Goal: Task Accomplishment & Management: Manage account settings

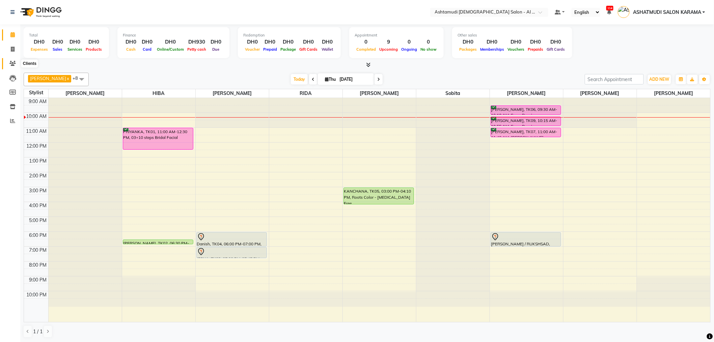
click at [11, 61] on icon at bounding box center [12, 63] width 6 height 5
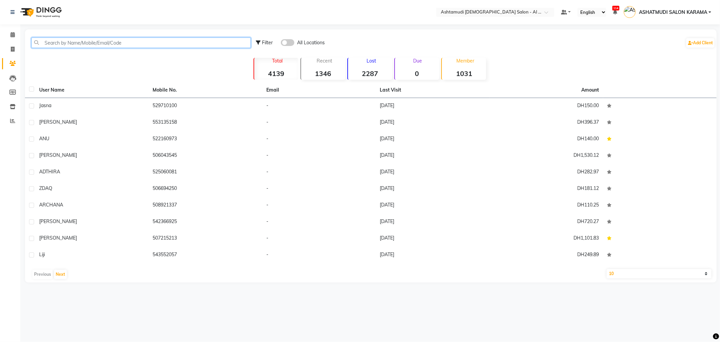
click at [107, 40] on input "text" at bounding box center [140, 42] width 219 height 10
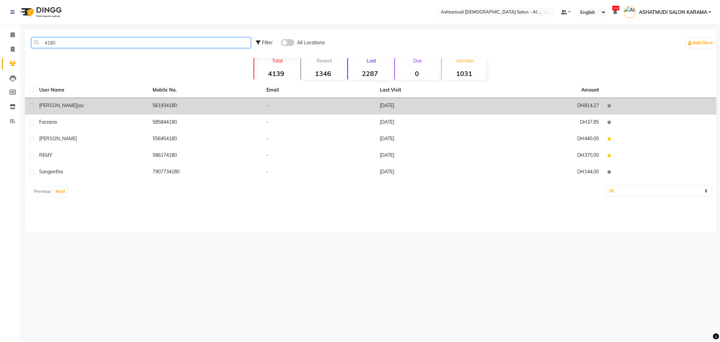
type input "4180"
click at [165, 101] on td "561934180" at bounding box center [206, 106] width 114 height 17
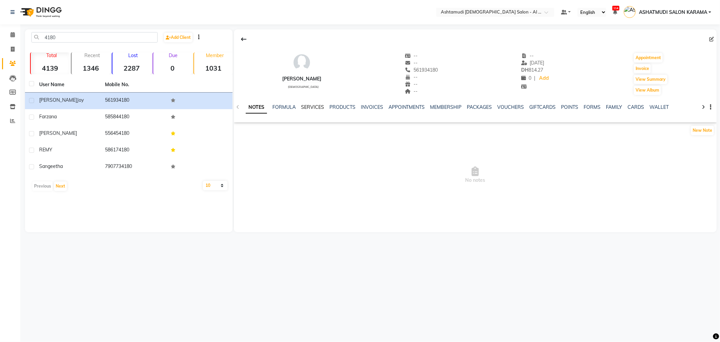
click at [308, 106] on link "SERVICES" at bounding box center [312, 107] width 23 height 6
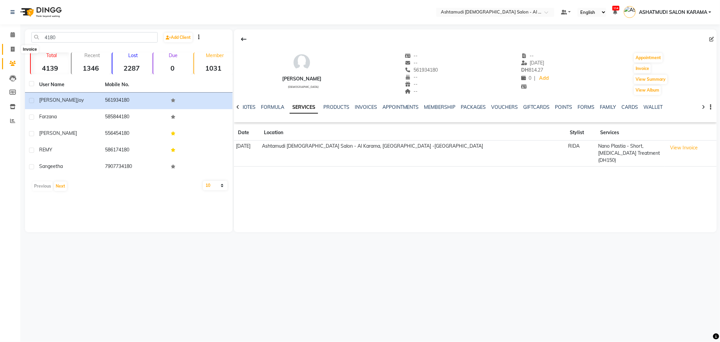
click at [12, 47] on icon at bounding box center [13, 49] width 4 height 5
select select "6647"
select select "service"
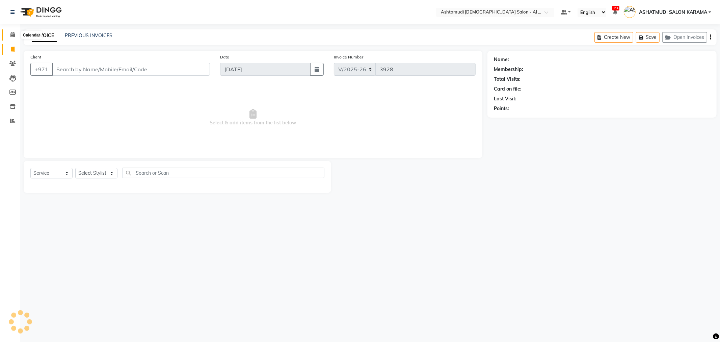
click at [12, 36] on icon at bounding box center [12, 34] width 4 height 5
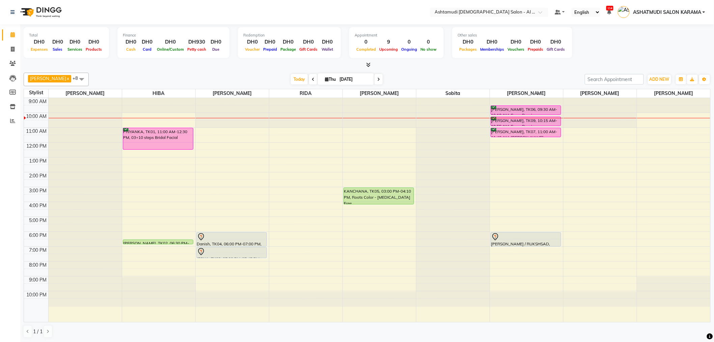
click at [519, 103] on div at bounding box center [526, 113] width 73 height 30
click at [518, 113] on div "riya, TK06, 09:30 AM-10:10 AM, Saree Draping SHEEFA, TK09, 10:15 AM-10:55 AM, S…" at bounding box center [526, 210] width 73 height 224
click at [518, 113] on div at bounding box center [526, 114] width 70 height 3
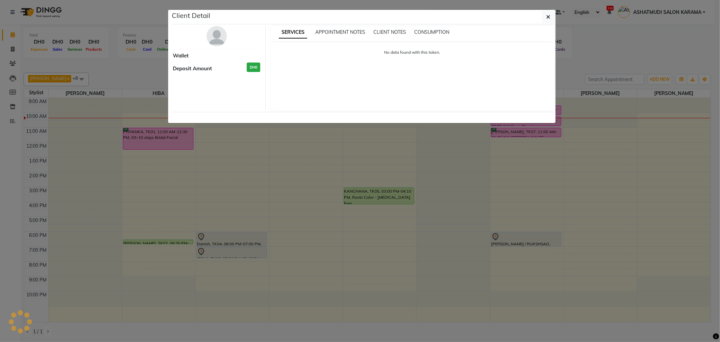
select select "6"
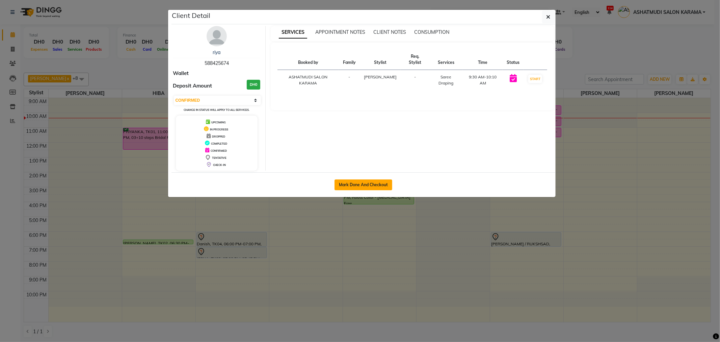
click at [360, 183] on button "Mark Done And Checkout" at bounding box center [363, 184] width 58 height 11
select select "service"
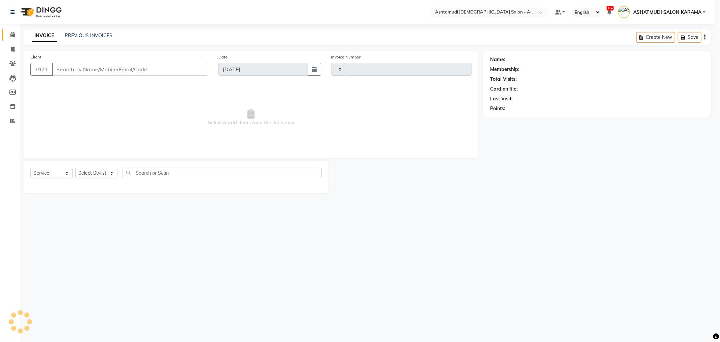
type input "3928"
select select "6647"
type input "588425674"
select select "82140"
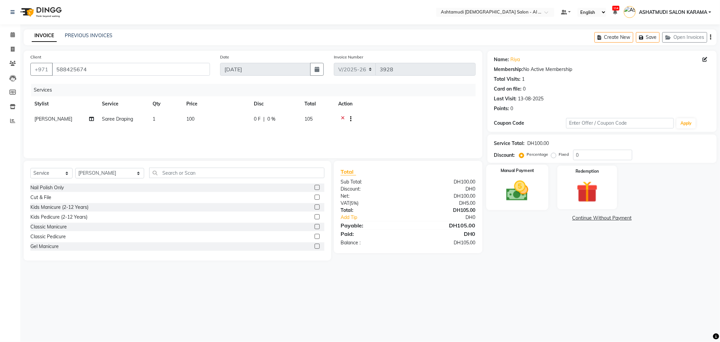
click at [536, 193] on div "Manual Payment" at bounding box center [517, 186] width 62 height 45
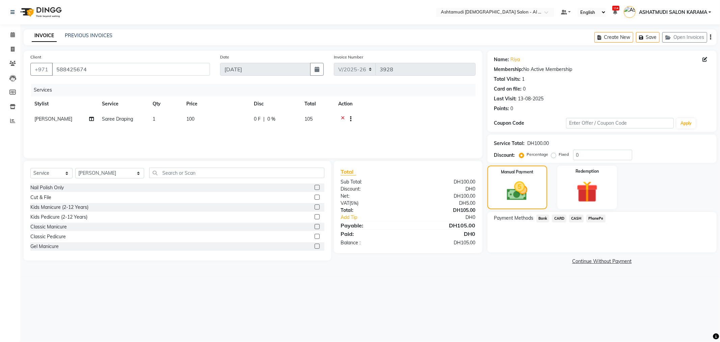
click at [557, 217] on span "CARD" at bounding box center [559, 218] width 15 height 8
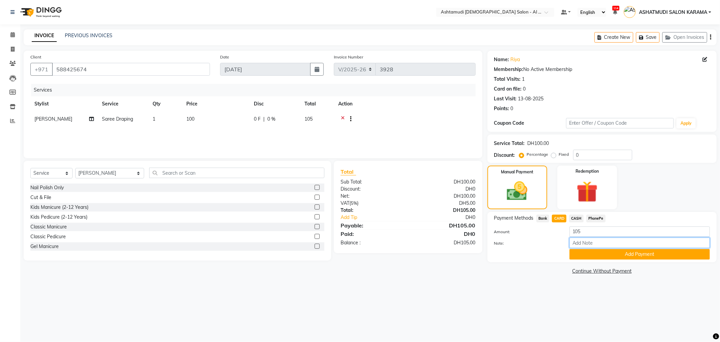
click at [610, 243] on input "Note:" at bounding box center [639, 242] width 140 height 10
type input "Ella"
click at [607, 254] on button "Add Payment" at bounding box center [639, 254] width 140 height 10
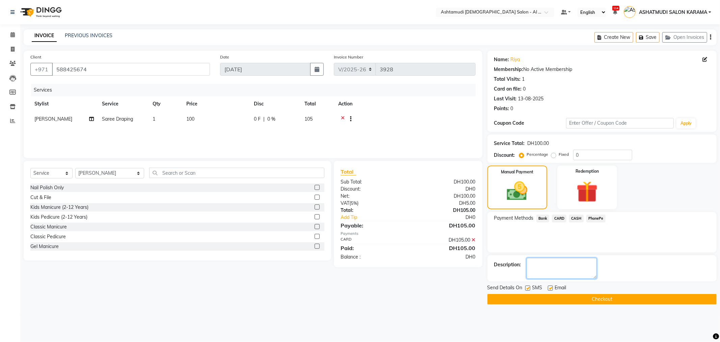
click at [570, 266] on textarea at bounding box center [561, 267] width 70 height 21
type textarea "6516"
click at [558, 297] on button "Checkout" at bounding box center [601, 299] width 229 height 10
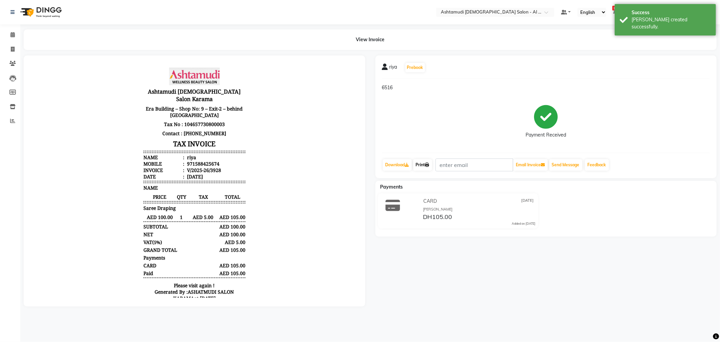
click at [422, 163] on link "Print" at bounding box center [422, 164] width 19 height 11
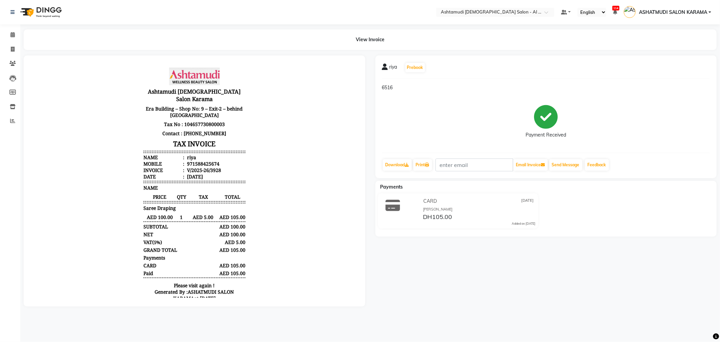
click at [469, 290] on div "riya Prebook 6516 Payment Received Download Print Email Invoice Send Message Fe…" at bounding box center [546, 180] width 352 height 251
click at [11, 48] on icon at bounding box center [13, 49] width 4 height 5
select select "service"
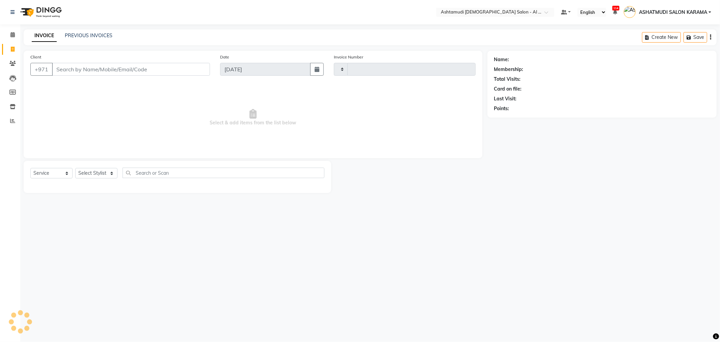
type input "3929"
select select "6647"
click at [12, 32] on icon at bounding box center [12, 34] width 4 height 5
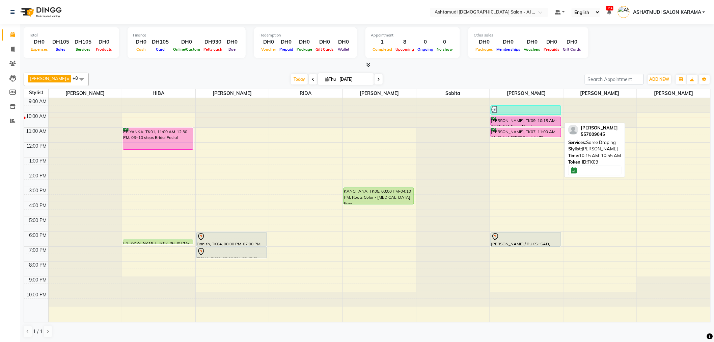
click at [507, 120] on div "SHEEFA, TK09, 10:15 AM-10:55 AM, Saree Draping" at bounding box center [526, 121] width 70 height 9
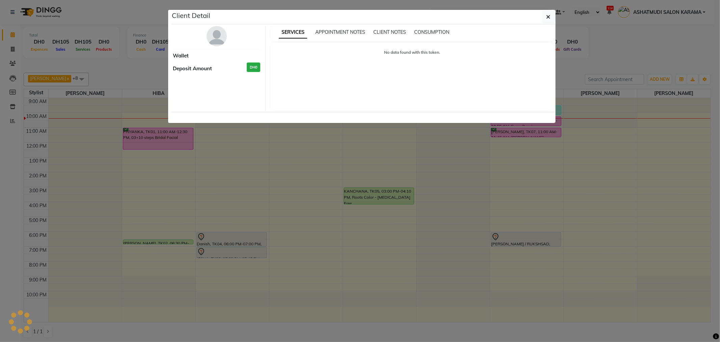
select select "6"
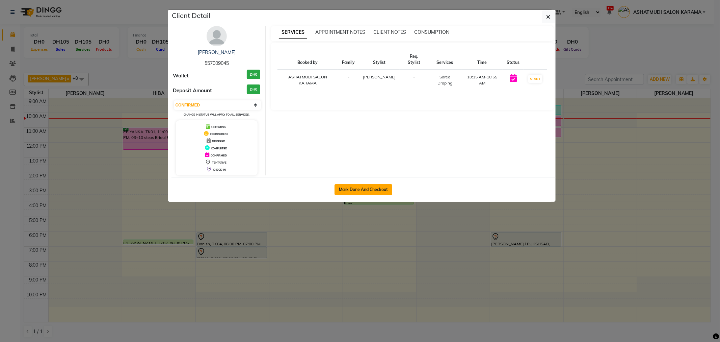
click at [346, 188] on button "Mark Done And Checkout" at bounding box center [363, 189] width 58 height 11
select select "service"
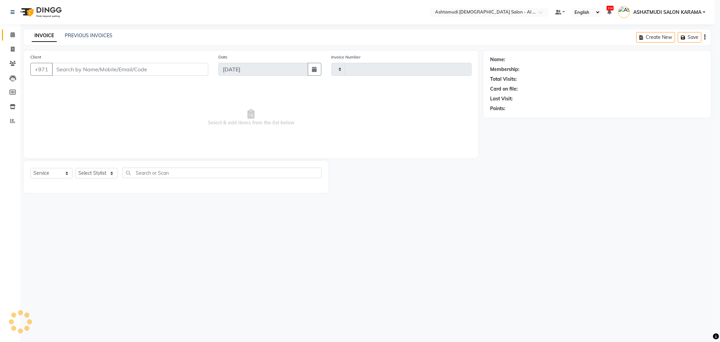
type input "3929"
select select "6647"
type input "557009045"
select select "82140"
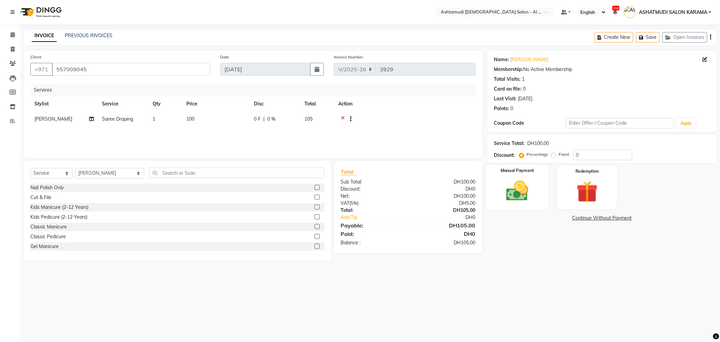
click at [531, 186] on img at bounding box center [517, 191] width 36 height 26
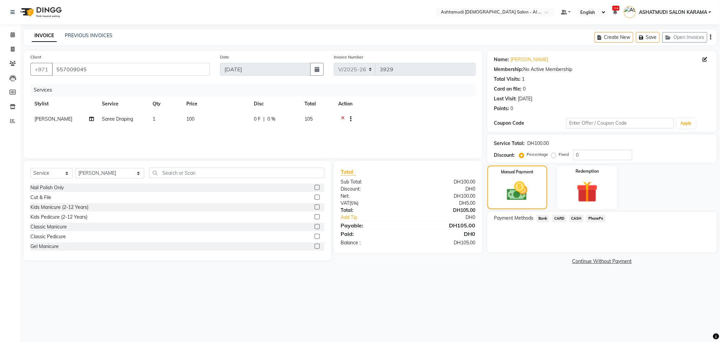
click at [575, 218] on span "CASH" at bounding box center [576, 218] width 15 height 8
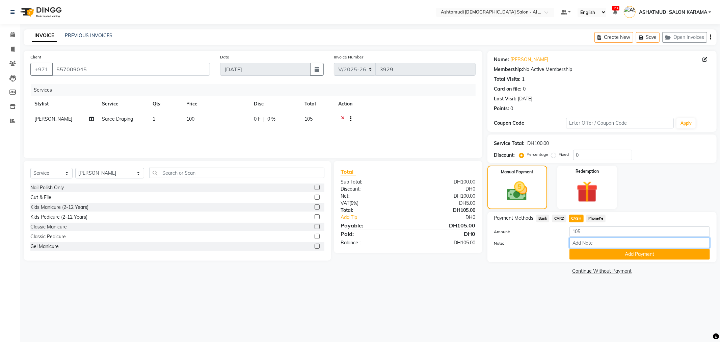
click at [584, 244] on input "Note:" at bounding box center [639, 242] width 140 height 10
type input "Ella"
click at [611, 256] on button "Add Payment" at bounding box center [639, 254] width 140 height 10
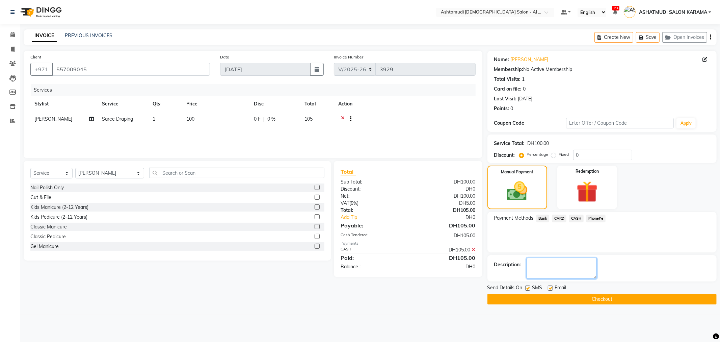
click at [579, 265] on textarea at bounding box center [561, 267] width 70 height 21
type textarea "cash"
click at [571, 299] on button "Checkout" at bounding box center [601, 299] width 229 height 10
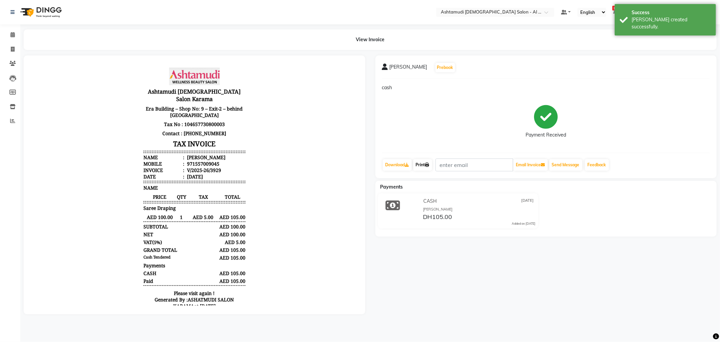
click at [424, 167] on link "Print" at bounding box center [422, 164] width 19 height 11
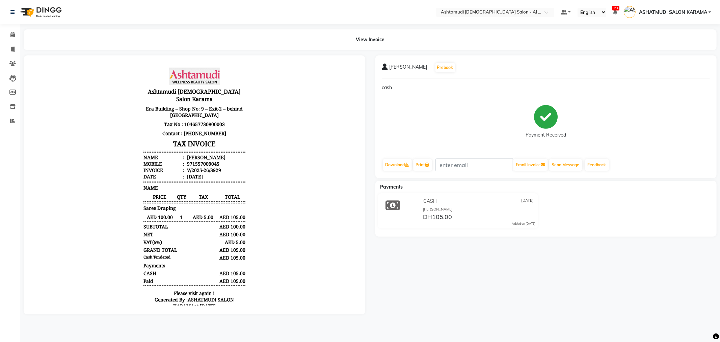
click at [492, 276] on div "SHEEFA Prebook cash Payment Received Download Print Email Invoice Send Message …" at bounding box center [546, 184] width 352 height 258
click at [12, 48] on icon at bounding box center [13, 49] width 4 height 5
select select "service"
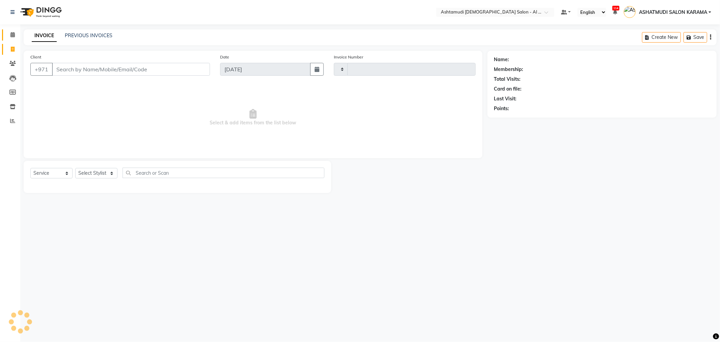
type input "3930"
select select "6647"
click at [15, 33] on span at bounding box center [13, 35] width 12 height 8
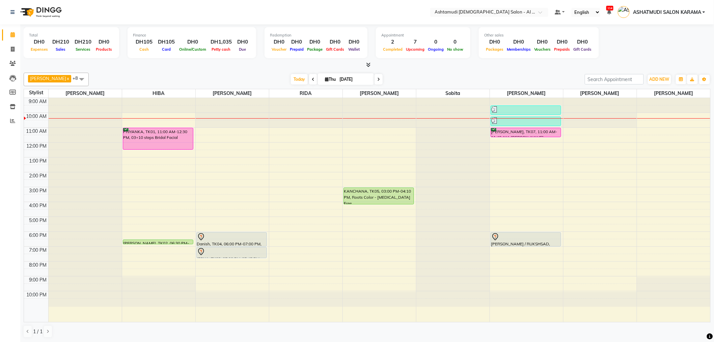
click at [377, 79] on icon at bounding box center [378, 79] width 3 height 4
type input "05-09-2025"
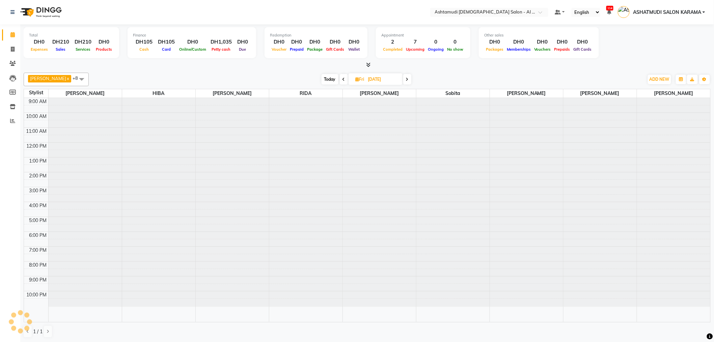
click at [369, 79] on input "05-09-2025" at bounding box center [383, 79] width 34 height 10
select select "9"
select select "2025"
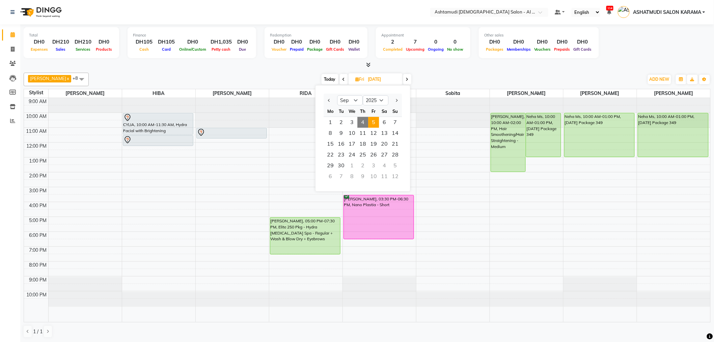
click at [638, 47] on div "Total DH0 Expenses DH210 Sales DH210 Services DH0 Products Finance DH105 Cash D…" at bounding box center [367, 43] width 687 height 33
click at [323, 78] on span "Today" at bounding box center [330, 79] width 17 height 10
type input "[DATE]"
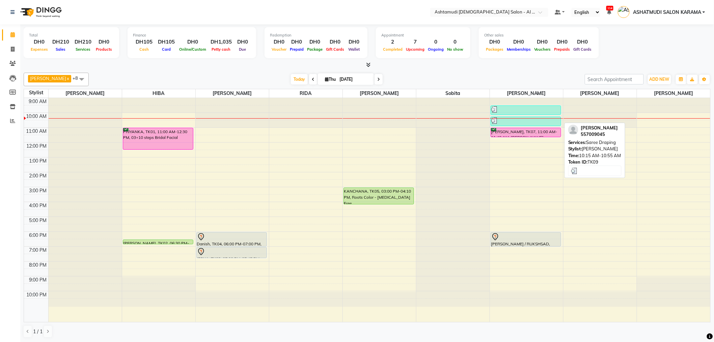
click at [517, 123] on div at bounding box center [526, 120] width 70 height 7
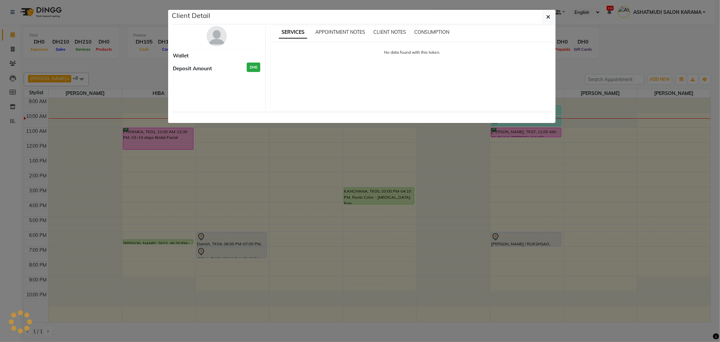
select select "3"
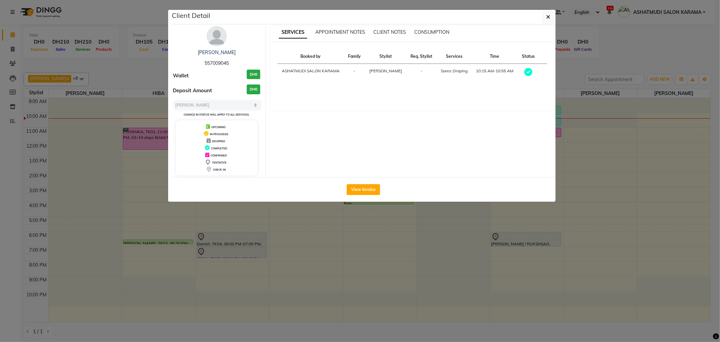
drag, startPoint x: 204, startPoint y: 61, endPoint x: 230, endPoint y: 59, distance: 26.4
click at [230, 59] on div "SHEEFA 557009045" at bounding box center [216, 58] width 87 height 18
copy span "557009045"
click at [309, 270] on ngb-modal-window "Client Detail SHEEFA 557009045 Wallet DH0 Deposit Amount DH0 Select MARK DONE U…" at bounding box center [360, 171] width 720 height 342
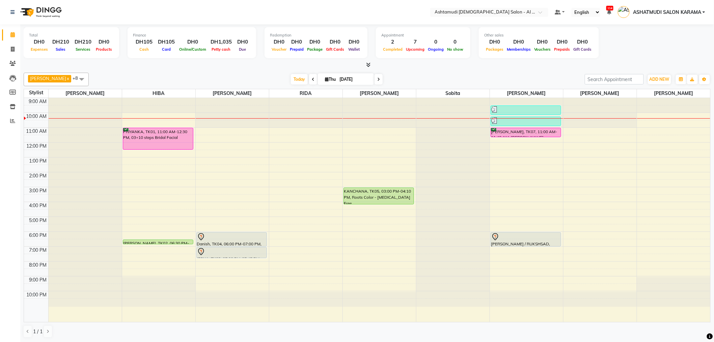
click at [337, 78] on input "[DATE]" at bounding box center [354, 79] width 34 height 10
select select "9"
select select "2025"
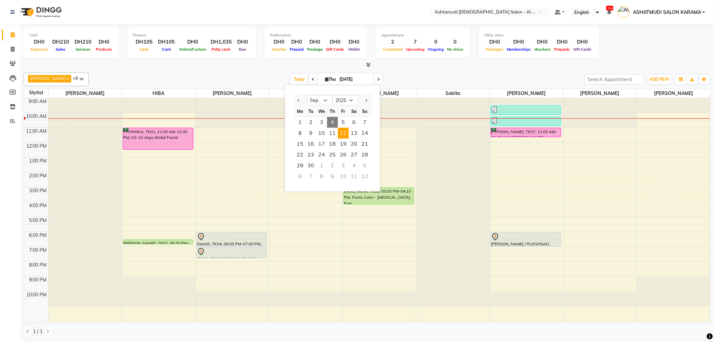
click at [343, 131] on span "12" at bounding box center [343, 133] width 11 height 11
type input "12-09-2025"
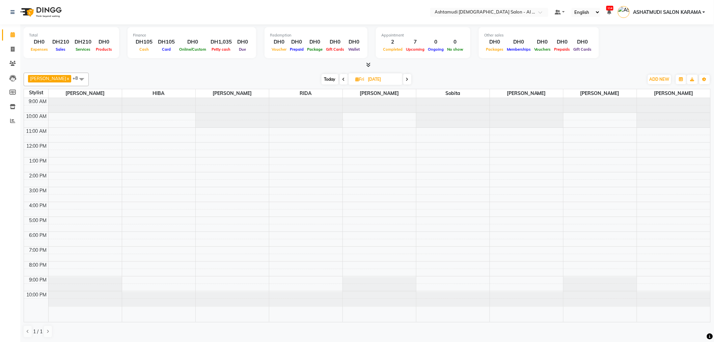
click at [504, 132] on div "9:00 AM 10:00 AM 11:00 AM 12:00 PM 1:00 PM 2:00 PM 3:00 PM 4:00 PM 5:00 PM 6:00…" at bounding box center [367, 210] width 686 height 224
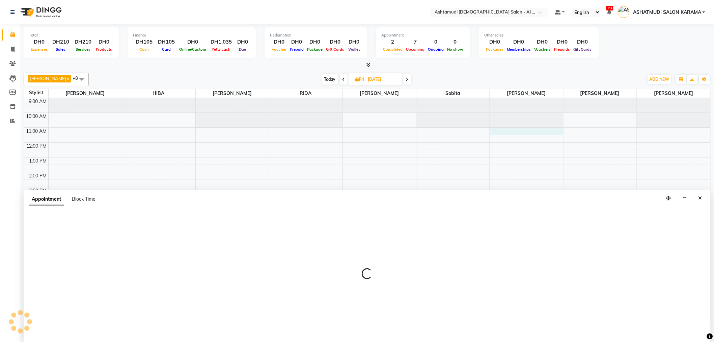
scroll to position [0, 0]
select select "82140"
select select "660"
select select "tentative"
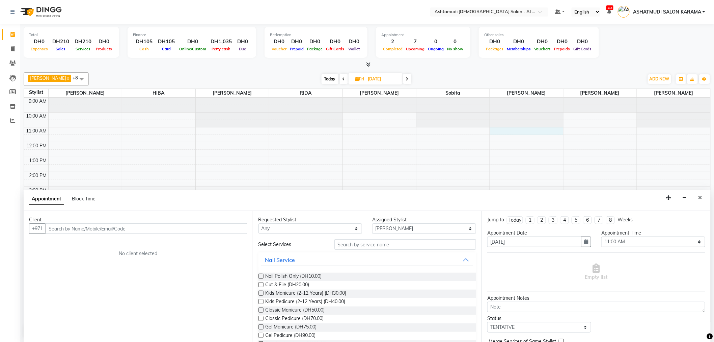
click at [194, 230] on input "text" at bounding box center [147, 228] width 202 height 10
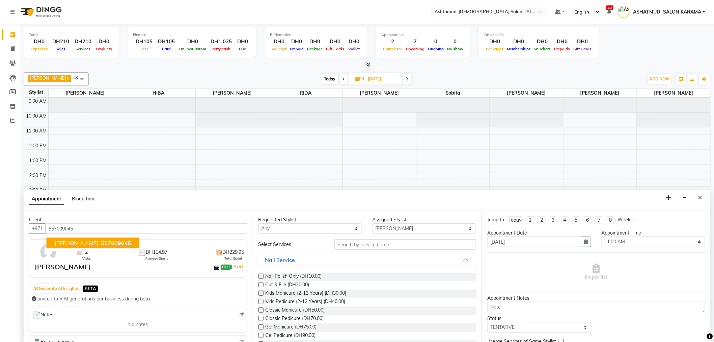
type input "557009045"
click at [170, 269] on div "SHEEFA DH0 | Add" at bounding box center [140, 267] width 210 height 10
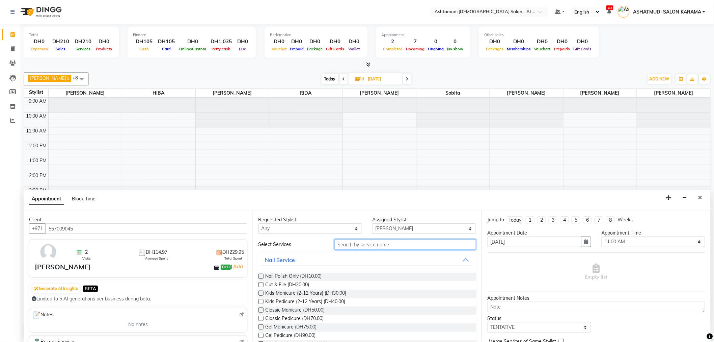
click at [359, 245] on input "text" at bounding box center [405, 244] width 142 height 10
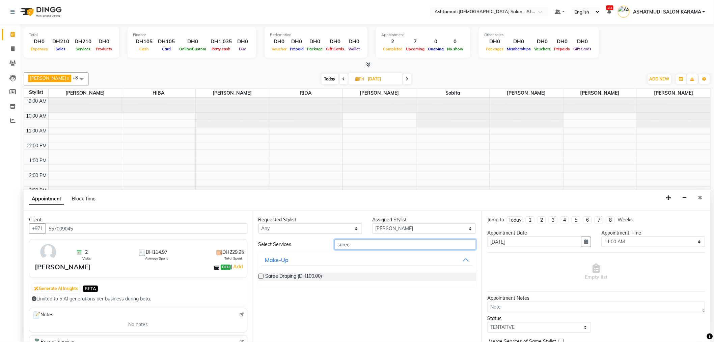
type input "saree"
click at [262, 276] on label at bounding box center [260, 275] width 5 height 5
click at [262, 276] on input "checkbox" at bounding box center [260, 276] width 4 height 4
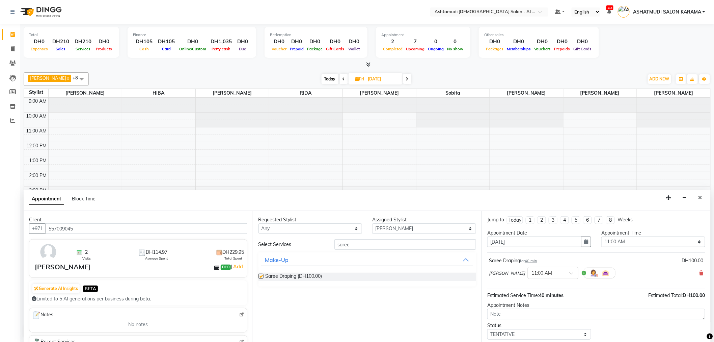
checkbox input "false"
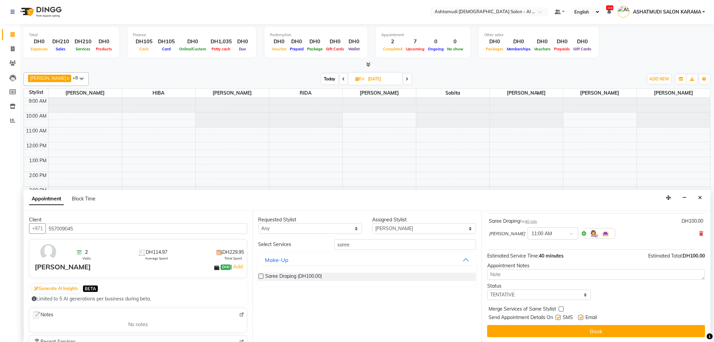
scroll to position [40, 0]
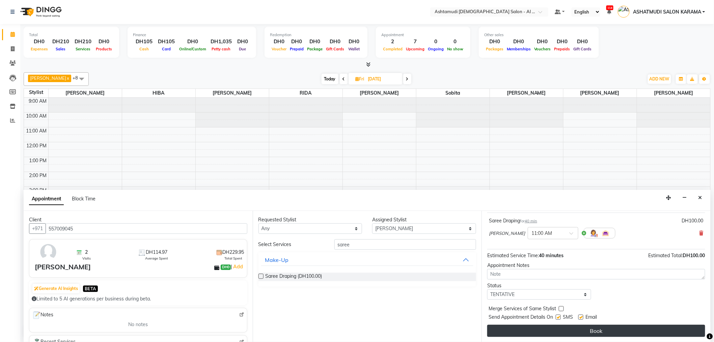
click at [563, 328] on button "Book" at bounding box center [596, 330] width 218 height 12
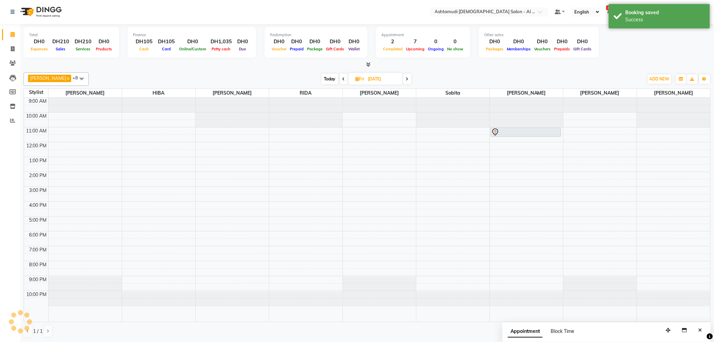
scroll to position [0, 0]
click at [643, 110] on div at bounding box center [674, 113] width 74 height 30
click at [642, 110] on div at bounding box center [674, 113] width 74 height 30
click at [648, 98] on div at bounding box center [674, 98] width 74 height 0
select select "88189"
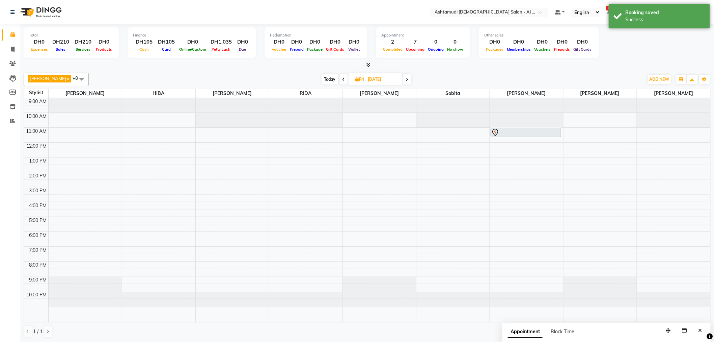
select select "tentative"
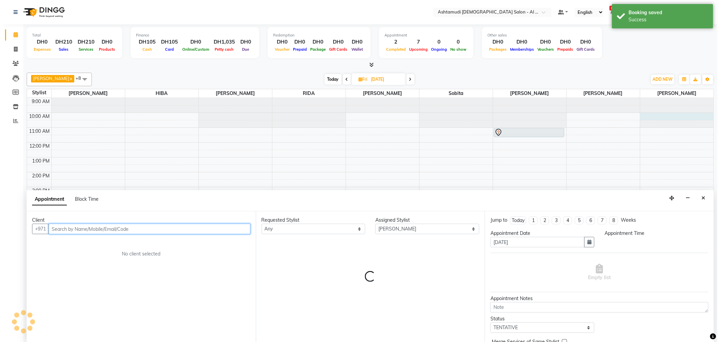
scroll to position [0, 0]
select select "600"
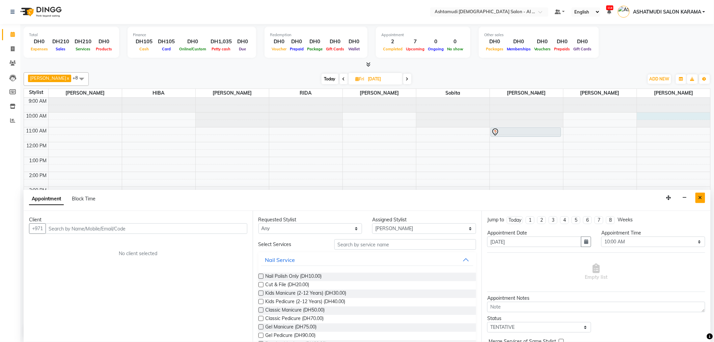
click at [698, 196] on button "Close" at bounding box center [701, 197] width 10 height 10
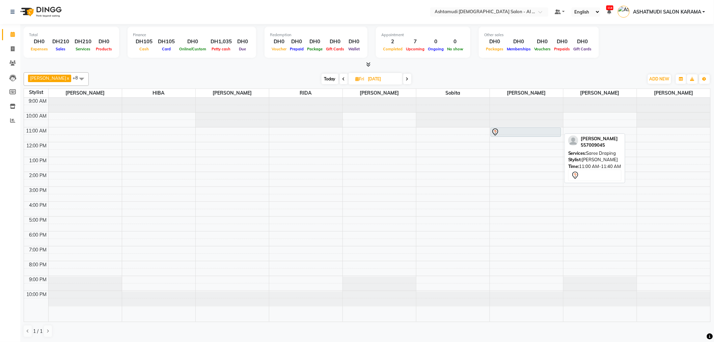
click at [534, 132] on div at bounding box center [526, 132] width 70 height 8
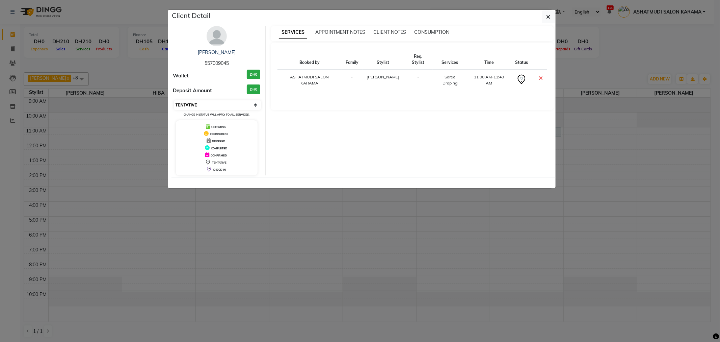
click at [224, 106] on select "Select CONFIRMED TENTATIVE" at bounding box center [217, 104] width 87 height 9
select select "6"
click at [174, 100] on select "Select CONFIRMED TENTATIVE" at bounding box center [217, 104] width 87 height 9
click at [651, 112] on ngb-modal-window "Client Detail SHEEFA 557009045 Wallet DH0 Deposit Amount DH0 Select CONFIRMED T…" at bounding box center [360, 171] width 720 height 342
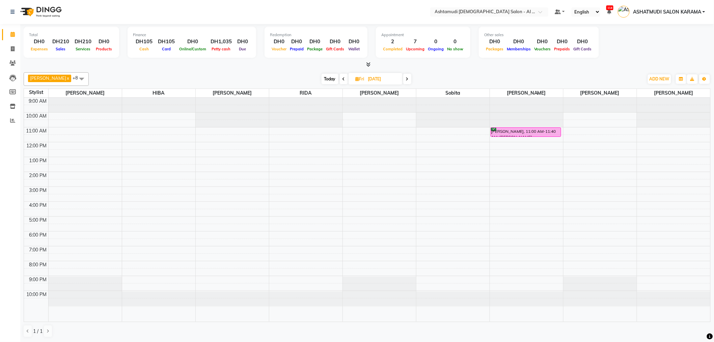
click at [323, 80] on span "Today" at bounding box center [330, 79] width 17 height 10
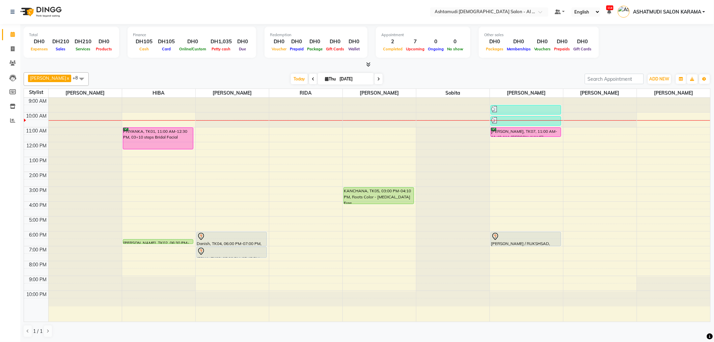
click at [377, 77] on icon at bounding box center [378, 79] width 3 height 4
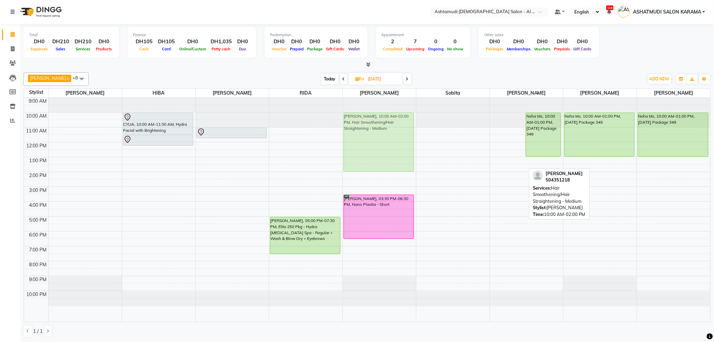
drag, startPoint x: 512, startPoint y: 129, endPoint x: 397, endPoint y: 129, distance: 114.7
click at [397, 129] on tr "CYLIA, 10:00 AM-11:30 AM, Hydra Facial with Brightening CYLIA, 11:30 AM-12:15 P…" at bounding box center [367, 210] width 686 height 224
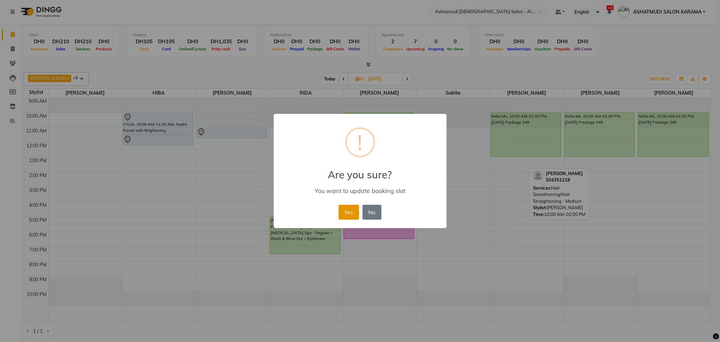
click at [346, 211] on button "Yes" at bounding box center [348, 212] width 21 height 15
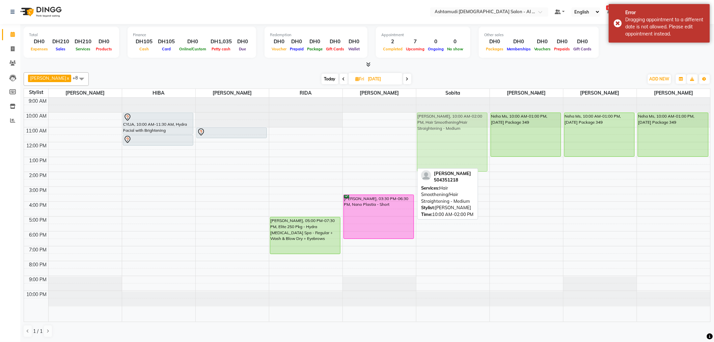
drag, startPoint x: 384, startPoint y: 134, endPoint x: 465, endPoint y: 140, distance: 81.6
click at [464, 140] on tr "CYLIA, 10:00 AM-11:30 AM, Hydra Facial with Brightening CYLIA, 11:30 AM-12:15 P…" at bounding box center [367, 210] width 686 height 224
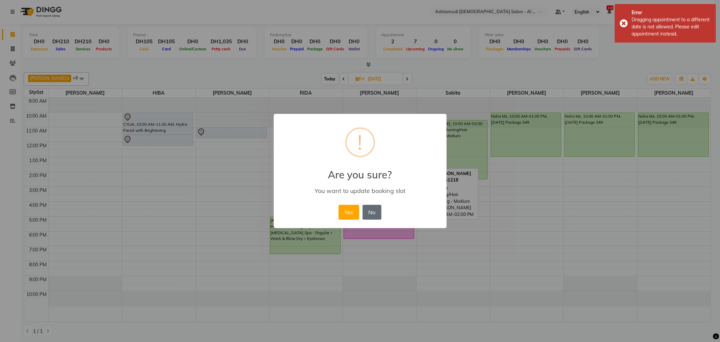
click at [372, 211] on button "No" at bounding box center [371, 212] width 19 height 15
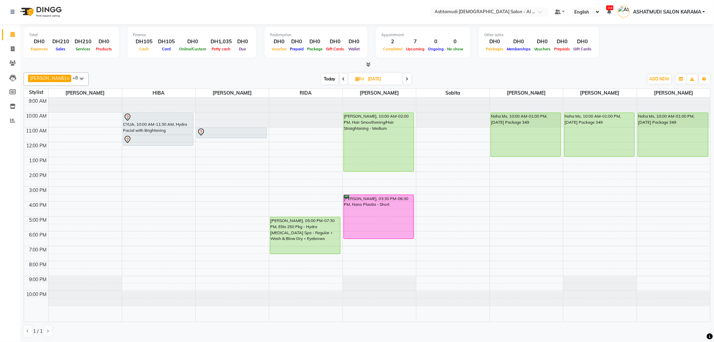
click at [323, 78] on span "Today" at bounding box center [330, 79] width 17 height 10
type input "[DATE]"
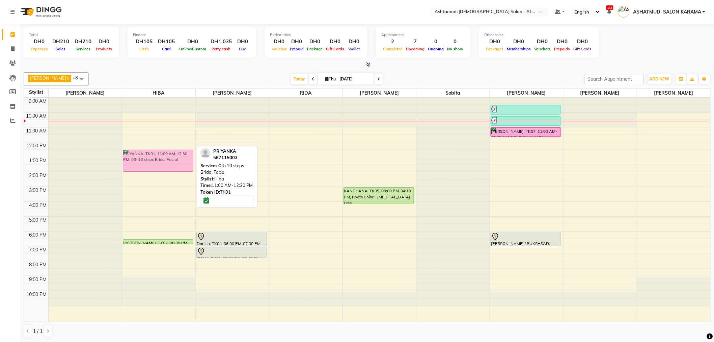
drag, startPoint x: 151, startPoint y: 136, endPoint x: 148, endPoint y: 162, distance: 26.1
click at [148, 162] on div "PRIYANKA, TK01, 11:00 AM-12:30 PM, 03+10 steps Bridal Facial Varsha, TK02, 06:3…" at bounding box center [158, 210] width 73 height 224
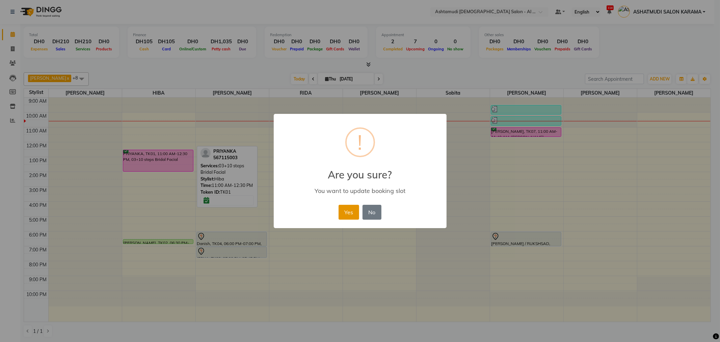
click at [349, 214] on button "Yes" at bounding box center [348, 212] width 21 height 15
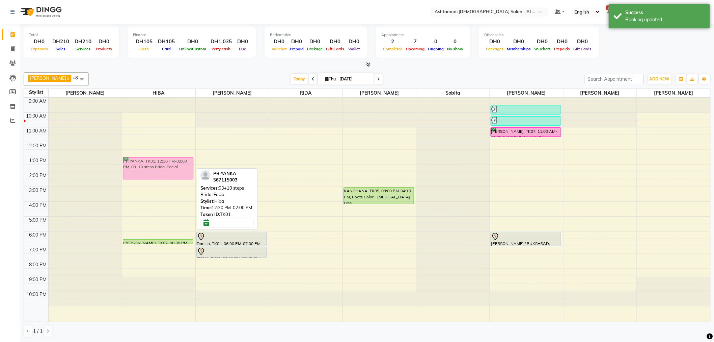
click at [154, 163] on div "PRIYANKA, TK01, 12:30 PM-02:00 PM, 03+10 steps Bridal Facial Varsha, TK02, 06:3…" at bounding box center [158, 210] width 73 height 224
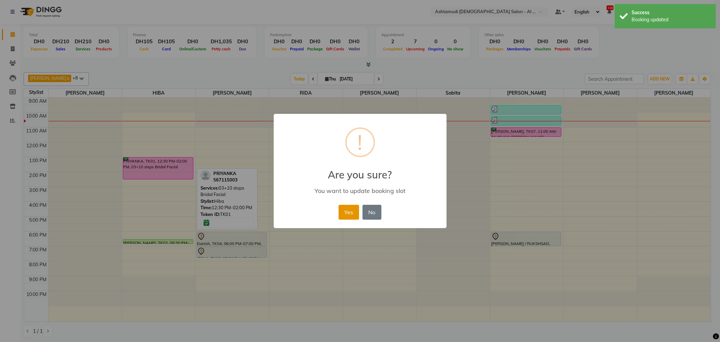
click at [349, 210] on button "Yes" at bounding box center [348, 212] width 21 height 15
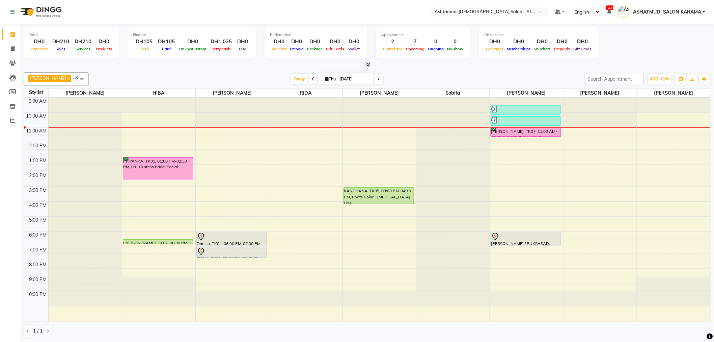
click at [622, 45] on div "Total DH0 Expenses DH210 Sales DH210 Services DH0 Products Finance DH105 Cash D…" at bounding box center [367, 43] width 687 height 33
click at [291, 77] on span "Today" at bounding box center [299, 79] width 17 height 10
click at [291, 80] on span "Today" at bounding box center [299, 79] width 17 height 10
click at [291, 76] on span "Today" at bounding box center [299, 79] width 17 height 10
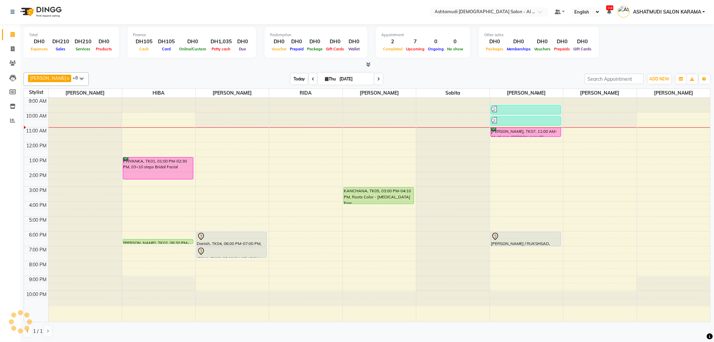
drag, startPoint x: 289, startPoint y: 76, endPoint x: 297, endPoint y: 74, distance: 9.2
click at [291, 76] on span "Today" at bounding box center [299, 79] width 17 height 10
click at [607, 46] on div "Total DH0 Expenses DH210 Sales DH210 Services DH0 Products Finance DH105 Cash D…" at bounding box center [367, 43] width 687 height 33
click at [609, 47] on div "Total DH0 Expenses DH210 Sales DH210 Services DH0 Products Finance DH105 Cash D…" at bounding box center [367, 43] width 687 height 33
click at [671, 49] on div "Total DH0 Expenses DH210 Sales DH210 Services DH0 Products Finance DH105 Cash D…" at bounding box center [367, 43] width 687 height 33
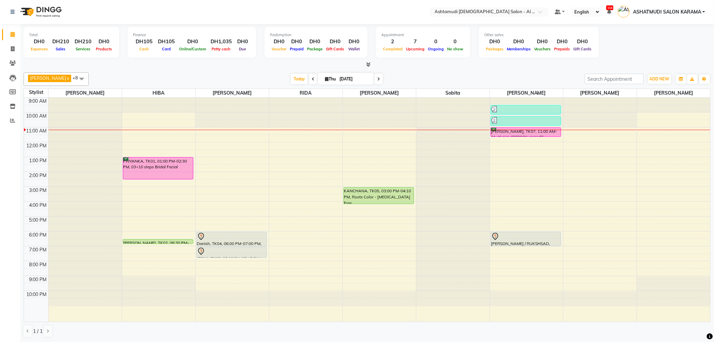
click at [624, 51] on div "Total DH0 Expenses DH210 Sales DH210 Services DH0 Products Finance DH105 Cash D…" at bounding box center [367, 43] width 687 height 33
click at [526, 135] on div at bounding box center [526, 136] width 70 height 3
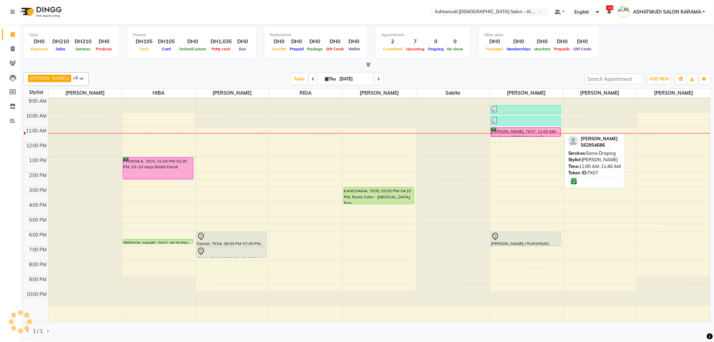
click at [526, 135] on div at bounding box center [526, 136] width 70 height 3
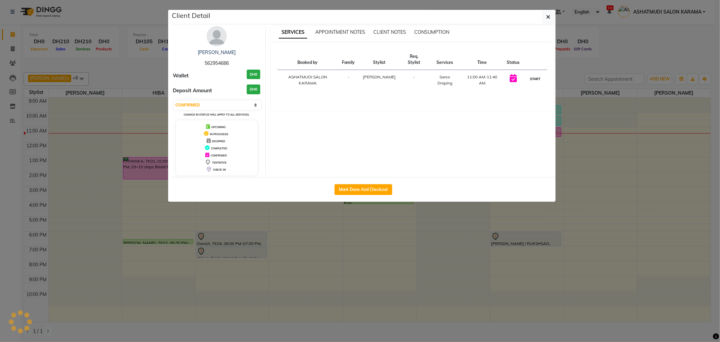
click at [536, 75] on button "START" at bounding box center [535, 79] width 14 height 8
select select "1"
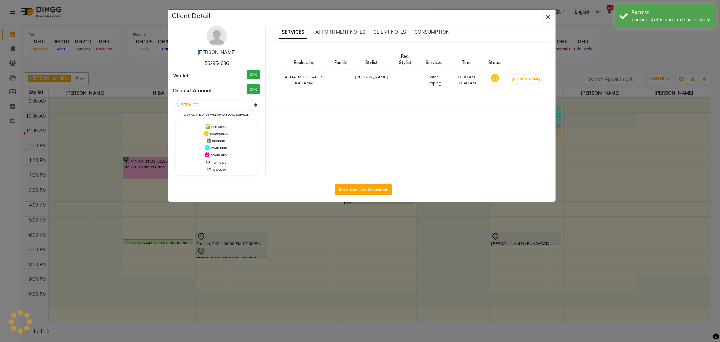
click at [609, 51] on ngb-modal-window "Client Detail Jasmin 562954686 Wallet DH0 Deposit Amount DH0 Select IN SERVICE …" at bounding box center [360, 171] width 720 height 342
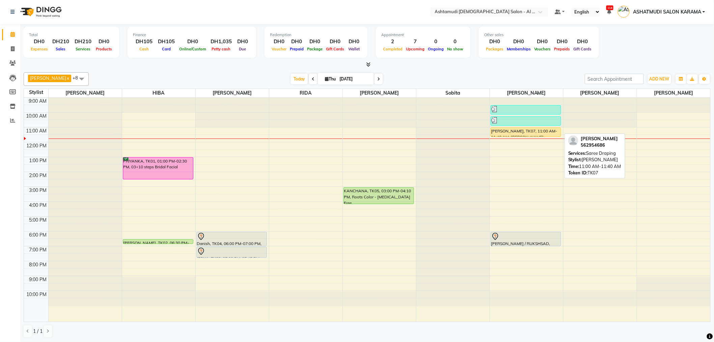
click at [521, 129] on div "Jasmin, TK07, 11:00 AM-11:40 AM, Saree Draping" at bounding box center [526, 132] width 70 height 9
select select "1"
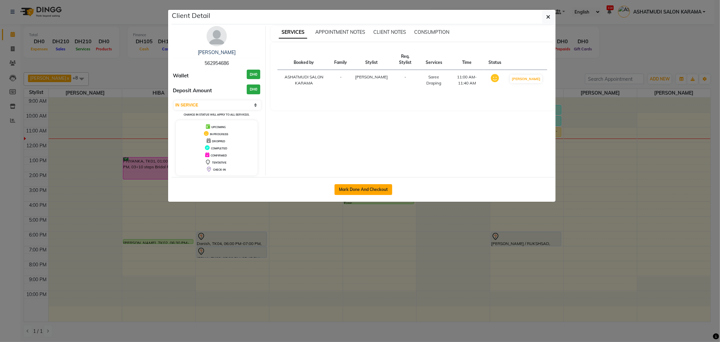
click at [351, 190] on button "Mark Done And Checkout" at bounding box center [363, 189] width 58 height 11
select select "service"
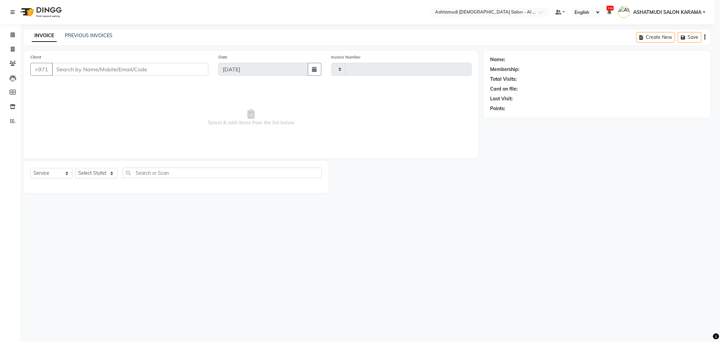
type input "3930"
select select "6647"
type input "562954686"
select select "82140"
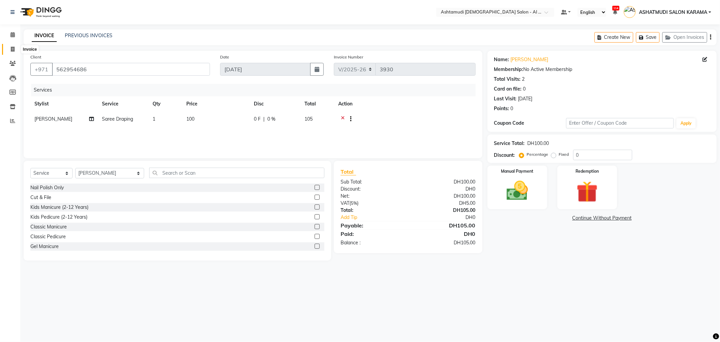
click at [15, 48] on span at bounding box center [13, 50] width 12 height 8
select select "service"
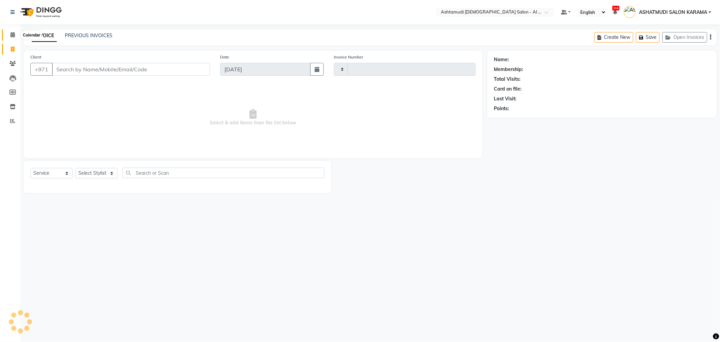
click at [8, 29] on link "Calendar" at bounding box center [10, 34] width 16 height 11
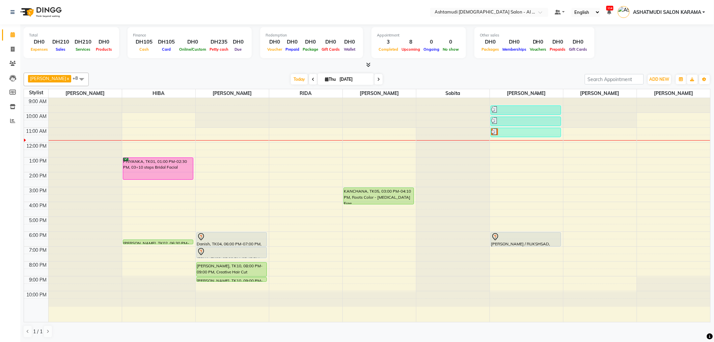
click at [153, 144] on div "9:00 AM 10:00 AM 11:00 AM 12:00 PM 1:00 PM 2:00 PM 3:00 PM 4:00 PM 5:00 PM 6:00…" at bounding box center [367, 210] width 686 height 224
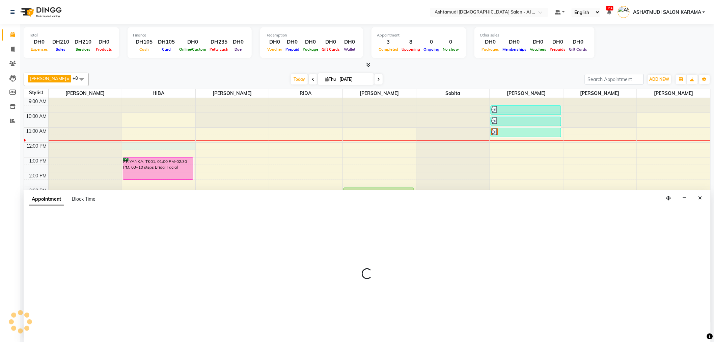
scroll to position [0, 0]
select select "51949"
select select "720"
select select "tentative"
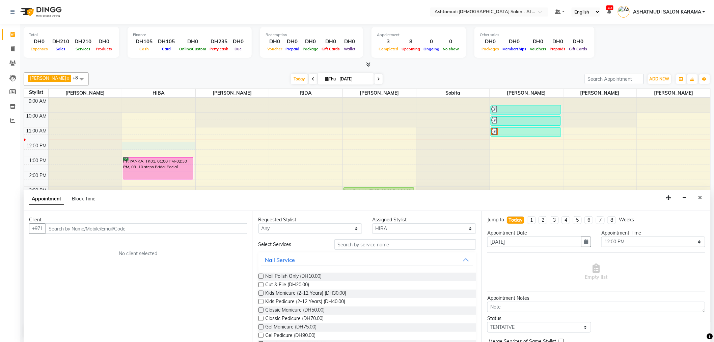
click at [153, 227] on input "text" at bounding box center [147, 228] width 202 height 10
type input "502523350"
click at [231, 227] on span "Add Client" at bounding box center [233, 228] width 23 height 6
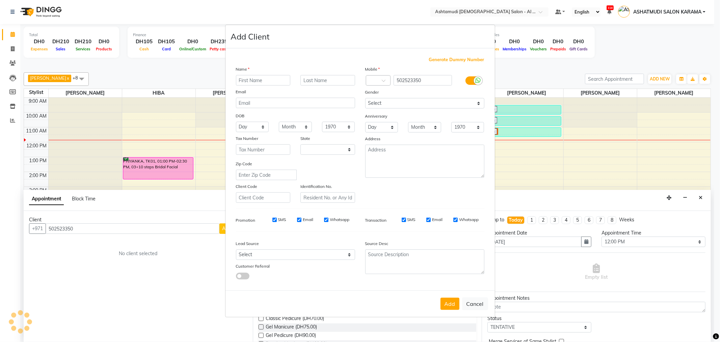
select select "3798"
type input "MARINA"
click at [250, 124] on select "Day 01 02 03 04 05 06 07 08 09 10 11 12 13 14 15 16 17 18 19 20 21 22 23 24 25 …" at bounding box center [252, 126] width 33 height 10
select select "05"
click at [236, 121] on select "Day 01 02 03 04 05 06 07 08 09 10 11 12 13 14 15 16 17 18 19 20 21 22 23 24 25 …" at bounding box center [252, 126] width 33 height 10
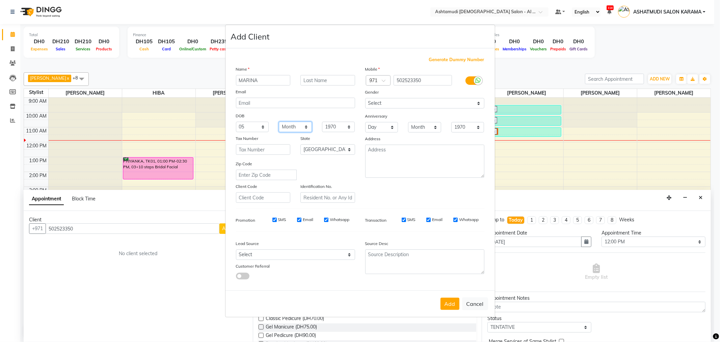
click at [289, 126] on select "Month January February March April May June July August September October Novem…" at bounding box center [295, 126] width 33 height 10
select select "09"
click at [279, 121] on select "Month January February March April May June July August September October Novem…" at bounding box center [295, 126] width 33 height 10
click at [336, 124] on select "1940 1941 1942 1943 1944 1945 1946 1947 1948 1949 1950 1951 1952 1953 1954 1955…" at bounding box center [338, 126] width 33 height 10
select select "1968"
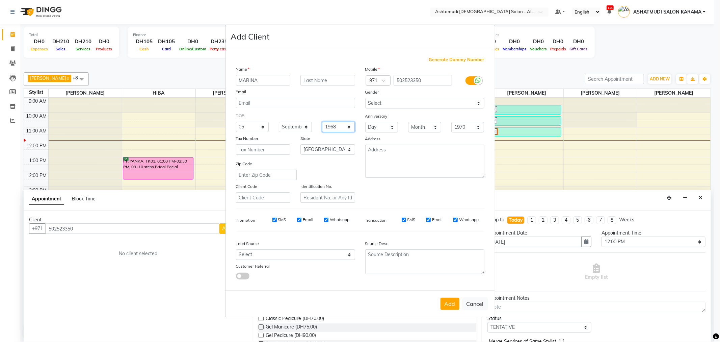
click at [322, 121] on select "1940 1941 1942 1943 1944 1945 1946 1947 1948 1949 1950 1951 1952 1953 1954 1955…" at bounding box center [338, 126] width 33 height 10
click at [393, 101] on select "Select Male Female Other Prefer Not To Say" at bounding box center [424, 103] width 119 height 10
select select "female"
click at [365, 98] on select "Select Male Female Other Prefer Not To Say" at bounding box center [424, 103] width 119 height 10
click at [451, 303] on button "Add" at bounding box center [449, 303] width 19 height 12
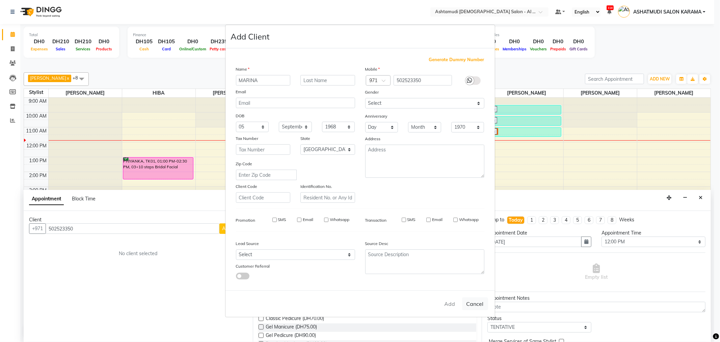
select select
select select "null"
select select
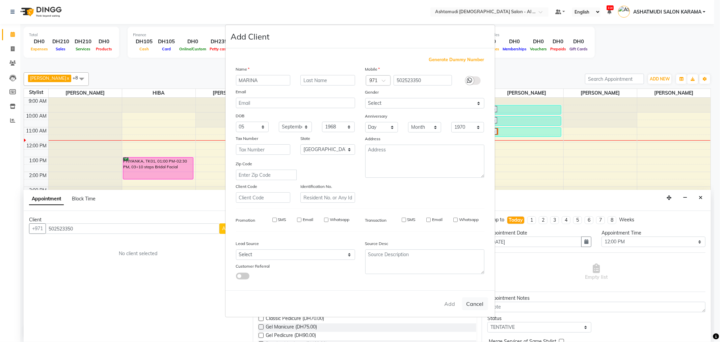
select select
checkbox input "false"
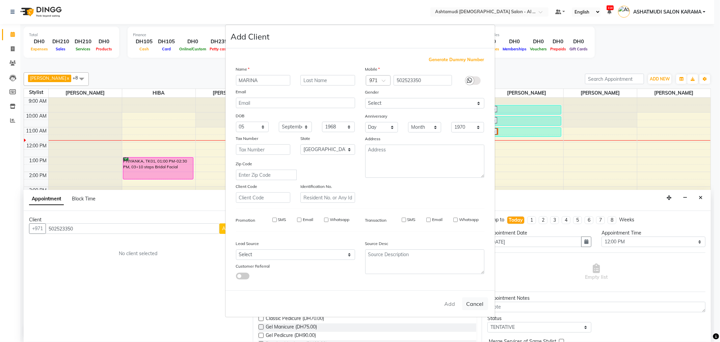
checkbox input "false"
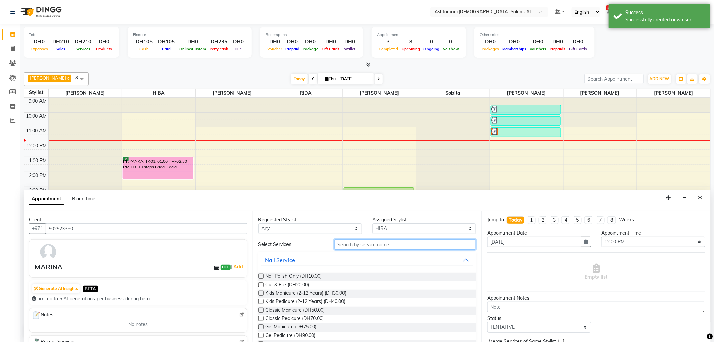
click at [379, 244] on input "text" at bounding box center [405, 244] width 142 height 10
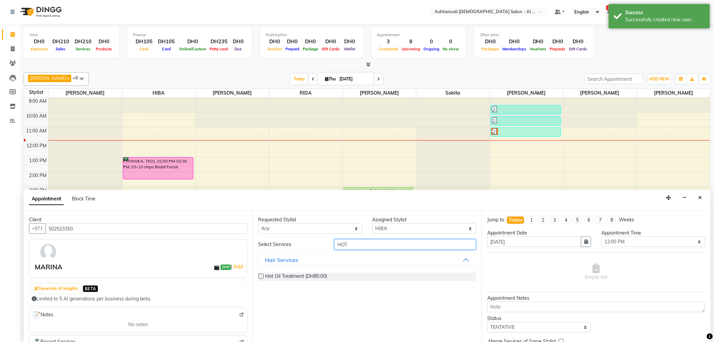
type input "HOT"
click at [262, 275] on label at bounding box center [260, 275] width 5 height 5
click at [262, 275] on input "checkbox" at bounding box center [260, 276] width 4 height 4
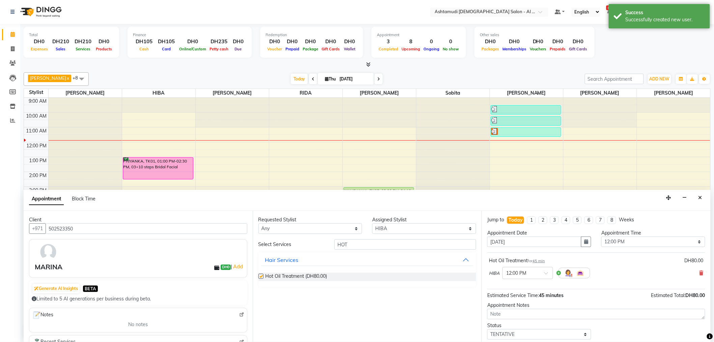
click at [262, 275] on label at bounding box center [260, 275] width 5 height 5
click at [262, 275] on input "checkbox" at bounding box center [260, 276] width 4 height 4
checkbox input "false"
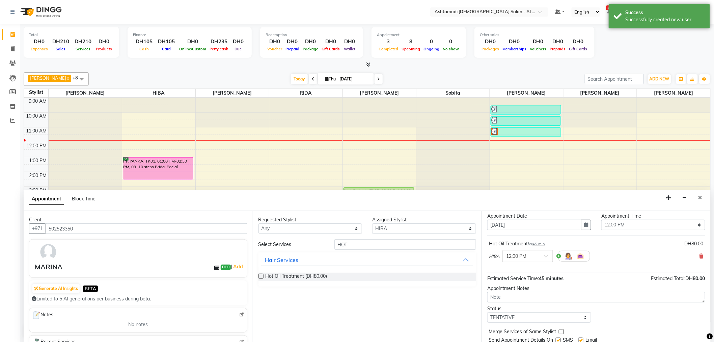
scroll to position [40, 0]
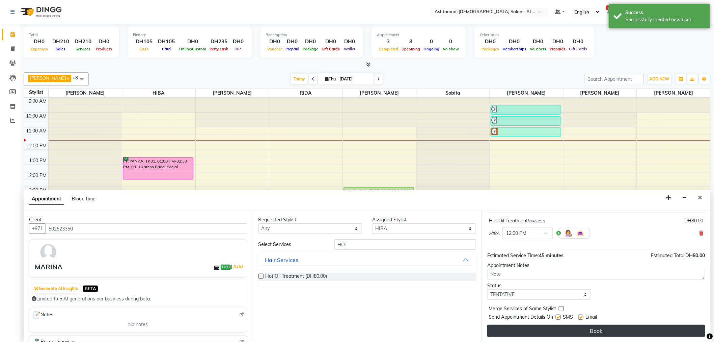
click at [552, 333] on button "Book" at bounding box center [596, 330] width 218 height 12
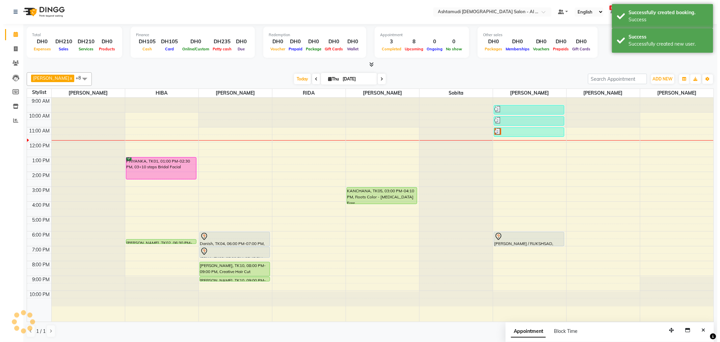
scroll to position [0, 0]
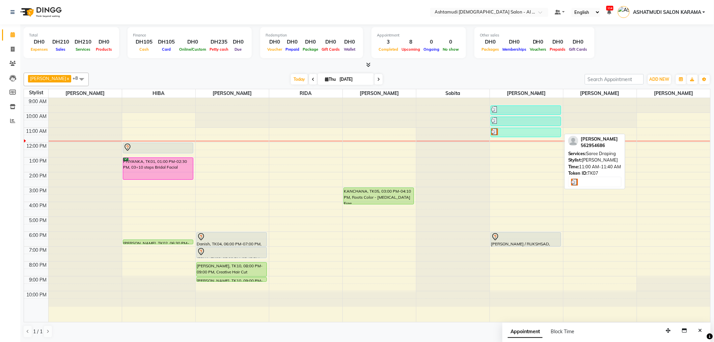
click at [509, 131] on div at bounding box center [526, 131] width 70 height 7
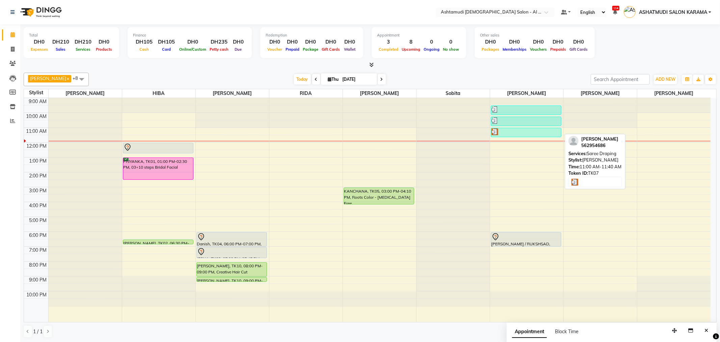
select select "3"
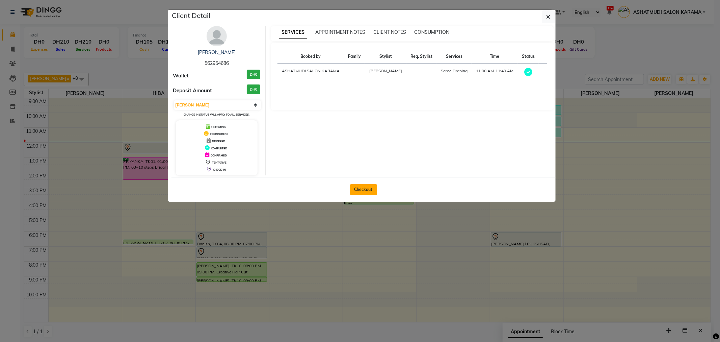
click at [366, 184] on button "Checkout" at bounding box center [363, 189] width 27 height 11
select select "service"
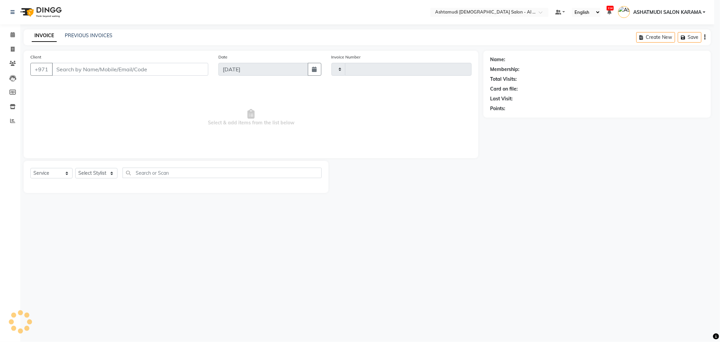
type input "3930"
select select "6647"
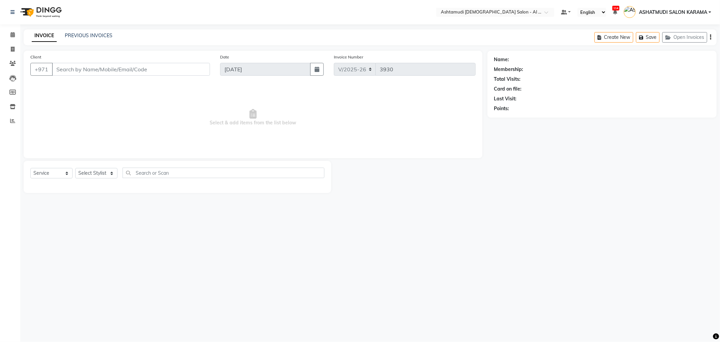
type input "562954686"
select select "82140"
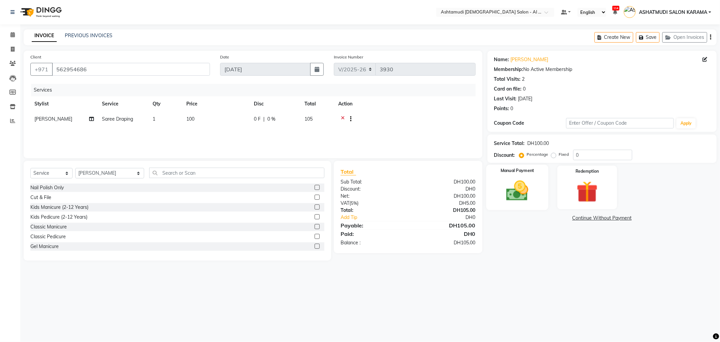
click at [530, 181] on img at bounding box center [517, 191] width 36 height 26
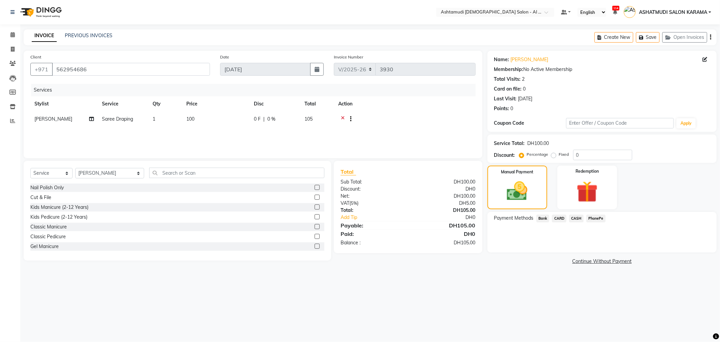
click at [559, 218] on span "CARD" at bounding box center [559, 218] width 15 height 8
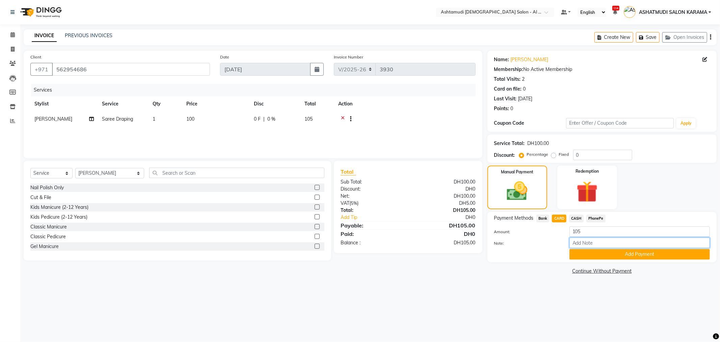
click at [601, 241] on input "Note:" at bounding box center [639, 242] width 140 height 10
type input "Ella"
click at [608, 252] on button "Add Payment" at bounding box center [639, 254] width 140 height 10
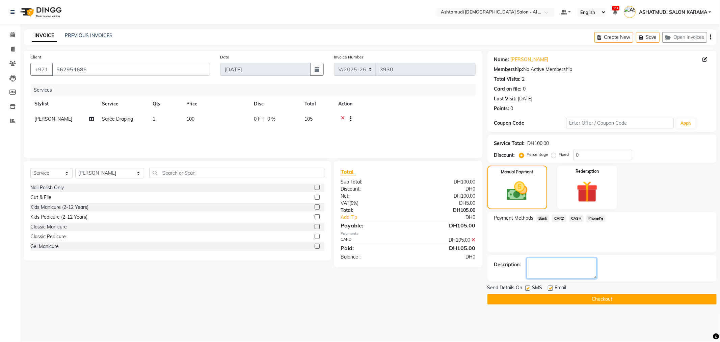
click at [571, 268] on textarea at bounding box center [561, 267] width 70 height 21
type textarea "9614"
click at [553, 296] on button "Checkout" at bounding box center [601, 299] width 229 height 10
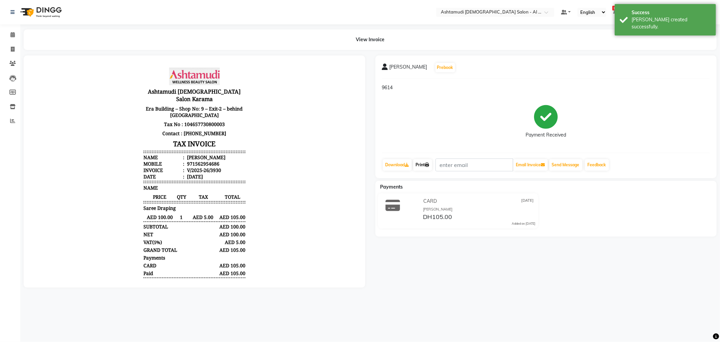
click at [419, 162] on link "Print" at bounding box center [422, 164] width 19 height 11
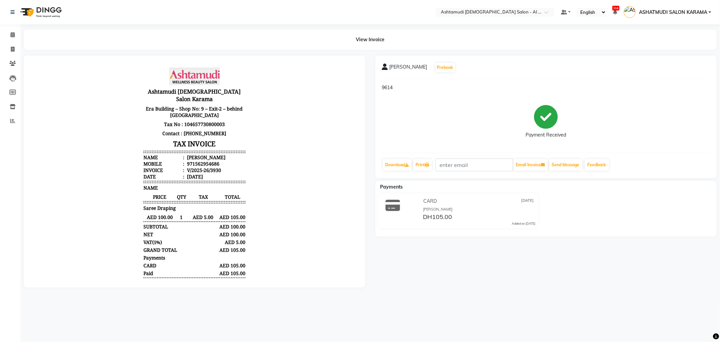
click at [478, 270] on div "Jasmin Prebook 9614 Payment Received Download Print Email Invoice Send Message …" at bounding box center [546, 171] width 352 height 232
click at [11, 48] on icon at bounding box center [13, 49] width 4 height 5
select select "service"
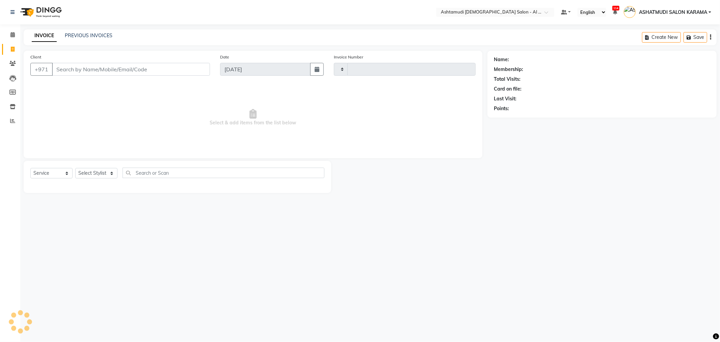
type input "3931"
select select "6647"
click at [12, 30] on link "Calendar" at bounding box center [10, 34] width 16 height 11
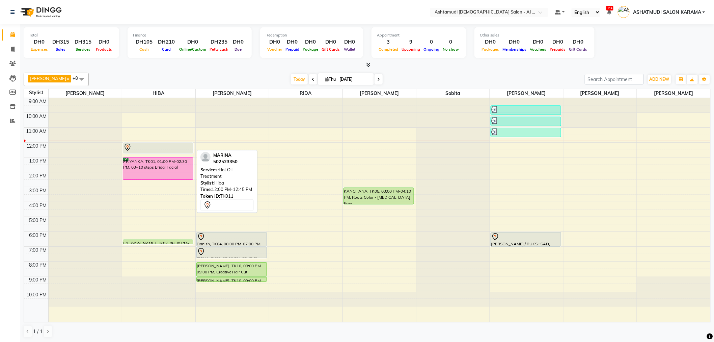
click at [159, 144] on div at bounding box center [159, 147] width 70 height 8
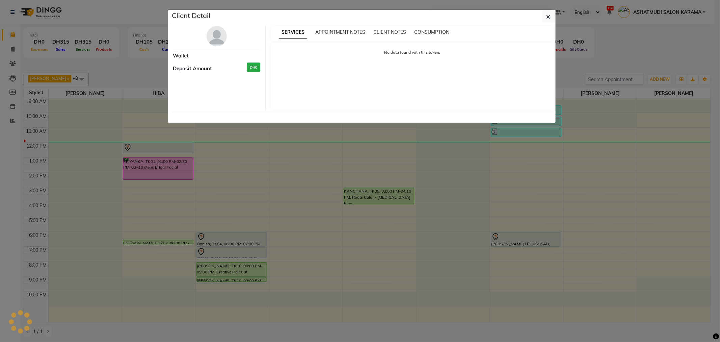
select select "7"
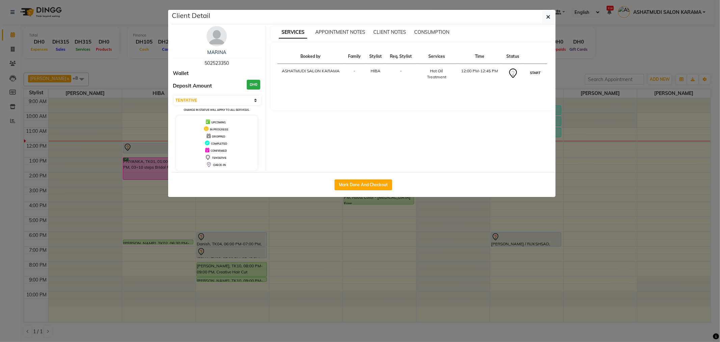
click at [536, 72] on button "START" at bounding box center [535, 73] width 14 height 8
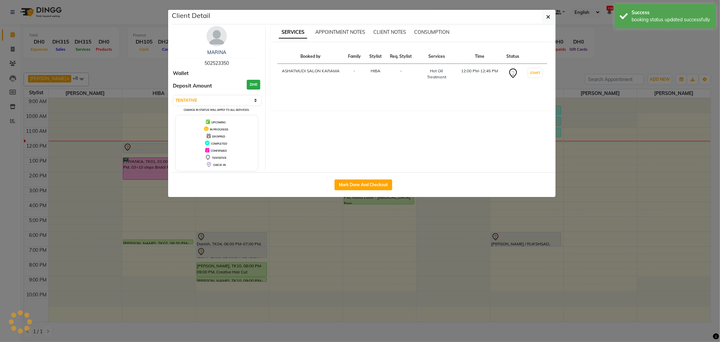
click at [461, 244] on ngb-modal-window "Client Detail MARINA 502523350 Wallet Deposit Amount DH0 Select IN SERVICE CONF…" at bounding box center [360, 171] width 720 height 342
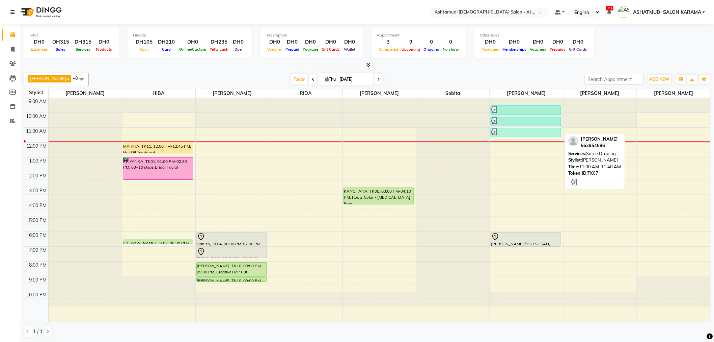
click at [525, 133] on div at bounding box center [526, 131] width 70 height 7
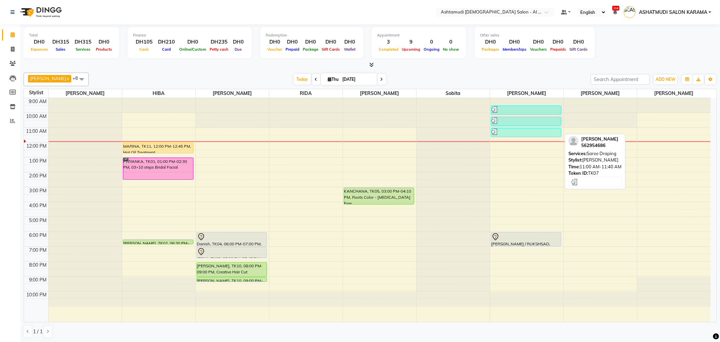
select select "3"
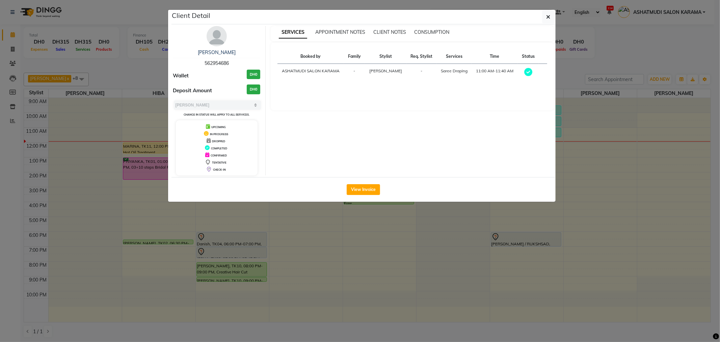
drag, startPoint x: 203, startPoint y: 61, endPoint x: 234, endPoint y: 61, distance: 31.0
click at [234, 61] on div "Jasmin 562954686" at bounding box center [216, 58] width 87 height 18
copy span "562954686"
click at [343, 226] on ngb-modal-window "Client Detail Jasmin 562954686 Wallet DH0 Deposit Amount DH0 Select MARK DONE U…" at bounding box center [360, 171] width 720 height 342
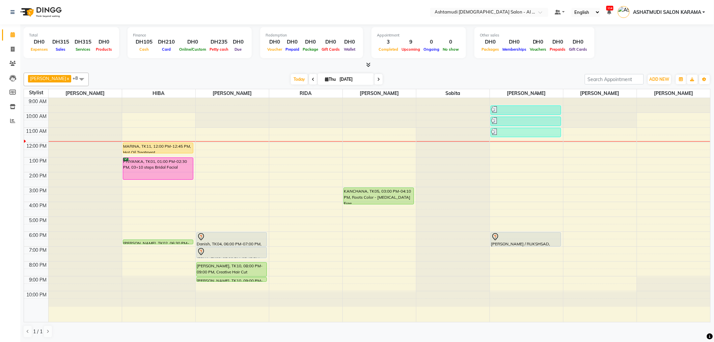
click at [346, 78] on input "[DATE]" at bounding box center [354, 79] width 34 height 10
select select "9"
select select "2025"
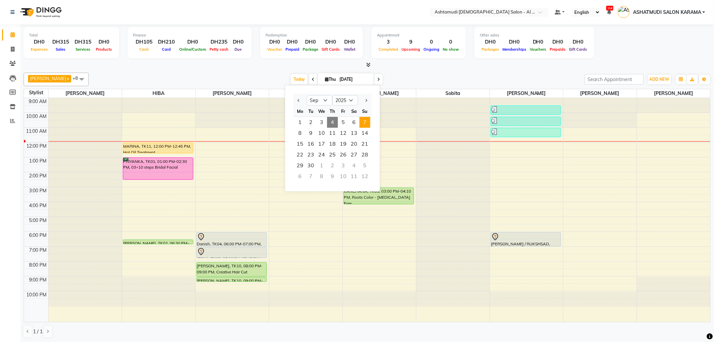
click at [365, 121] on span "7" at bounding box center [364, 122] width 11 height 11
type input "07-09-2025"
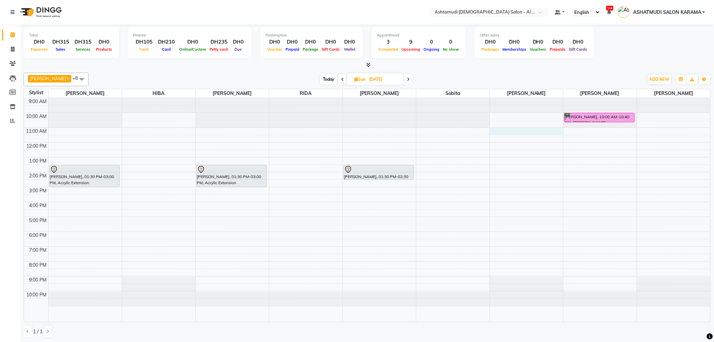
click at [507, 130] on div "9:00 AM 10:00 AM 11:00 AM 12:00 PM 1:00 PM 2:00 PM 3:00 PM 4:00 PM 5:00 PM 6:00…" at bounding box center [367, 210] width 686 height 224
select select "82140"
select select "tentative"
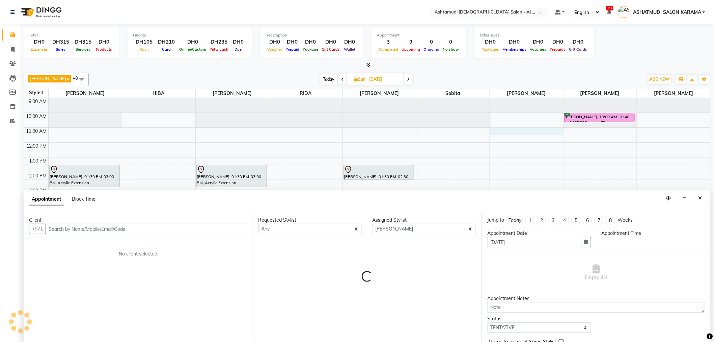
scroll to position [0, 0]
select select "660"
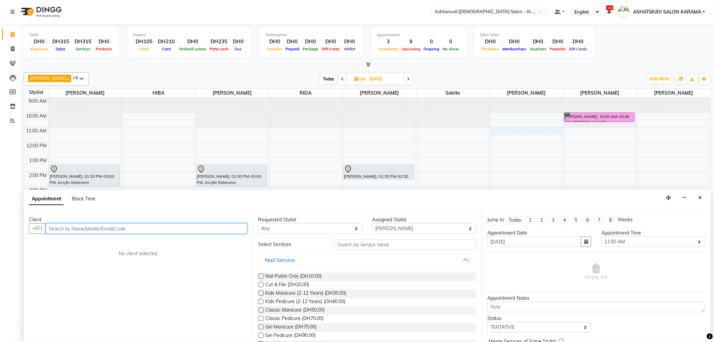
click at [169, 230] on input "text" at bounding box center [147, 228] width 202 height 10
paste input "562954686"
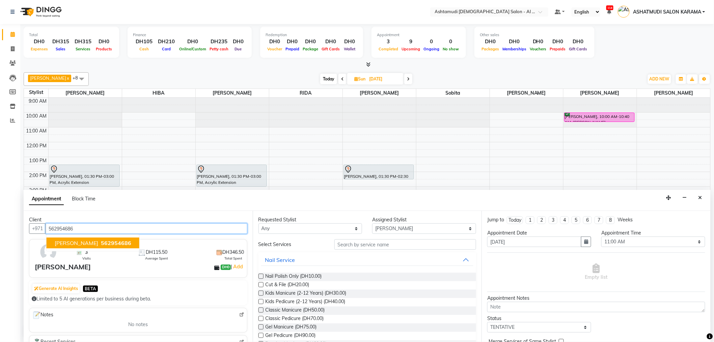
type input "562954686"
click at [161, 268] on div "Jasmin DH0 | Add" at bounding box center [140, 267] width 210 height 10
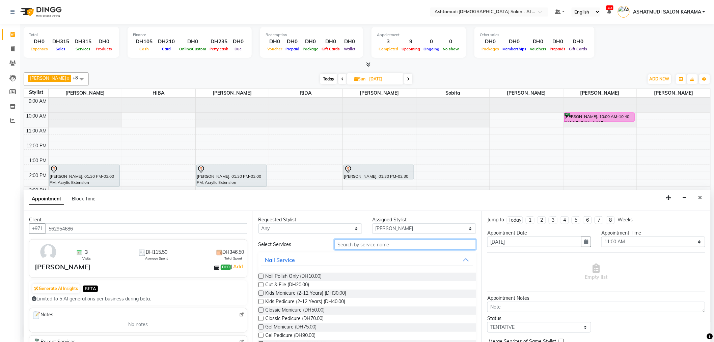
click at [373, 242] on input "text" at bounding box center [405, 244] width 142 height 10
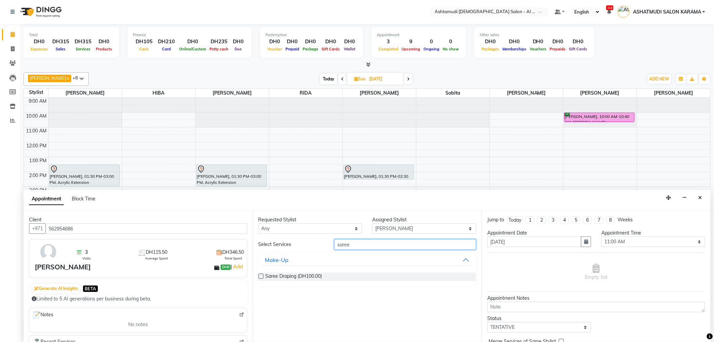
type input "saree"
click at [260, 277] on label at bounding box center [260, 275] width 5 height 5
click at [260, 277] on input "checkbox" at bounding box center [260, 276] width 4 height 4
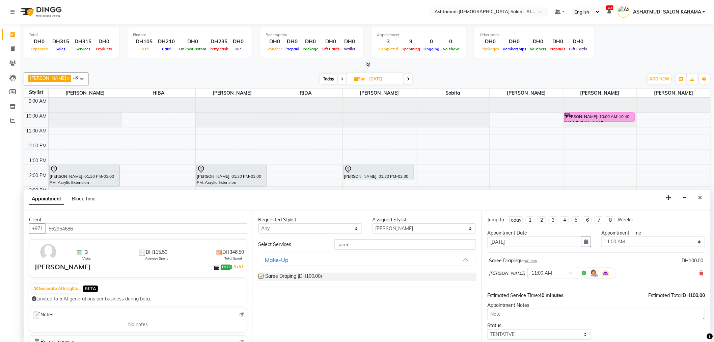
checkbox input "false"
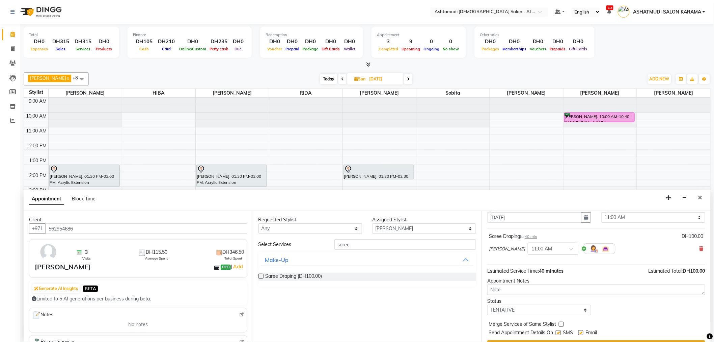
scroll to position [37, 0]
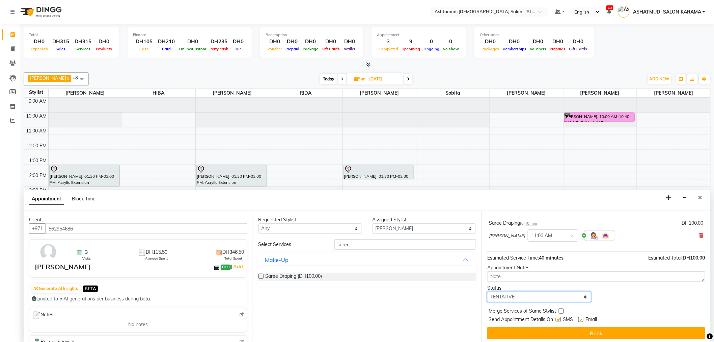
click at [523, 295] on select "Select TENTATIVE CONFIRM UPCOMING" at bounding box center [539, 296] width 104 height 10
select select "confirm booking"
click at [487, 291] on select "Select TENTATIVE CONFIRM UPCOMING" at bounding box center [539, 296] width 104 height 10
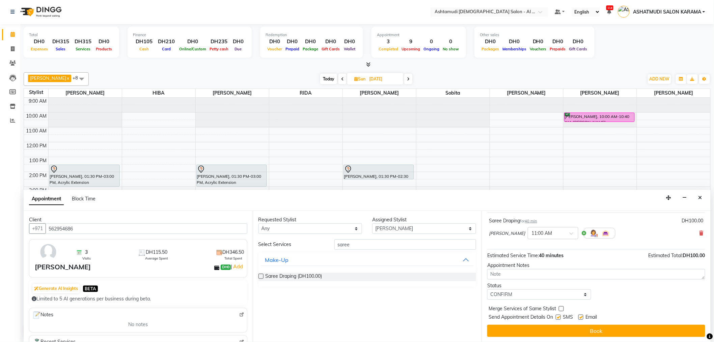
click at [554, 321] on div "Jump to Today 1 2 3 4 5 6 7 8 Weeks Appointment Date 07-09-2025 Appointment Tim…" at bounding box center [596, 276] width 229 height 131
click at [555, 327] on button "Book" at bounding box center [596, 330] width 218 height 12
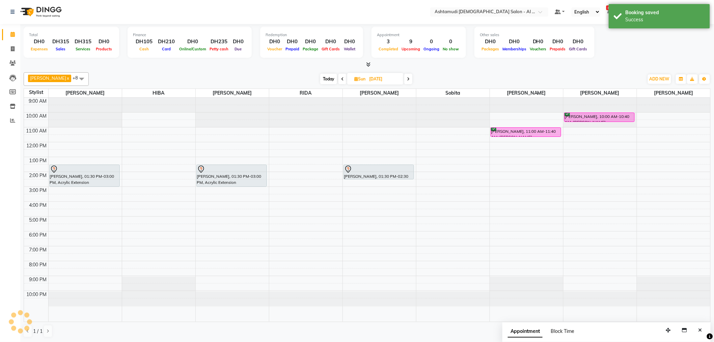
scroll to position [0, 0]
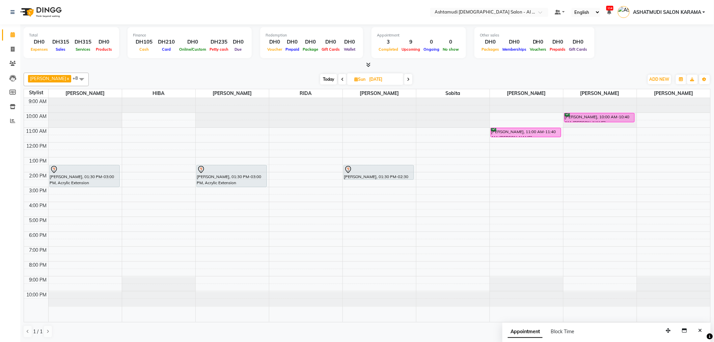
click at [321, 78] on span "Today" at bounding box center [328, 79] width 17 height 10
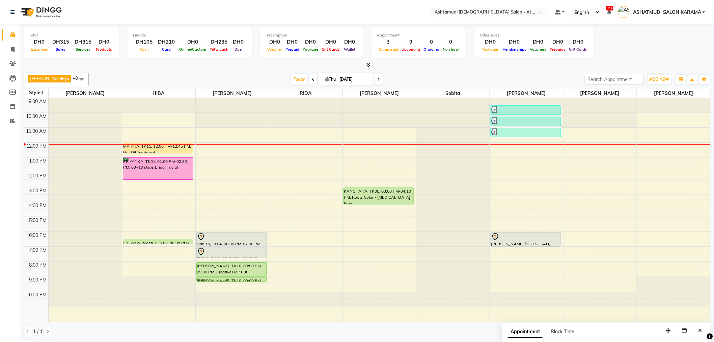
click at [377, 80] on icon at bounding box center [378, 79] width 3 height 4
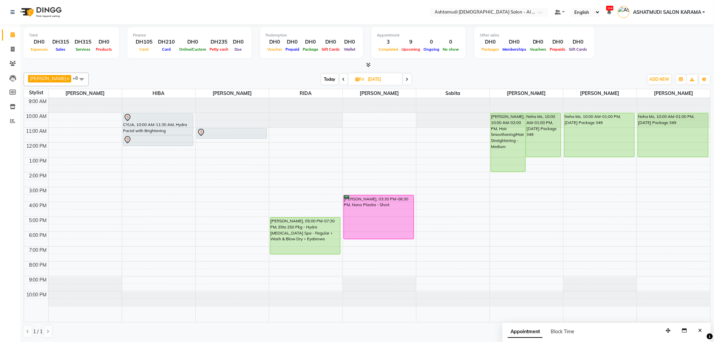
click at [322, 76] on span "Today" at bounding box center [330, 79] width 17 height 10
type input "[DATE]"
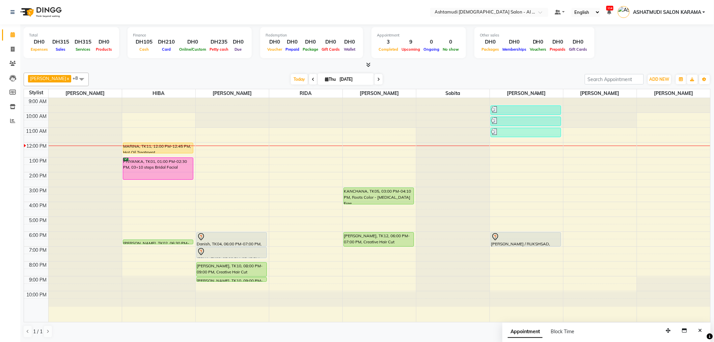
click at [653, 144] on div "9:00 AM 10:00 AM 11:00 AM 12:00 PM 1:00 PM 2:00 PM 3:00 PM 4:00 PM 5:00 PM 6:00…" at bounding box center [367, 210] width 686 height 224
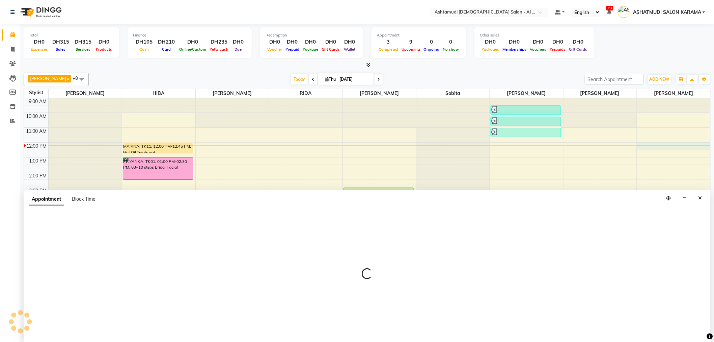
scroll to position [0, 0]
select select "88189"
select select "720"
select select "tentative"
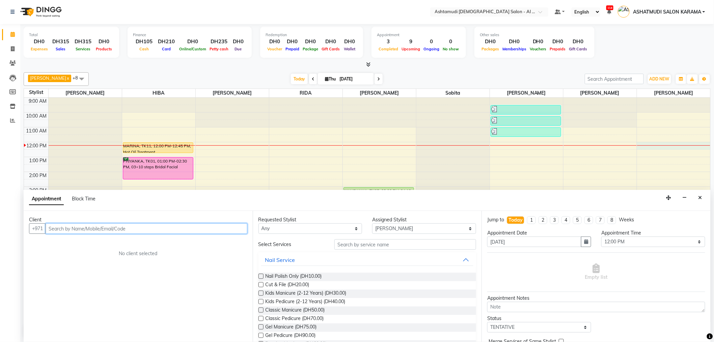
click at [218, 229] on input "text" at bounding box center [147, 228] width 202 height 10
type input "557798569"
click at [230, 227] on span "Add Client" at bounding box center [233, 228] width 23 height 6
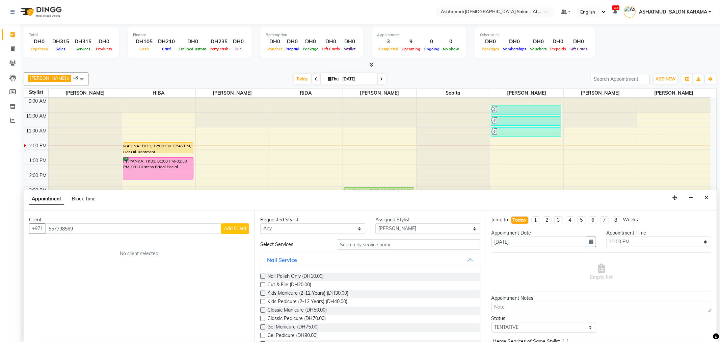
select select "3798"
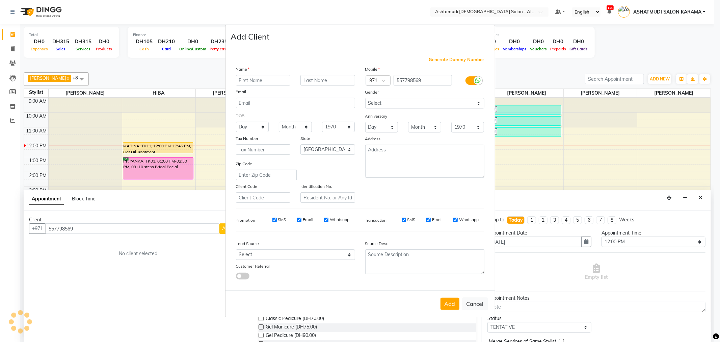
click at [262, 78] on input "text" at bounding box center [263, 80] width 55 height 10
type input "S"
type input "KSHAMA"
click at [248, 126] on select "Day 01 02 03 04 05 06 07 08 09 10 11 12 13 14 15 16 17 18 19 20 21 22 23 24 25 …" at bounding box center [252, 126] width 33 height 10
select select "08"
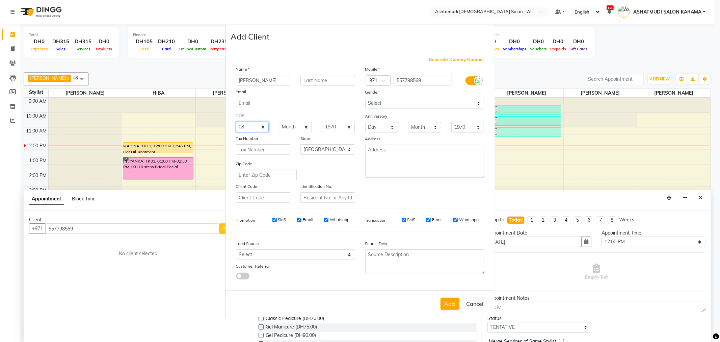
click at [236, 121] on select "Day 01 02 03 04 05 06 07 08 09 10 11 12 13 14 15 16 17 18 19 20 21 22 23 24 25 …" at bounding box center [252, 126] width 33 height 10
click at [288, 126] on select "Month January February March April May June July August September October Novem…" at bounding box center [295, 126] width 33 height 10
select select "05"
click at [279, 121] on select "Month January February March April May June July August September October Novem…" at bounding box center [295, 126] width 33 height 10
click at [341, 123] on select "1940 1941 1942 1943 1944 1945 1946 1947 1948 1949 1950 1951 1952 1953 1954 1955…" at bounding box center [338, 126] width 33 height 10
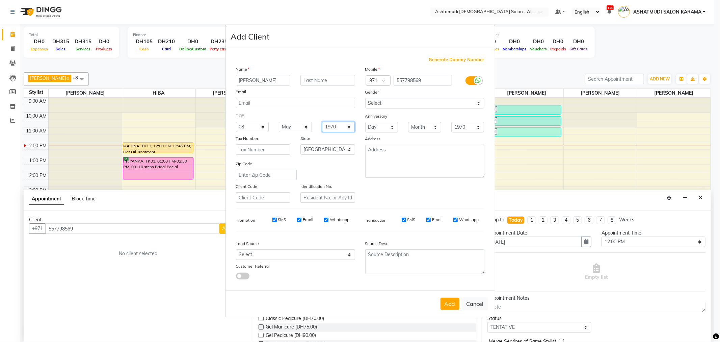
select select "1983"
click at [322, 121] on select "1940 1941 1942 1943 1944 1945 1946 1947 1948 1949 1950 1951 1952 1953 1954 1955…" at bounding box center [338, 126] width 33 height 10
click at [392, 99] on select "Select Male Female Other Prefer Not To Say" at bounding box center [424, 103] width 119 height 10
select select "female"
click at [365, 98] on select "Select Male Female Other Prefer Not To Say" at bounding box center [424, 103] width 119 height 10
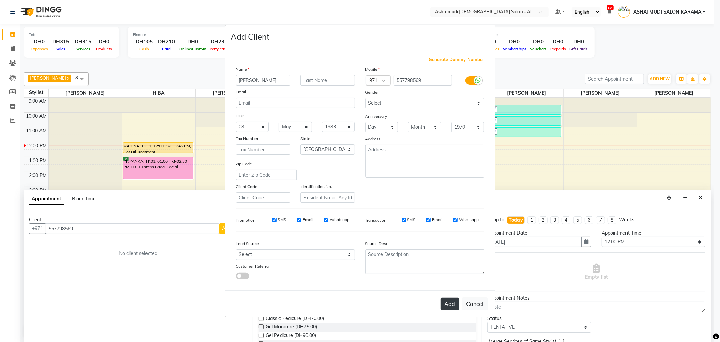
click at [456, 305] on button "Add" at bounding box center [449, 303] width 19 height 12
select select
select select "null"
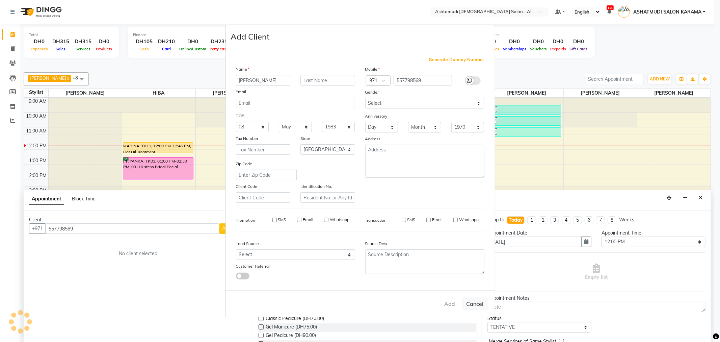
select select
checkbox input "false"
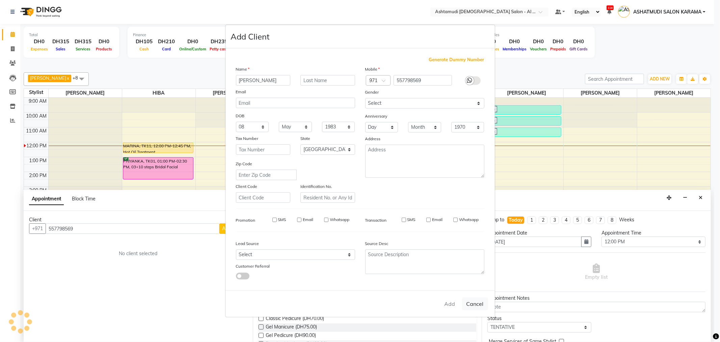
checkbox input "false"
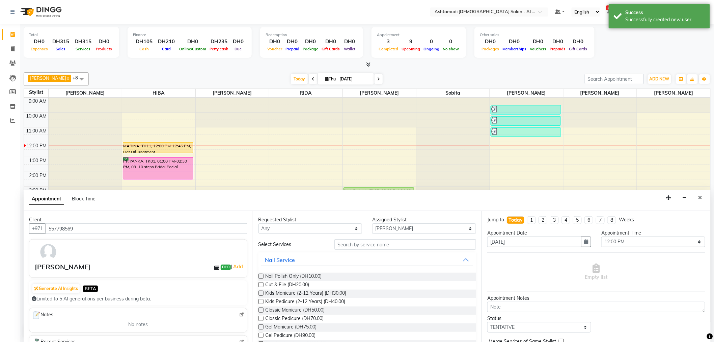
click at [350, 247] on input "text" at bounding box center [405, 244] width 142 height 10
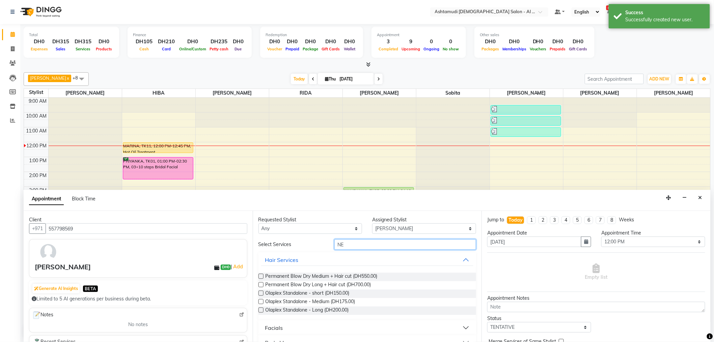
type input "N"
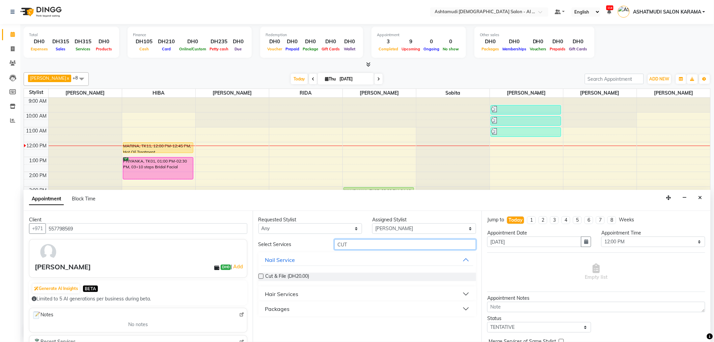
type input "CUT"
click at [321, 294] on button "Hair Services" at bounding box center [367, 294] width 213 height 12
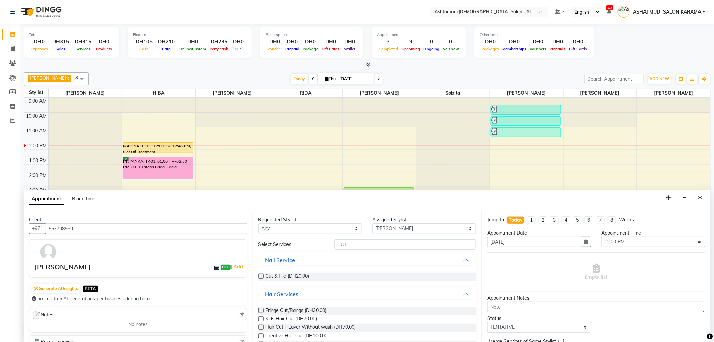
click at [260, 335] on label at bounding box center [260, 335] width 5 height 5
click at [260, 335] on input "checkbox" at bounding box center [260, 336] width 4 height 4
checkbox input "false"
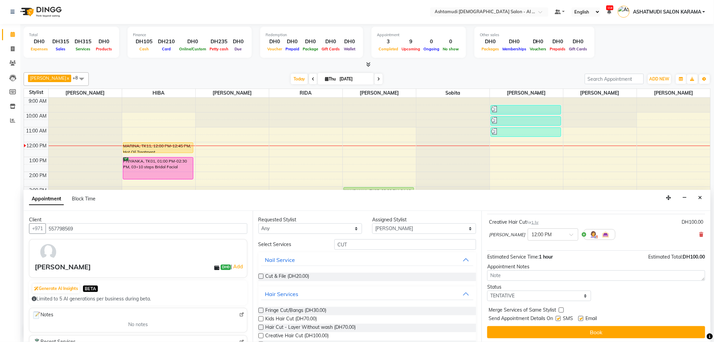
scroll to position [40, 0]
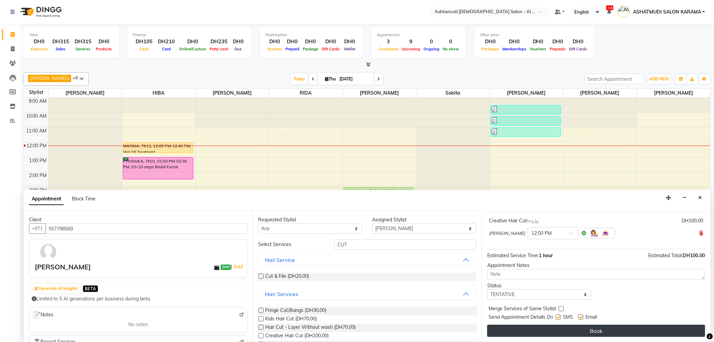
click at [566, 331] on button "Book" at bounding box center [596, 330] width 218 height 12
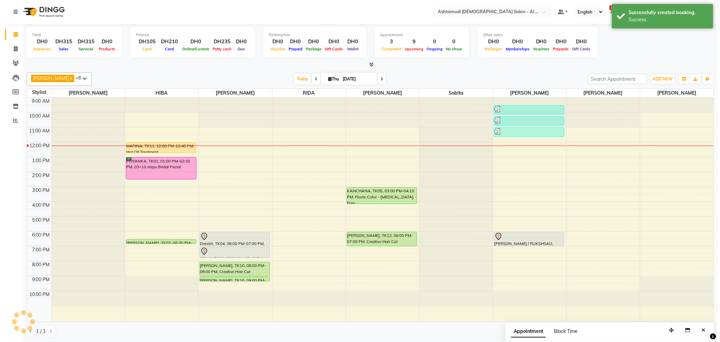
scroll to position [0, 0]
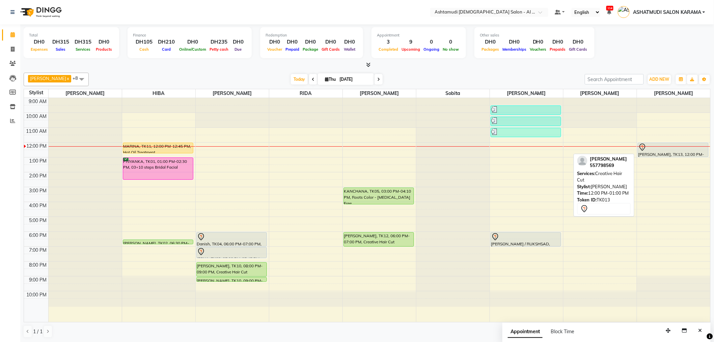
click at [653, 153] on div "KSHAMA, TK13, 12:00 PM-01:00 PM, Creative Hair Cut" at bounding box center [673, 150] width 70 height 14
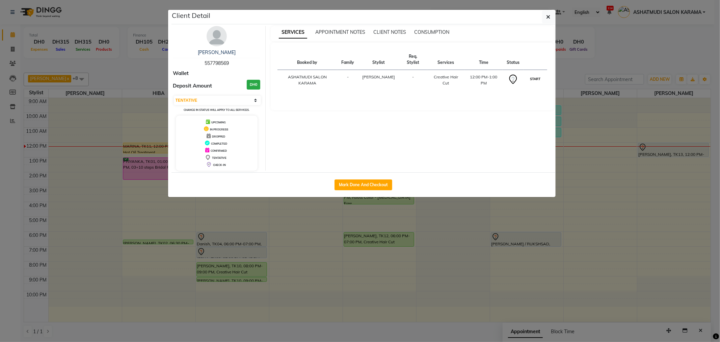
click at [532, 78] on button "START" at bounding box center [535, 79] width 14 height 8
select select "1"
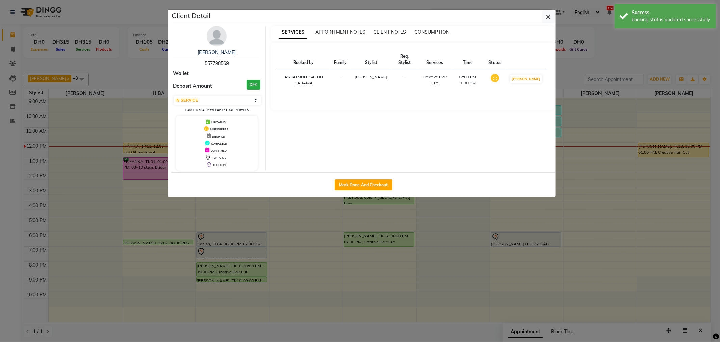
click at [601, 120] on ngb-modal-window "Client Detail KSHAMA 557798569 Wallet Deposit Amount DH0 Select IN SERVICE CONF…" at bounding box center [360, 171] width 720 height 342
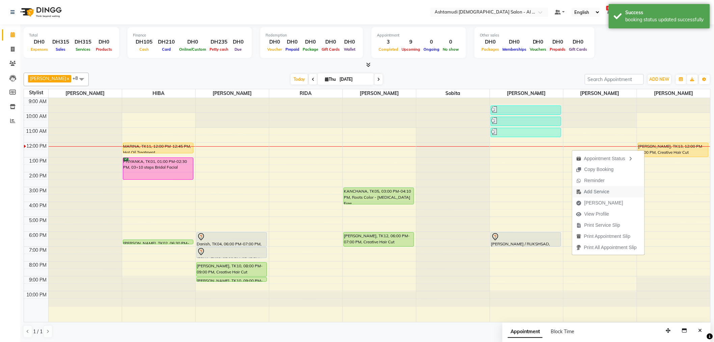
click at [599, 189] on span "Add Service" at bounding box center [596, 191] width 25 height 7
select select "88189"
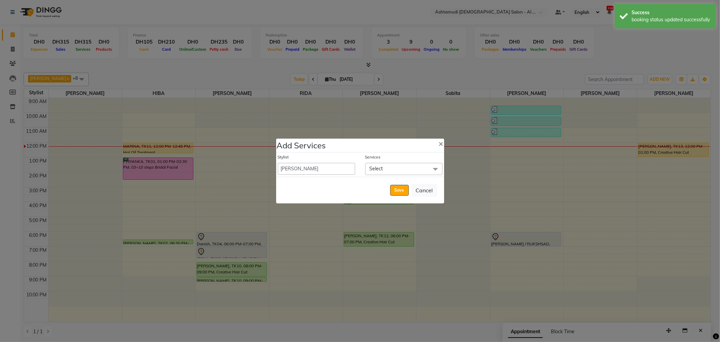
click at [396, 165] on span "Select" at bounding box center [403, 169] width 77 height 12
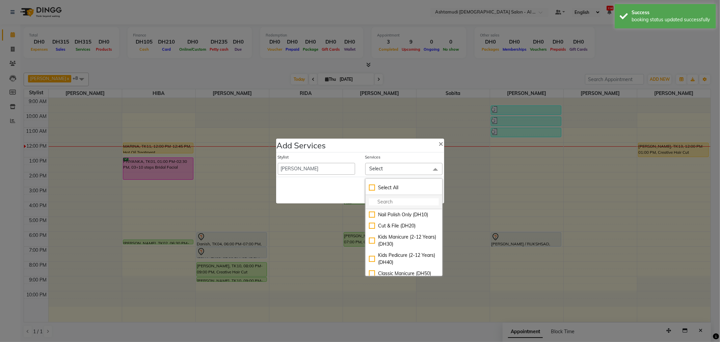
click at [389, 201] on input "multiselect-search" at bounding box center [404, 201] width 70 height 7
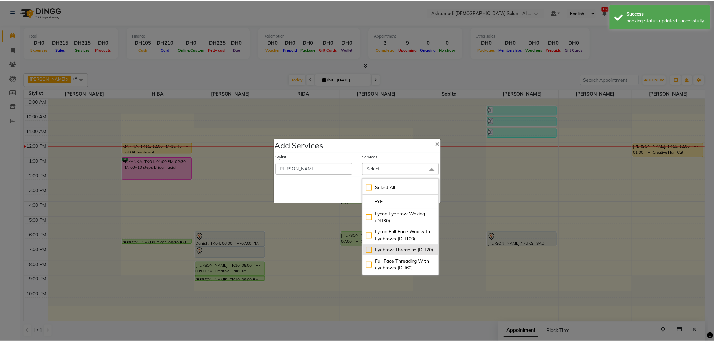
scroll to position [75, 0]
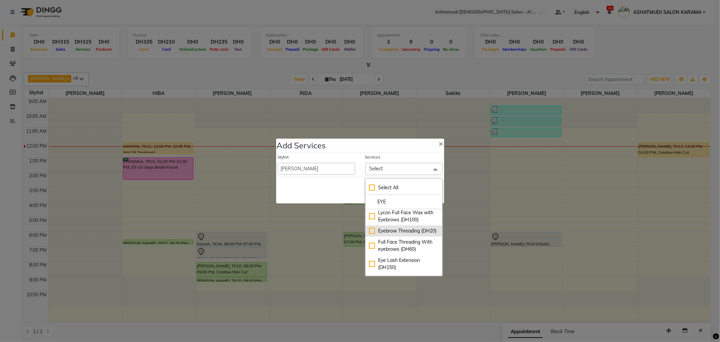
type input "EYE"
click at [369, 231] on div "Eyebrow Threading (DH20)" at bounding box center [404, 230] width 70 height 7
checkbox input "true"
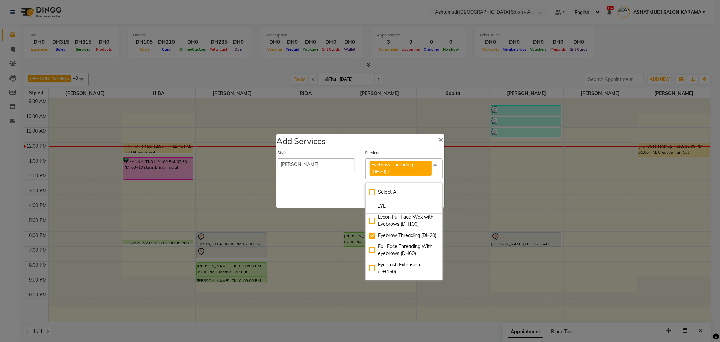
click at [342, 198] on div "Save Cancel" at bounding box center [360, 194] width 168 height 27
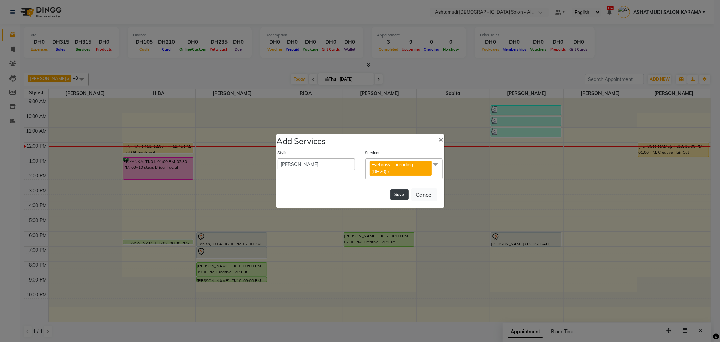
click at [395, 195] on button "Save" at bounding box center [399, 194] width 19 height 11
select select "51421"
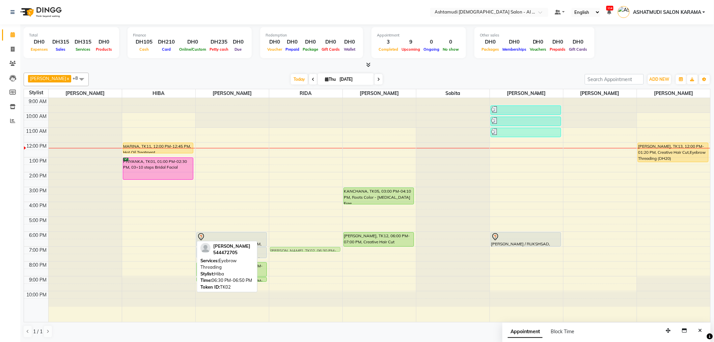
drag, startPoint x: 164, startPoint y: 240, endPoint x: 286, endPoint y: 249, distance: 121.9
click at [286, 249] on tr "MARINA, TK11, 12:00 PM-12:45 PM, Hot Oil Treatment PRIYANKA, TK01, 01:00 PM-02:…" at bounding box center [367, 210] width 686 height 224
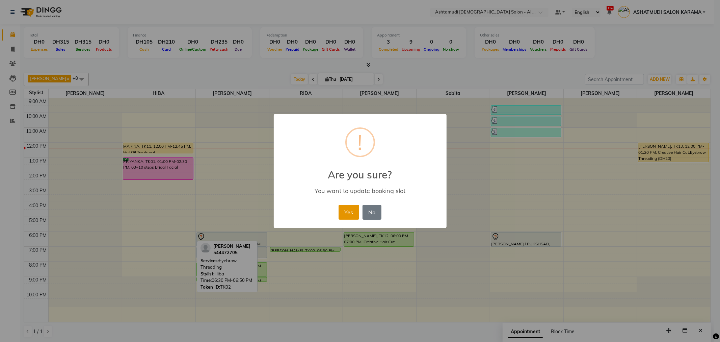
click at [350, 205] on button "Yes" at bounding box center [348, 212] width 21 height 15
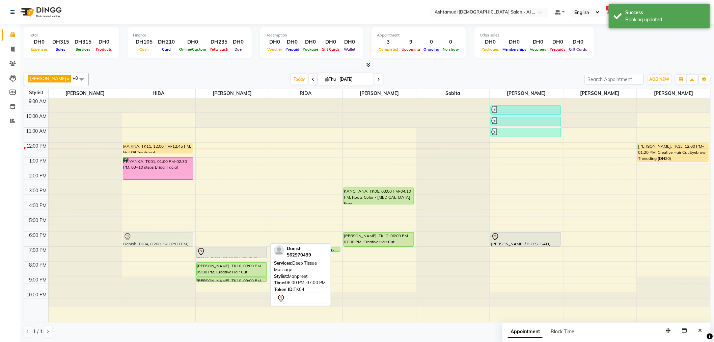
drag, startPoint x: 232, startPoint y: 243, endPoint x: 193, endPoint y: 242, distance: 38.8
click at [180, 244] on tr "MARINA, TK11, 12:00 PM-12:45 PM, Hot Oil Treatment PRIYANKA, TK01, 01:00 PM-02:…" at bounding box center [367, 210] width 686 height 224
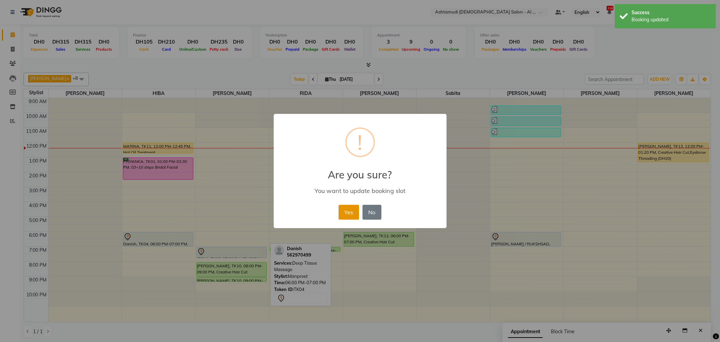
click at [350, 210] on button "Yes" at bounding box center [348, 212] width 21 height 15
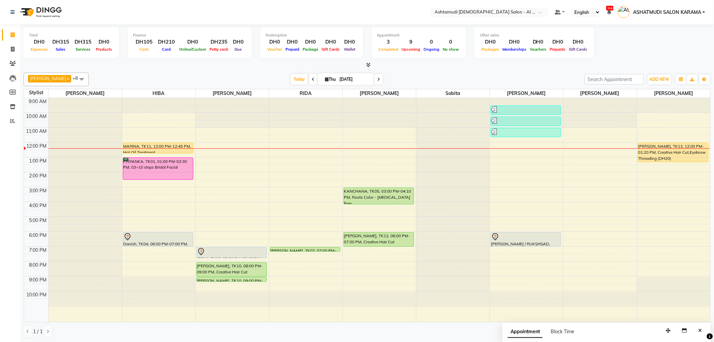
click at [630, 46] on div "Total DH0 Expenses DH315 Sales DH315 Services DH0 Products Finance DH105 Cash D…" at bounding box center [367, 43] width 687 height 33
click at [283, 154] on div "9:00 AM 10:00 AM 11:00 AM 12:00 PM 1:00 PM 2:00 PM 3:00 PM 4:00 PM 5:00 PM 6:00…" at bounding box center [367, 210] width 686 height 224
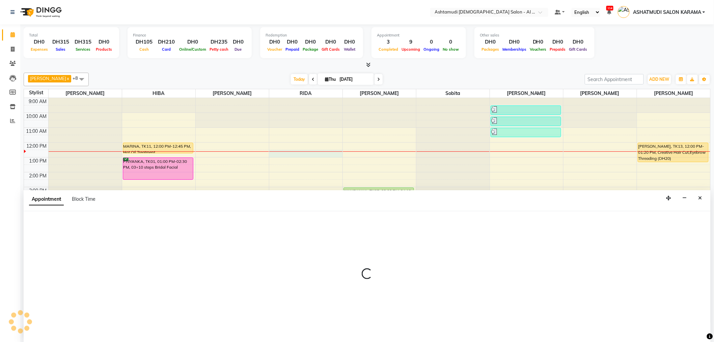
scroll to position [0, 0]
select select "51954"
select select "750"
select select "tentative"
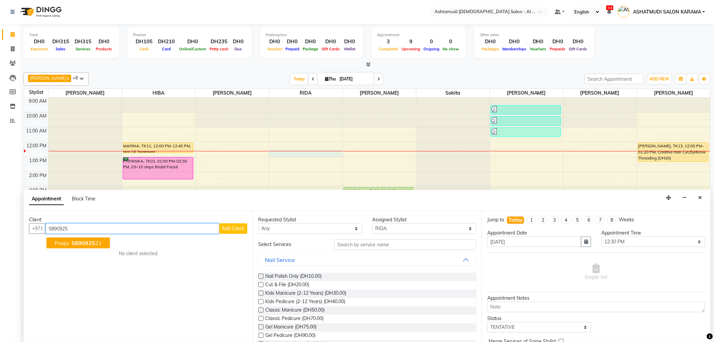
click at [55, 239] on span "pooja" at bounding box center [62, 242] width 14 height 7
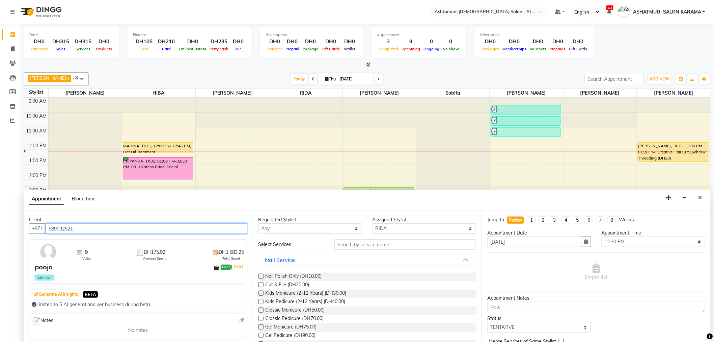
type input "589092521"
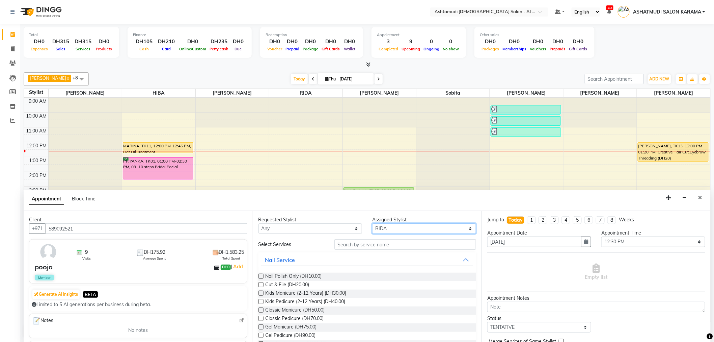
click at [439, 231] on select "Select ANALYN ASHATMUDI SALON KARAMA FLOOR SUPERVISOR( TAB ) -QUSAIS Geetha HIB…" at bounding box center [424, 228] width 104 height 10
select select "88189"
click at [372, 223] on select "Select ANALYN ASHATMUDI SALON KARAMA FLOOR SUPERVISOR( TAB ) -QUSAIS Geetha HIB…" at bounding box center [424, 228] width 104 height 10
click at [382, 247] on input "text" at bounding box center [405, 244] width 142 height 10
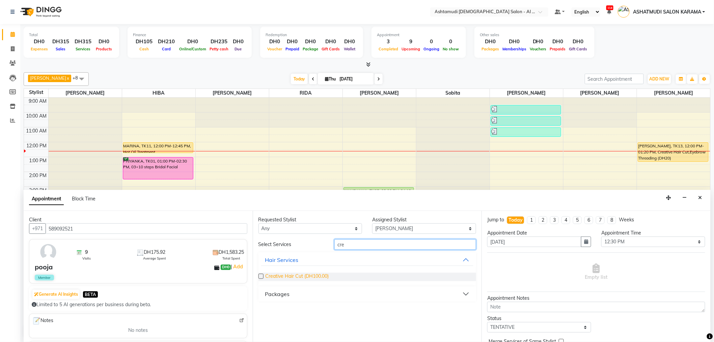
type input "cre"
click at [314, 275] on span "Creative Hair Cut (DH100.00)" at bounding box center [297, 276] width 63 height 8
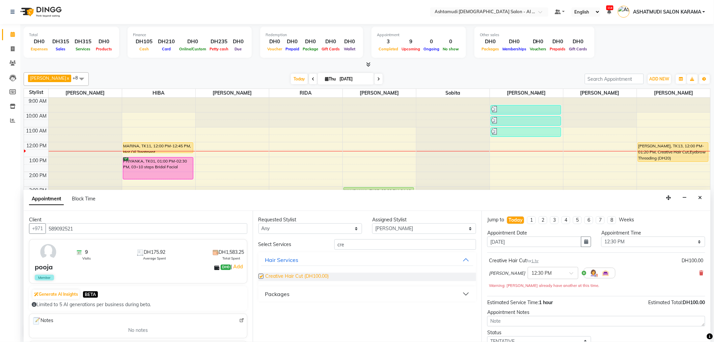
checkbox input "false"
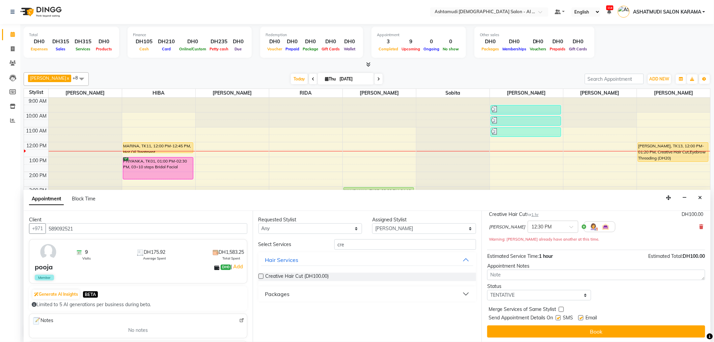
scroll to position [47, 0]
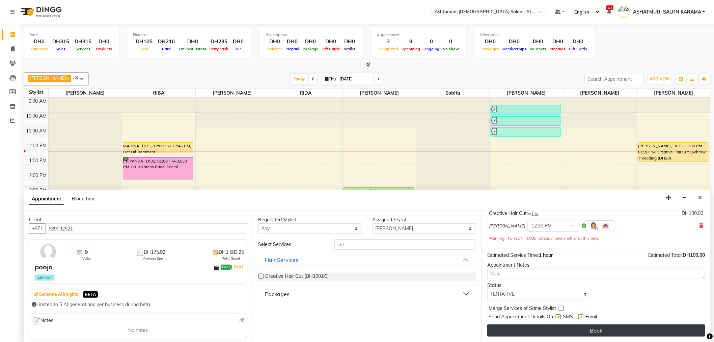
click at [563, 327] on button "Book" at bounding box center [596, 330] width 218 height 12
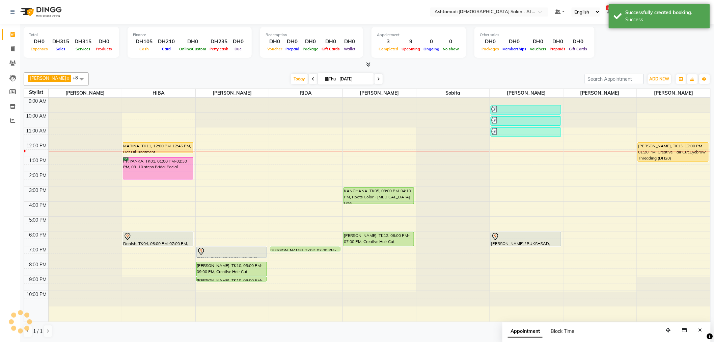
scroll to position [0, 0]
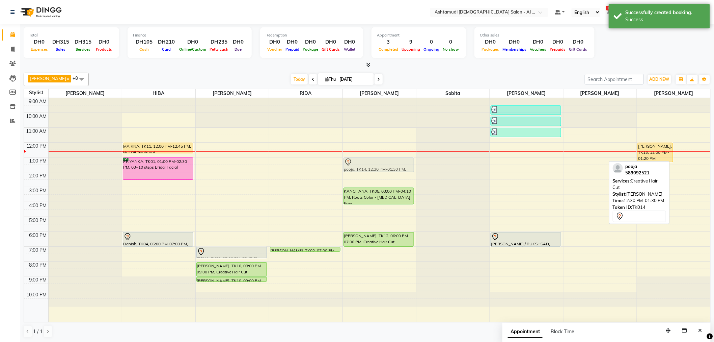
drag, startPoint x: 689, startPoint y: 158, endPoint x: 376, endPoint y: 163, distance: 313.2
click at [376, 163] on tr "MARINA, TK11, 12:00 PM-12:45 PM, Hot Oil Treatment PRIYANKA, TK01, 01:00 PM-02:…" at bounding box center [367, 210] width 686 height 224
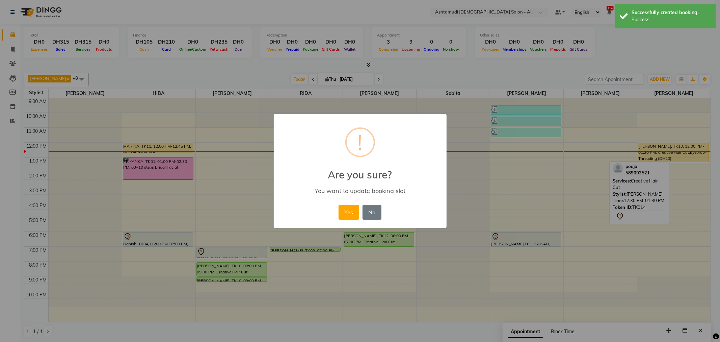
drag, startPoint x: 376, startPoint y: 163, endPoint x: 369, endPoint y: 178, distance: 16.1
click at [375, 166] on h2 "Are you sure?" at bounding box center [360, 170] width 173 height 20
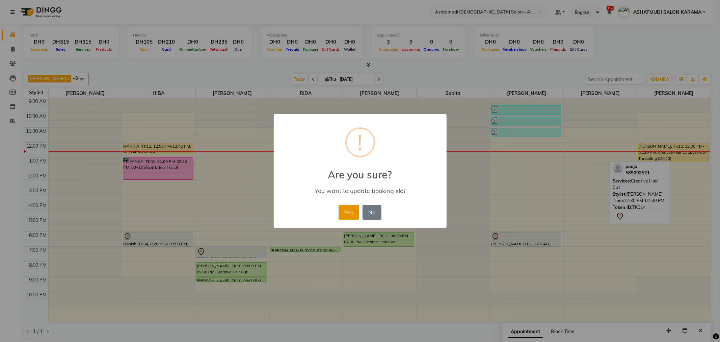
click at [344, 211] on button "Yes" at bounding box center [348, 212] width 21 height 15
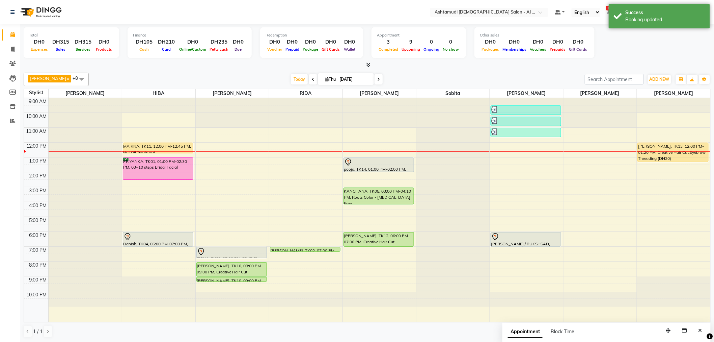
drag, startPoint x: 359, startPoint y: 171, endPoint x: 365, endPoint y: 166, distance: 8.0
click at [365, 166] on div "pooja, TK14, 01:00 PM-02:00 PM, Creative Hair Cut KANCHANA, TK05, 03:00 PM-04:1…" at bounding box center [379, 210] width 73 height 224
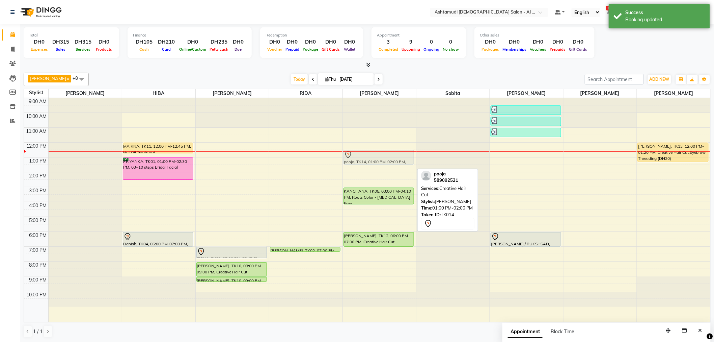
drag, startPoint x: 388, startPoint y: 163, endPoint x: 390, endPoint y: 156, distance: 8.1
click at [390, 156] on div "pooja, TK14, 01:00 PM-02:00 PM, Creative Hair Cut KANCHANA, TK05, 03:00 PM-04:1…" at bounding box center [379, 210] width 73 height 224
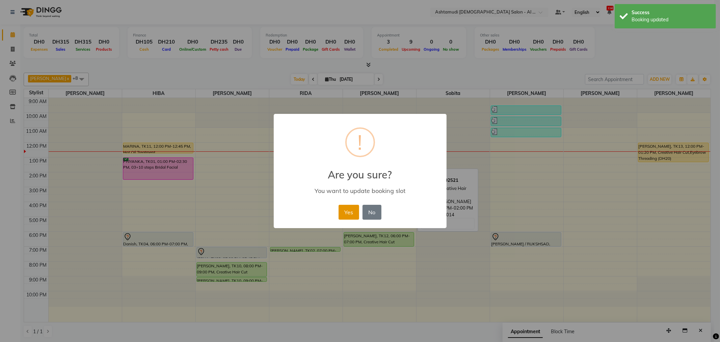
click at [353, 207] on button "Yes" at bounding box center [348, 212] width 21 height 15
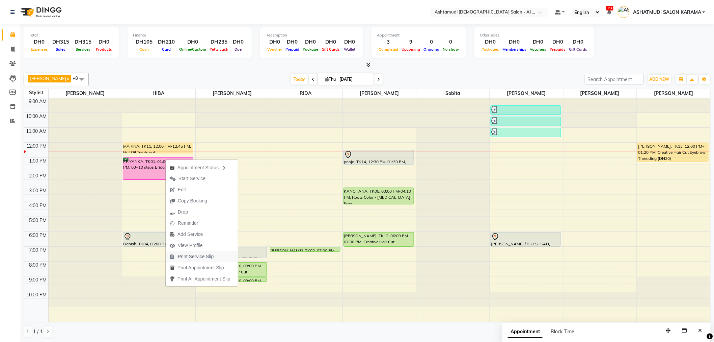
click at [201, 255] on span "Print Service Slip" at bounding box center [196, 256] width 36 height 7
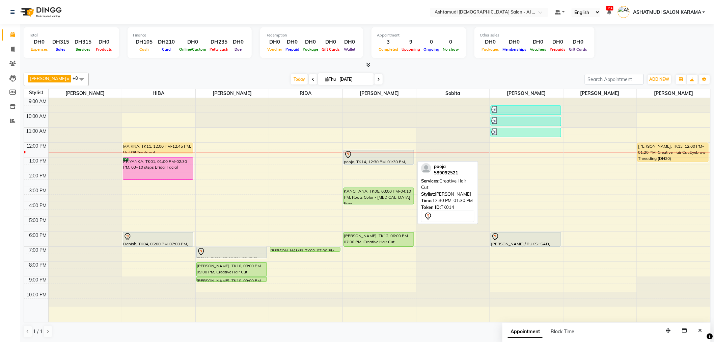
click at [371, 160] on div "pooja, TK14, 12:30 PM-01:30 PM, Creative Hair Cut KANCHANA, TK05, 03:00 PM-04:1…" at bounding box center [379, 210] width 73 height 224
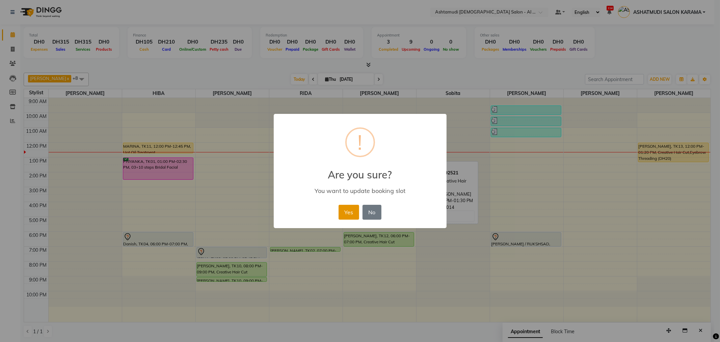
click at [352, 214] on button "Yes" at bounding box center [348, 212] width 21 height 15
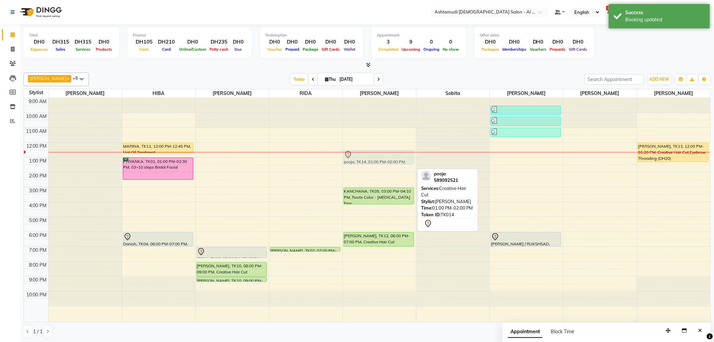
drag, startPoint x: 378, startPoint y: 165, endPoint x: 380, endPoint y: 161, distance: 3.9
click at [380, 156] on div "pooja, TK14, 01:00 PM-02:00 PM, Creative Hair Cut KANCHANA, TK05, 03:00 PM-04:1…" at bounding box center [379, 210] width 73 height 224
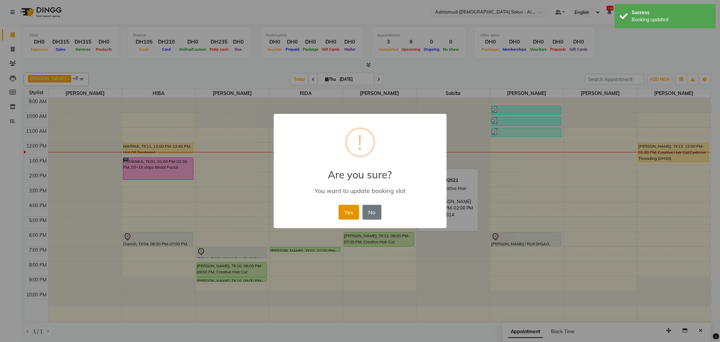
click at [354, 211] on button "Yes" at bounding box center [348, 212] width 21 height 15
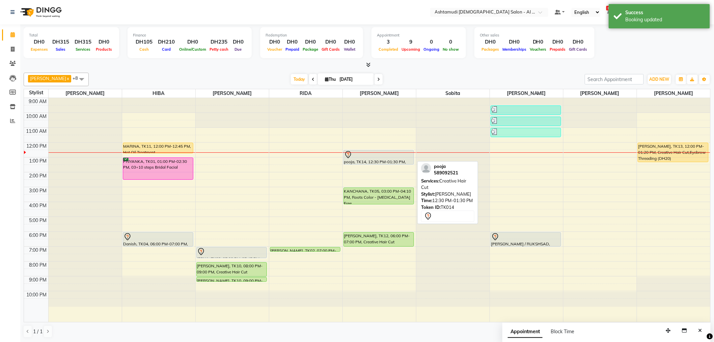
click at [370, 158] on div at bounding box center [379, 155] width 70 height 8
click at [370, 163] on div at bounding box center [379, 164] width 70 height 3
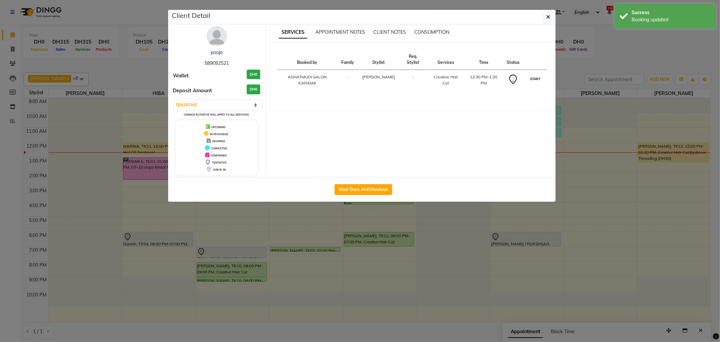
click at [536, 75] on button "START" at bounding box center [535, 79] width 14 height 8
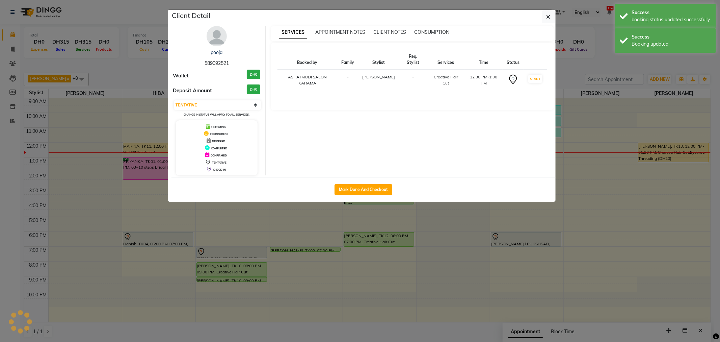
select select "1"
click at [594, 122] on ngb-modal-window "Client Detail pooja 589092521 Wallet DH0 Deposit Amount DH0 Select IN SERVICE C…" at bounding box center [360, 171] width 720 height 342
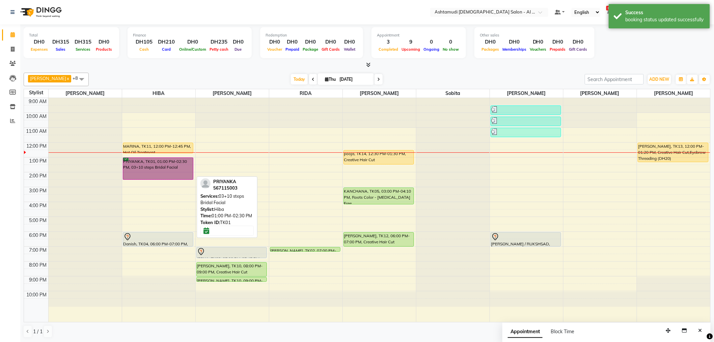
drag, startPoint x: 154, startPoint y: 164, endPoint x: 153, endPoint y: 160, distance: 3.8
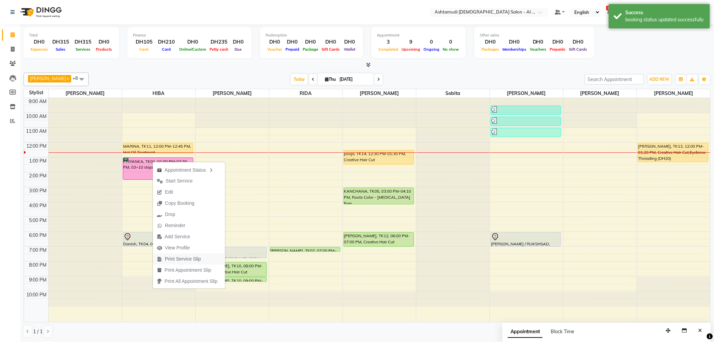
click at [188, 256] on span "Print Service Slip" at bounding box center [183, 258] width 36 height 7
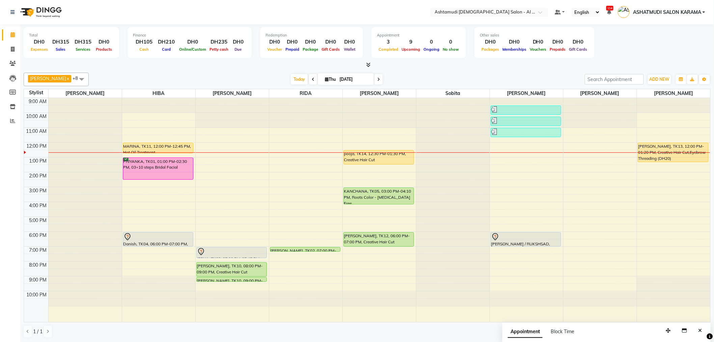
click at [673, 54] on div "Total DH0 Expenses DH315 Sales DH315 Services DH0 Products Finance DH105 Cash D…" at bounding box center [367, 43] width 687 height 33
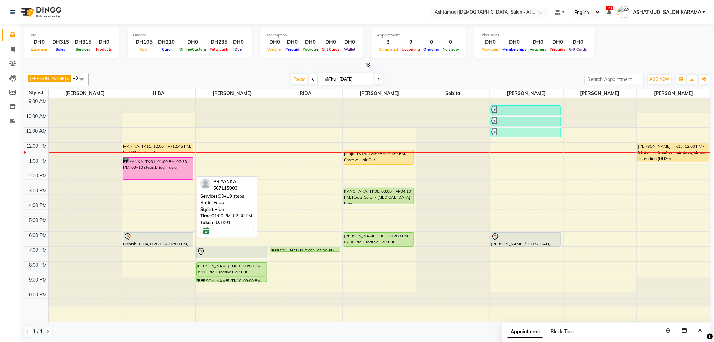
click at [142, 167] on div "PRIYANKA, TK01, 01:00 PM-02:30 PM, 03+10 steps Bridal Facial" at bounding box center [158, 169] width 70 height 22
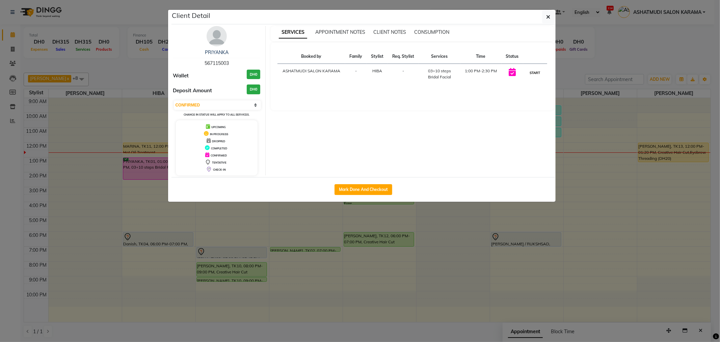
click at [535, 73] on button "START" at bounding box center [535, 73] width 14 height 8
select select "1"
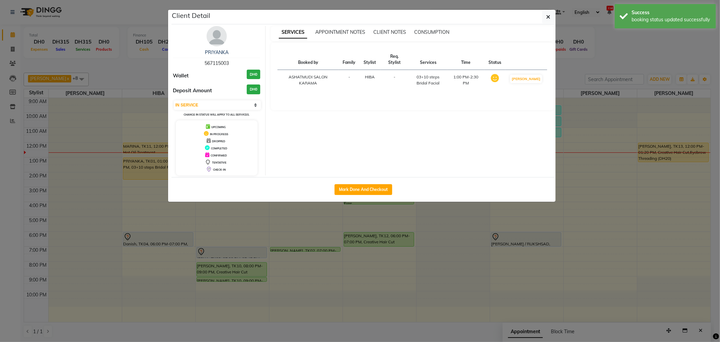
click at [624, 70] on ngb-modal-window "Client Detail PRIYANKA 567115003 Wallet DH0 Deposit Amount DH0 Select IN SERVIC…" at bounding box center [360, 171] width 720 height 342
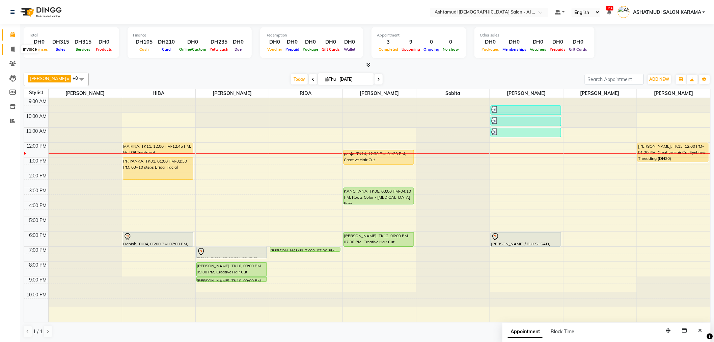
click at [10, 46] on span at bounding box center [13, 50] width 12 height 8
select select "service"
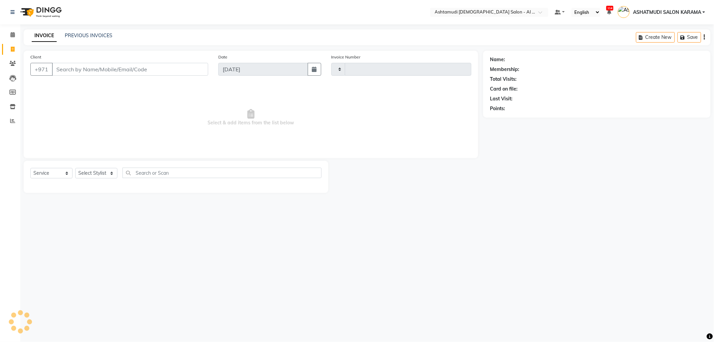
type input "3931"
select select "6647"
click at [10, 106] on icon at bounding box center [13, 106] width 6 height 5
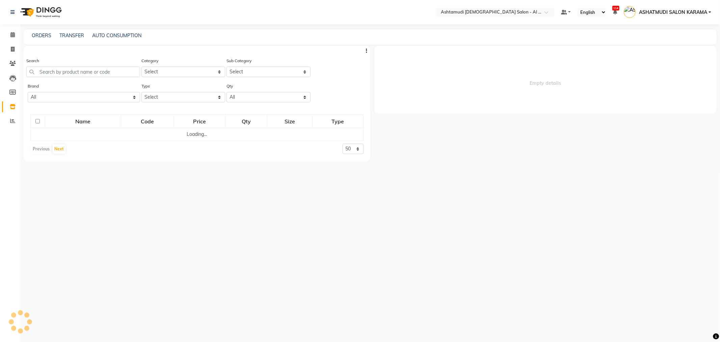
select select
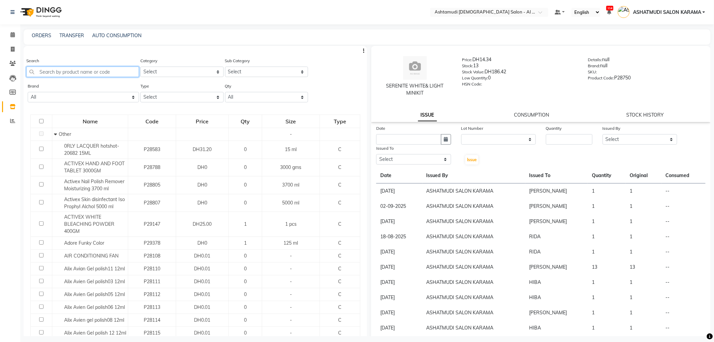
click at [65, 72] on input "text" at bounding box center [82, 71] width 113 height 10
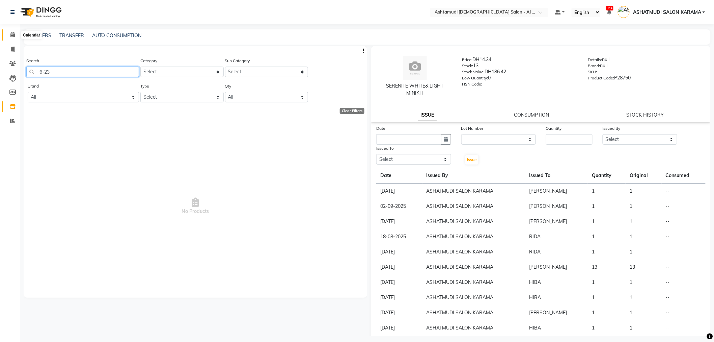
type input "6-23"
click at [12, 34] on icon at bounding box center [12, 34] width 4 height 5
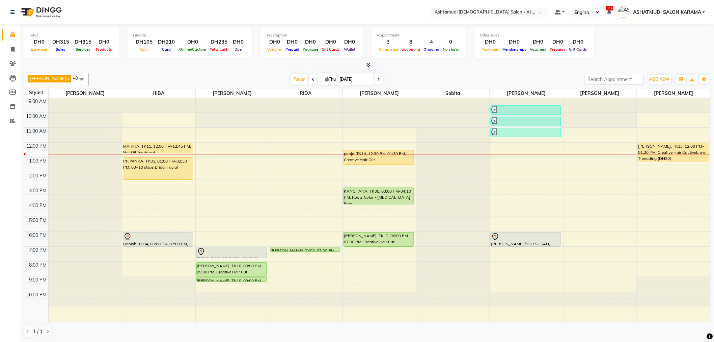
click at [577, 176] on div "9:00 AM 10:00 AM 11:00 AM 12:00 PM 1:00 PM 2:00 PM 3:00 PM 4:00 PM 5:00 PM 6:00…" at bounding box center [367, 210] width 686 height 224
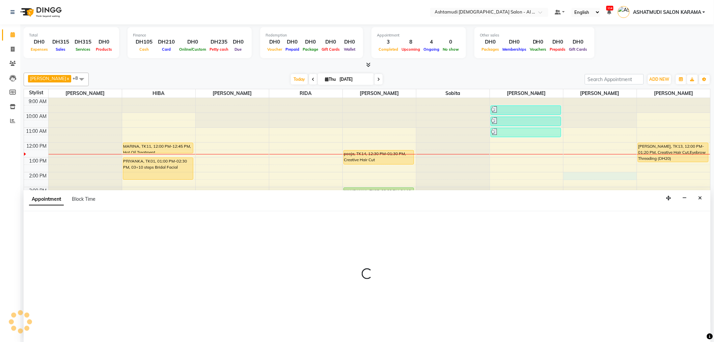
scroll to position [0, 0]
select select "87845"
select select "840"
select select "tentative"
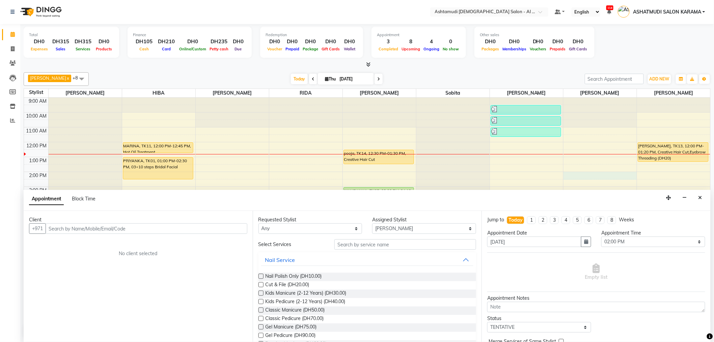
click at [634, 45] on div "Total DH0 Expenses DH315 Sales DH315 Services DH0 Products Finance DH105 Cash D…" at bounding box center [367, 43] width 687 height 33
click at [157, 231] on input "text" at bounding box center [147, 228] width 202 height 10
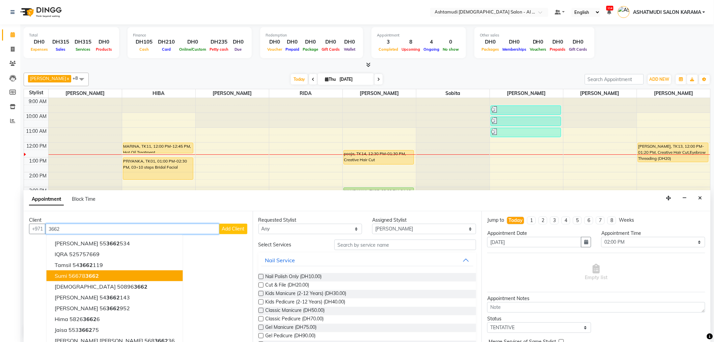
click at [99, 279] on button "Sumi 56678 3662" at bounding box center [115, 275] width 136 height 11
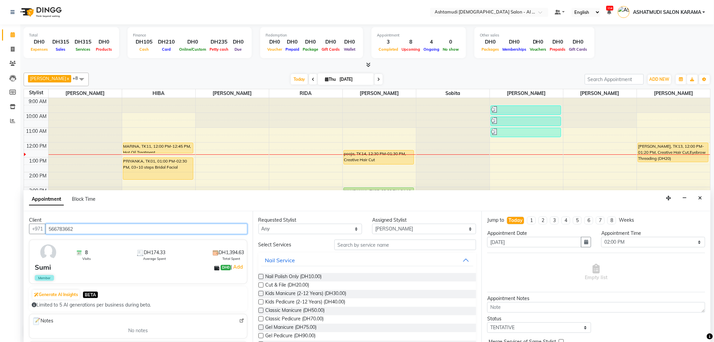
type input "566783662"
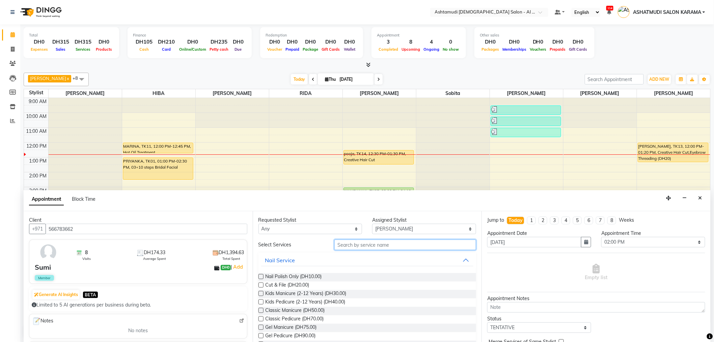
click at [366, 244] on input "text" at bounding box center [405, 244] width 142 height 10
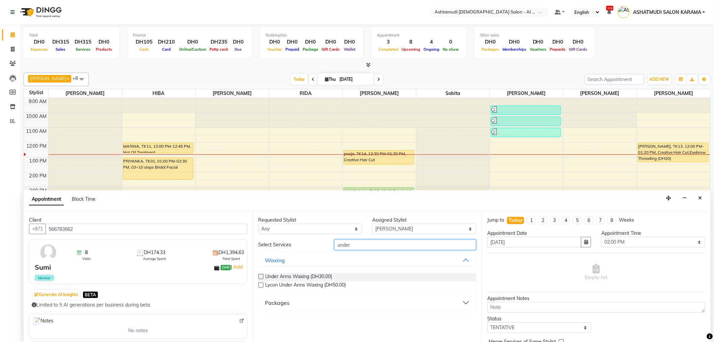
type input "under"
click at [260, 275] on label at bounding box center [260, 276] width 5 height 5
click at [260, 275] on input "checkbox" at bounding box center [260, 277] width 4 height 4
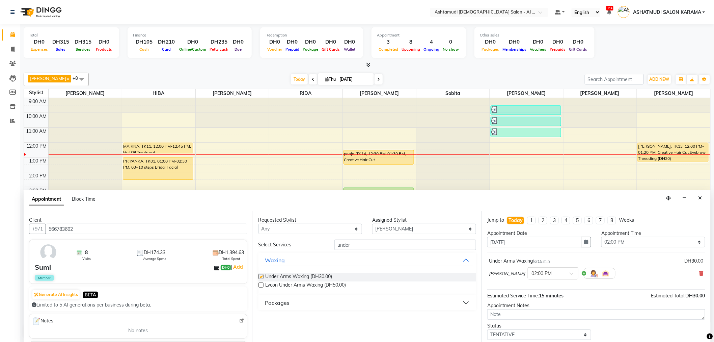
checkbox input "false"
click at [387, 244] on input "under" at bounding box center [405, 244] width 142 height 10
type input "u"
type input "hot"
click at [262, 278] on label at bounding box center [260, 276] width 5 height 5
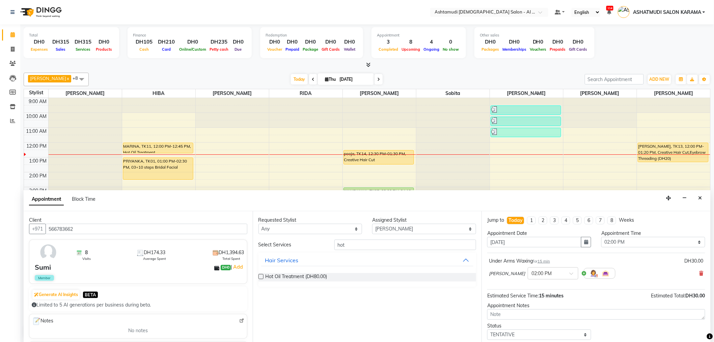
click at [262, 278] on input "checkbox" at bounding box center [260, 277] width 4 height 4
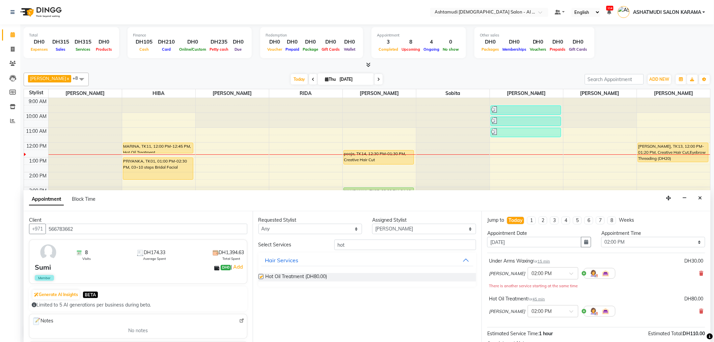
checkbox input "false"
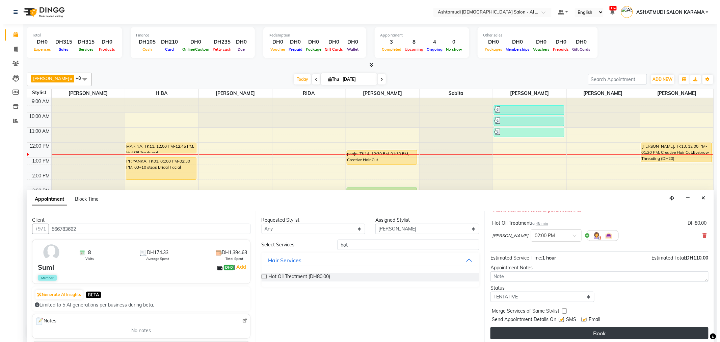
scroll to position [78, 0]
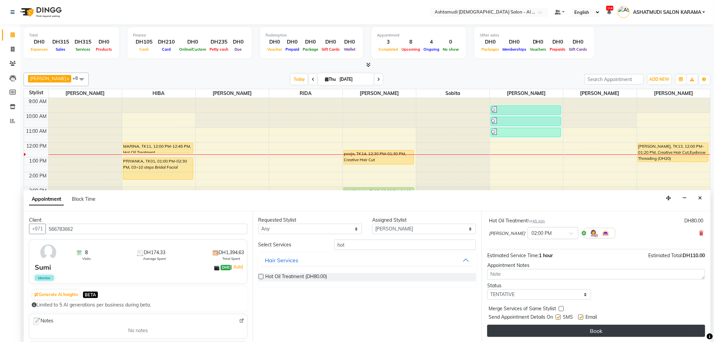
click at [559, 333] on button "Book" at bounding box center [596, 330] width 218 height 12
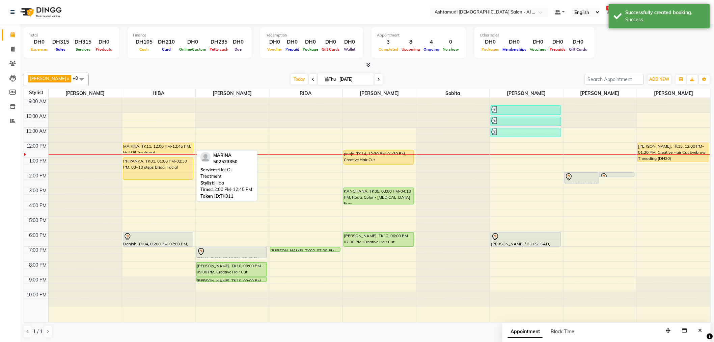
click at [174, 147] on div "MARINA, TK11, 12:00 PM-12:45 PM, Hot Oil Treatment PRIYANKA, TK01, 01:00 PM-02:…" at bounding box center [158, 210] width 73 height 224
click at [173, 152] on div at bounding box center [158, 153] width 70 height 3
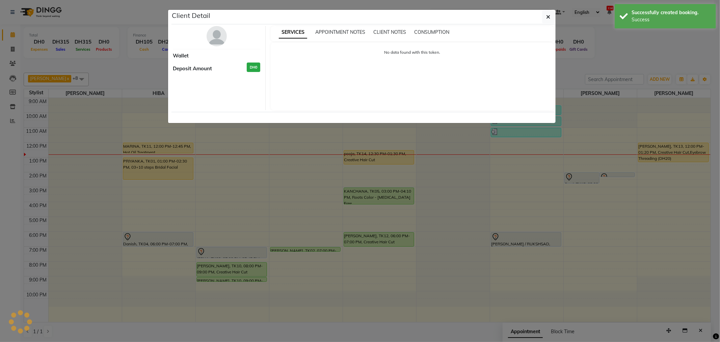
select select "1"
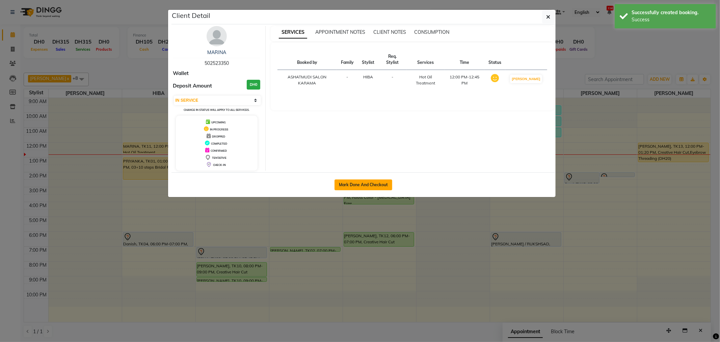
click at [360, 187] on button "Mark Done And Checkout" at bounding box center [363, 184] width 58 height 11
select select "service"
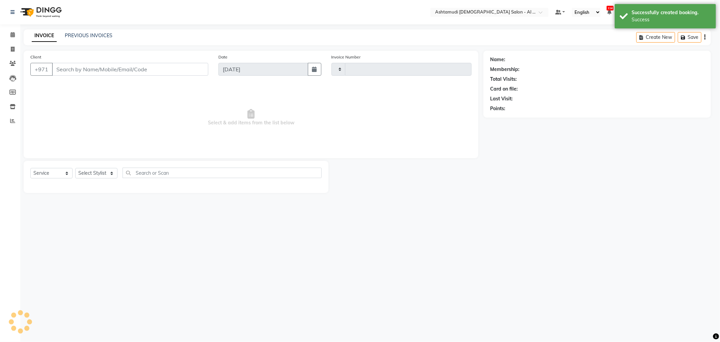
type input "3931"
select select "6647"
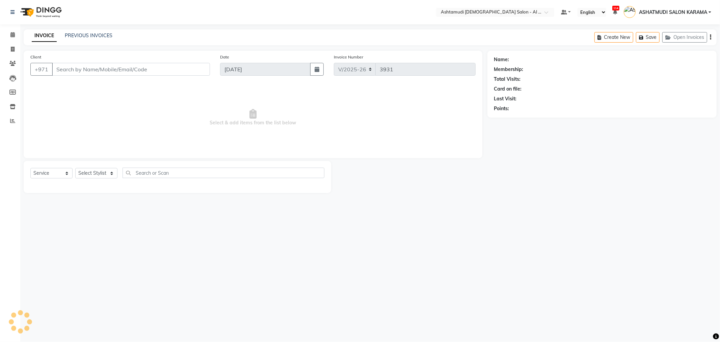
type input "502523350"
select select "51949"
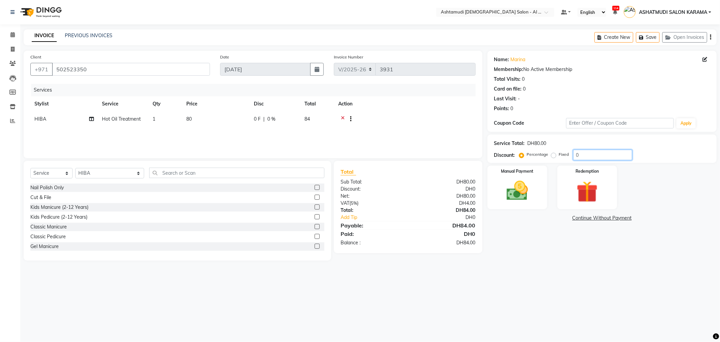
click at [581, 154] on input "0" at bounding box center [602, 154] width 59 height 10
type input "25"
click at [535, 188] on img at bounding box center [517, 191] width 36 height 26
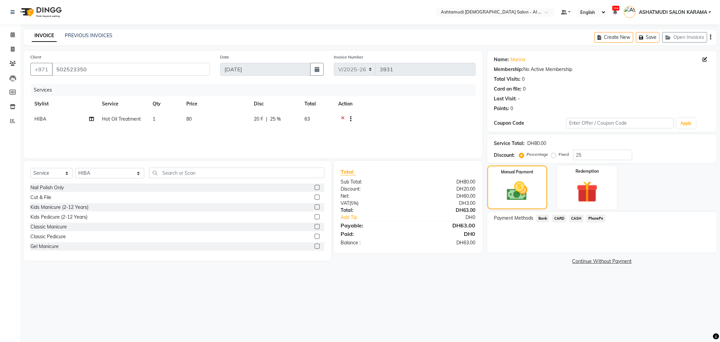
click at [557, 217] on span "CARD" at bounding box center [559, 218] width 15 height 8
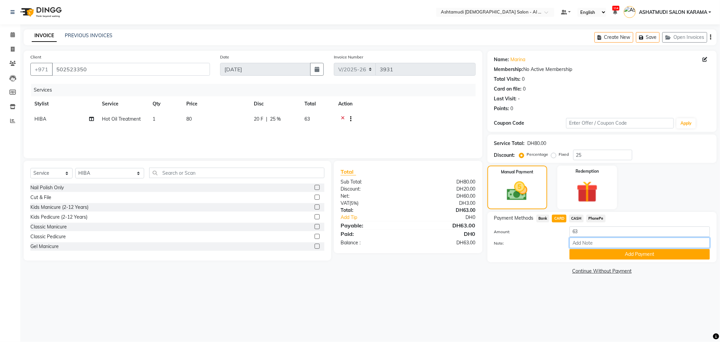
click at [592, 245] on input "Note:" at bounding box center [639, 242] width 140 height 10
type input "Ella"
click at [581, 250] on button "Add Payment" at bounding box center [639, 254] width 140 height 10
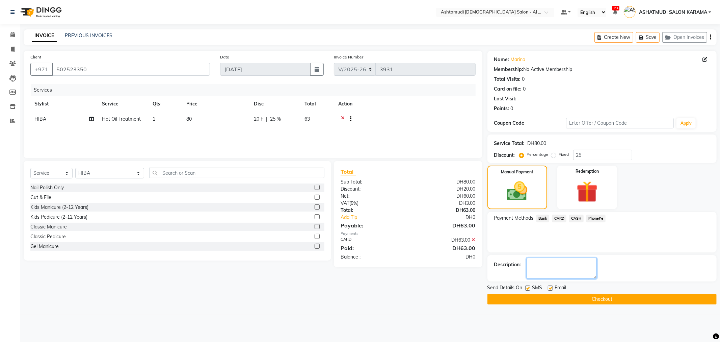
click at [564, 261] on textarea at bounding box center [561, 267] width 70 height 21
type textarea "6608"
click at [562, 298] on button "Checkout" at bounding box center [601, 299] width 229 height 10
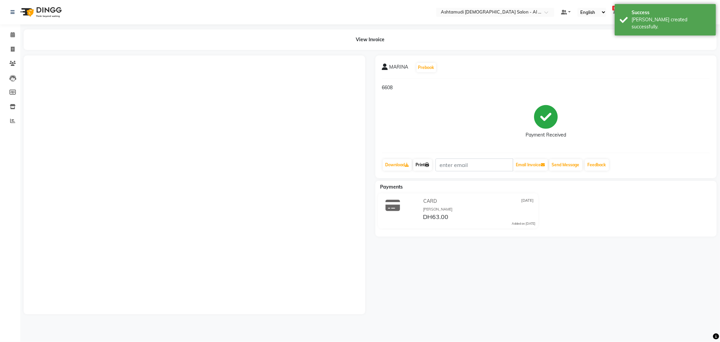
click at [426, 161] on link "Print" at bounding box center [422, 164] width 19 height 11
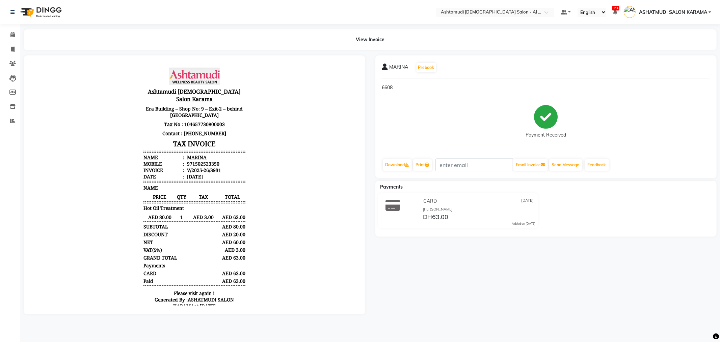
click at [534, 280] on div "MARINA Prebook 6608 Payment Received Download Print Email Invoice Send Message …" at bounding box center [546, 184] width 352 height 258
click at [11, 51] on icon at bounding box center [13, 49] width 4 height 5
select select "service"
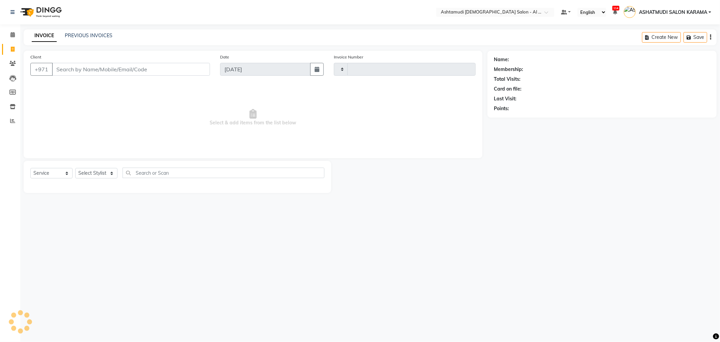
type input "3932"
select select "6647"
click at [12, 34] on icon at bounding box center [12, 34] width 4 height 5
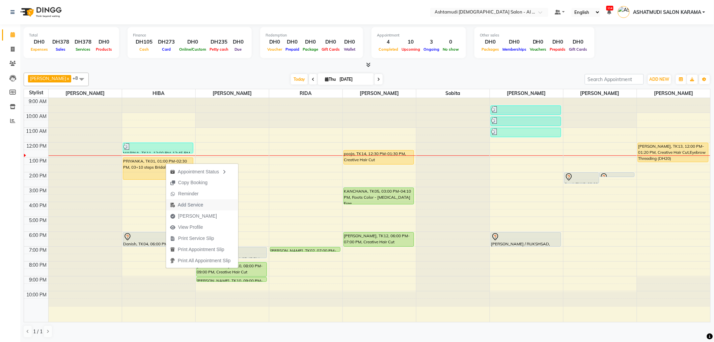
click at [194, 206] on span "Add Service" at bounding box center [190, 204] width 25 height 7
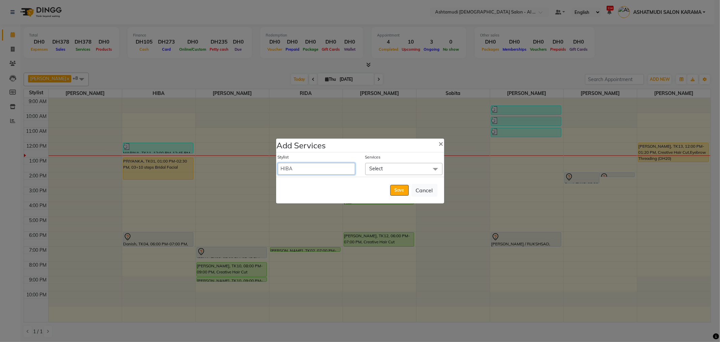
click at [306, 165] on select "Admin ANALYN ASHATMUDI SALON KARAMA FLOOR SUPERVISOR( TAB ) -QUSAIS Geetha HIBA…" at bounding box center [316, 169] width 77 height 12
select select "87845"
click at [278, 163] on select "Admin ANALYN ASHATMUDI SALON KARAMA FLOOR SUPERVISOR( TAB ) -QUSAIS Geetha HIBA…" at bounding box center [316, 169] width 77 height 12
select select "870"
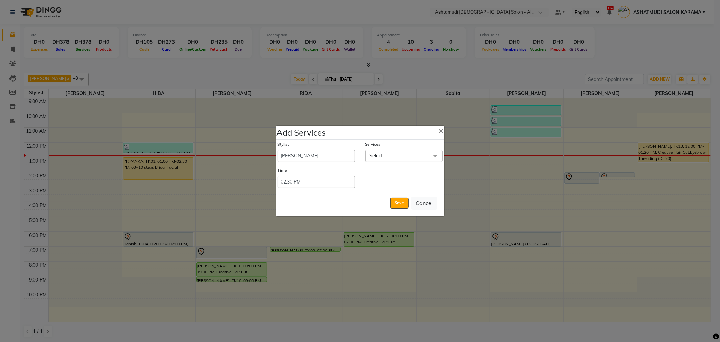
click at [399, 150] on span "Select" at bounding box center [403, 156] width 77 height 12
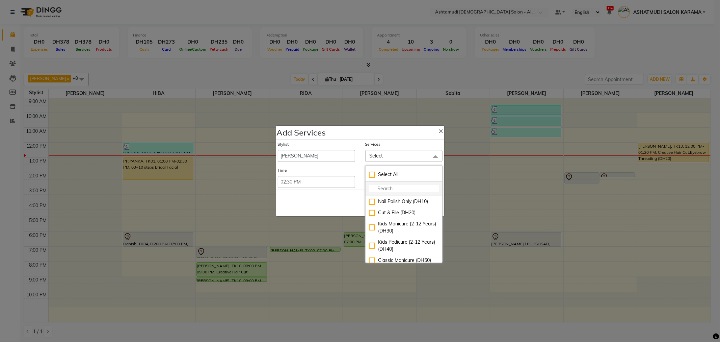
click at [387, 190] on input "multiselect-search" at bounding box center [404, 188] width 70 height 7
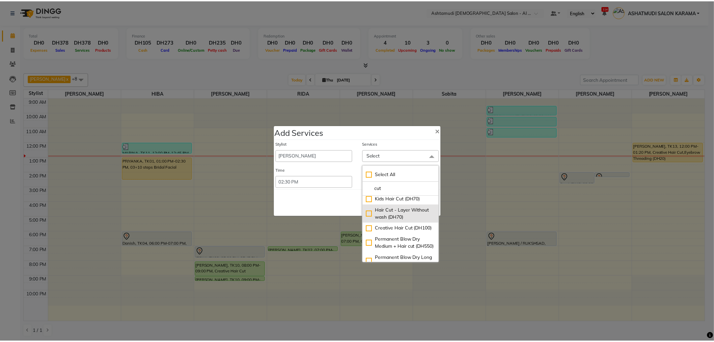
scroll to position [37, 0]
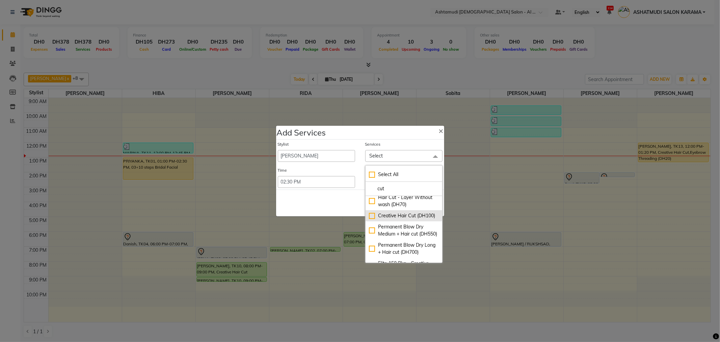
type input "cut"
click at [370, 219] on div "Creative Hair Cut (DH100)" at bounding box center [404, 215] width 70 height 7
checkbox input "true"
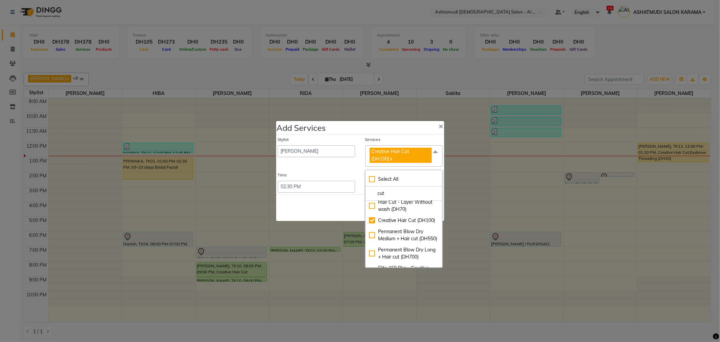
click at [338, 205] on div "Save Cancel" at bounding box center [360, 207] width 168 height 27
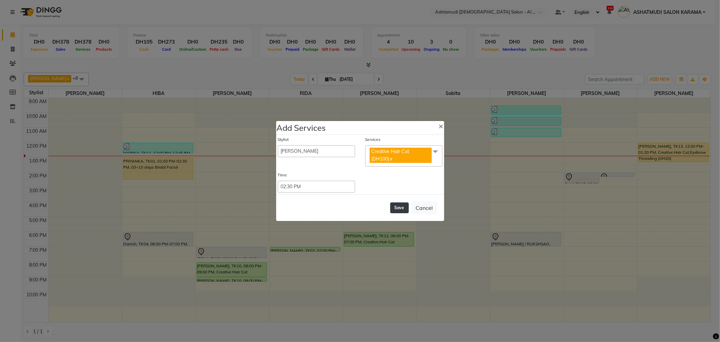
click at [397, 206] on button "Save" at bounding box center [399, 207] width 19 height 11
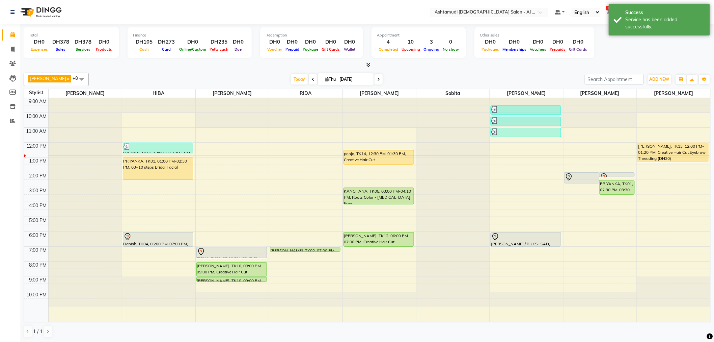
click at [609, 52] on div "Total DH0 Expenses DH378 Sales DH378 Services DH0 Products Finance DH105 Cash D…" at bounding box center [367, 43] width 687 height 33
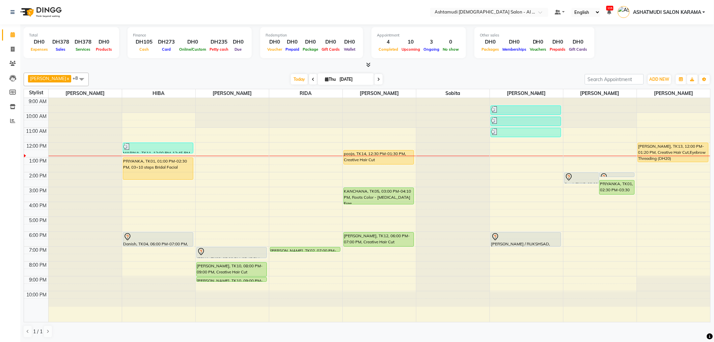
drag, startPoint x: 606, startPoint y: 192, endPoint x: 601, endPoint y: 170, distance: 22.7
click at [601, 167] on div "9:00 AM 10:00 AM 11:00 AM 12:00 PM 1:00 PM 2:00 PM 3:00 PM 4:00 PM 5:00 PM 6:00…" at bounding box center [367, 210] width 686 height 224
click at [613, 180] on div "PRIYANKA, TK01, 02:30 PM-03:30 PM, Creative Hair Cut (DH100)" at bounding box center [617, 187] width 35 height 14
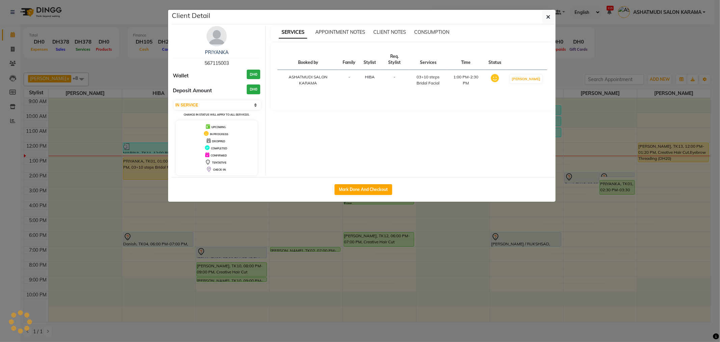
select select "select"
click at [673, 205] on ngb-modal-window "Client Detail PRIYANKA 567115003 Wallet DH0 Deposit Amount DH0 Select IN SERVIC…" at bounding box center [360, 171] width 720 height 342
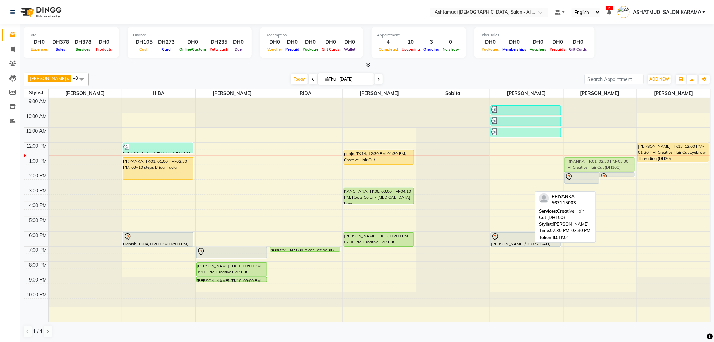
drag, startPoint x: 616, startPoint y: 185, endPoint x: 609, endPoint y: 160, distance: 25.5
click at [609, 160] on div "Sumi, TK15, 02:00 PM-02:45 PM, Hot Oil Treatment Sumi, TK15, 02:00 PM-02:15 PM,…" at bounding box center [600, 210] width 73 height 224
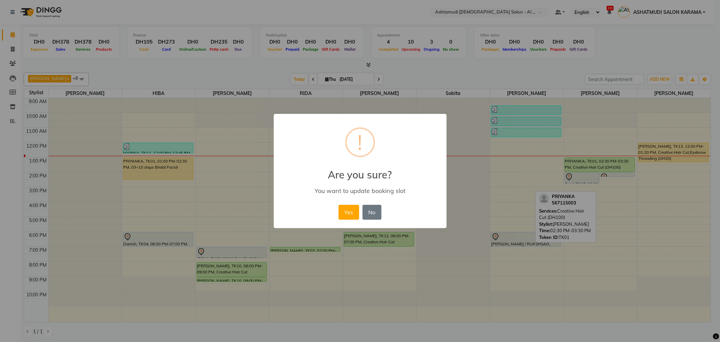
click at [347, 209] on button "Yes" at bounding box center [348, 212] width 21 height 15
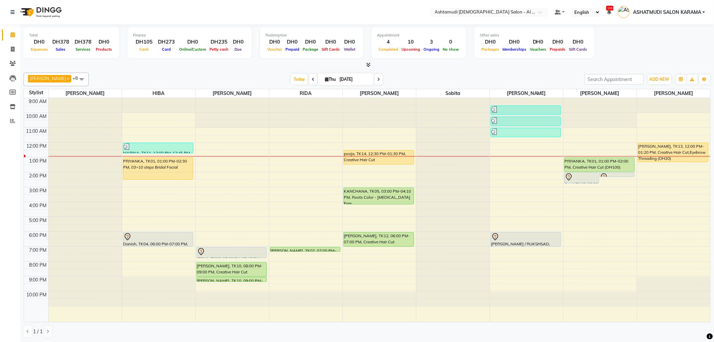
click at [614, 55] on div "Total DH0 Expenses DH378 Sales DH378 Services DH0 Products Finance DH105 Cash D…" at bounding box center [367, 43] width 687 height 33
click at [498, 75] on div "Today Thu 04-09-2025" at bounding box center [336, 79] width 489 height 10
click at [608, 56] on div "Total DH0 Expenses DH378 Sales DH378 Services DH0 Products Finance DH105 Cash D…" at bounding box center [367, 43] width 687 height 33
click at [611, 53] on div "Total DH0 Expenses DH378 Sales DH378 Services DH0 Products Finance DH105 Cash D…" at bounding box center [367, 43] width 687 height 33
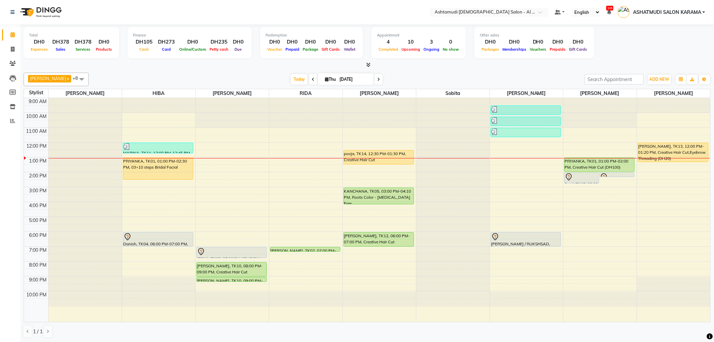
click at [227, 161] on div "9:00 AM 10:00 AM 11:00 AM 12:00 PM 1:00 PM 2:00 PM 3:00 PM 4:00 PM 5:00 PM 6:00…" at bounding box center [367, 210] width 686 height 224
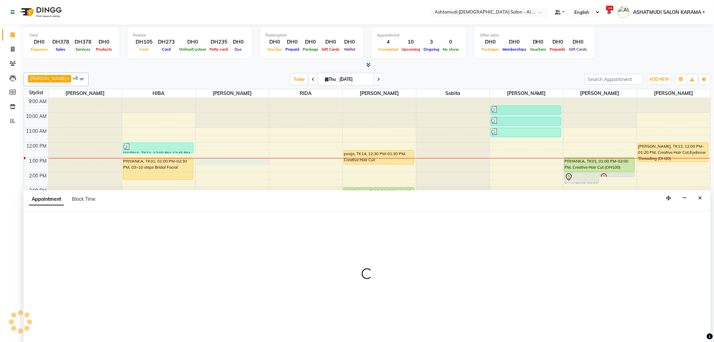
scroll to position [0, 0]
select select "51953"
select select "tentative"
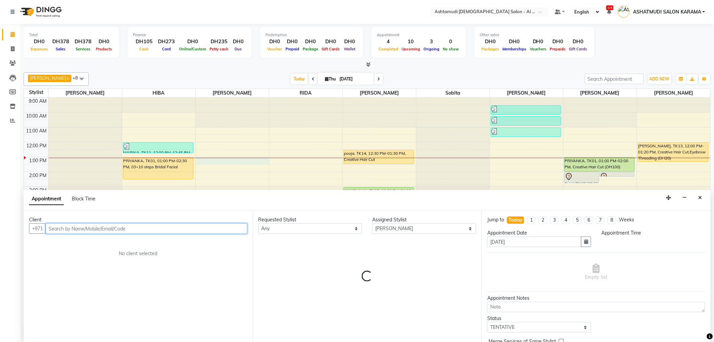
select select "780"
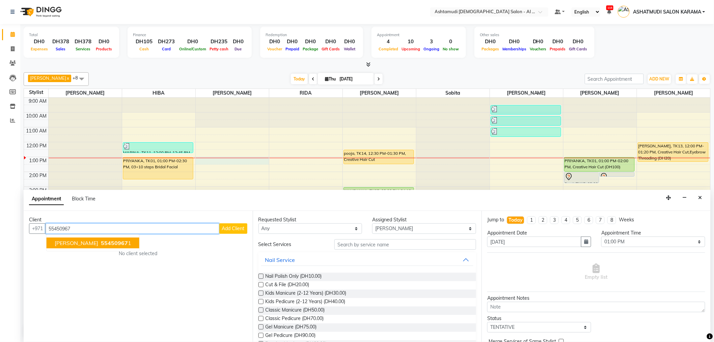
click at [101, 242] on span "55450967" at bounding box center [114, 242] width 27 height 7
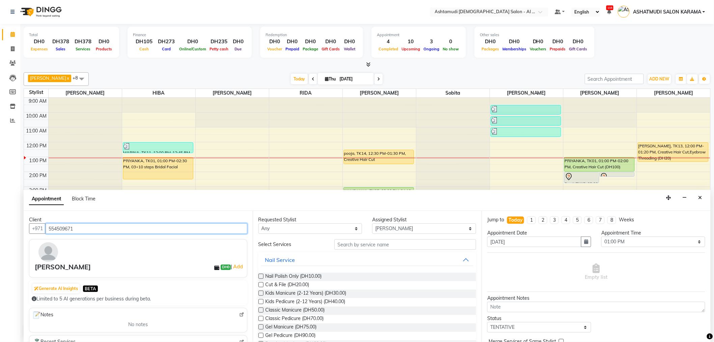
type input "554509671"
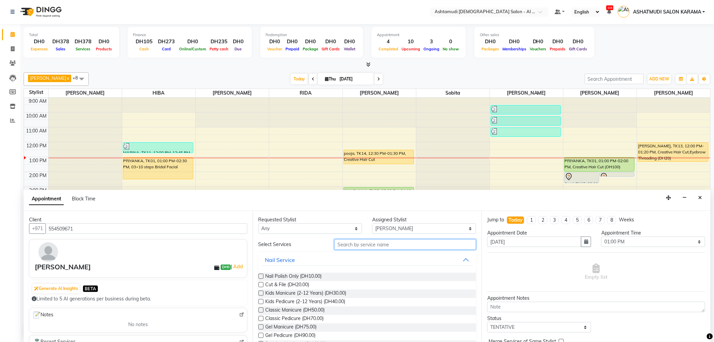
click at [374, 243] on input "text" at bounding box center [405, 244] width 142 height 10
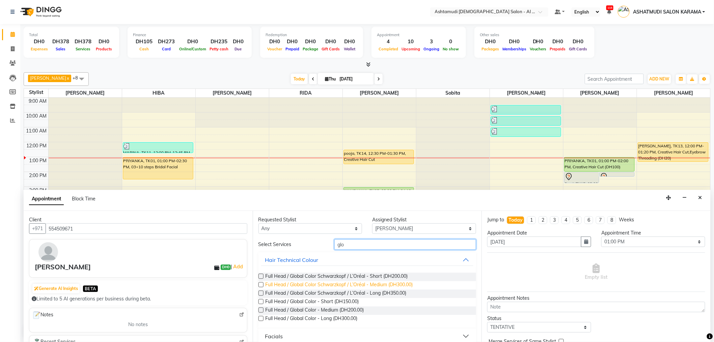
type input "glo"
click at [319, 284] on span "Full Head / Global Color Schwarzkopf / L’Oréal - Medium (DH300.00)" at bounding box center [339, 285] width 147 height 8
checkbox input "false"
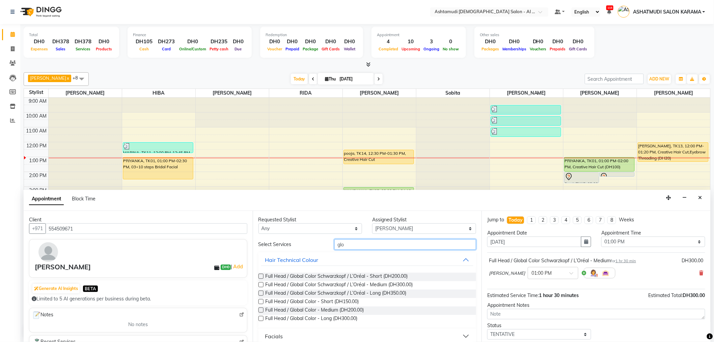
click at [347, 245] on input "glo" at bounding box center [405, 244] width 142 height 10
type input "g"
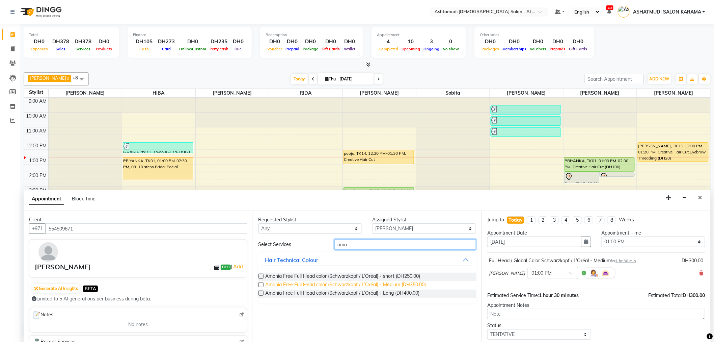
type input "amo"
click at [340, 283] on span "Amonia Free Full Head color (Schwarzkopf / L’Oréal) - Medium (DH350.00)" at bounding box center [346, 285] width 161 height 8
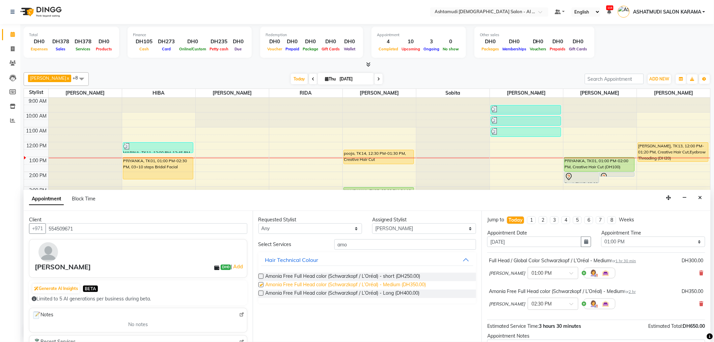
checkbox input "false"
click at [700, 273] on icon at bounding box center [702, 272] width 4 height 5
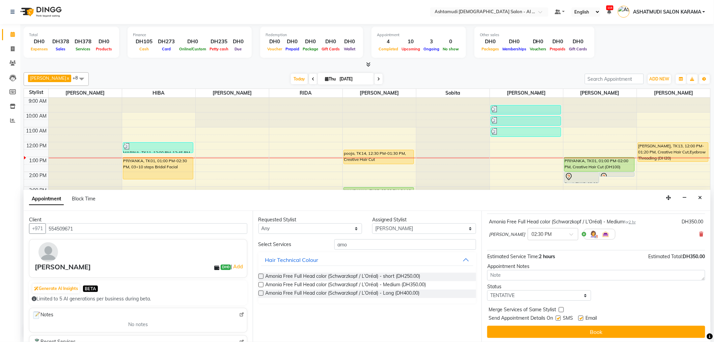
scroll to position [40, 0]
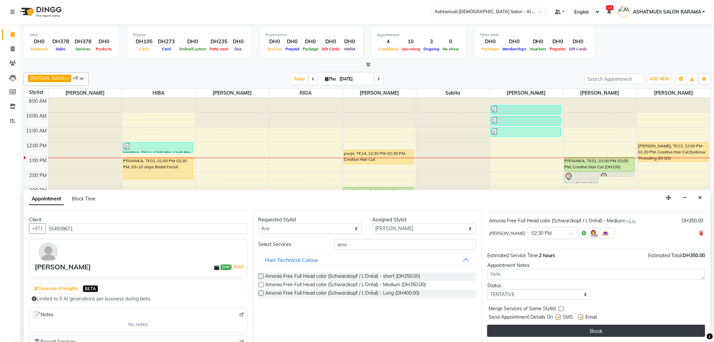
click at [624, 329] on button "Book" at bounding box center [596, 330] width 218 height 12
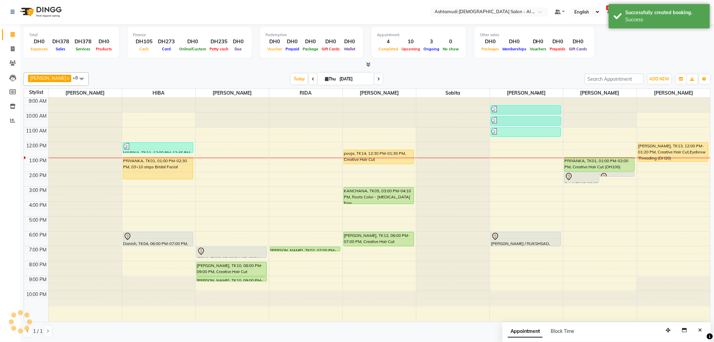
scroll to position [0, 0]
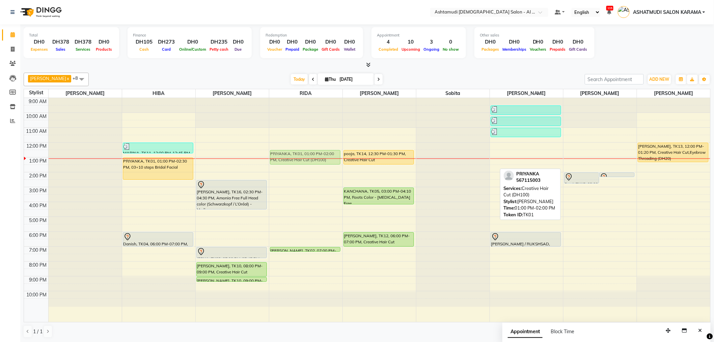
drag, startPoint x: 578, startPoint y: 161, endPoint x: 289, endPoint y: 151, distance: 290.1
click at [289, 151] on tr "MARINA, TK11, 12:00 PM-12:45 PM, Hot Oil Treatment PRIYANKA, TK01, 01:00 PM-02:…" at bounding box center [367, 210] width 686 height 224
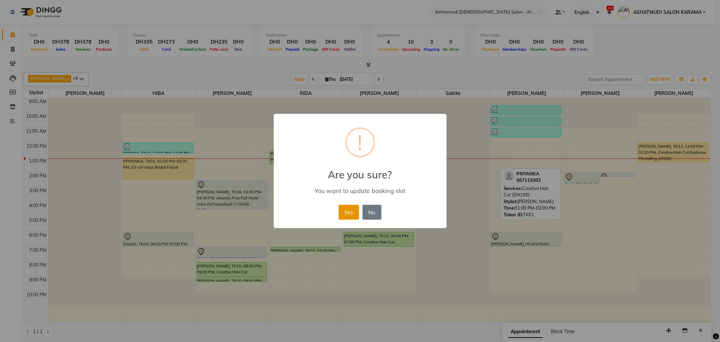
click at [350, 213] on button "Yes" at bounding box center [348, 212] width 21 height 15
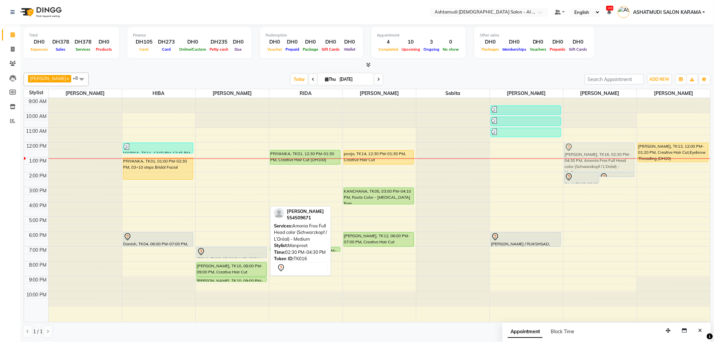
drag, startPoint x: 221, startPoint y: 199, endPoint x: 614, endPoint y: 161, distance: 394.7
click at [614, 161] on tr "MARINA, TK11, 12:00 PM-12:45 PM, Hot Oil Treatment PRIYANKA, TK01, 01:00 PM-02:…" at bounding box center [367, 210] width 686 height 224
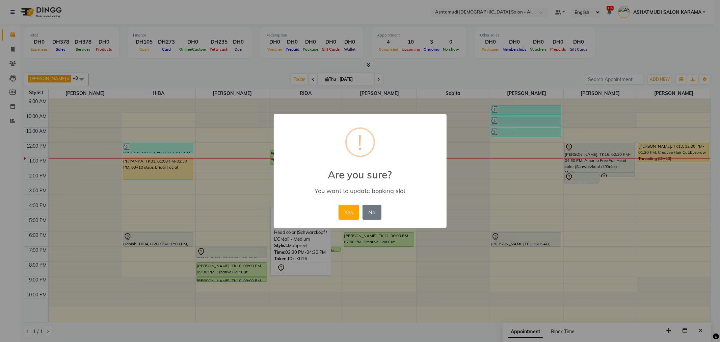
click at [337, 213] on div "Yes No No" at bounding box center [360, 212] width 46 height 18
click at [344, 212] on button "Yes" at bounding box center [348, 212] width 21 height 15
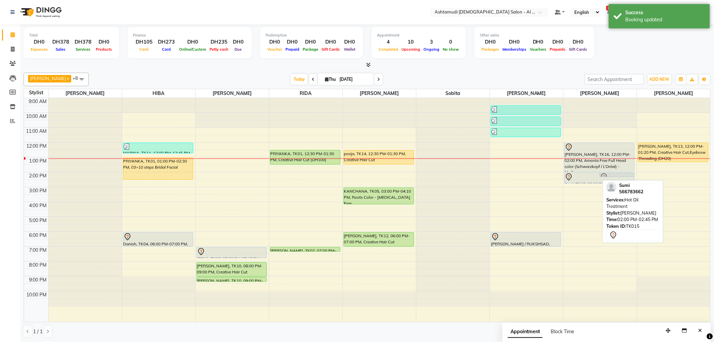
drag, startPoint x: 583, startPoint y: 181, endPoint x: 540, endPoint y: 189, distance: 43.6
click at [535, 185] on div "9:00 AM 10:00 AM 11:00 AM 12:00 PM 1:00 PM 2:00 PM 3:00 PM 4:00 PM 5:00 PM 6:00…" at bounding box center [367, 210] width 686 height 224
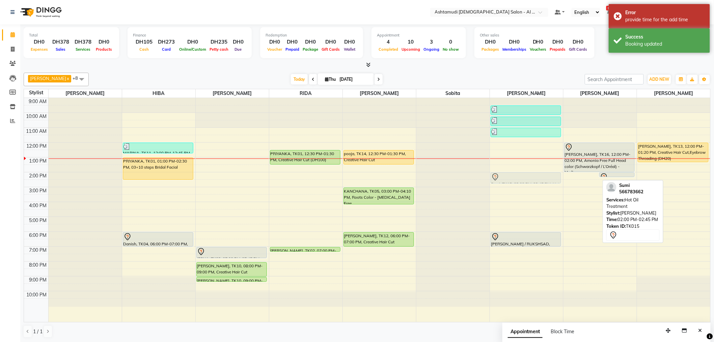
drag, startPoint x: 577, startPoint y: 178, endPoint x: 558, endPoint y: 175, distance: 19.7
click at [536, 175] on tr "MARINA, TK11, 12:00 PM-12:45 PM, Hot Oil Treatment PRIYANKA, TK01, 01:00 PM-02:…" at bounding box center [367, 210] width 686 height 224
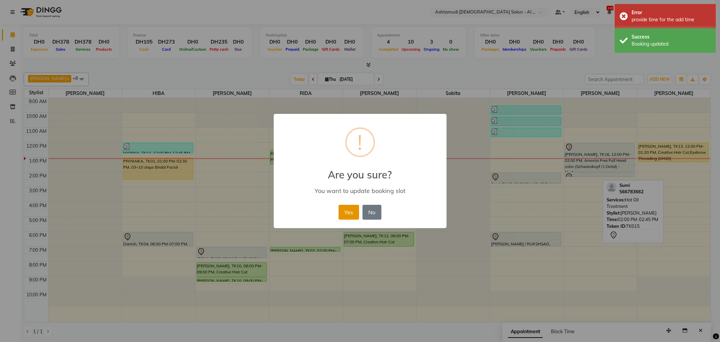
click at [351, 213] on button "Yes" at bounding box center [348, 212] width 21 height 15
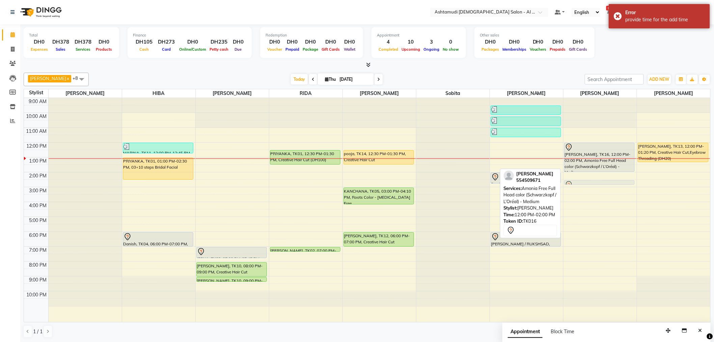
drag, startPoint x: 593, startPoint y: 174, endPoint x: 574, endPoint y: 180, distance: 19.4
click at [574, 180] on div "Irine Maria, TK16, 12:00 PM-02:00 PM, Amonia Free Full Head color (Schwarzkopf …" at bounding box center [600, 210] width 73 height 224
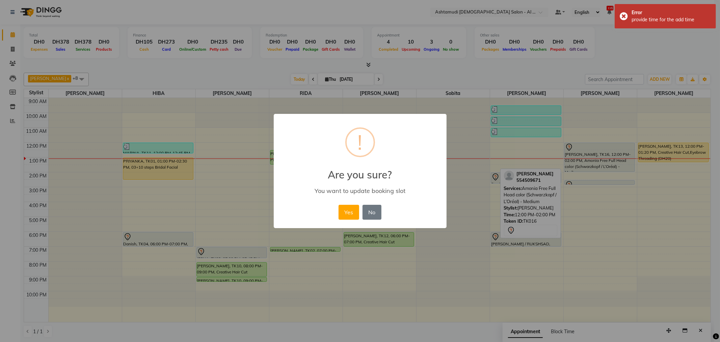
click at [571, 180] on div "× ! Are you sure? You want to update booking slot Yes No No" at bounding box center [360, 171] width 720 height 342
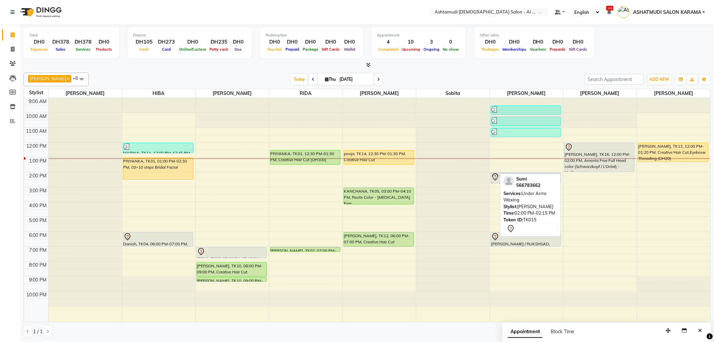
drag, startPoint x: 595, startPoint y: 174, endPoint x: 549, endPoint y: 178, distance: 46.7
click at [549, 178] on div "ANALYN x Sobita x Liza x MANPREET x Sonal Khade x HIBA x Neha Kanojia x RIDA x …" at bounding box center [367, 205] width 687 height 270
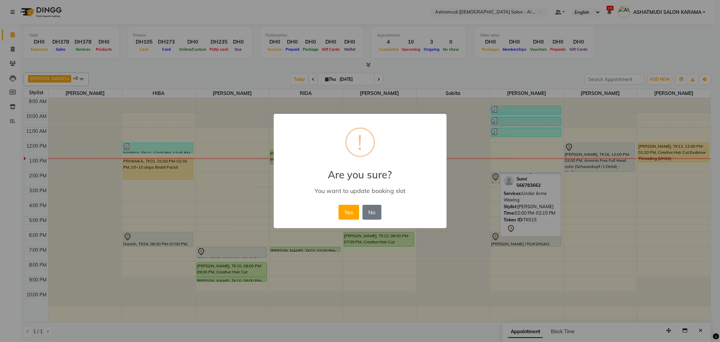
click at [344, 203] on div "Yes No No" at bounding box center [360, 212] width 46 height 18
click at [353, 210] on button "Yes" at bounding box center [348, 212] width 21 height 15
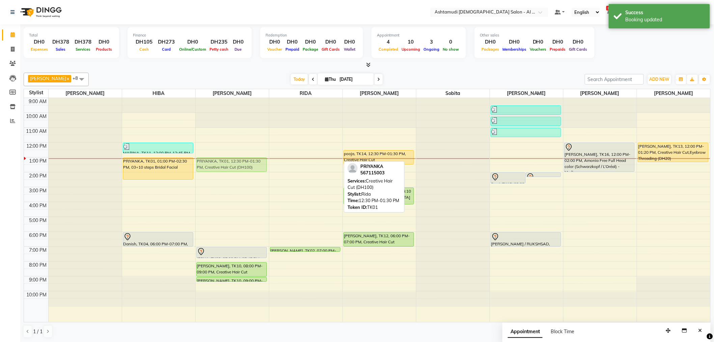
drag, startPoint x: 301, startPoint y: 153, endPoint x: 244, endPoint y: 163, distance: 57.9
click at [244, 163] on tr "MARINA, TK11, 12:00 PM-12:45 PM, Hot Oil Treatment PRIYANKA, TK01, 01:00 PM-02:…" at bounding box center [367, 210] width 686 height 224
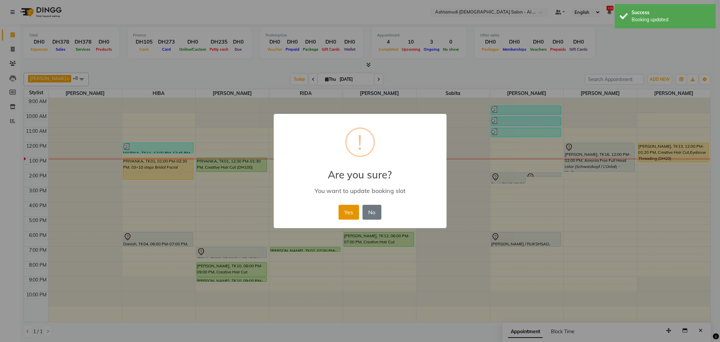
click at [342, 211] on button "Yes" at bounding box center [348, 212] width 21 height 15
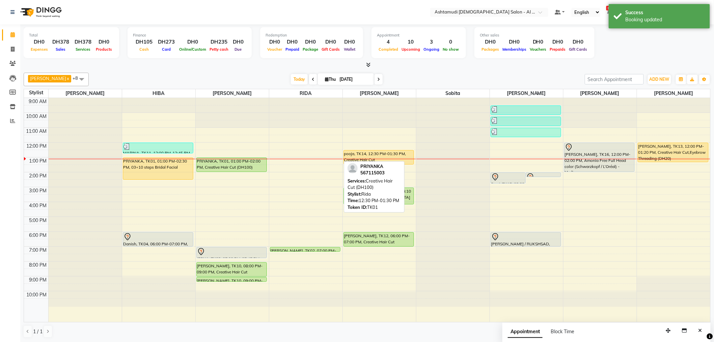
click at [633, 55] on div "Total DH0 Expenses DH378 Sales DH378 Services DH0 Products Finance DH105 Cash D…" at bounding box center [367, 43] width 687 height 33
drag, startPoint x: 635, startPoint y: 42, endPoint x: 630, endPoint y: 42, distance: 4.4
click at [635, 42] on div "Total DH0 Expenses DH378 Sales DH378 Services DH0 Products Finance DH105 Cash D…" at bounding box center [367, 43] width 687 height 33
click at [631, 41] on div "Total DH0 Expenses DH378 Sales DH378 Services DH0 Products Finance DH105 Cash D…" at bounding box center [367, 43] width 687 height 33
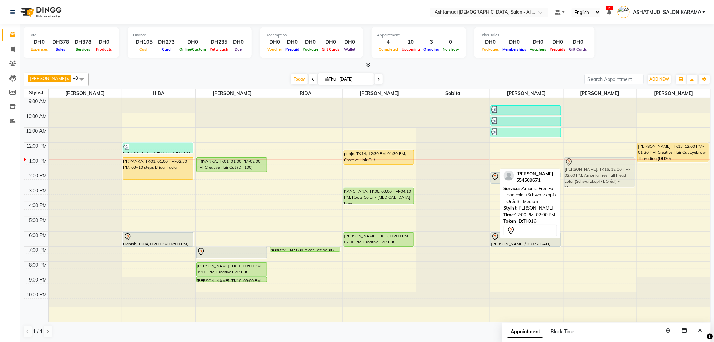
drag, startPoint x: 589, startPoint y: 151, endPoint x: 594, endPoint y: 166, distance: 16.2
click at [594, 166] on div "Irine Maria, TK16, 12:00 PM-02:00 PM, Amonia Free Full Head color (Schwarzkopf …" at bounding box center [600, 210] width 73 height 224
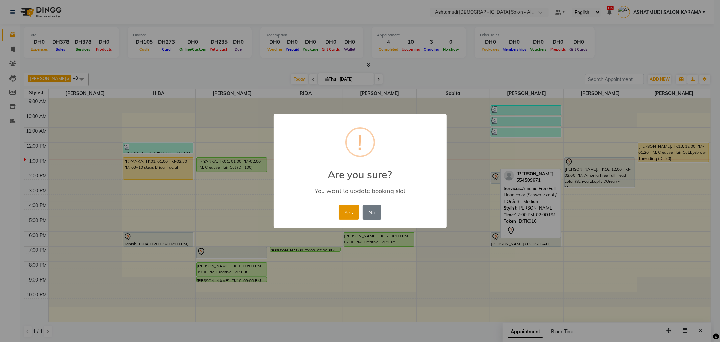
click at [347, 205] on button "Yes" at bounding box center [348, 212] width 21 height 15
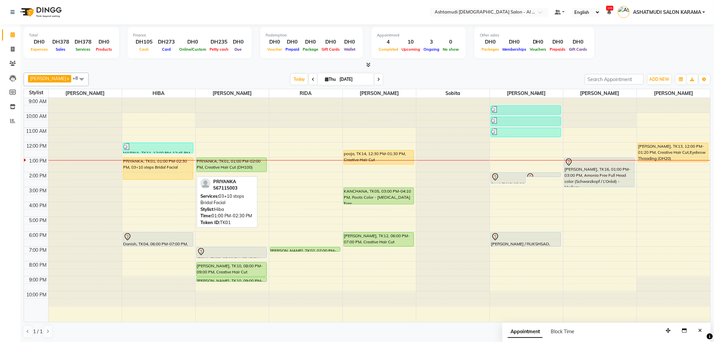
click at [154, 166] on div "PRIYANKA, TK01, 01:00 PM-02:30 PM, 03+10 steps Bridal Facial" at bounding box center [158, 169] width 70 height 22
click at [153, 166] on div "PRIYANKA, TK01, 01:00 PM-02:30 PM, 03+10 steps Bridal Facial" at bounding box center [158, 169] width 70 height 22
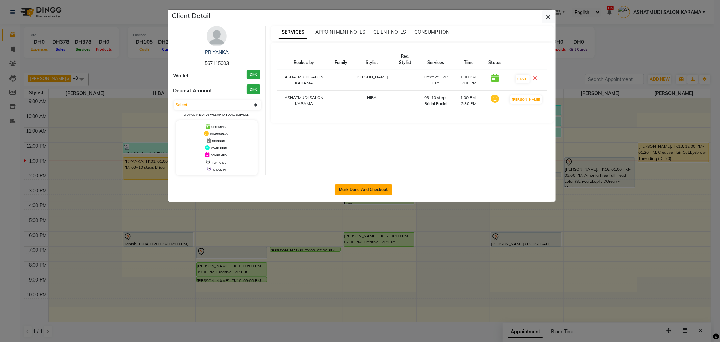
click at [374, 188] on button "Mark Done And Checkout" at bounding box center [363, 189] width 58 height 11
select select "service"
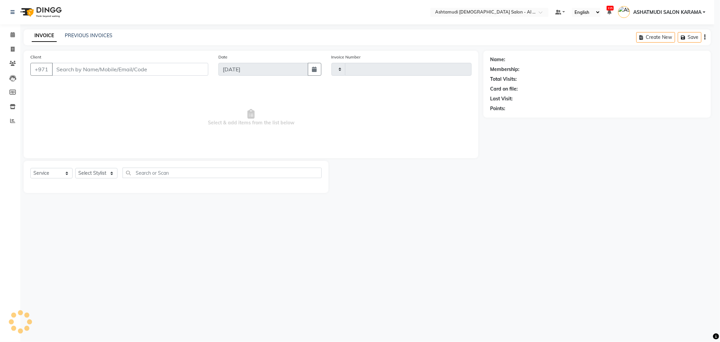
type input "3932"
select select "6647"
type input "567115003"
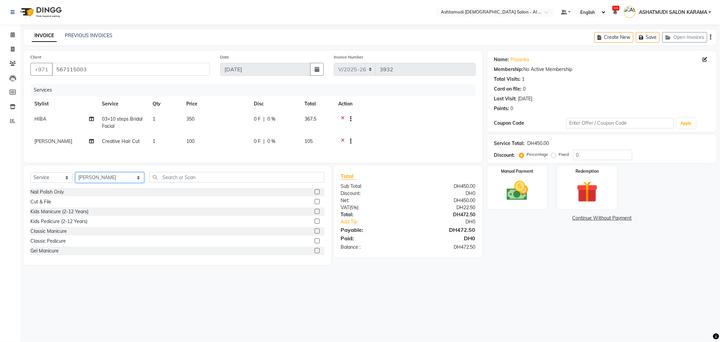
click at [109, 180] on select "Select Stylist Admin ANALYN ASHATMUDI SALON KARAMA FLOOR SUPERVISOR( TAB ) -QUS…" at bounding box center [109, 177] width 69 height 10
select select "51949"
click at [75, 178] on select "Select Stylist Admin ANALYN ASHATMUDI SALON KARAMA FLOOR SUPERVISOR( TAB ) -QUS…" at bounding box center [109, 177] width 69 height 10
click at [189, 182] on input "text" at bounding box center [236, 177] width 175 height 10
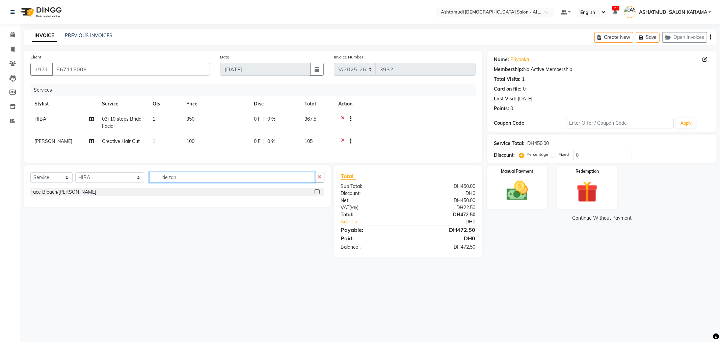
type input "de tan"
click at [319, 194] on label at bounding box center [317, 191] width 5 height 5
click at [319, 194] on input "checkbox" at bounding box center [317, 192] width 4 height 4
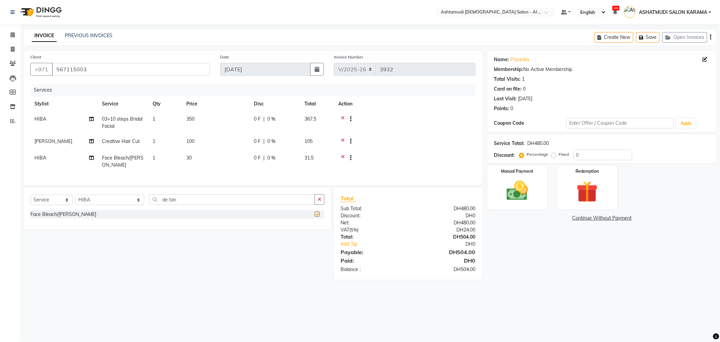
checkbox input "false"
click at [176, 202] on input "de tan" at bounding box center [231, 199] width 165 height 10
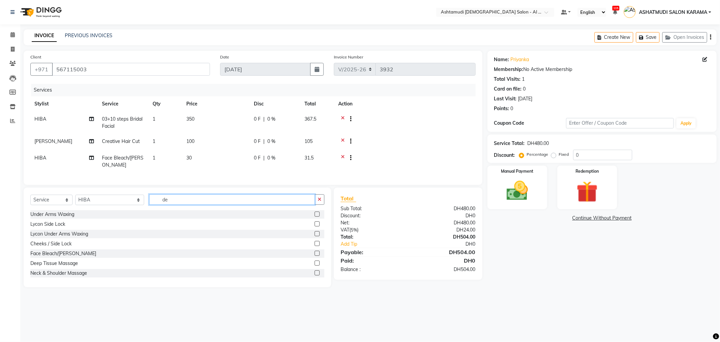
type input "d"
type input "arm"
click at [315, 226] on label at bounding box center [317, 223] width 5 height 5
click at [315, 226] on input "checkbox" at bounding box center [317, 224] width 4 height 4
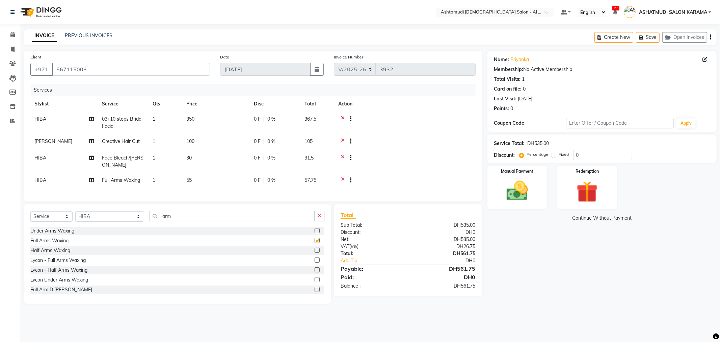
checkbox input "false"
click at [190, 220] on input "arm" at bounding box center [231, 216] width 165 height 10
type input "a"
type input "eye"
click at [315, 282] on label at bounding box center [317, 279] width 5 height 5
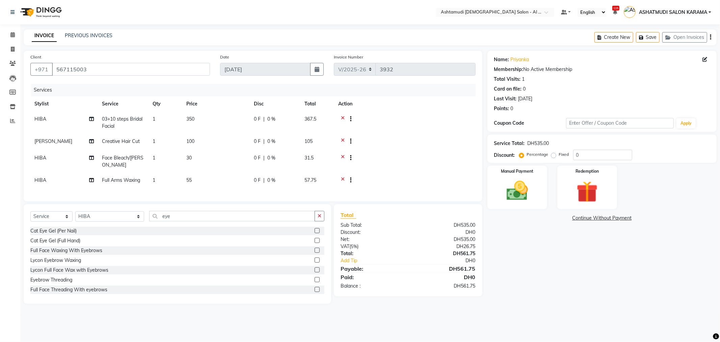
click at [315, 282] on input "checkbox" at bounding box center [317, 279] width 4 height 4
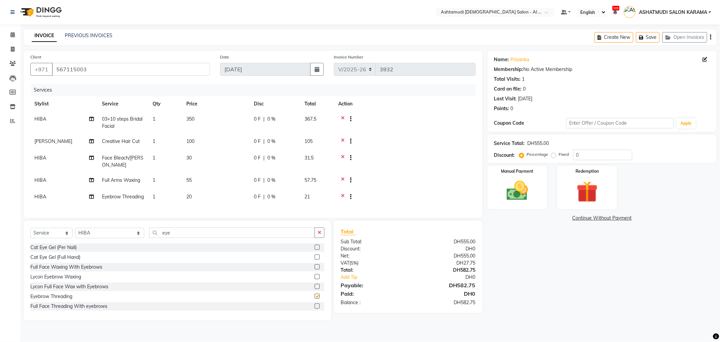
checkbox input "false"
click at [190, 238] on input "eye" at bounding box center [231, 232] width 165 height 10
type input "e"
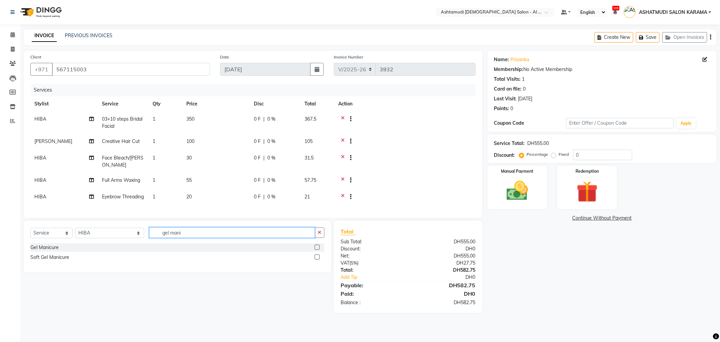
type input "gel mani"
click at [316, 249] on label at bounding box center [317, 246] width 5 height 5
click at [316, 249] on input "checkbox" at bounding box center [317, 247] width 4 height 4
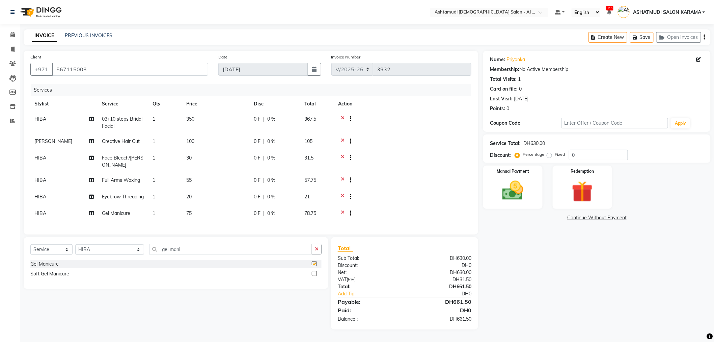
checkbox input "false"
click at [178, 254] on input "gel mani" at bounding box center [230, 249] width 163 height 10
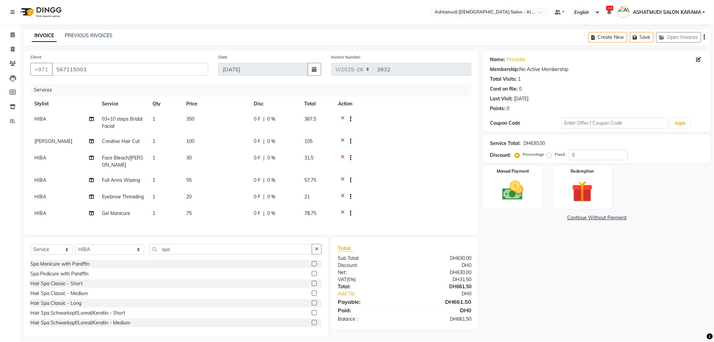
click at [312, 295] on label at bounding box center [314, 292] width 5 height 5
click at [312, 295] on input "checkbox" at bounding box center [314, 293] width 4 height 4
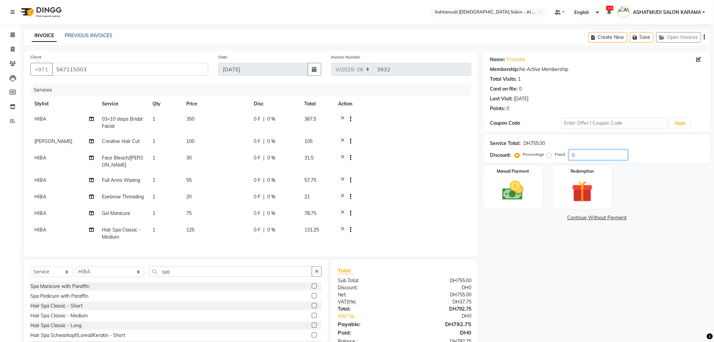
click at [582, 156] on input "0" at bounding box center [598, 154] width 59 height 10
click at [116, 240] on td "Hair Spa Classic - Medium" at bounding box center [123, 233] width 51 height 22
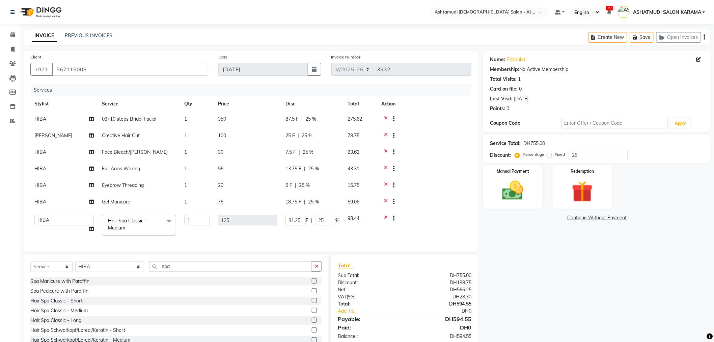
scroll to position [0, 0]
click at [139, 217] on span "Hair Spa Classic - Medium" at bounding box center [127, 223] width 39 height 13
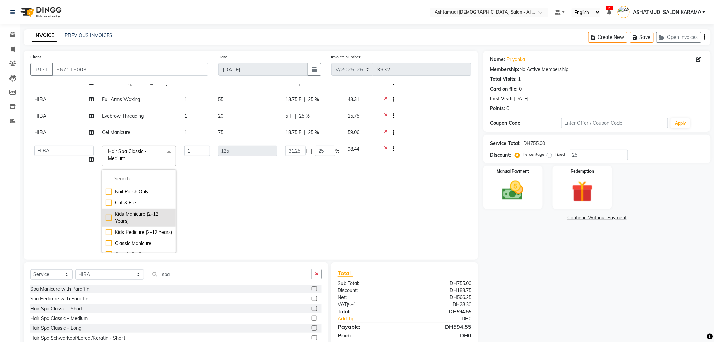
scroll to position [75, 0]
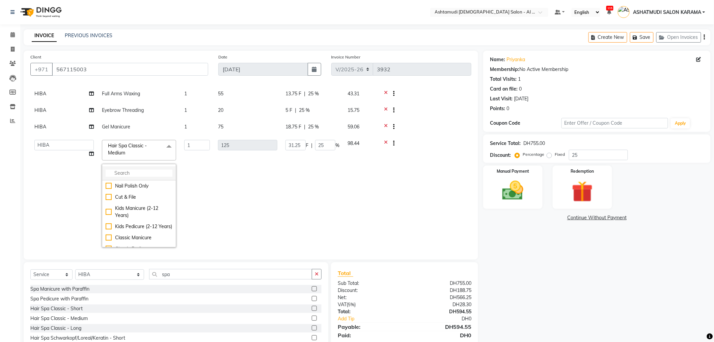
drag, startPoint x: 148, startPoint y: 166, endPoint x: 147, endPoint y: 174, distance: 7.8
click at [147, 167] on li at bounding box center [139, 173] width 74 height 14
click at [148, 174] on input "multiselect-search" at bounding box center [139, 172] width 67 height 7
click at [109, 199] on div "Hair Spa Classic - Medium" at bounding box center [139, 195] width 67 height 7
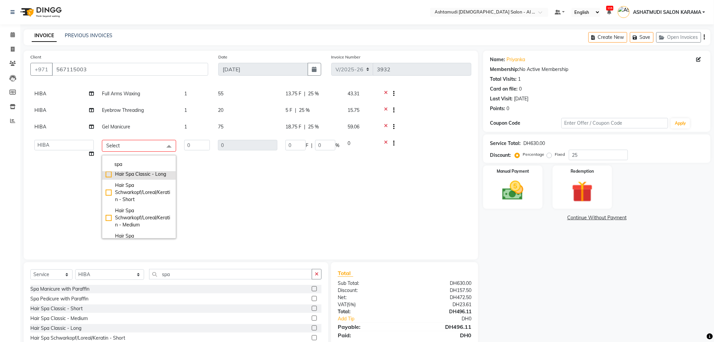
scroll to position [75, 0]
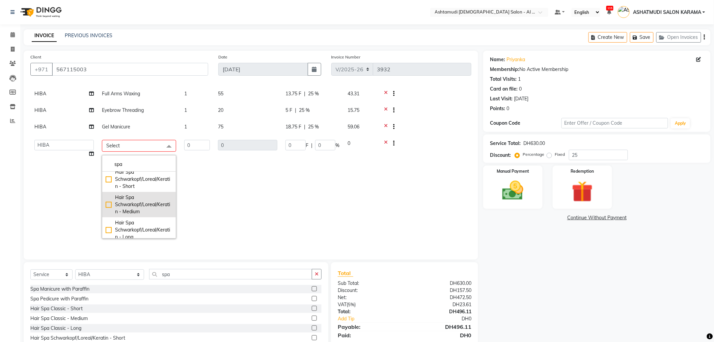
click at [107, 215] on div "Hair Spa Schwarkopf/Loreal/Keratin - Medium" at bounding box center [139, 204] width 67 height 21
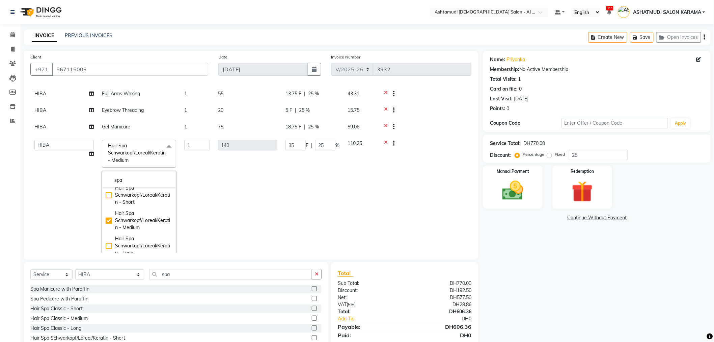
click at [268, 206] on td "140" at bounding box center [247, 197] width 67 height 122
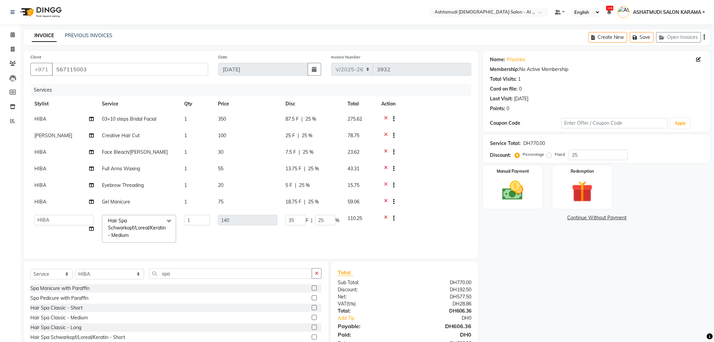
scroll to position [0, 0]
click at [385, 135] on icon at bounding box center [386, 136] width 4 height 8
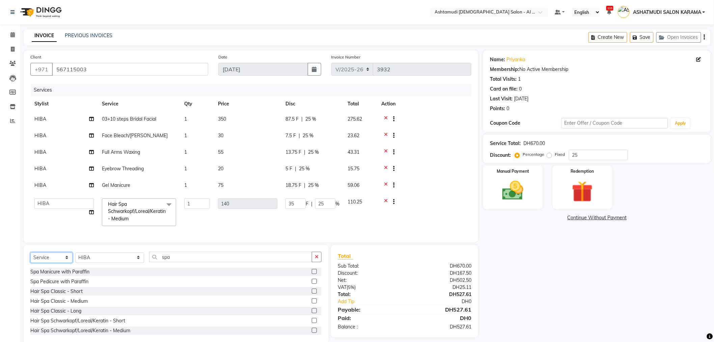
click at [46, 263] on select "Select Service Product Membership Package Voucher Prepaid Gift Card" at bounding box center [51, 257] width 42 height 10
click at [30, 258] on select "Select Service Product Membership Package Voucher Prepaid Gift Card" at bounding box center [51, 257] width 42 height 10
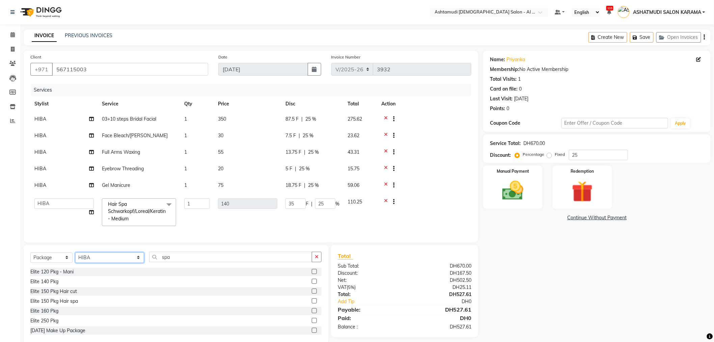
click at [99, 263] on select "Select Stylist Admin ANALYN ASHATMUDI SALON KARAMA FLOOR SUPERVISOR( TAB ) -QUS…" at bounding box center [109, 257] width 69 height 10
click at [75, 258] on select "Select Stylist Admin ANALYN ASHATMUDI SALON KARAMA FLOOR SUPERVISOR( TAB ) -QUS…" at bounding box center [109, 257] width 69 height 10
click at [183, 261] on input "spa" at bounding box center [230, 256] width 163 height 10
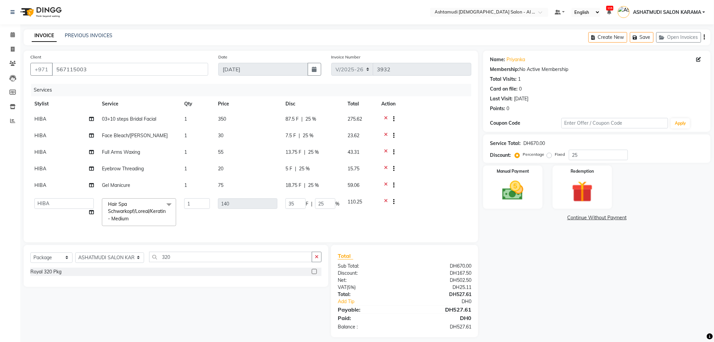
click at [314, 274] on label at bounding box center [314, 271] width 5 height 5
click at [314, 274] on input "checkbox" at bounding box center [314, 271] width 4 height 4
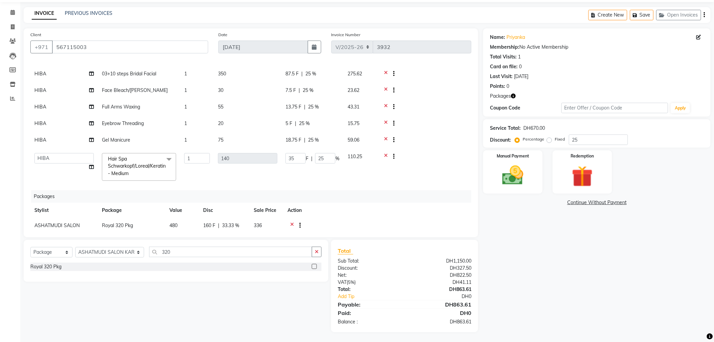
scroll to position [44, 0]
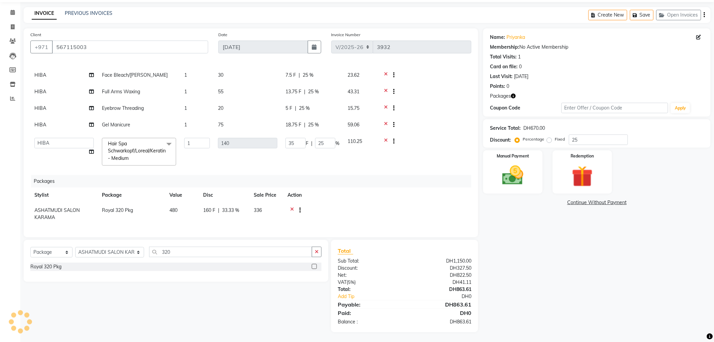
click at [388, 105] on div at bounding box center [391, 109] width 7 height 8
click at [387, 105] on icon at bounding box center [386, 109] width 4 height 8
click at [539, 257] on div "Name: Priyanka Membership: No Active Membership Total Visits: 1 Card on file: 0…" at bounding box center [599, 179] width 233 height 303
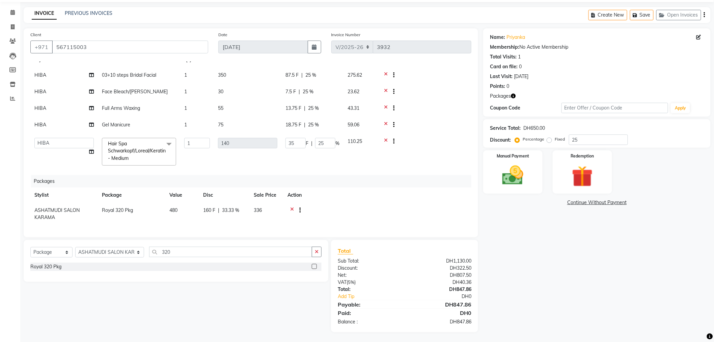
click at [118, 117] on td "Gel Manicure" at bounding box center [139, 125] width 82 height 17
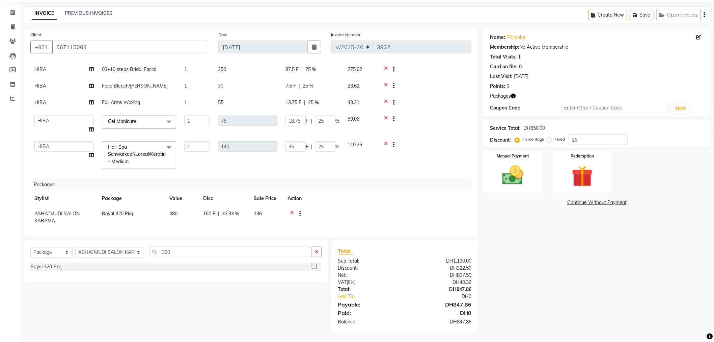
scroll to position [36, 0]
click at [117, 116] on span "Gel Manicure x" at bounding box center [124, 118] width 36 height 8
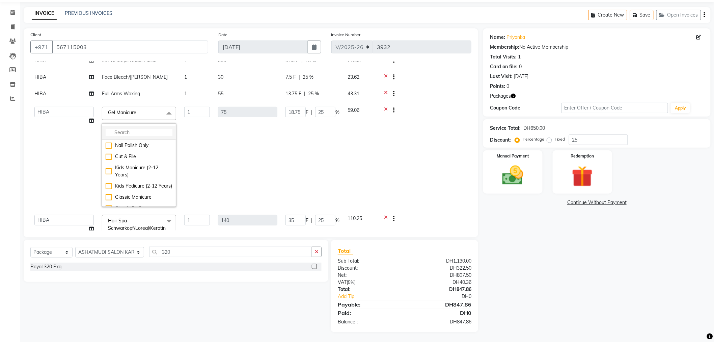
click at [132, 129] on input "multiselect-search" at bounding box center [139, 132] width 67 height 7
click at [107, 154] on div "Gel Pedicure" at bounding box center [139, 156] width 67 height 7
click at [263, 163] on td "90" at bounding box center [247, 157] width 67 height 108
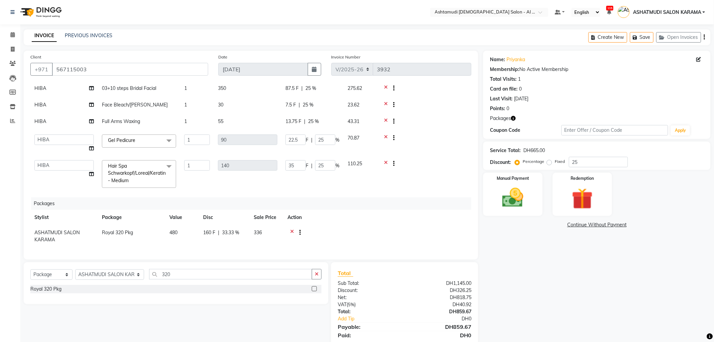
scroll to position [22, 0]
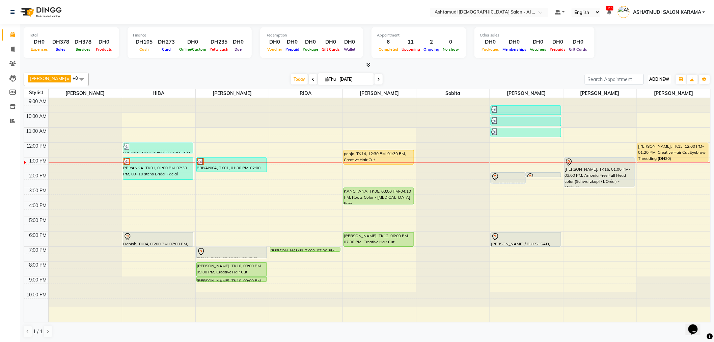
click at [660, 80] on span "ADD NEW" at bounding box center [660, 79] width 20 height 5
click at [647, 109] on link "Add Expense" at bounding box center [644, 109] width 53 height 9
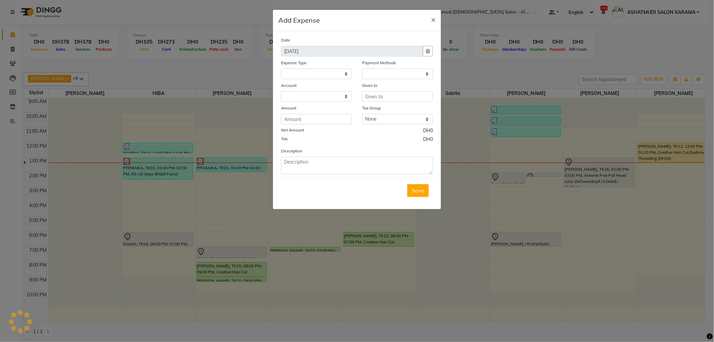
select select
select select "1"
select select "5681"
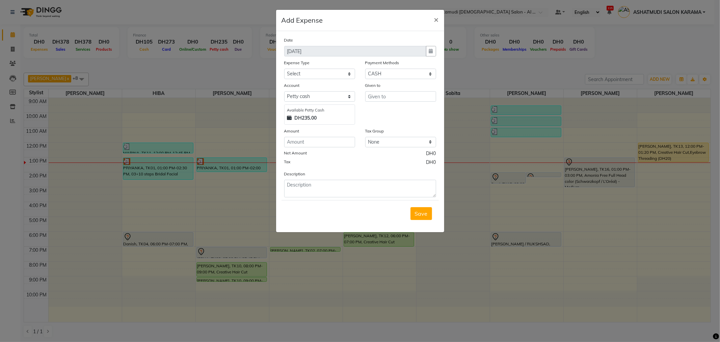
click at [329, 65] on div "Expense Type" at bounding box center [319, 63] width 71 height 9
click at [329, 72] on select "Select ACCOMODATION EXPENSES ADVERTISEMENT SALES PROMOTIONAL EXPENSES Bonus BRI…" at bounding box center [319, 74] width 71 height 10
click at [308, 73] on select "Select ACCOMODATION EXPENSES ADVERTISEMENT SALES PROMOTIONAL EXPENSES Bonus BRI…" at bounding box center [319, 74] width 71 height 10
click at [341, 75] on select "Select ACCOMODATION EXPENSES ADVERTISEMENT SALES PROMOTIONAL EXPENSES Bonus BRI…" at bounding box center [319, 74] width 71 height 10
select select "6184"
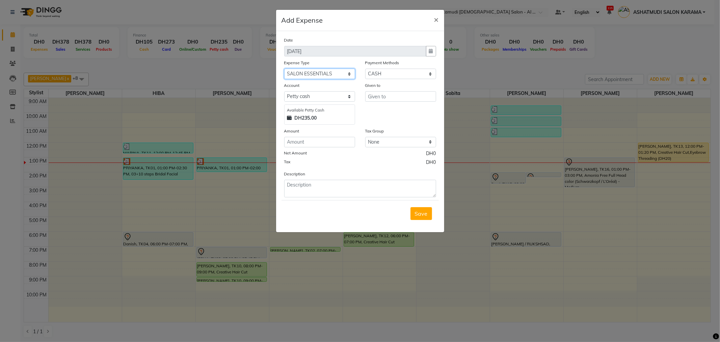
click at [284, 69] on select "Select ACCOMODATION EXPENSES ADVERTISEMENT SALES PROMOTIONAL EXPENSES Bonus BRI…" at bounding box center [319, 74] width 71 height 10
click at [393, 100] on input "text" at bounding box center [400, 96] width 71 height 10
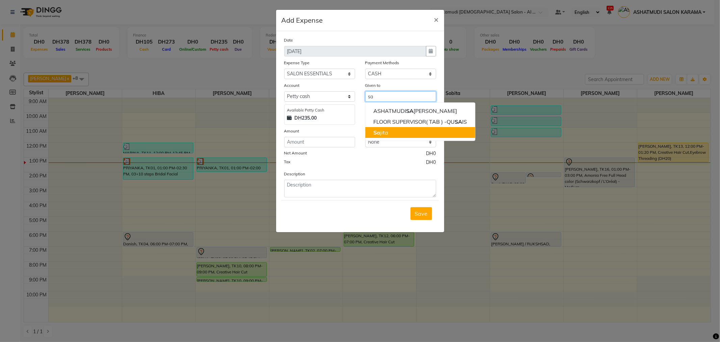
click at [384, 129] on ngb-highlight "Sa jita" at bounding box center [380, 132] width 15 height 7
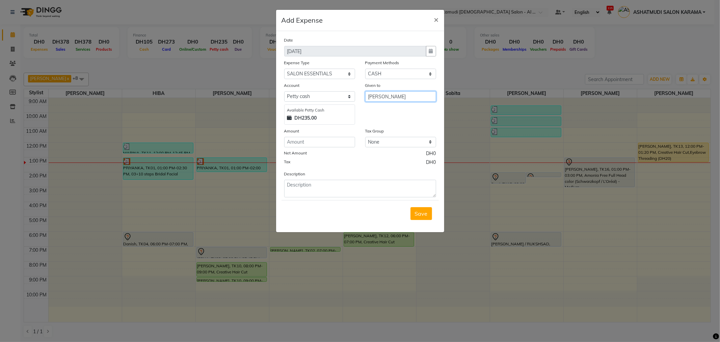
type input "[PERSON_NAME]"
click at [319, 145] on input "number" at bounding box center [319, 142] width 71 height 10
type input "135.81"
click at [336, 188] on textarea at bounding box center [360, 189] width 152 height 18
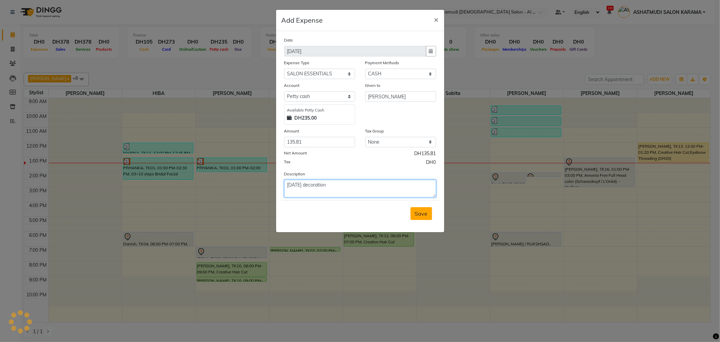
type textarea "onam decoration"
click at [430, 213] on button "Save" at bounding box center [421, 213] width 22 height 13
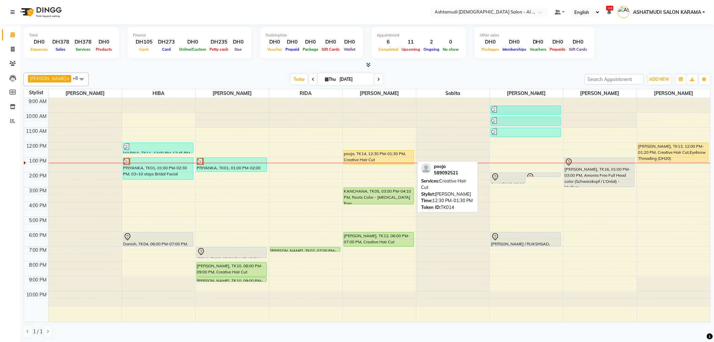
click at [379, 152] on div "pooja, TK14, 12:30 PM-01:30 PM, Creative Hair Cut" at bounding box center [379, 157] width 70 height 14
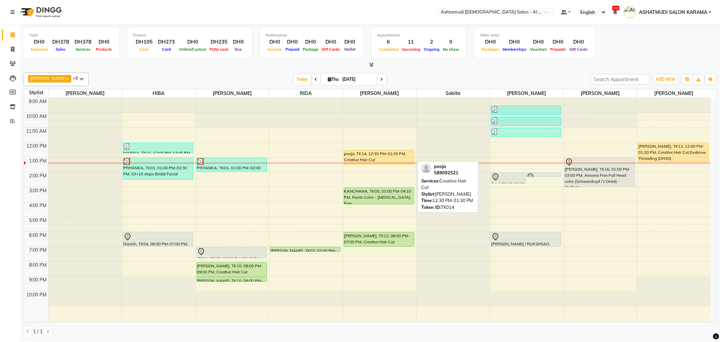
select select "1"
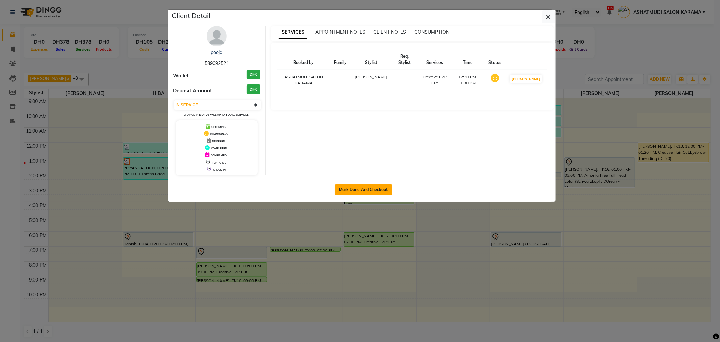
click at [376, 188] on button "Mark Done And Checkout" at bounding box center [363, 189] width 58 height 11
select select "service"
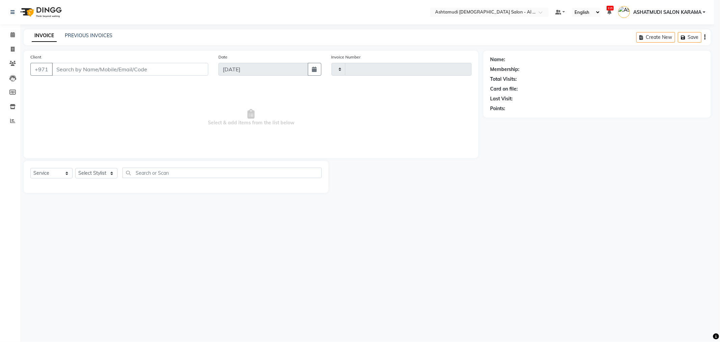
type input "3932"
select select "6647"
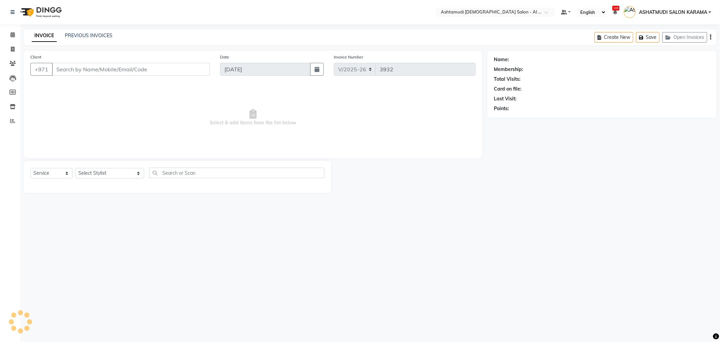
type input "589092521"
select select "68920"
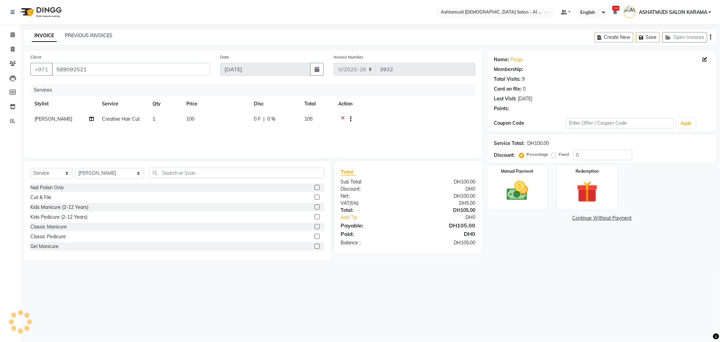
select select "1: Object"
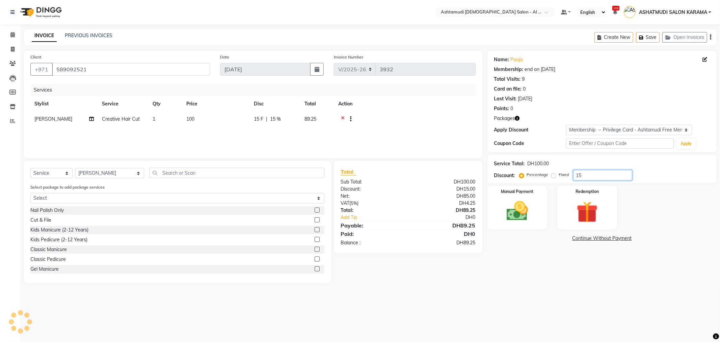
click at [606, 178] on input "15" at bounding box center [602, 175] width 59 height 10
type input "1"
type input "25"
click at [538, 207] on div "Manual Payment" at bounding box center [517, 207] width 62 height 45
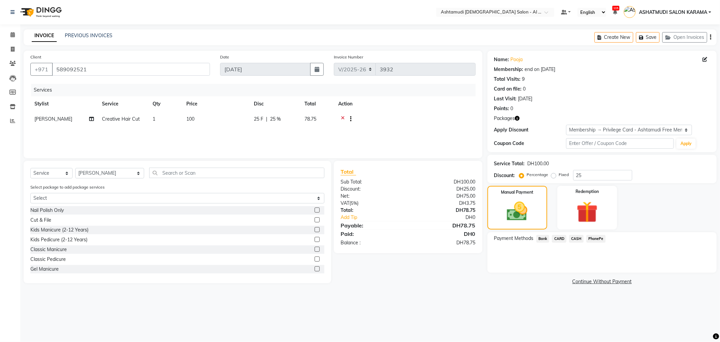
click at [555, 240] on span "CARD" at bounding box center [559, 239] width 15 height 8
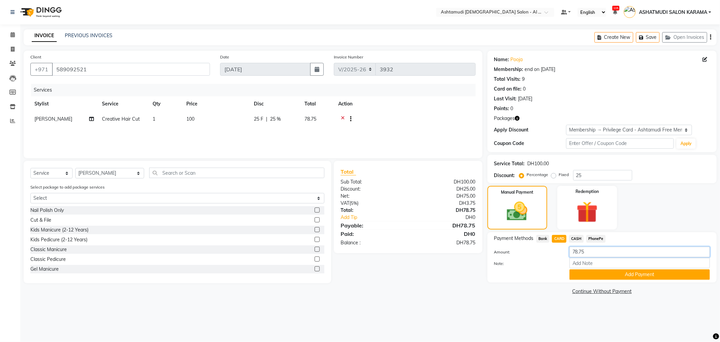
click at [591, 253] on input "78.75" at bounding box center [639, 251] width 140 height 10
click at [594, 265] on input "Note:" at bounding box center [639, 262] width 140 height 10
type input "Ella"
click at [605, 277] on button "Add Payment" at bounding box center [639, 274] width 140 height 10
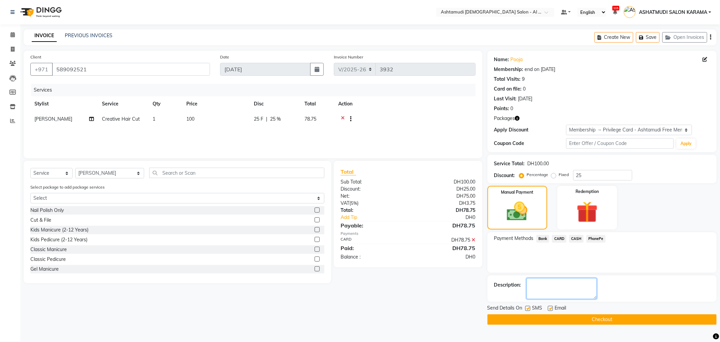
click at [582, 282] on textarea at bounding box center [561, 288] width 70 height 21
type textarea "1859"
click at [552, 315] on button "Checkout" at bounding box center [601, 319] width 229 height 10
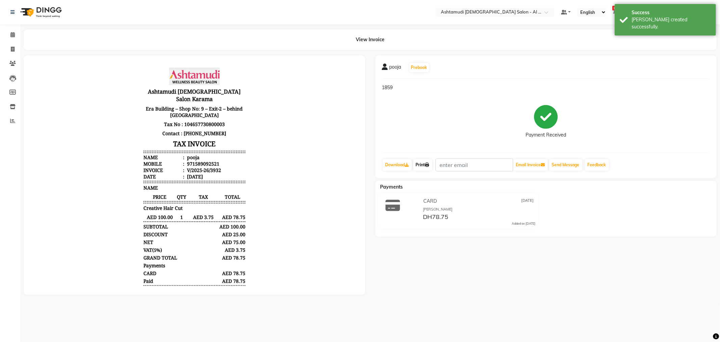
click at [424, 160] on link "Print" at bounding box center [422, 164] width 19 height 11
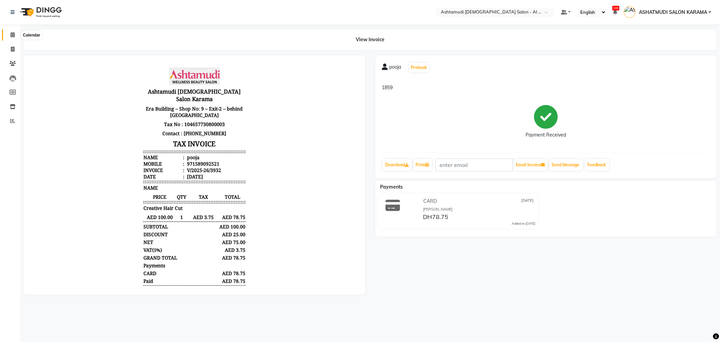
click at [9, 35] on span at bounding box center [13, 35] width 12 height 8
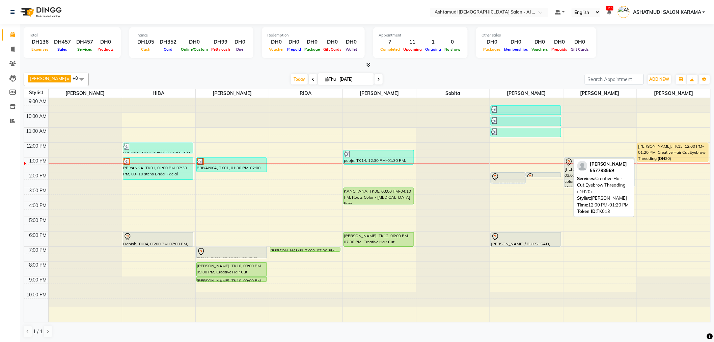
click at [662, 148] on div "KSHAMA, TK13, 12:00 PM-01:20 PM, Creative Hair Cut,Eyebrow Threading (DH20)" at bounding box center [673, 152] width 70 height 19
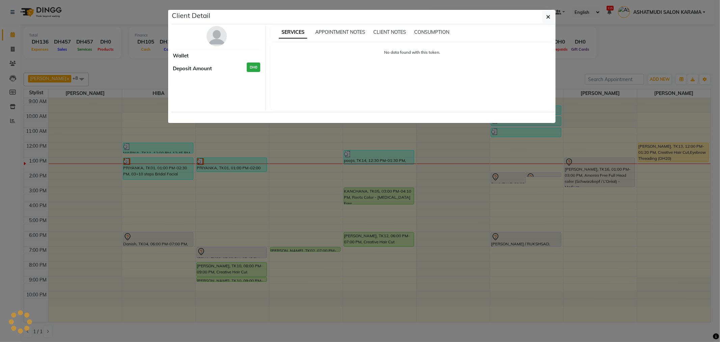
select select "1"
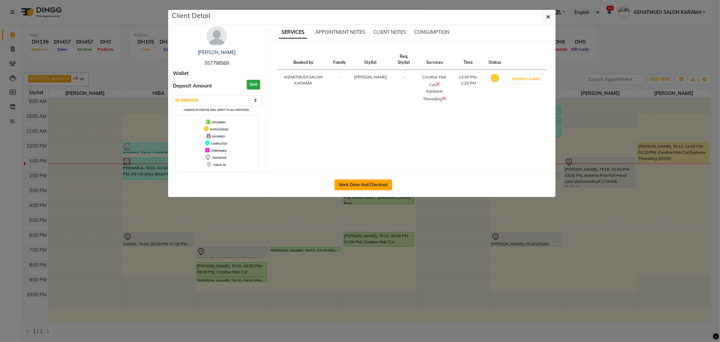
click at [378, 186] on button "Mark Done And Checkout" at bounding box center [363, 184] width 58 height 11
select select "service"
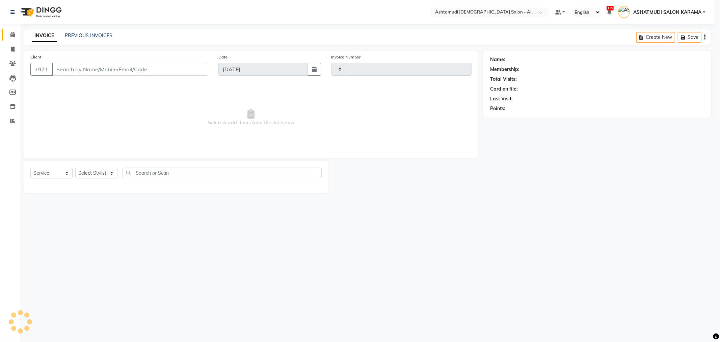
type input "3933"
select select "6647"
type input "557798569"
select select "88189"
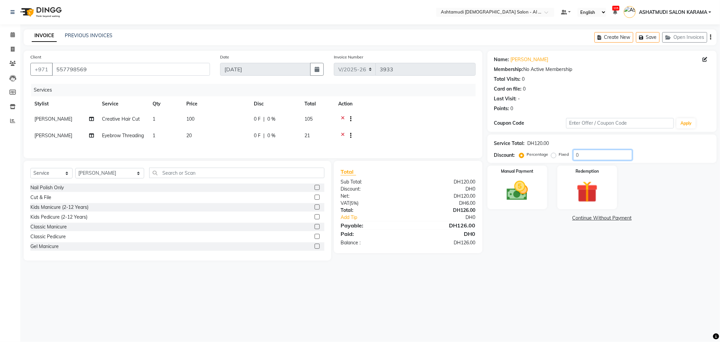
click at [591, 155] on input "0" at bounding box center [602, 154] width 59 height 10
type input "25"
click at [532, 186] on img at bounding box center [517, 191] width 36 height 26
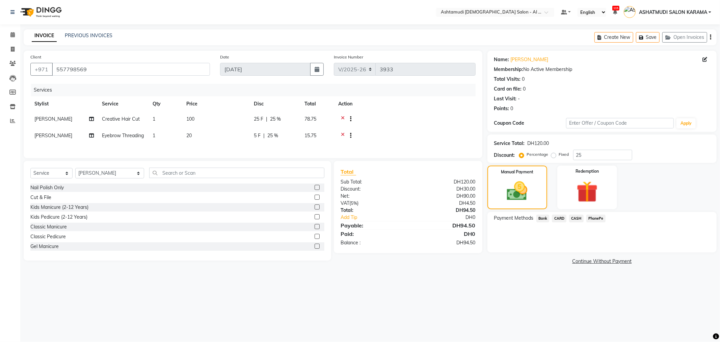
click at [558, 218] on span "CARD" at bounding box center [559, 218] width 15 height 8
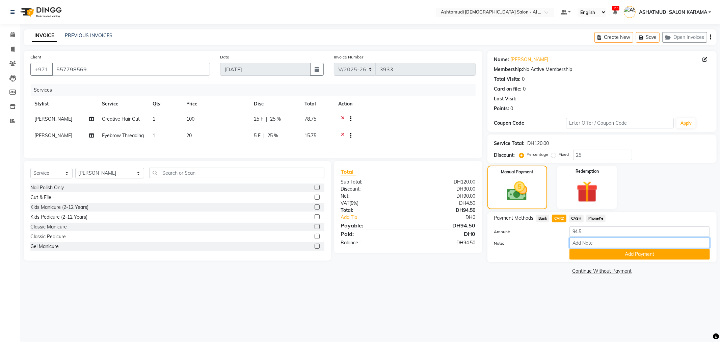
click at [582, 240] on input "Note:" at bounding box center [639, 242] width 140 height 10
type input "Ella"
click at [594, 254] on button "Add Payment" at bounding box center [639, 254] width 140 height 10
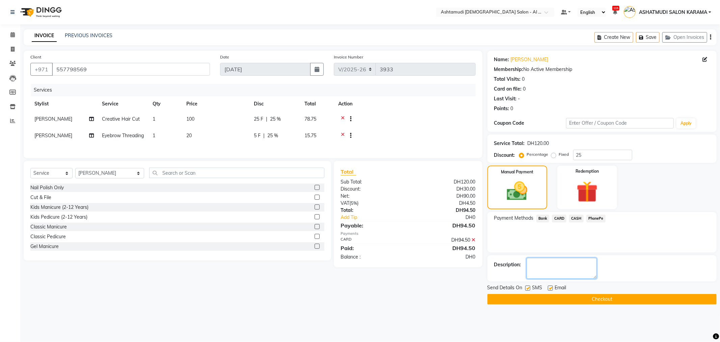
click at [541, 274] on textarea at bounding box center [561, 267] width 70 height 21
type textarea "8994"
click at [549, 298] on button "Checkout" at bounding box center [601, 299] width 229 height 10
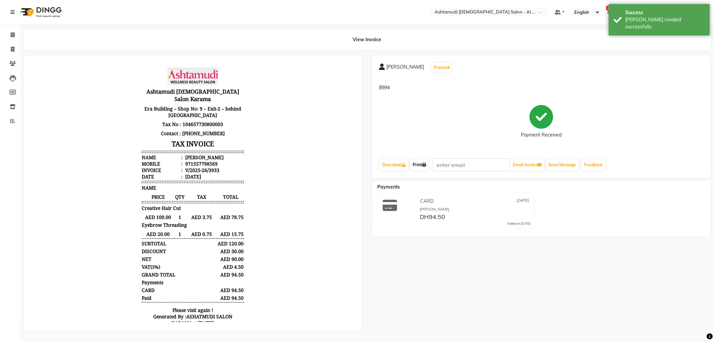
click at [418, 168] on link "Print" at bounding box center [419, 164] width 19 height 11
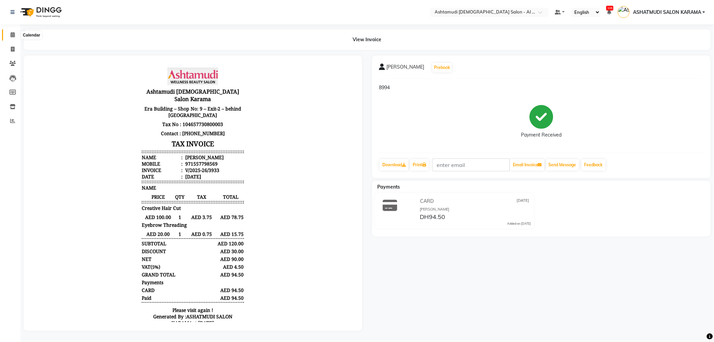
click at [14, 34] on icon at bounding box center [12, 34] width 4 height 5
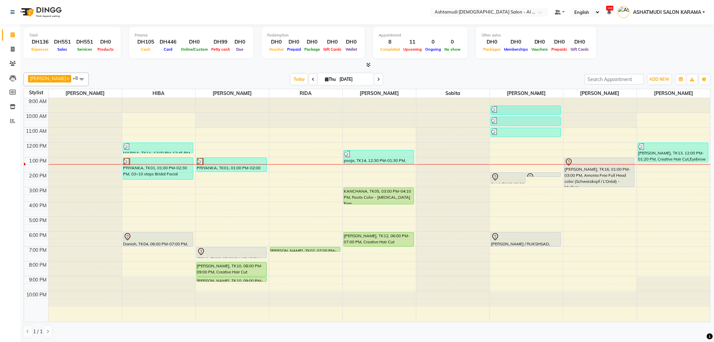
click at [517, 161] on div "9:00 AM 10:00 AM 11:00 AM 12:00 PM 1:00 PM 2:00 PM 3:00 PM 4:00 PM 5:00 PM 6:00…" at bounding box center [367, 210] width 686 height 224
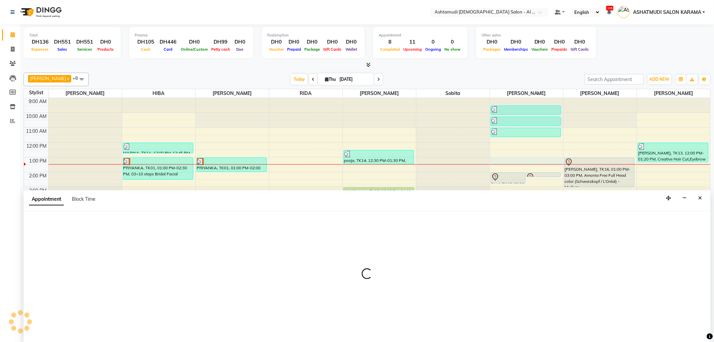
scroll to position [0, 0]
select select "82140"
select select "tentative"
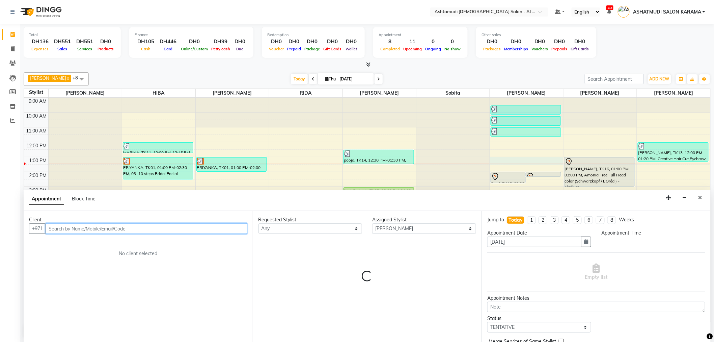
select select "780"
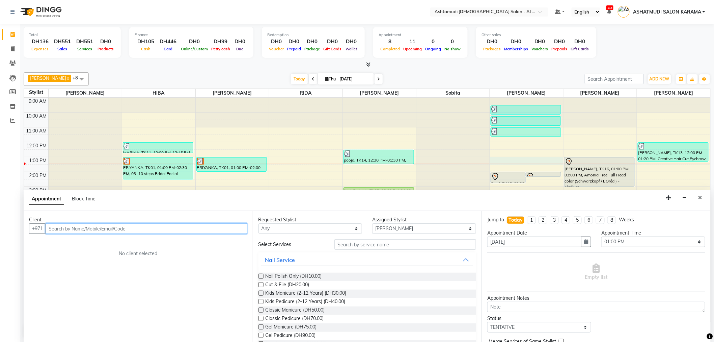
click at [163, 231] on input "text" at bounding box center [147, 228] width 202 height 10
click at [163, 230] on input "text" at bounding box center [147, 228] width 202 height 10
click at [97, 228] on input "52" at bounding box center [147, 228] width 202 height 10
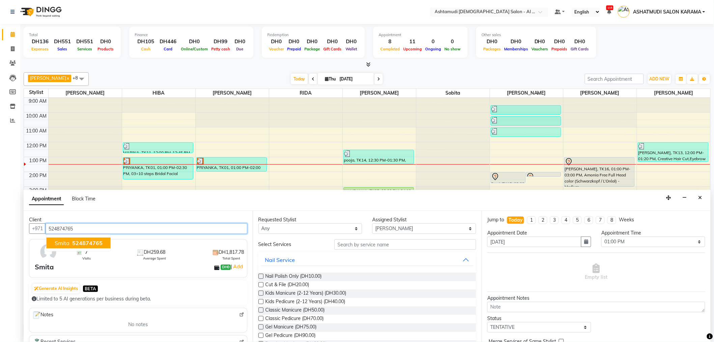
type input "524874765"
click at [121, 262] on div "Smita DH0 | Add" at bounding box center [140, 267] width 210 height 10
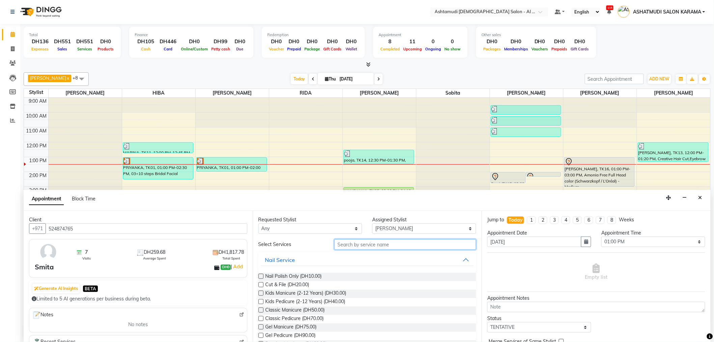
click at [383, 245] on input "text" at bounding box center [405, 244] width 142 height 10
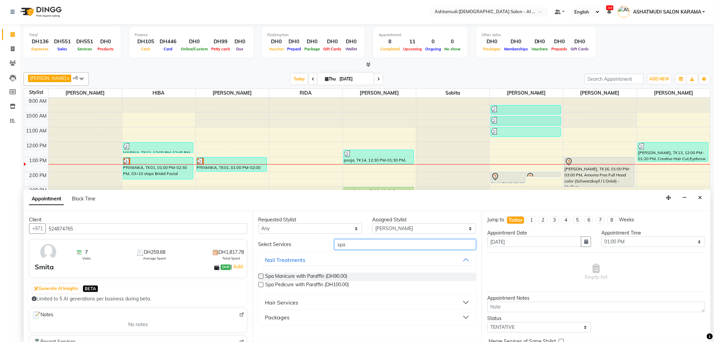
type input "spa"
click at [306, 301] on button "Hair Services" at bounding box center [367, 302] width 213 height 12
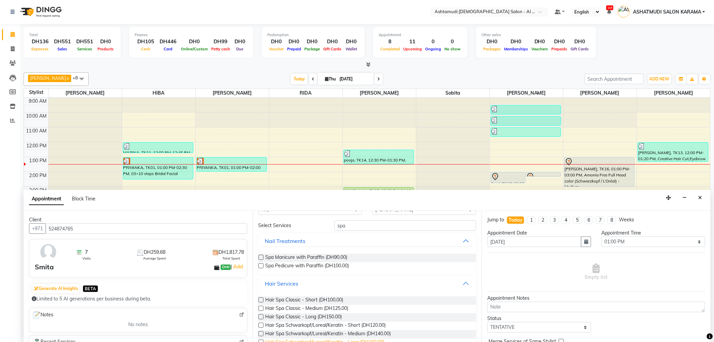
scroll to position [37, 0]
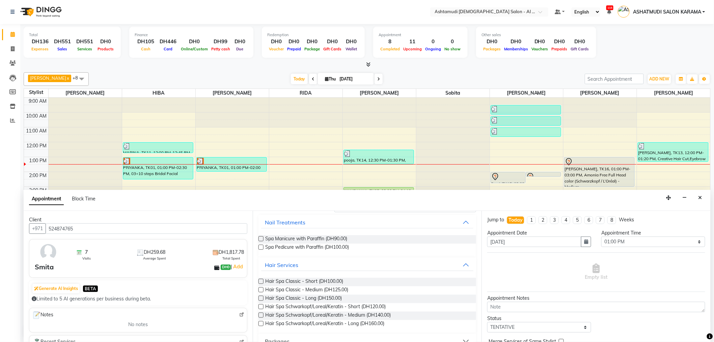
click at [258, 285] on div at bounding box center [260, 282] width 4 height 7
click at [262, 288] on label at bounding box center [260, 289] width 5 height 5
click at [262, 288] on input "checkbox" at bounding box center [260, 290] width 4 height 4
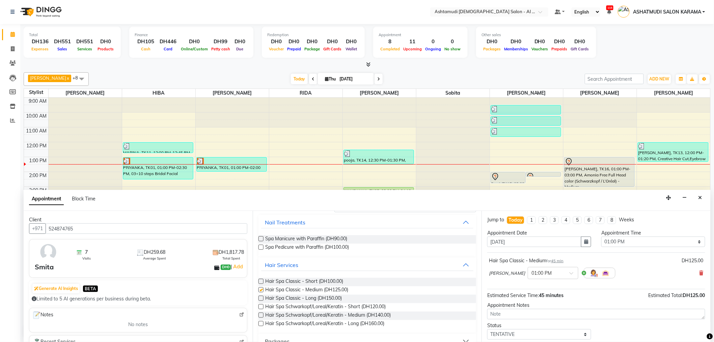
checkbox input "false"
click at [700, 274] on icon at bounding box center [702, 272] width 4 height 5
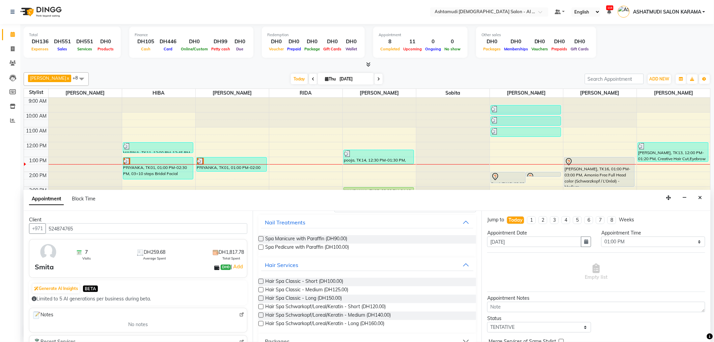
click at [260, 322] on label at bounding box center [260, 323] width 5 height 5
click at [260, 322] on input "checkbox" at bounding box center [260, 324] width 4 height 4
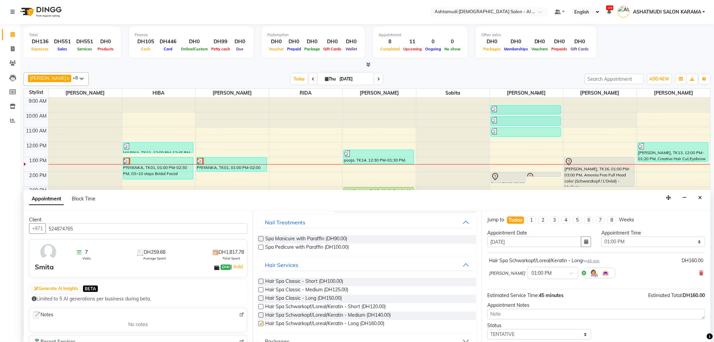
checkbox input "false"
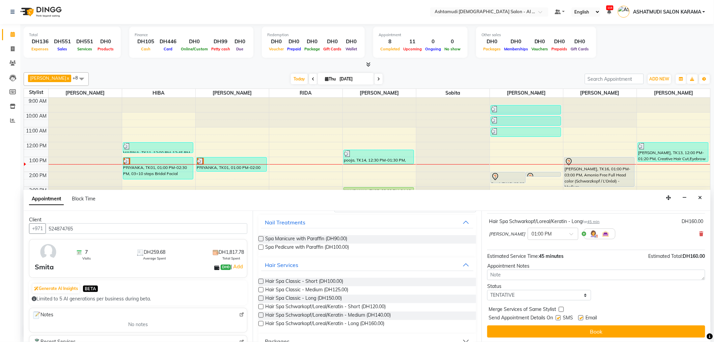
scroll to position [40, 0]
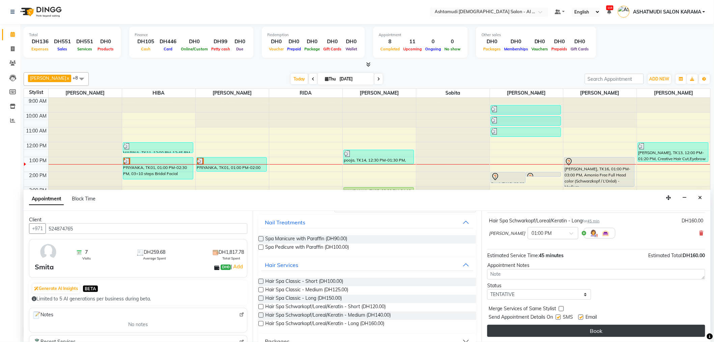
click at [585, 329] on button "Book" at bounding box center [596, 330] width 218 height 12
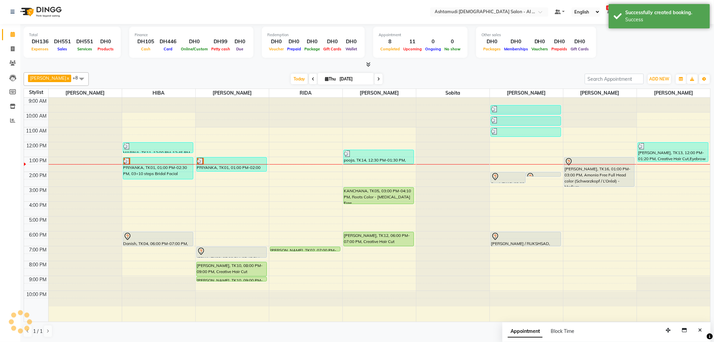
scroll to position [0, 0]
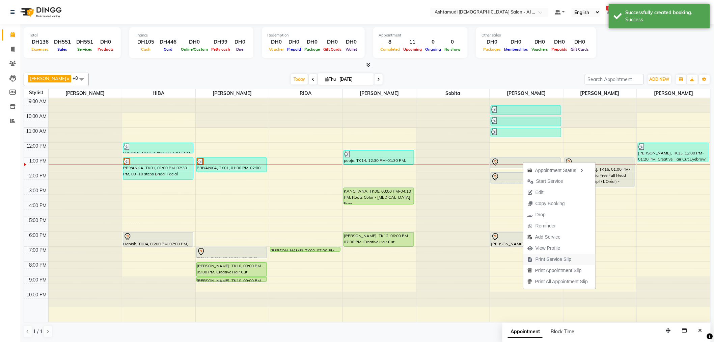
click at [547, 257] on span "Print Service Slip" at bounding box center [554, 258] width 36 height 7
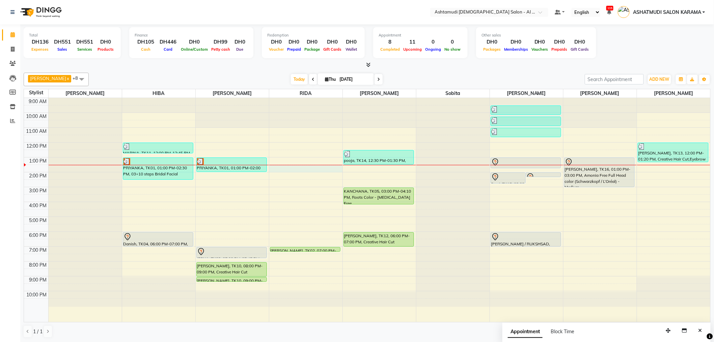
click at [304, 166] on div "9:00 AM 10:00 AM 11:00 AM 12:00 PM 1:00 PM 2:00 PM 3:00 PM 4:00 PM 5:00 PM 6:00…" at bounding box center [367, 210] width 686 height 224
select select "51954"
select select "tentative"
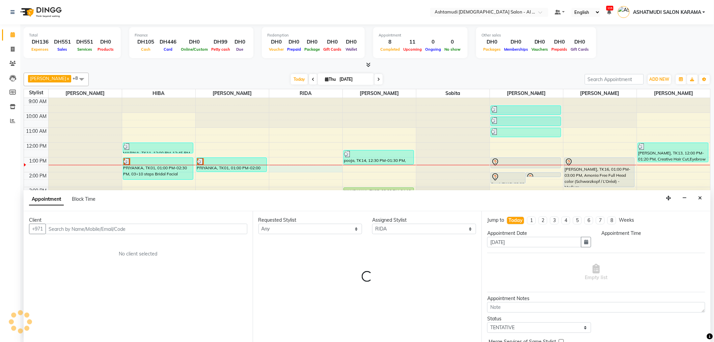
scroll to position [0, 0]
select select "810"
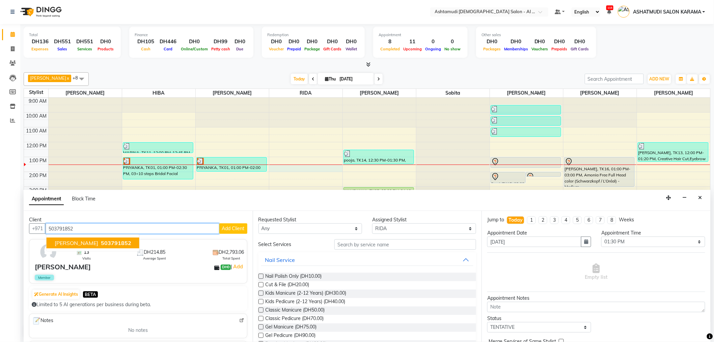
click at [101, 240] on span "503791852" at bounding box center [116, 242] width 30 height 7
type input "503791852"
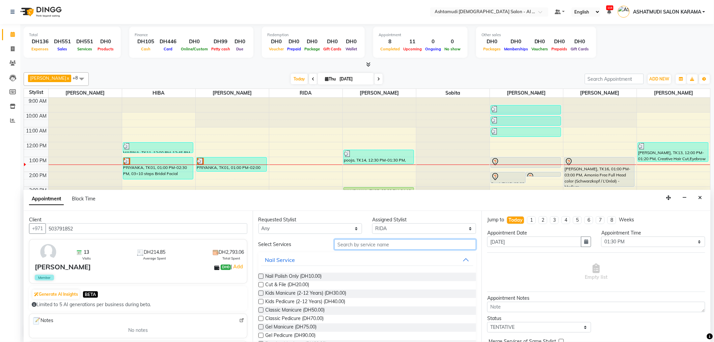
click at [349, 243] on input "text" at bounding box center [405, 244] width 142 height 10
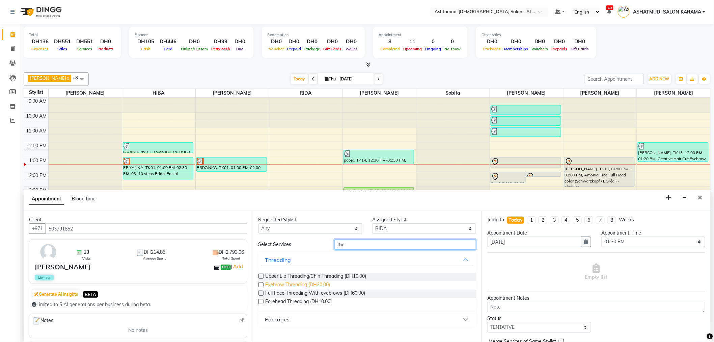
type input "thr"
click at [295, 282] on span "Eyebrow Threading (DH20.00)" at bounding box center [298, 285] width 65 height 8
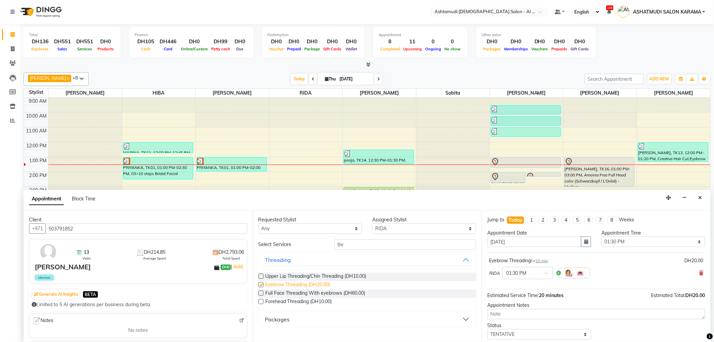
checkbox input "false"
click at [389, 253] on button "Threading" at bounding box center [367, 259] width 213 height 12
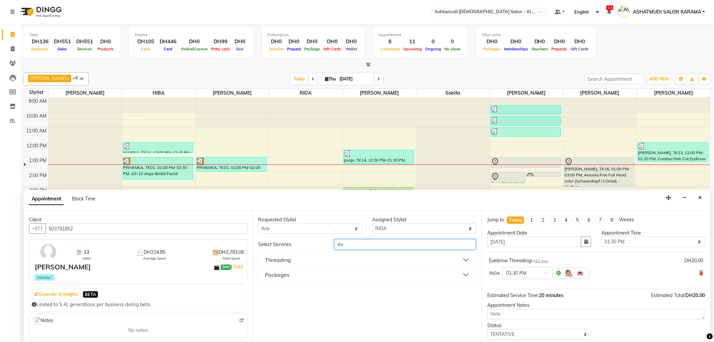
click at [386, 246] on input "thr" at bounding box center [405, 244] width 142 height 10
type input "t"
type input "clean"
click at [338, 259] on button "Facials" at bounding box center [367, 259] width 213 height 12
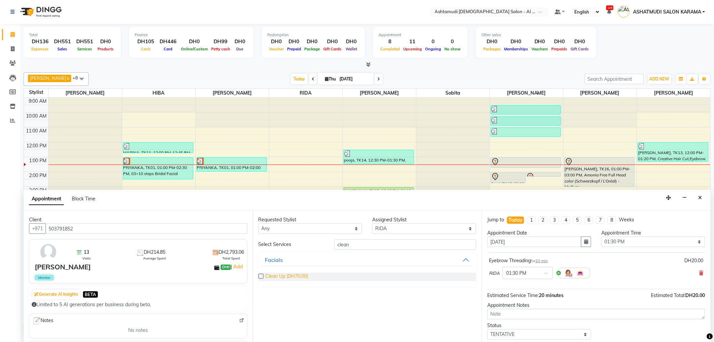
click at [303, 276] on span "Clean Up (DH70.00)" at bounding box center [287, 276] width 43 height 8
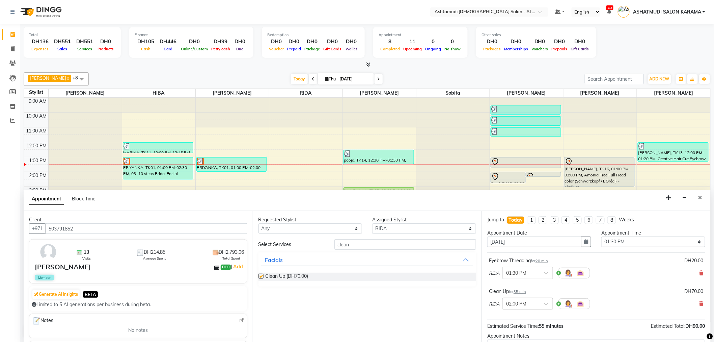
checkbox input "false"
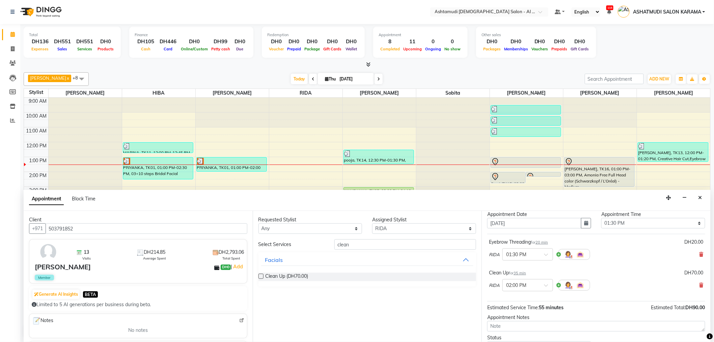
scroll to position [71, 0]
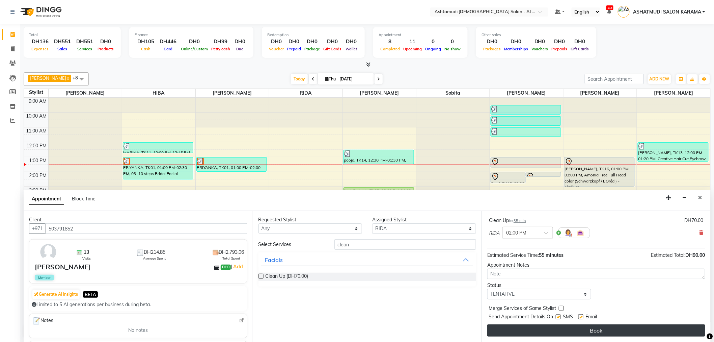
click at [576, 334] on button "Book" at bounding box center [596, 330] width 218 height 12
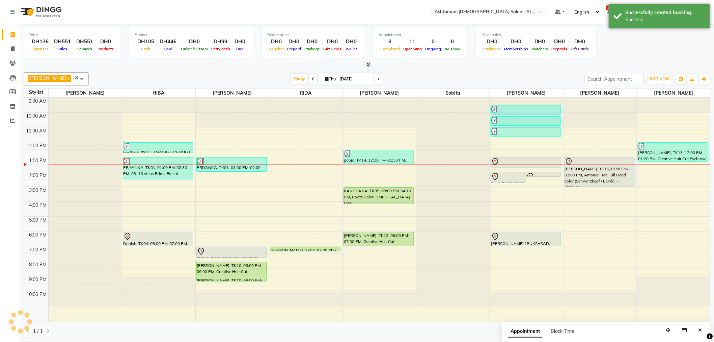
scroll to position [0, 0]
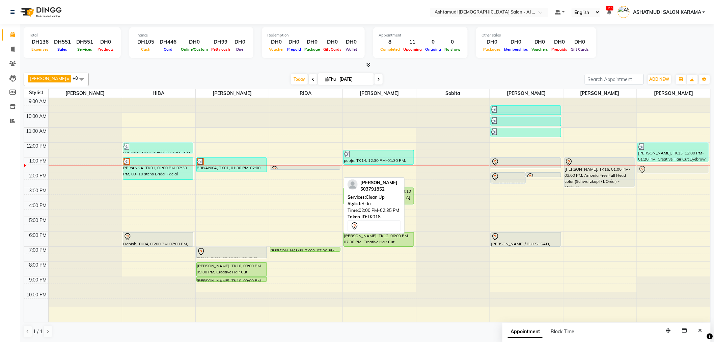
drag, startPoint x: 294, startPoint y: 176, endPoint x: 661, endPoint y: 168, distance: 366.6
click at [661, 168] on tr "MARINA, TK11, 12:00 PM-12:45 PM, Hot Oil Treatment PRIYANKA, TK01, 01:00 PM-02:…" at bounding box center [367, 210] width 686 height 224
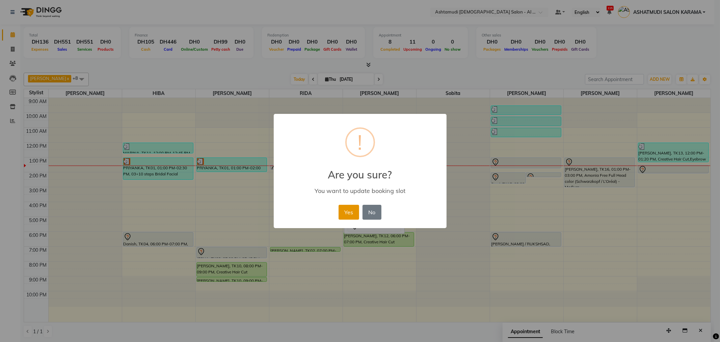
click at [353, 213] on button "Yes" at bounding box center [348, 212] width 21 height 15
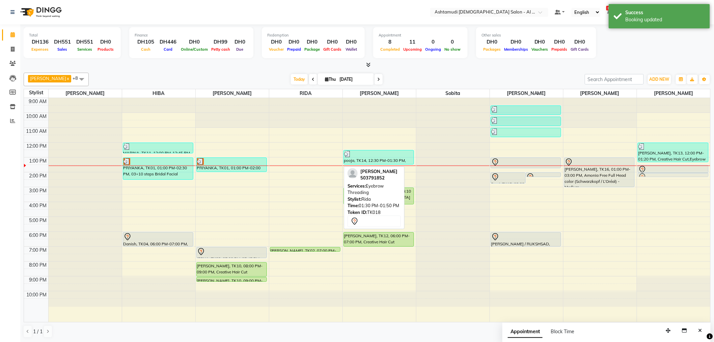
drag, startPoint x: 295, startPoint y: 166, endPoint x: 651, endPoint y: 173, distance: 356.1
click at [651, 173] on tr "MARINA, TK11, 12:00 PM-12:45 PM, Hot Oil Treatment PRIYANKA, TK01, 01:00 PM-02:…" at bounding box center [367, 210] width 686 height 224
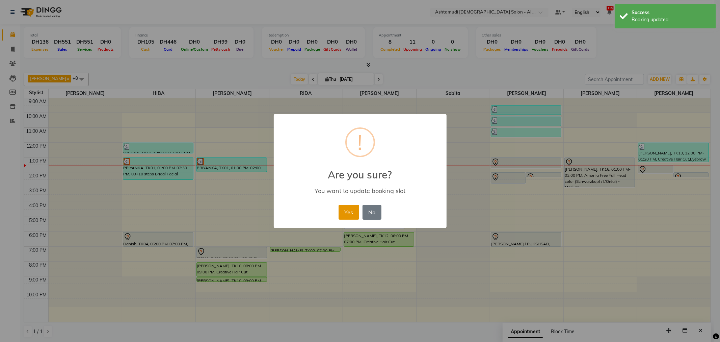
click at [344, 215] on button "Yes" at bounding box center [348, 212] width 21 height 15
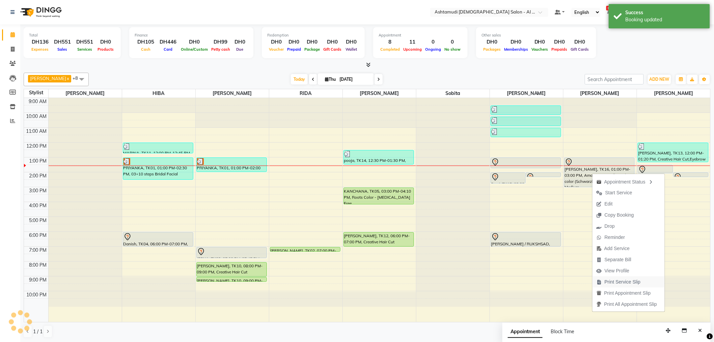
click at [629, 283] on span "Print Service Slip" at bounding box center [623, 281] width 36 height 7
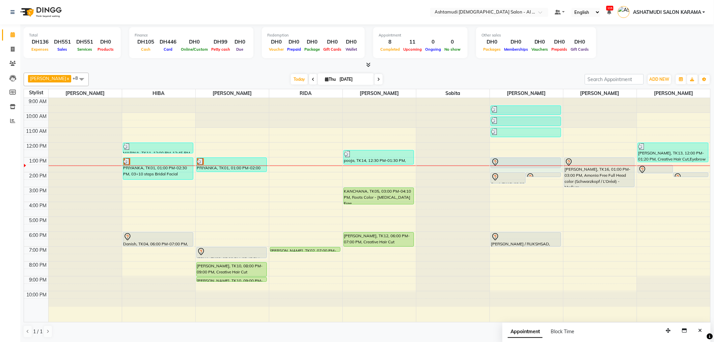
drag, startPoint x: 525, startPoint y: 165, endPoint x: 363, endPoint y: 167, distance: 162.3
click at [363, 167] on div "9:00 AM 10:00 AM 11:00 AM 12:00 PM 1:00 PM 2:00 PM 3:00 PM 4:00 PM 5:00 PM 6:00…" at bounding box center [367, 210] width 686 height 224
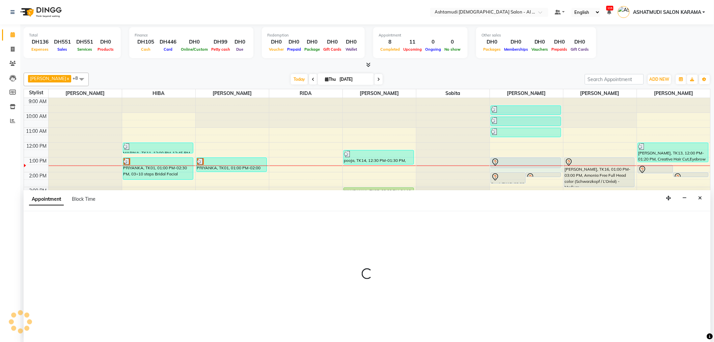
scroll to position [0, 0]
select select "82140"
select select "780"
select select "tentative"
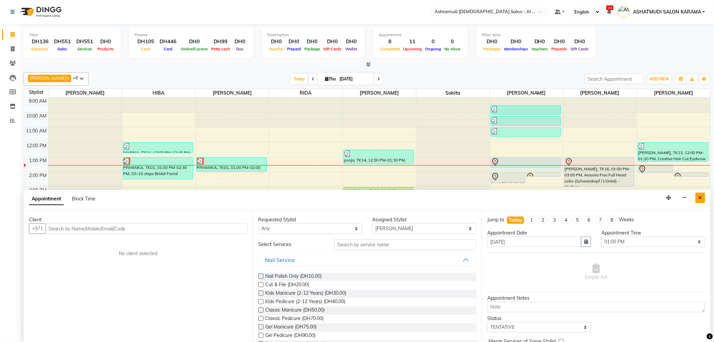
click at [699, 193] on button "Close" at bounding box center [701, 197] width 10 height 10
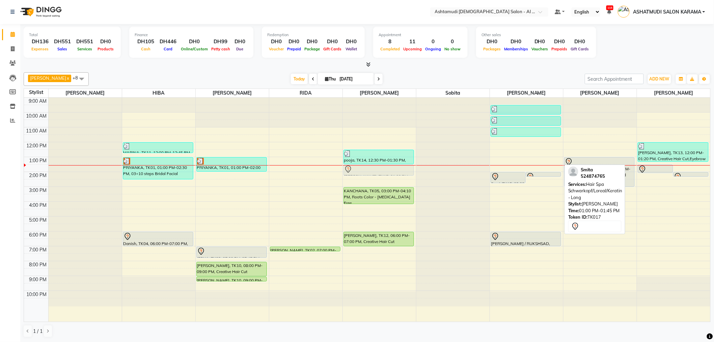
drag, startPoint x: 509, startPoint y: 160, endPoint x: 365, endPoint y: 164, distance: 143.8
click at [365, 164] on tr "MARINA, TK11, 12:00 PM-12:45 PM, Hot Oil Treatment PRIYANKA, TK01, 01:00 PM-02:…" at bounding box center [367, 210] width 686 height 224
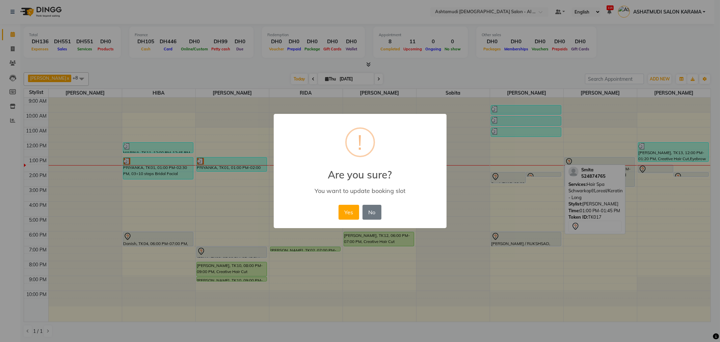
drag, startPoint x: 350, startPoint y: 213, endPoint x: 355, endPoint y: 203, distance: 11.3
click at [350, 212] on button "Yes" at bounding box center [348, 212] width 21 height 15
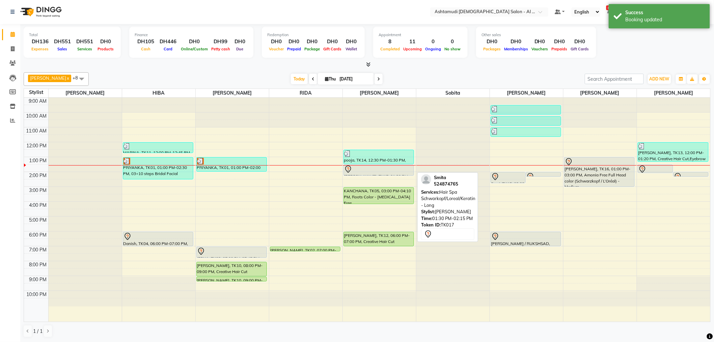
click at [375, 170] on div at bounding box center [379, 169] width 70 height 8
click at [376, 167] on div "pooja, TK14, 12:30 PM-01:30 PM, Creative Hair Cut Smita, TK17, 01:30 PM-02:15 P…" at bounding box center [379, 210] width 73 height 224
click at [378, 174] on div at bounding box center [379, 175] width 70 height 3
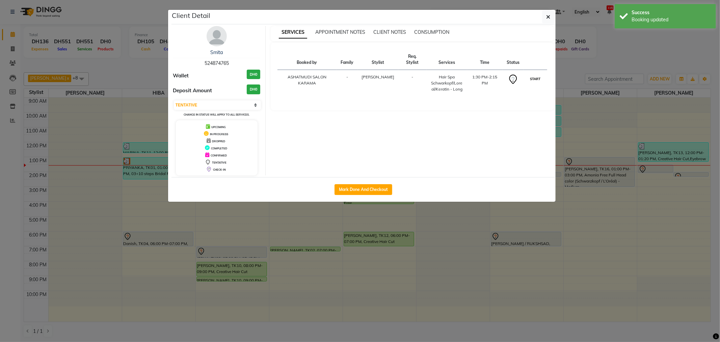
click at [536, 75] on button "START" at bounding box center [535, 79] width 14 height 8
select select "1"
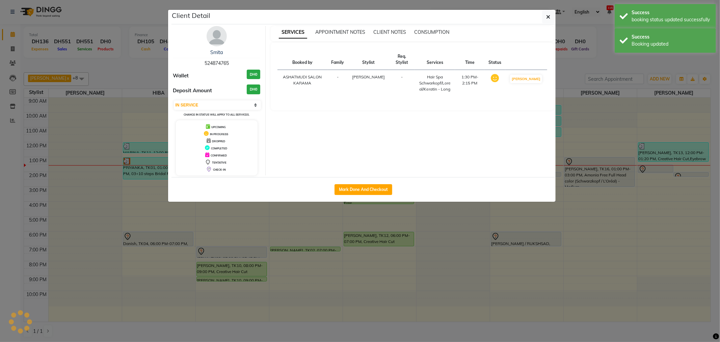
click at [535, 69] on th at bounding box center [526, 59] width 42 height 21
click at [586, 53] on ngb-modal-window "Client Detail Smita 524874765 Wallet DH0 Deposit Amount DH0 Select IN SERVICE C…" at bounding box center [360, 171] width 720 height 342
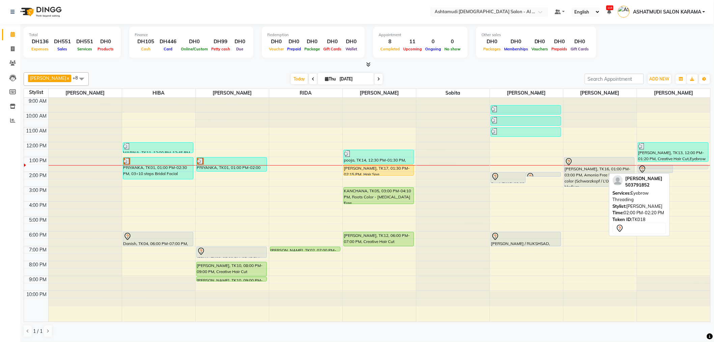
drag, startPoint x: 692, startPoint y: 173, endPoint x: 693, endPoint y: 167, distance: 5.8
click at [693, 167] on div "nisha saju, TK18, 01:30 PM-02:05 PM, Clean Up nisha saju, TK18, 02:00 PM-02:20 …" at bounding box center [674, 210] width 74 height 224
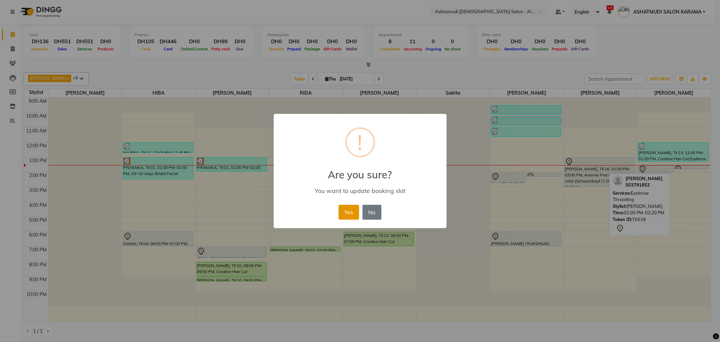
click at [348, 208] on button "Yes" at bounding box center [348, 212] width 21 height 15
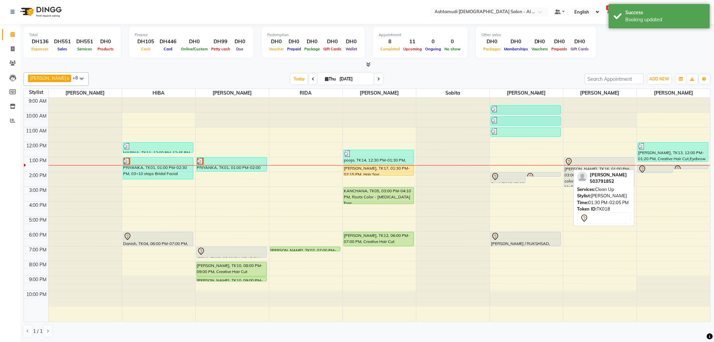
click at [654, 171] on div at bounding box center [655, 172] width 35 height 3
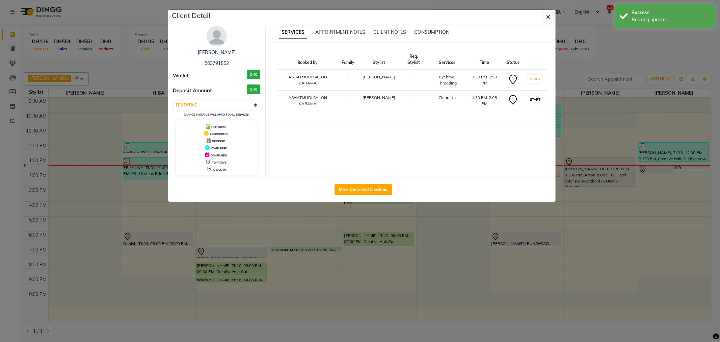
click at [534, 100] on button "START" at bounding box center [535, 99] width 14 height 8
select select "select"
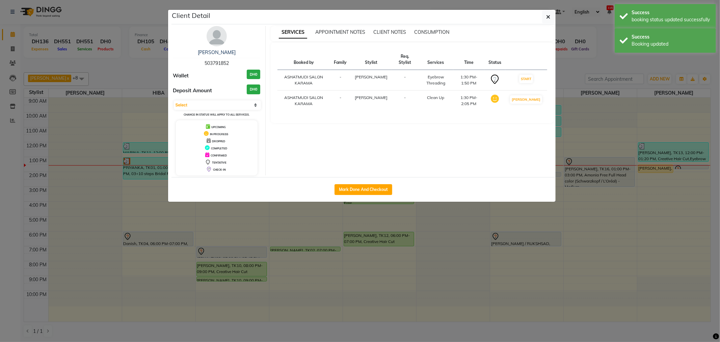
click at [591, 56] on ngb-modal-window "Client Detail nisha saju 503791852 Wallet DH0 Deposit Amount DH0 Select IN SERV…" at bounding box center [360, 171] width 720 height 342
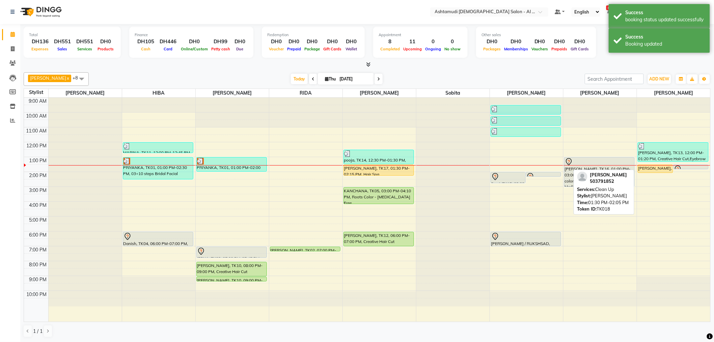
click at [648, 166] on div "nisha saju, TK18, 01:30 PM-02:05 PM, Clean Up" at bounding box center [655, 169] width 35 height 8
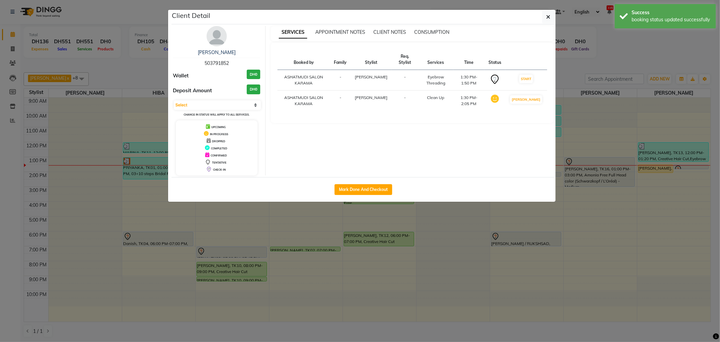
drag, startPoint x: 650, startPoint y: 167, endPoint x: 640, endPoint y: 53, distance: 114.5
click at [640, 51] on ngb-modal-window "Client Detail nisha saju 503791852 Wallet DH0 Deposit Amount DH0 Select IN SERV…" at bounding box center [360, 171] width 720 height 342
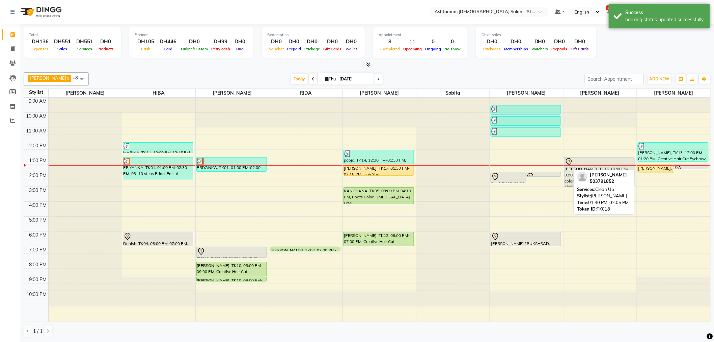
click at [653, 168] on div "nisha saju, TK18, 01:30 PM-02:05 PM, Clean Up" at bounding box center [655, 169] width 35 height 8
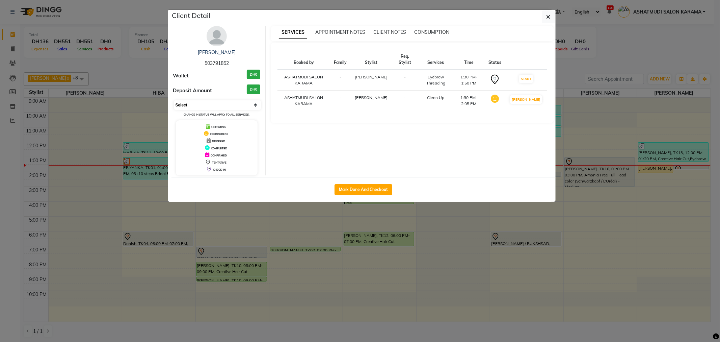
click at [226, 102] on select "Select IN SERVICE CONFIRMED TENTATIVE CHECK IN MARK DONE DROPPED UPCOMING" at bounding box center [217, 104] width 87 height 9
select select "7"
click at [174, 100] on select "Select IN SERVICE CONFIRMED TENTATIVE CHECK IN MARK DONE DROPPED UPCOMING" at bounding box center [217, 104] width 87 height 9
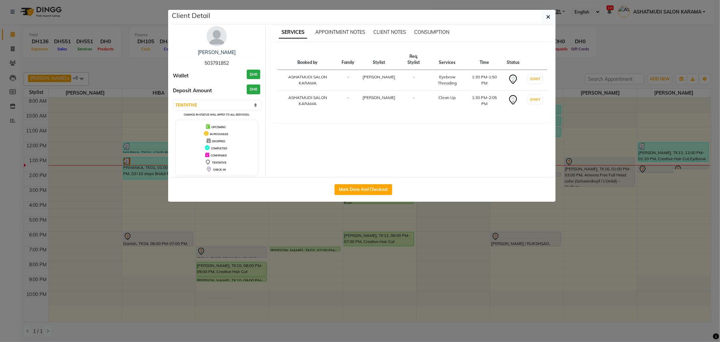
click at [609, 111] on ngb-modal-window "Client Detail nisha saju 503791852 Wallet DH0 Deposit Amount DH0 Select IN SERV…" at bounding box center [360, 171] width 720 height 342
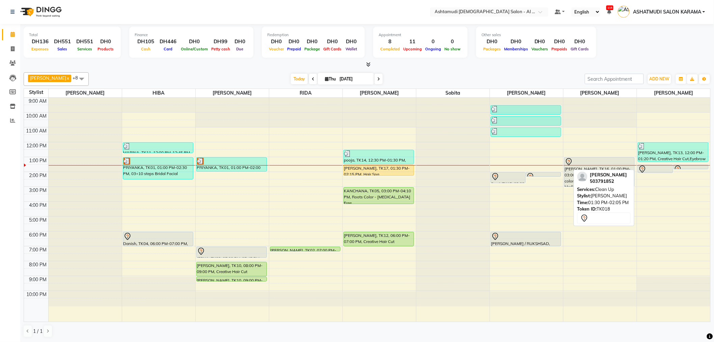
click at [646, 169] on icon at bounding box center [642, 169] width 8 height 8
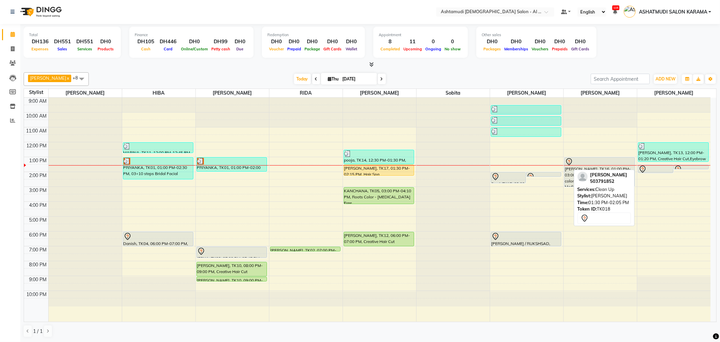
select select "7"
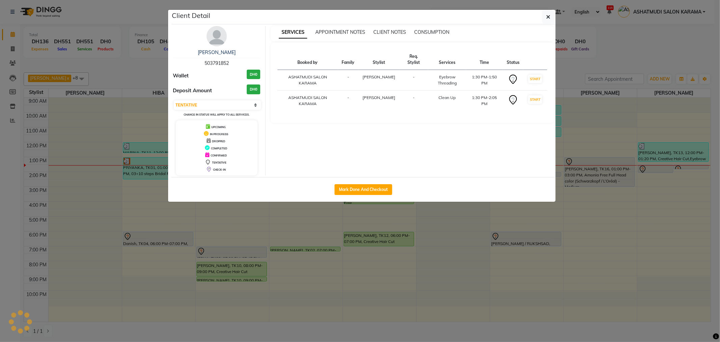
click at [588, 122] on ngb-modal-window "Client Detail nisha saju 503791852 Wallet DH0 Deposit Amount DH0 Select IN SERV…" at bounding box center [360, 171] width 720 height 342
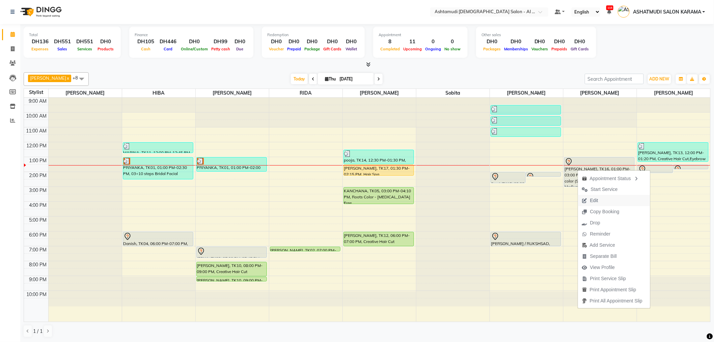
click at [598, 198] on span "Edit" at bounding box center [590, 200] width 24 height 11
select select "tentative"
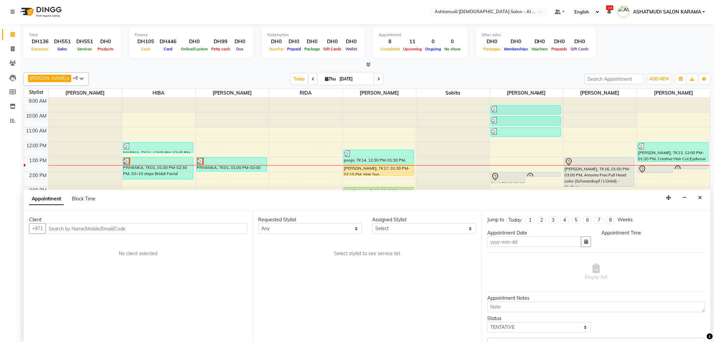
type input "[DATE]"
select select "810"
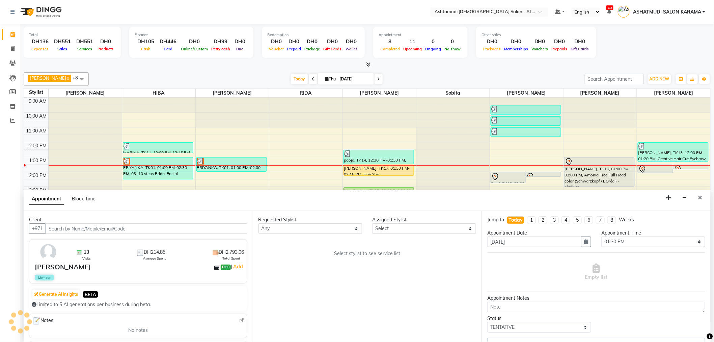
select select "88189"
select select "3307"
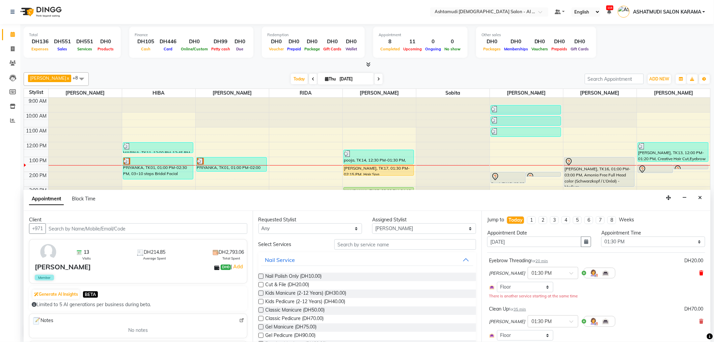
click at [700, 272] on icon at bounding box center [702, 272] width 4 height 5
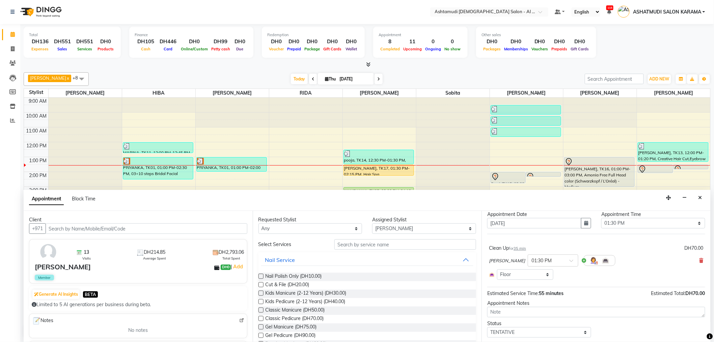
scroll to position [37, 0]
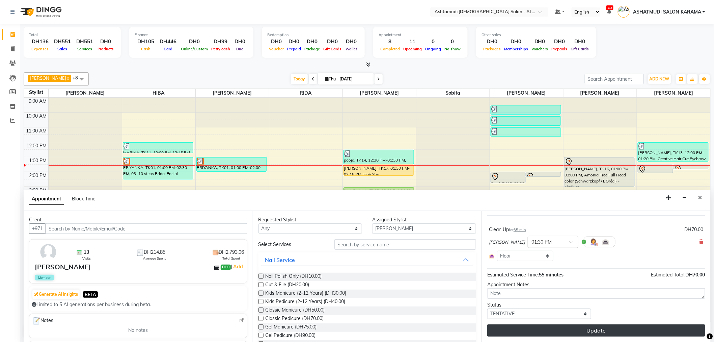
click at [625, 333] on button "Update" at bounding box center [596, 330] width 218 height 12
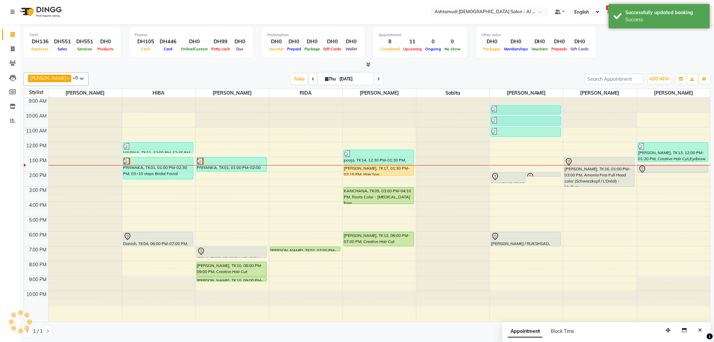
scroll to position [0, 0]
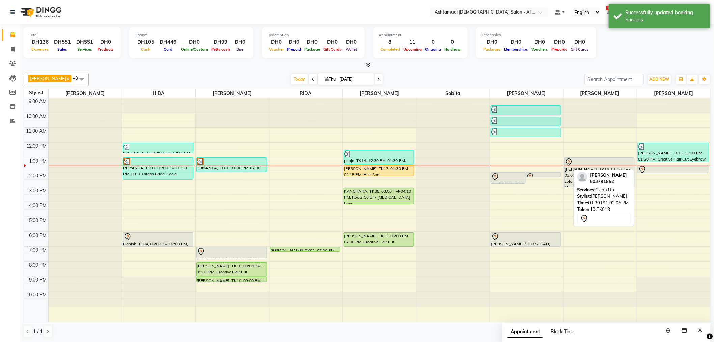
click at [657, 167] on div at bounding box center [673, 169] width 70 height 8
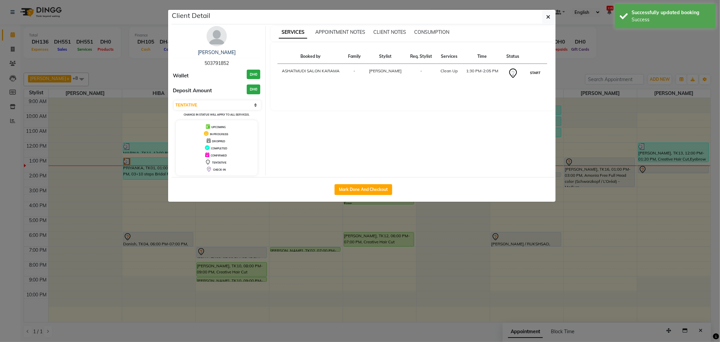
click at [532, 72] on button "START" at bounding box center [535, 73] width 14 height 8
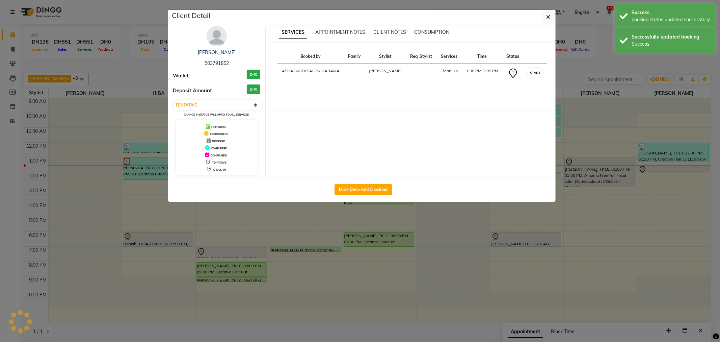
select select "1"
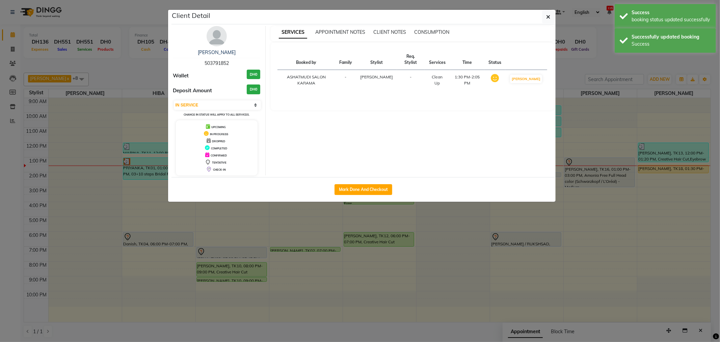
click at [606, 53] on ngb-modal-window "Client Detail nisha saju 503791852 Wallet DH0 Deposit Amount DH0 Select IN SERV…" at bounding box center [360, 171] width 720 height 342
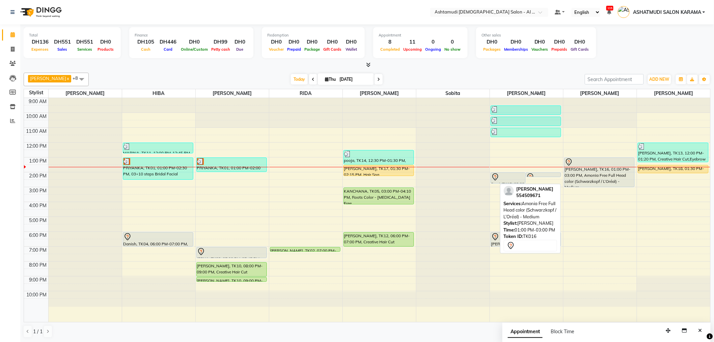
click at [596, 168] on div "Irine Maria, TK16, 01:00 PM-03:00 PM, Amonia Free Full Head color (Schwarzkopf …" at bounding box center [600, 172] width 70 height 29
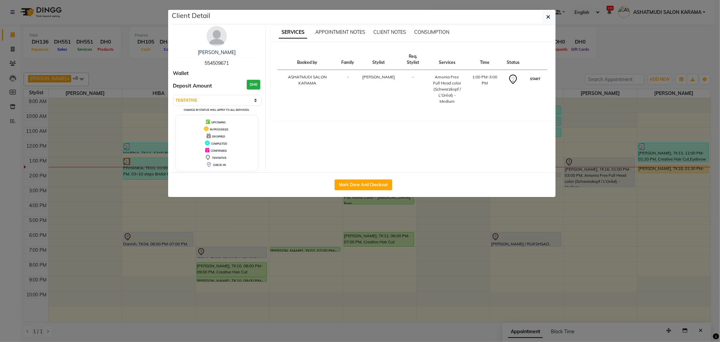
click at [530, 80] on button "START" at bounding box center [535, 79] width 14 height 8
select select "1"
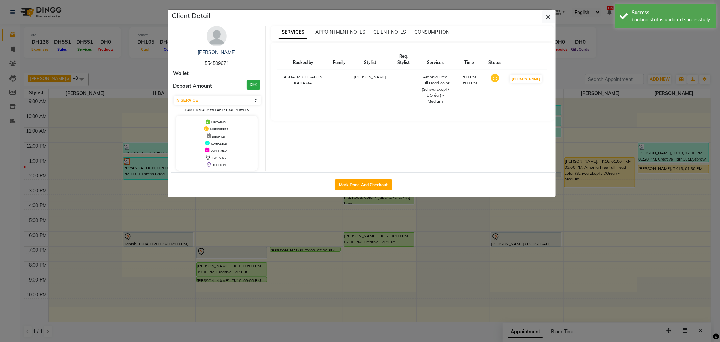
click at [618, 38] on ngb-modal-window "Client Detail Irine Maria 554509671 Wallet Deposit Amount DH0 Select IN SERVICE…" at bounding box center [360, 171] width 720 height 342
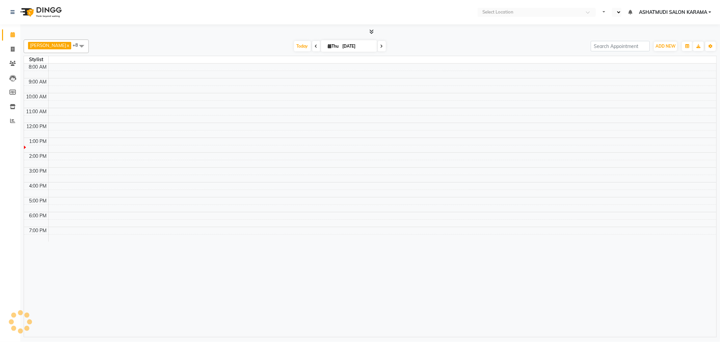
select select "en"
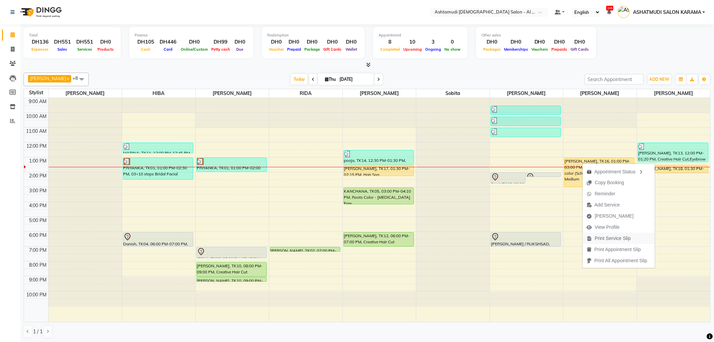
click at [607, 235] on span "Print Service Slip" at bounding box center [613, 238] width 36 height 7
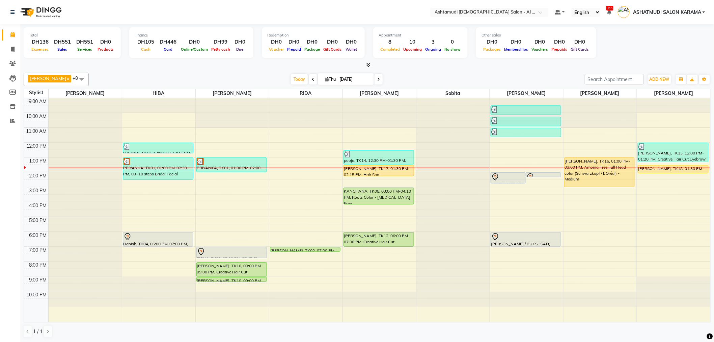
click at [633, 45] on div "Total DH136 Expenses DH551 Sales DH551 Services DH0 Products Finance DH105 Cash…" at bounding box center [367, 43] width 687 height 33
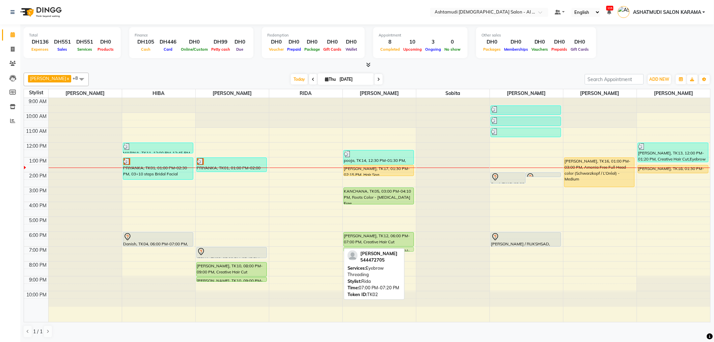
drag, startPoint x: 314, startPoint y: 249, endPoint x: 377, endPoint y: 250, distance: 62.8
click at [377, 250] on div "[PERSON_NAME] x Sobita x [PERSON_NAME] x [PERSON_NAME] x [PERSON_NAME] x HIBA x…" at bounding box center [367, 205] width 687 height 270
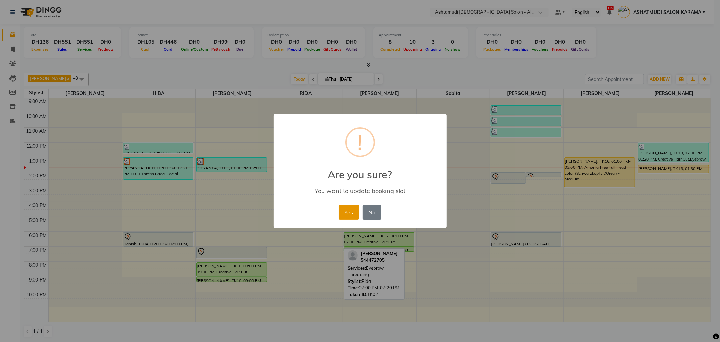
click at [349, 212] on button "Yes" at bounding box center [348, 212] width 21 height 15
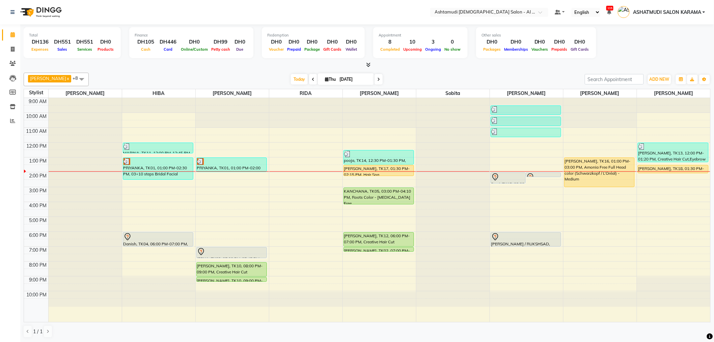
click at [75, 78] on span at bounding box center [81, 79] width 13 height 13
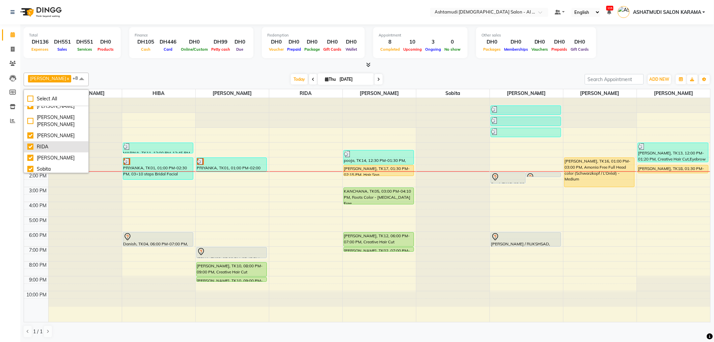
scroll to position [112, 0]
click at [28, 137] on div "RIDA" at bounding box center [56, 133] width 58 height 7
checkbox input "false"
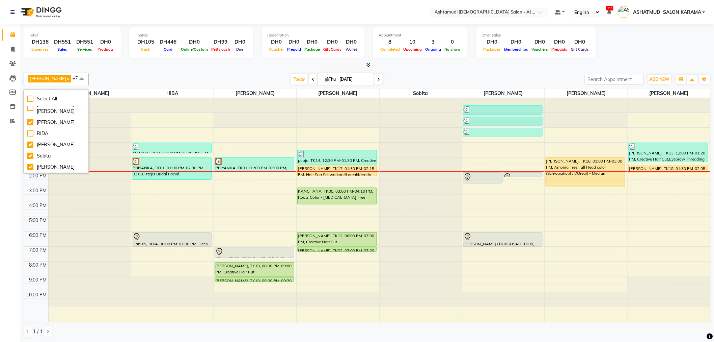
click at [628, 43] on div "Total DH136 Expenses DH551 Sales DH551 Services DH0 Products Finance DH105 Cash…" at bounding box center [367, 43] width 687 height 33
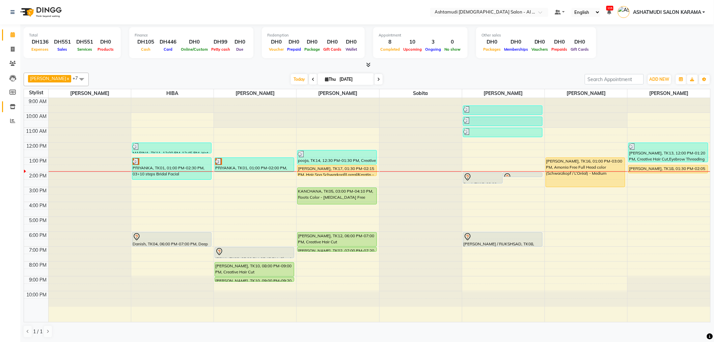
click at [8, 102] on link "Inventory" at bounding box center [10, 106] width 16 height 11
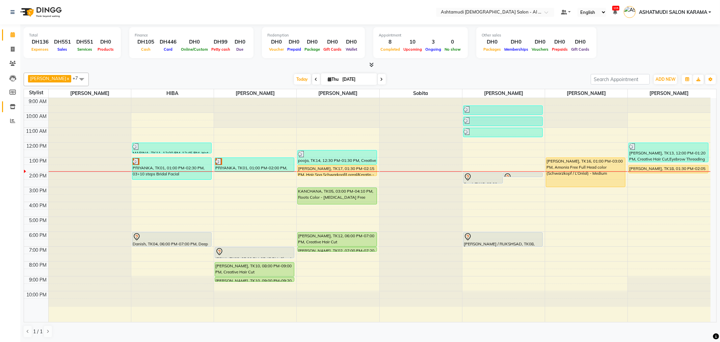
select select
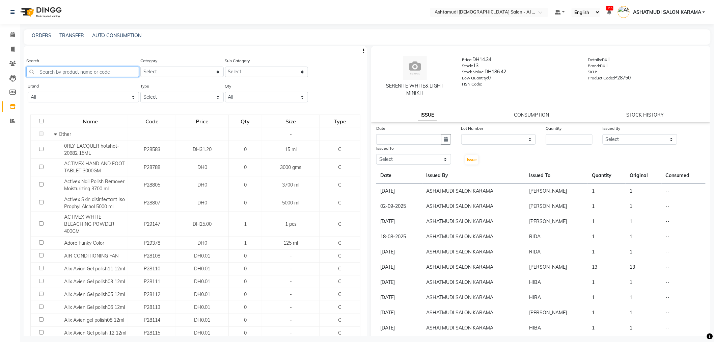
click at [70, 72] on input "text" at bounding box center [82, 71] width 113 height 10
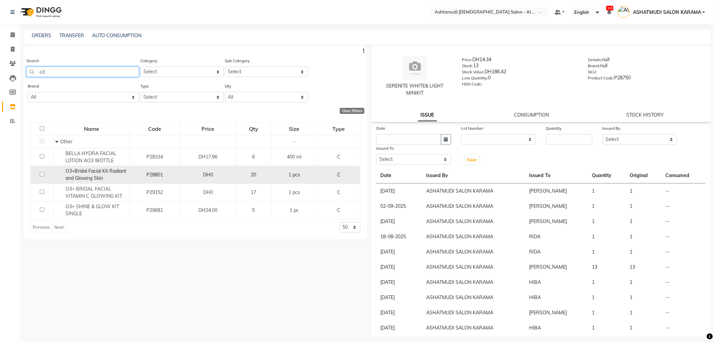
type input "o3"
click at [43, 173] on input "checkbox" at bounding box center [42, 174] width 4 height 4
checkbox input "true"
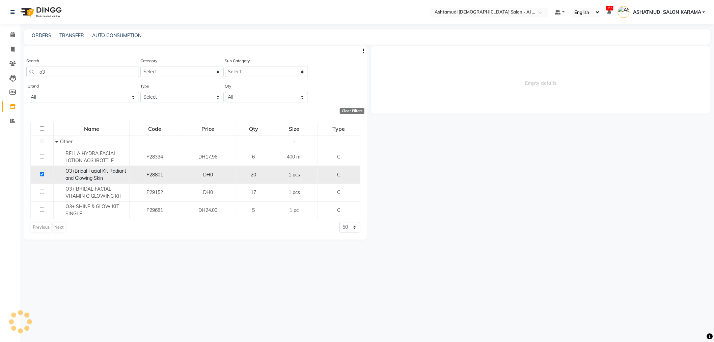
select select
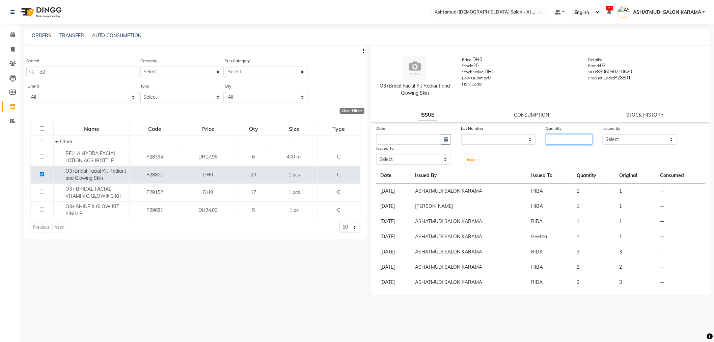
click at [565, 141] on input "number" at bounding box center [569, 139] width 47 height 10
type input "1"
click at [651, 136] on select "Select Admin ANALYN ASHATMUDI SALON KARAMA FLOOR SUPERVISOR( TAB ) -QUSAIS Geet…" at bounding box center [640, 139] width 75 height 10
select select "51956"
click at [603, 134] on select "Select Admin ANALYN ASHATMUDI SALON KARAMA FLOOR SUPERVISOR( TAB ) -QUSAIS Geet…" at bounding box center [640, 139] width 75 height 10
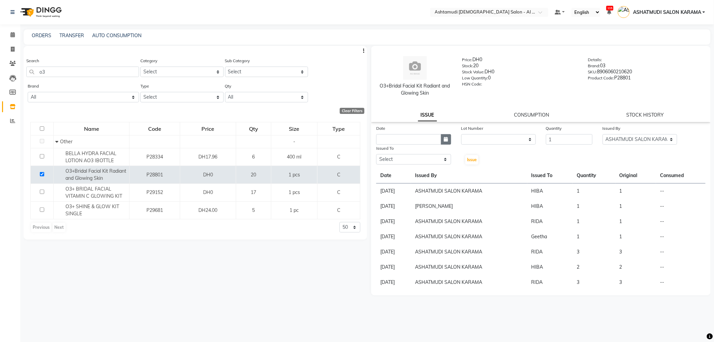
click at [446, 139] on icon "button" at bounding box center [446, 139] width 4 height 5
select select "9"
select select "2025"
click at [416, 167] on div "Th" at bounding box center [415, 163] width 11 height 11
click at [416, 174] on div "4" at bounding box center [415, 174] width 11 height 11
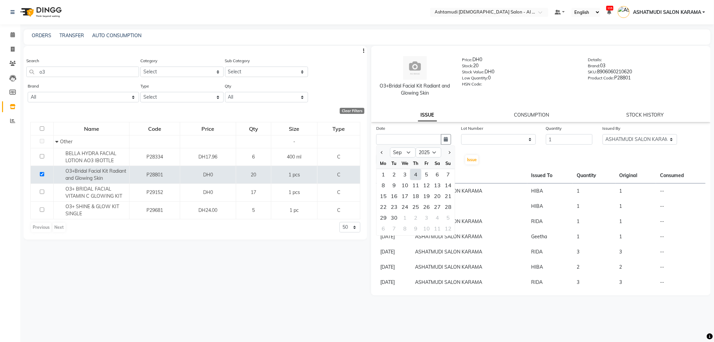
type input "[DATE]"
click at [422, 161] on select "Select Admin ANALYN ASHATMUDI SALON KARAMA FLOOR SUPERVISOR( TAB ) -QUSAIS Geet…" at bounding box center [413, 159] width 75 height 10
select select "88189"
click at [376, 154] on select "Select Admin ANALYN ASHATMUDI SALON KARAMA FLOOR SUPERVISOR( TAB ) -QUSAIS Geet…" at bounding box center [413, 159] width 75 height 10
click at [475, 156] on button "Issue" at bounding box center [471, 159] width 13 height 9
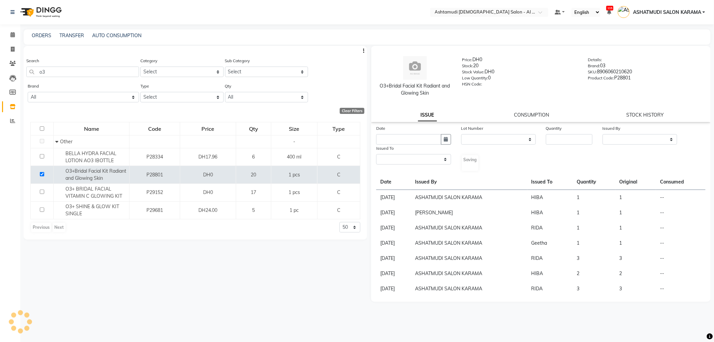
select select
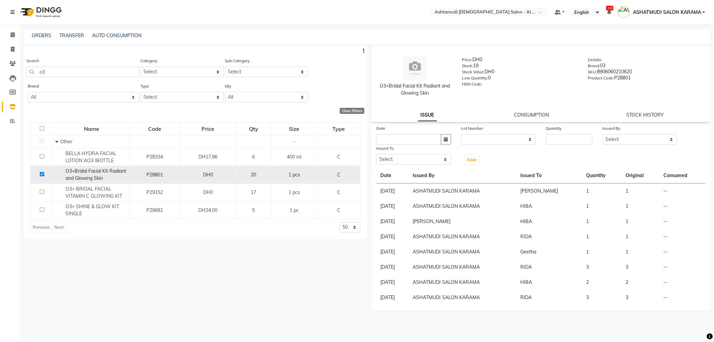
click at [42, 178] on td at bounding box center [42, 175] width 23 height 18
drag, startPoint x: 11, startPoint y: 49, endPoint x: 10, endPoint y: 42, distance: 6.8
click at [11, 49] on icon at bounding box center [13, 49] width 4 height 5
select select "6647"
select select "service"
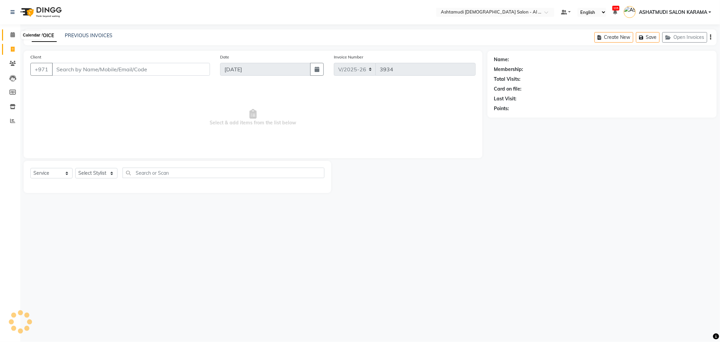
click at [9, 32] on span at bounding box center [13, 35] width 12 height 8
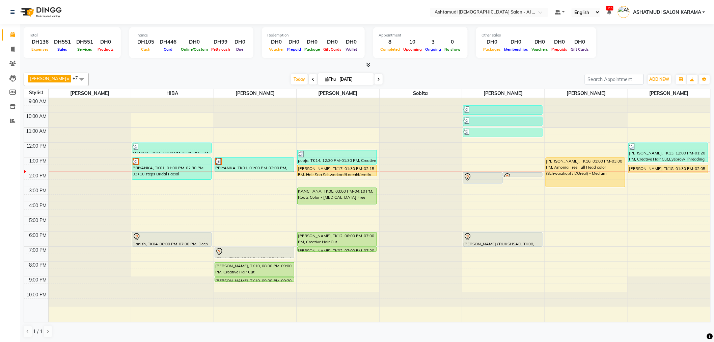
click at [615, 41] on div "Total DH136 Expenses DH551 Sales DH551 Services DH0 Products Finance DH105 Cash…" at bounding box center [367, 43] width 687 height 33
click at [612, 47] on div "Total DH136 Expenses DH551 Sales DH551 Services DH0 Products Finance DH105 Cash…" at bounding box center [367, 43] width 687 height 33
click at [8, 105] on span at bounding box center [13, 107] width 12 height 8
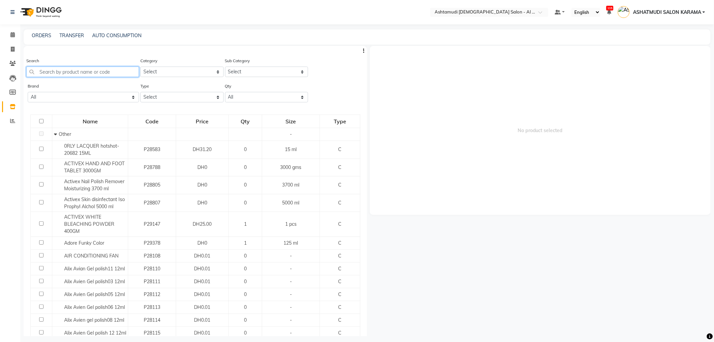
click at [60, 73] on input "text" at bounding box center [82, 71] width 113 height 10
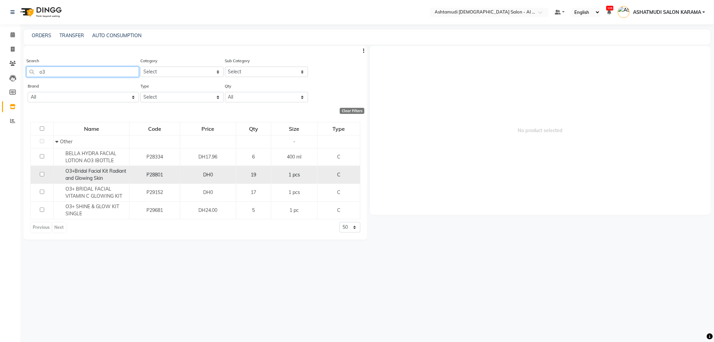
type input "o3"
click at [43, 174] on input "checkbox" at bounding box center [42, 174] width 4 height 4
checkbox input "true"
select select
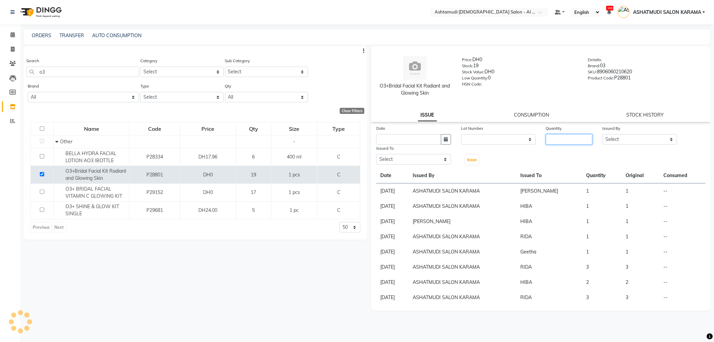
click at [563, 135] on input "number" at bounding box center [569, 139] width 47 height 10
click at [572, 134] on input "number" at bounding box center [569, 139] width 47 height 10
type input "1"
click at [614, 137] on select "Select Admin ANALYN ASHATMUDI SALON KARAMA FLOOR SUPERVISOR( TAB ) -QUSAIS Geet…" at bounding box center [640, 139] width 75 height 10
select select "51956"
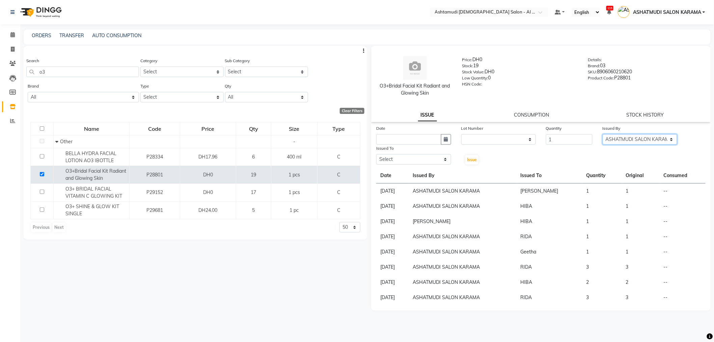
click at [603, 134] on select "Select Admin ANALYN ASHATMUDI SALON KARAMA FLOOR SUPERVISOR( TAB ) -QUSAIS Geet…" at bounding box center [640, 139] width 75 height 10
click at [446, 140] on icon "button" at bounding box center [446, 139] width 4 height 5
select select "9"
select select "2025"
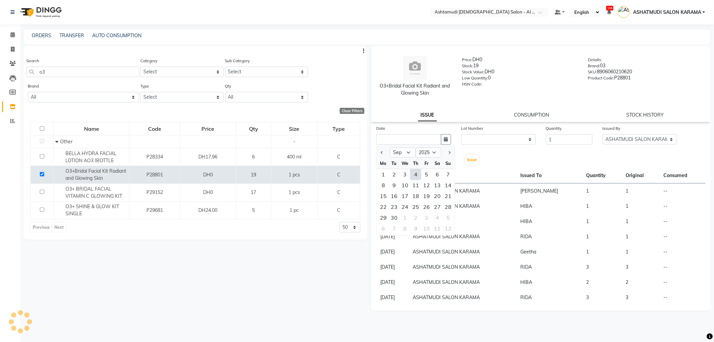
click at [416, 175] on div "4" at bounding box center [415, 174] width 11 height 11
type input "[DATE]"
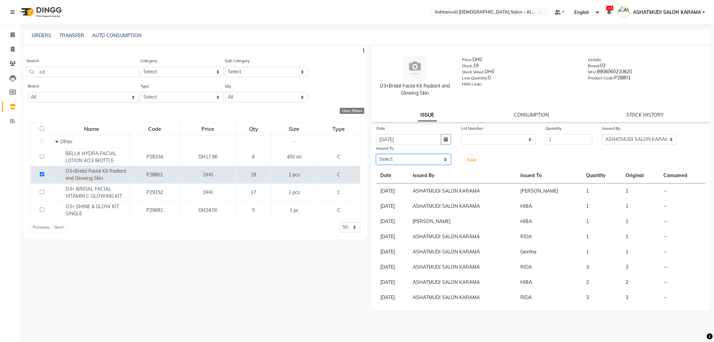
click at [428, 161] on select "Select Admin ANALYN ASHATMUDI SALON KARAMA FLOOR SUPERVISOR( TAB ) -QUSAIS Geet…" at bounding box center [413, 159] width 75 height 10
select select "51949"
click at [376, 154] on select "Select Admin ANALYN ASHATMUDI SALON KARAMA FLOOR SUPERVISOR( TAB ) -QUSAIS Geet…" at bounding box center [413, 159] width 75 height 10
click at [476, 158] on span "Issue" at bounding box center [472, 159] width 10 height 5
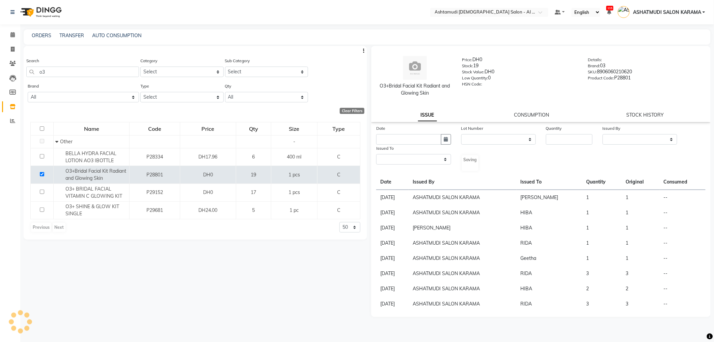
select select
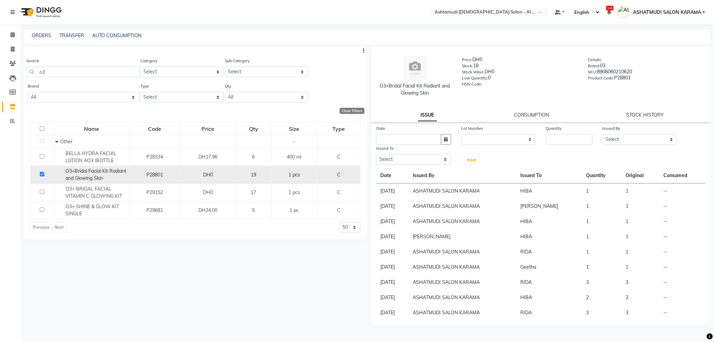
click at [41, 172] on input "checkbox" at bounding box center [42, 174] width 4 height 4
checkbox input "false"
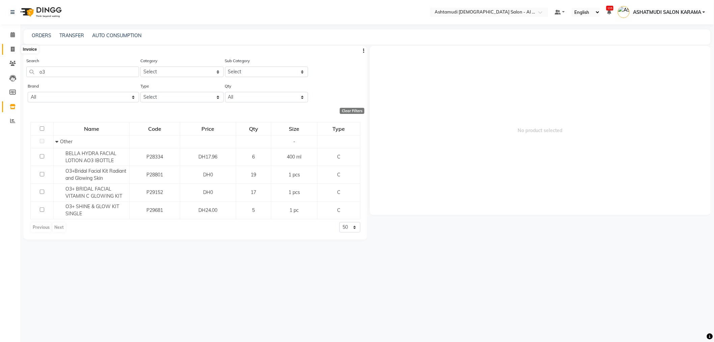
click at [12, 47] on icon at bounding box center [13, 49] width 4 height 5
select select "service"
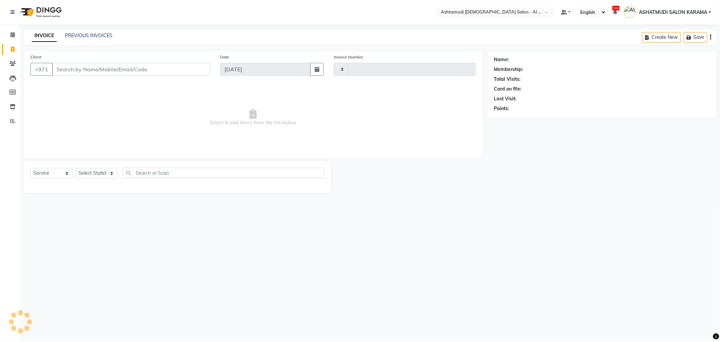
type input "3934"
select select "6647"
click at [11, 34] on icon at bounding box center [12, 34] width 4 height 5
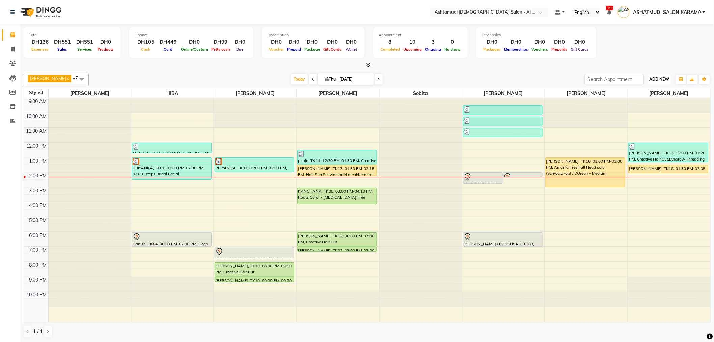
click at [658, 83] on button "ADD NEW Toggle Dropdown" at bounding box center [659, 79] width 23 height 9
click at [649, 107] on link "Add Expense" at bounding box center [644, 109] width 53 height 9
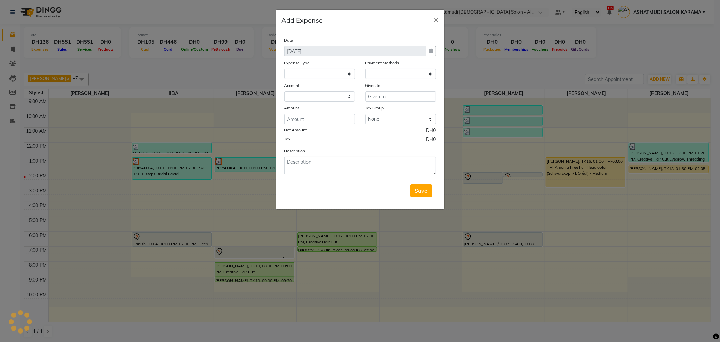
select select
select select "1"
select select "5681"
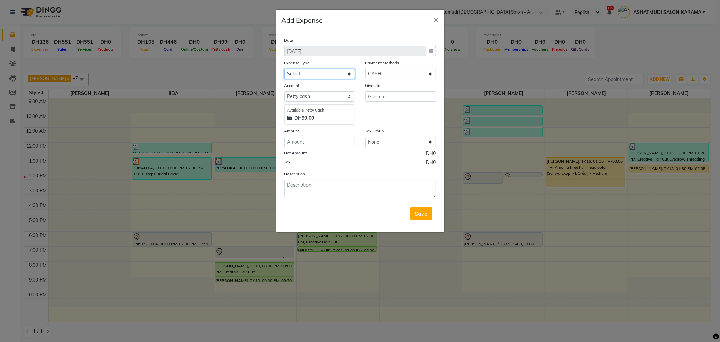
click at [322, 72] on select "Select ACCOMODATION EXPENSES ADVERTISEMENT SALES PROMOTIONAL EXPENSES Bonus BRI…" at bounding box center [319, 74] width 71 height 10
select select "6184"
click at [284, 69] on select "Select ACCOMODATION EXPENSES ADVERTISEMENT SALES PROMOTIONAL EXPENSES Bonus BRI…" at bounding box center [319, 74] width 71 height 10
click at [393, 99] on input "text" at bounding box center [400, 96] width 71 height 10
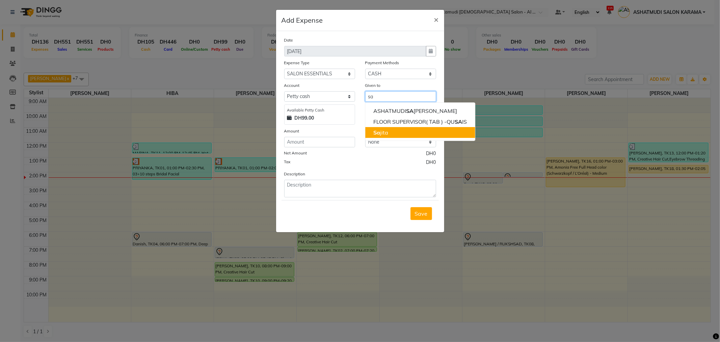
click at [394, 130] on button "Sa jita" at bounding box center [420, 132] width 110 height 11
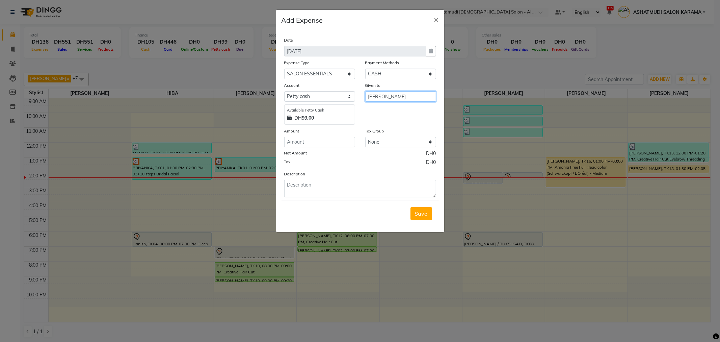
type input "[PERSON_NAME]"
click at [309, 139] on input "number" at bounding box center [319, 142] width 71 height 10
type input "17"
click at [316, 185] on textarea at bounding box center [360, 189] width 152 height 18
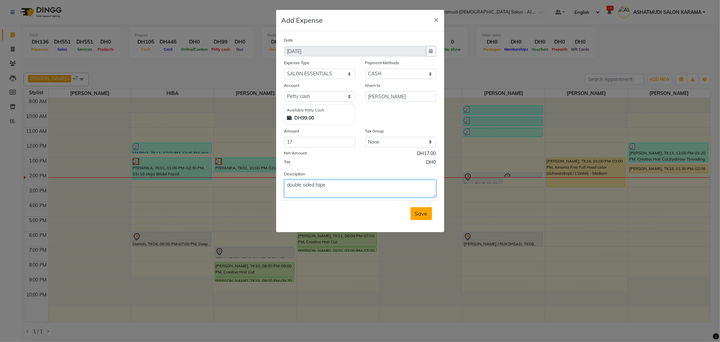
type textarea "double sided tape"
click at [426, 211] on span "Save" at bounding box center [421, 213] width 13 height 7
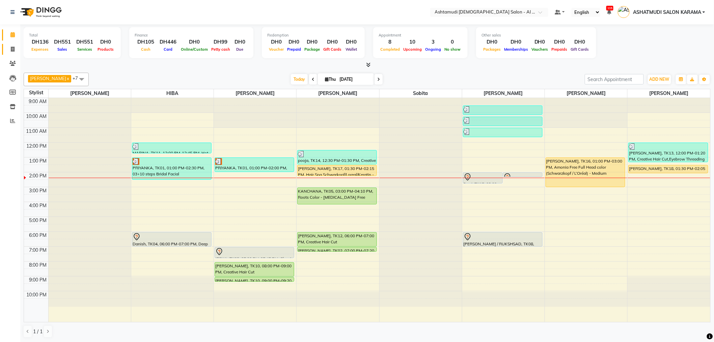
click at [8, 44] on link "Invoice" at bounding box center [10, 49] width 16 height 11
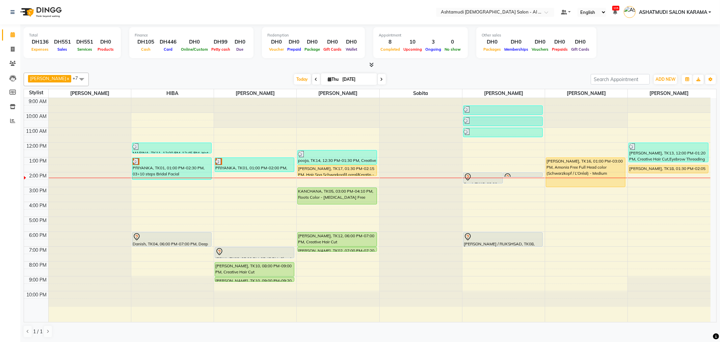
select select "6647"
select select "service"
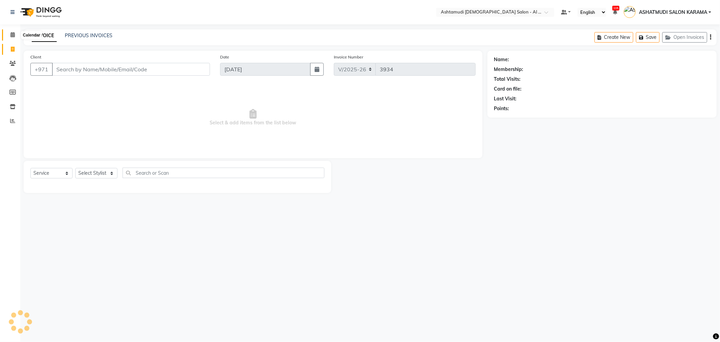
click at [14, 34] on icon at bounding box center [12, 34] width 4 height 5
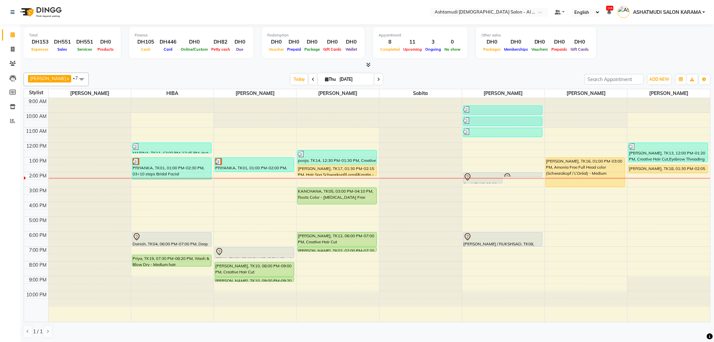
click at [608, 42] on div "Total DH153 Expenses DH551 Sales DH551 Services DH0 Products Finance DH105 Cash…" at bounding box center [367, 43] width 687 height 33
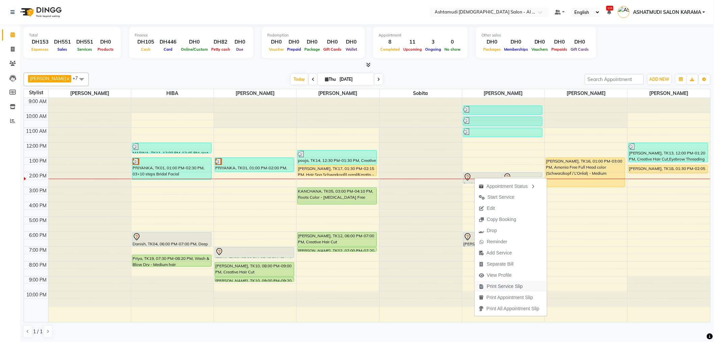
click at [511, 283] on span "Print Service Slip" at bounding box center [505, 285] width 36 height 7
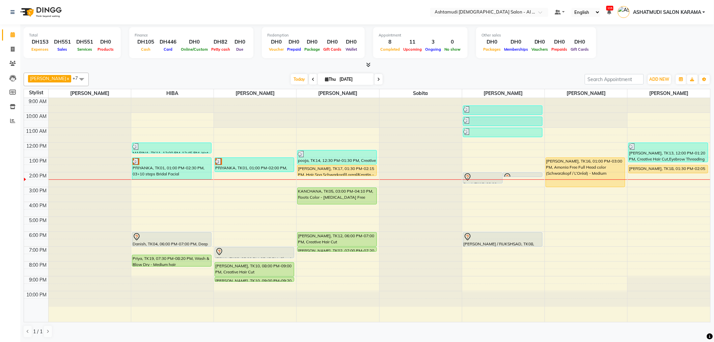
click at [646, 45] on div "Total DH153 Expenses DH551 Sales DH551 Services DH0 Products Finance DH105 Cash…" at bounding box center [367, 43] width 687 height 33
click at [492, 179] on div at bounding box center [503, 179] width 82 height 0
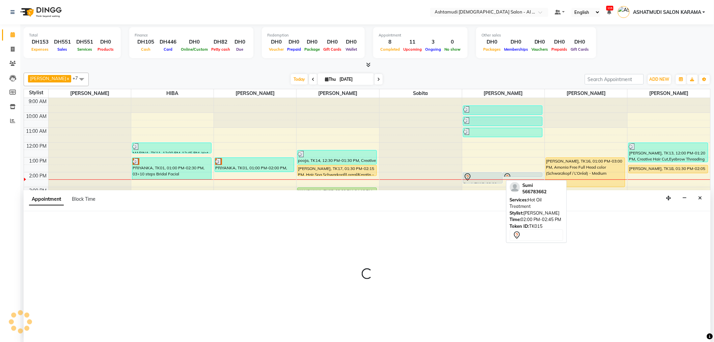
scroll to position [0, 0]
select select "82140"
select select "840"
select select "tentative"
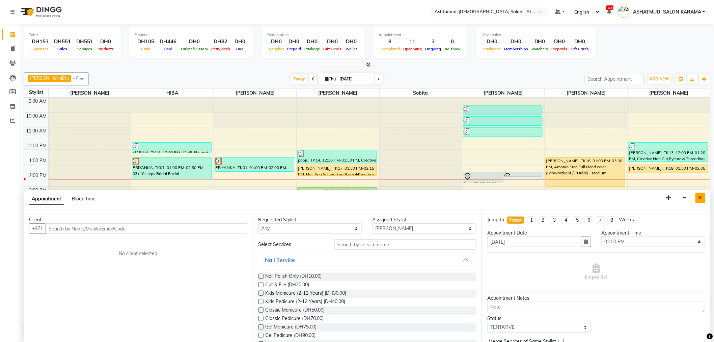
click at [702, 196] on icon "Close" at bounding box center [701, 197] width 4 height 5
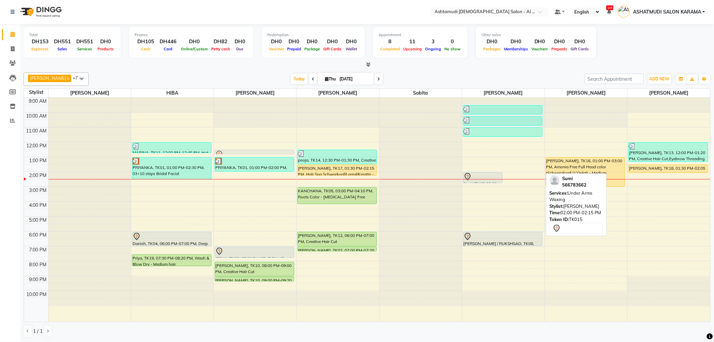
drag, startPoint x: 518, startPoint y: 173, endPoint x: 256, endPoint y: 148, distance: 262.4
click at [256, 148] on div "9:00 AM 10:00 AM 11:00 AM 12:00 PM 1:00 PM 2:00 PM 3:00 PM 4:00 PM 5:00 PM 6:00…" at bounding box center [367, 210] width 686 height 224
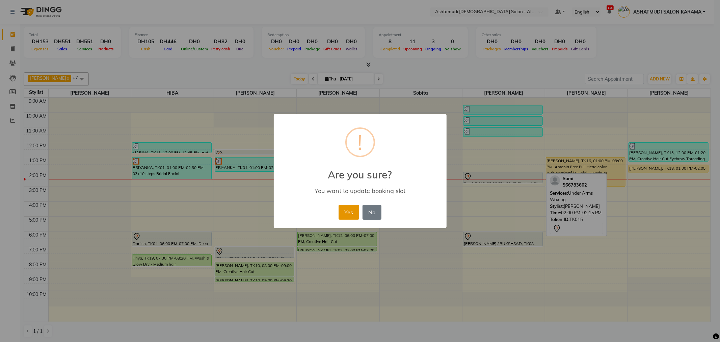
click at [349, 212] on button "Yes" at bounding box center [348, 212] width 21 height 15
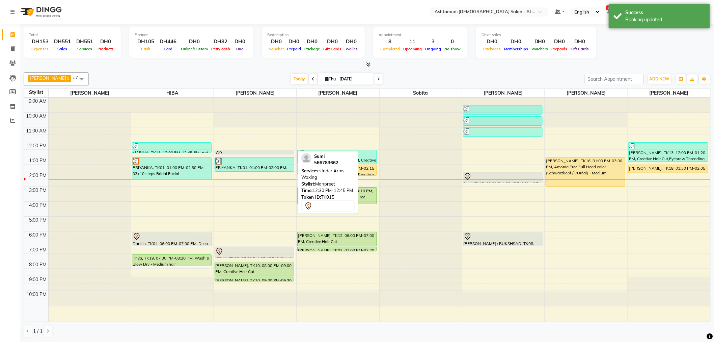
click at [242, 153] on div at bounding box center [254, 154] width 79 height 3
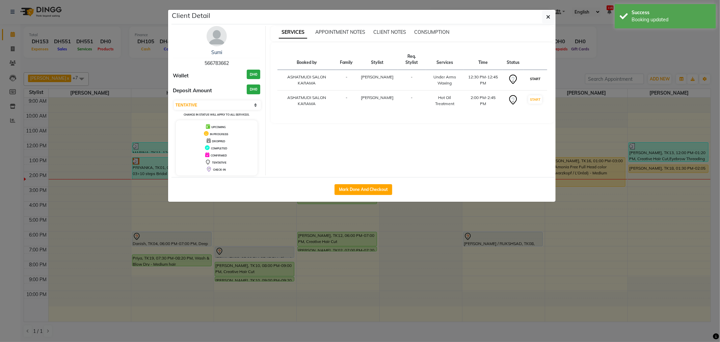
click at [539, 75] on button "START" at bounding box center [535, 79] width 14 height 8
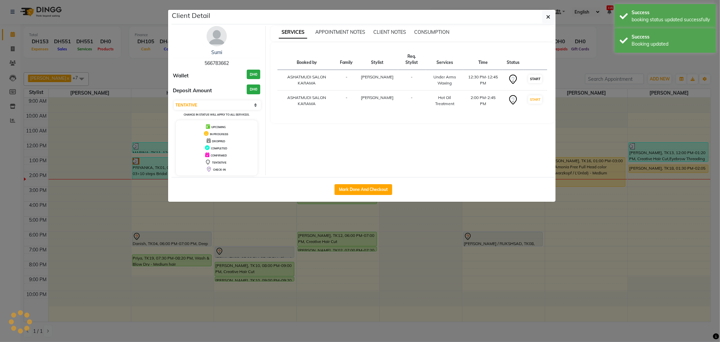
select select "select"
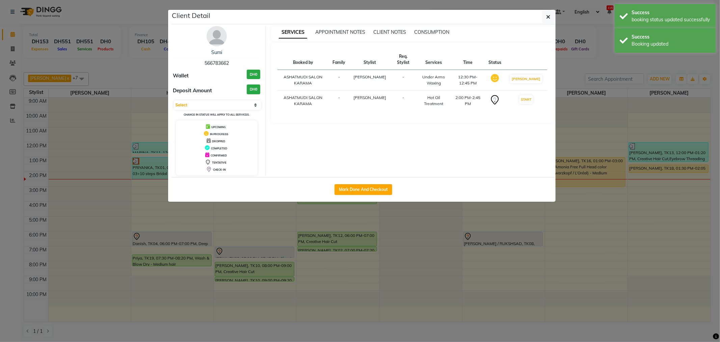
click at [592, 51] on ngb-modal-window "Client Detail Sumi 566783662 Wallet DH0 Deposit Amount DH0 Select IN SERVICE CO…" at bounding box center [360, 171] width 720 height 342
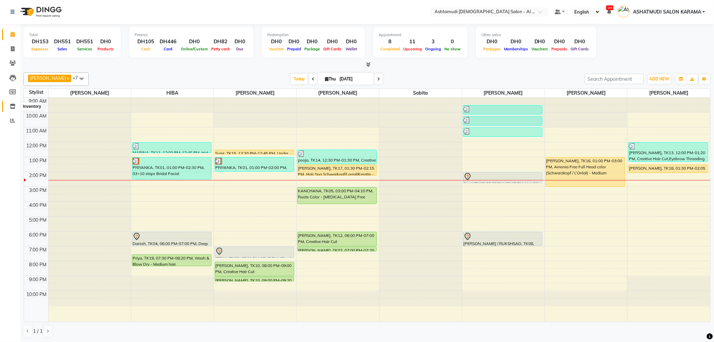
click at [9, 105] on span at bounding box center [13, 107] width 12 height 8
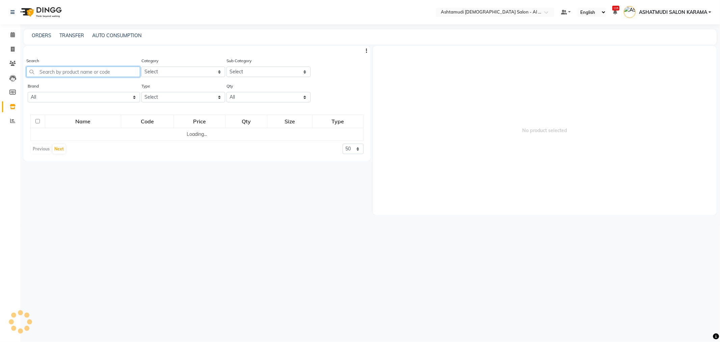
click at [59, 72] on input "text" at bounding box center [83, 71] width 114 height 10
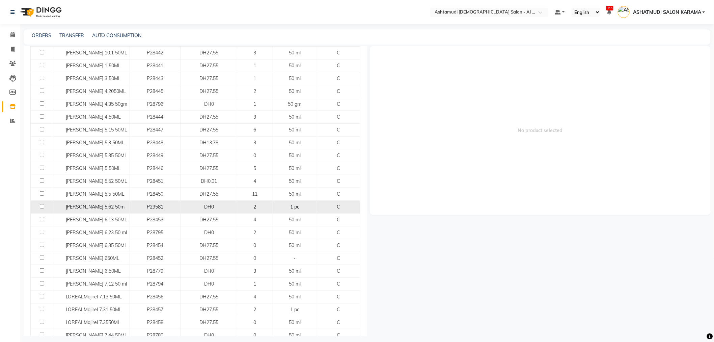
scroll to position [112, 0]
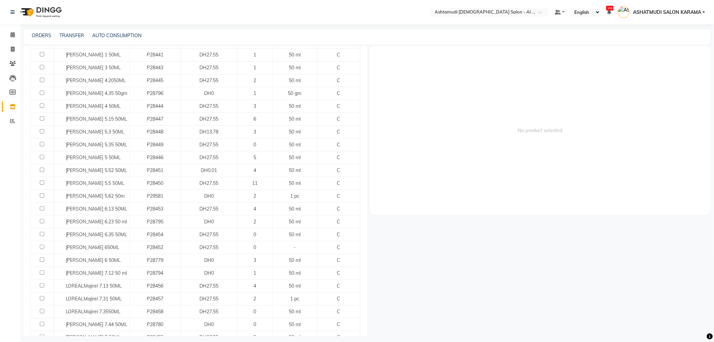
type input "maj"
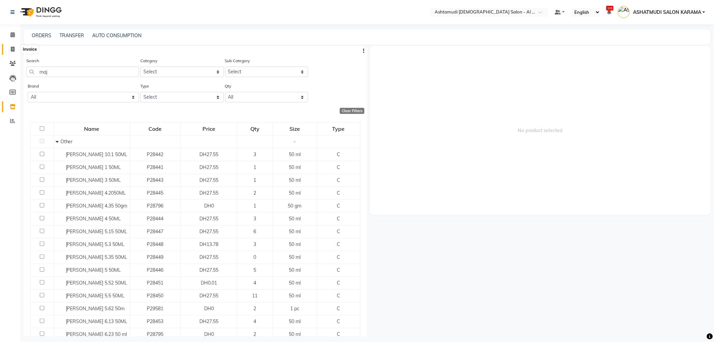
click at [12, 50] on icon at bounding box center [13, 49] width 4 height 5
select select "service"
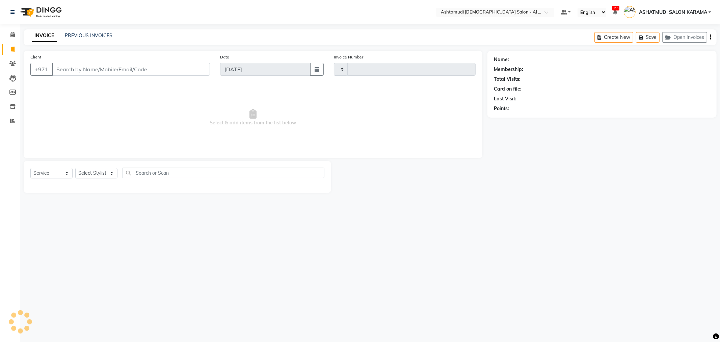
type input "3934"
select select "6647"
click at [12, 33] on icon at bounding box center [12, 34] width 4 height 5
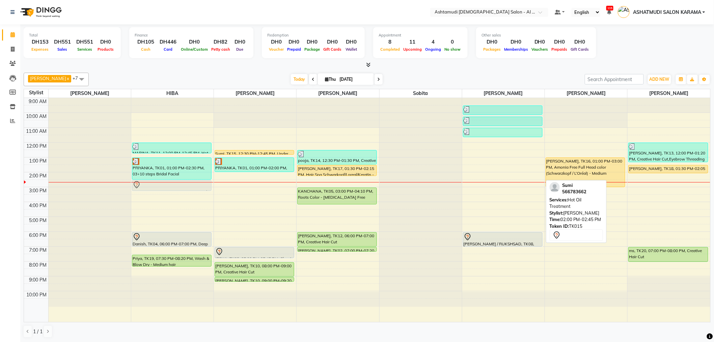
drag, startPoint x: 483, startPoint y: 177, endPoint x: 169, endPoint y: 181, distance: 313.9
click at [169, 181] on tr "MARINA, TK11, 12:00 PM-12:45 PM, Hot Oil Treatment PRIYANKA, TK01, 01:00 PM-02:…" at bounding box center [367, 210] width 686 height 224
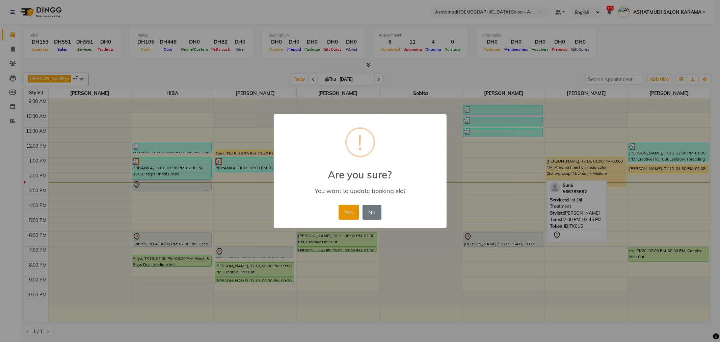
click at [353, 210] on button "Yes" at bounding box center [348, 212] width 21 height 15
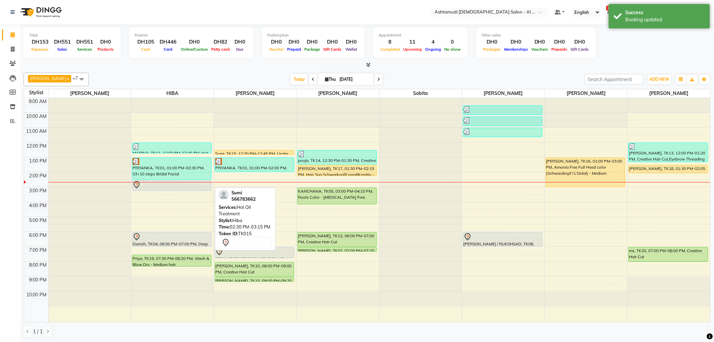
click at [172, 186] on div at bounding box center [172, 185] width 78 height 8
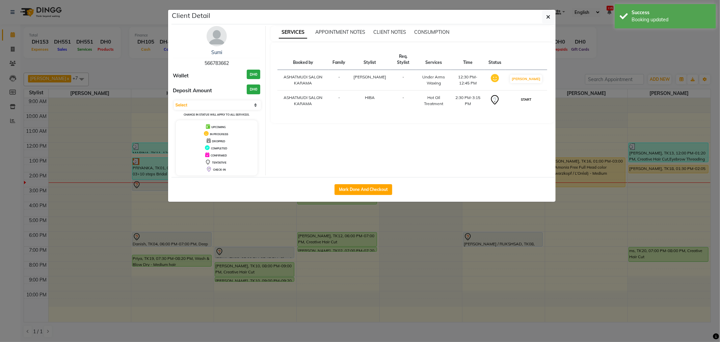
click at [529, 102] on button "START" at bounding box center [526, 99] width 14 height 8
select select "1"
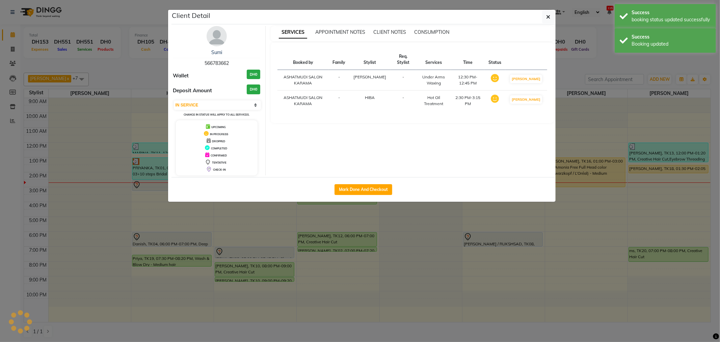
drag, startPoint x: 579, startPoint y: 112, endPoint x: 582, endPoint y: 121, distance: 8.8
click at [580, 112] on ngb-modal-window "Client Detail Sumi 566783662 Wallet DH0 Deposit Amount DH0 Select IN SERVICE CO…" at bounding box center [360, 171] width 720 height 342
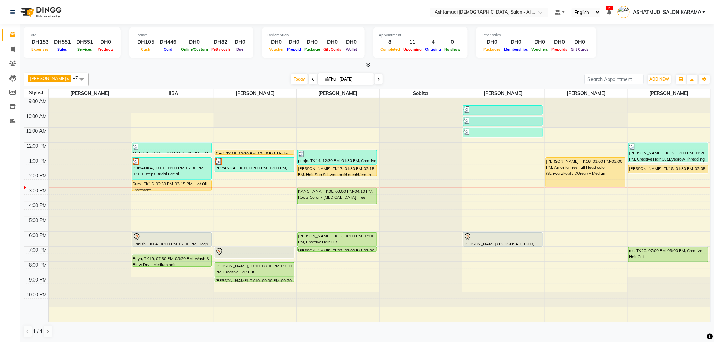
click at [75, 83] on span at bounding box center [81, 79] width 13 height 13
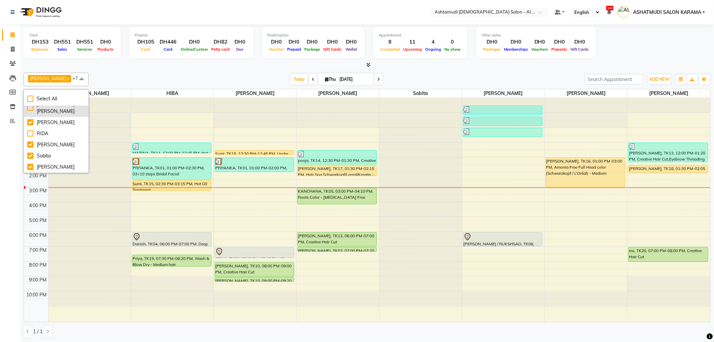
scroll to position [120, 0]
click at [43, 153] on div "Sobita" at bounding box center [56, 155] width 58 height 7
checkbox input "false"
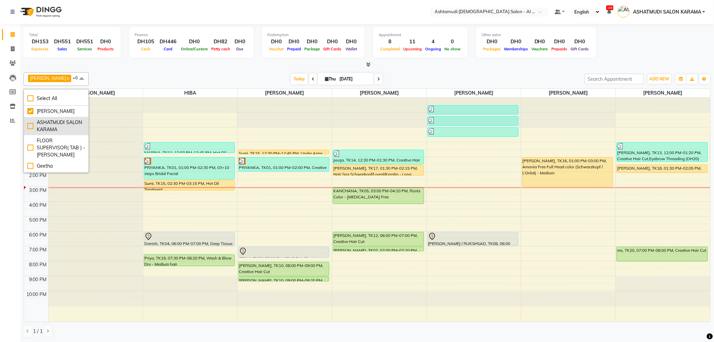
scroll to position [0, 0]
click at [40, 110] on div "[PERSON_NAME]" at bounding box center [56, 111] width 58 height 7
checkbox input "false"
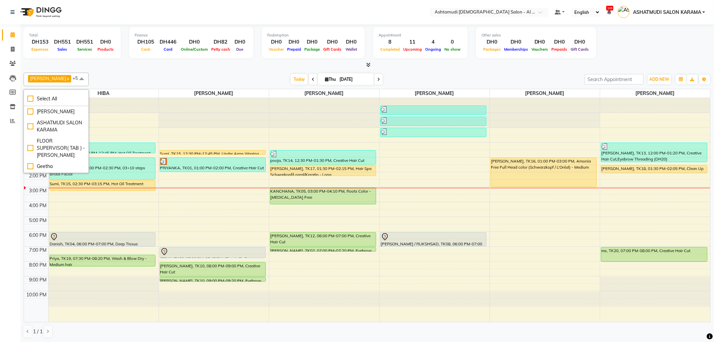
click at [185, 73] on div "Liza x MANPREET x Sonal Khade x HIBA x Neha Kanojia x Sajita x +5 Select All AN…" at bounding box center [367, 79] width 687 height 13
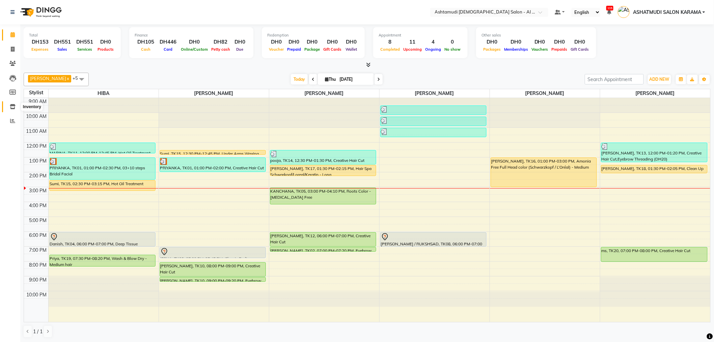
click at [9, 103] on span at bounding box center [13, 107] width 12 height 8
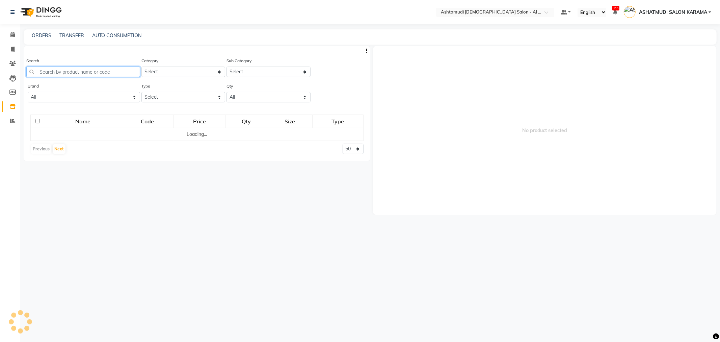
click at [80, 72] on input "text" at bounding box center [83, 71] width 114 height 10
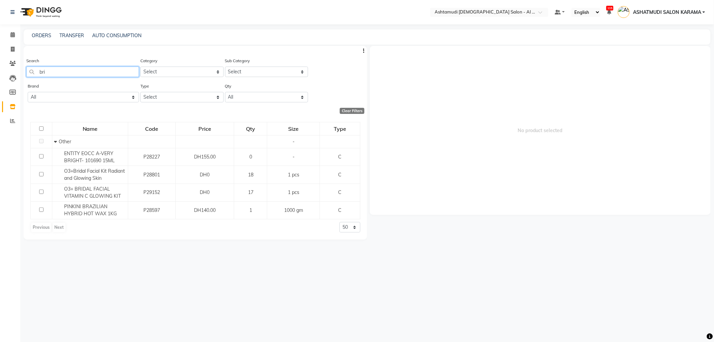
click at [80, 72] on input "bri" at bounding box center [82, 71] width 113 height 10
type input "b"
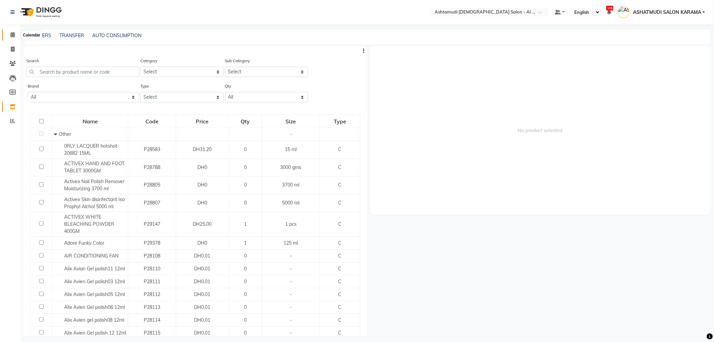
click at [7, 33] on span at bounding box center [13, 35] width 12 height 8
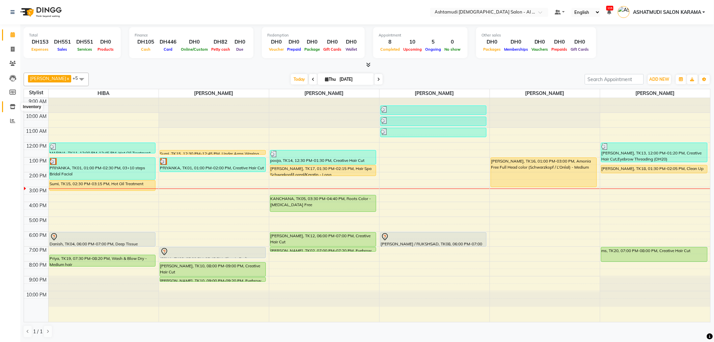
click at [8, 106] on span at bounding box center [13, 107] width 12 height 8
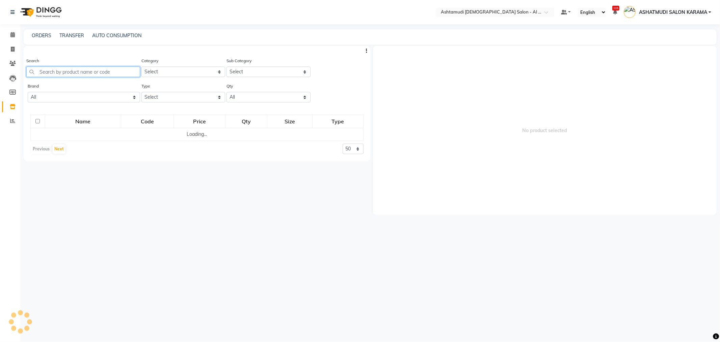
click at [87, 66] on input "text" at bounding box center [83, 71] width 114 height 10
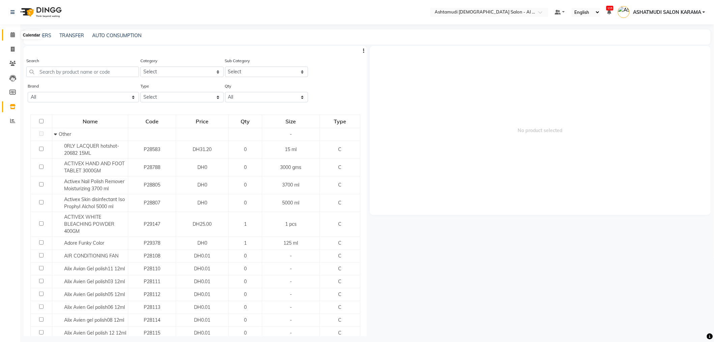
click at [16, 34] on span at bounding box center [13, 35] width 12 height 8
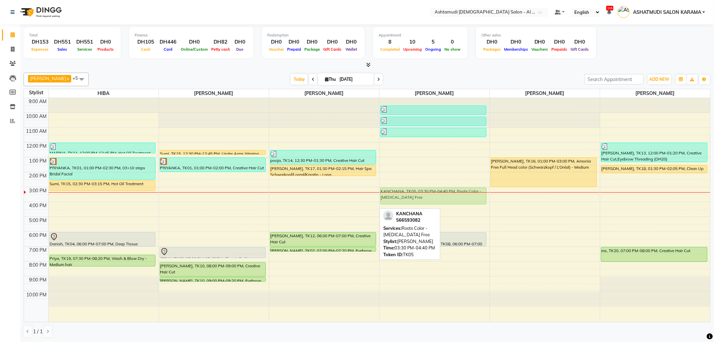
drag, startPoint x: 341, startPoint y: 204, endPoint x: 421, endPoint y: 199, distance: 80.5
click at [421, 199] on tr "MARINA, TK11, 12:00 PM-12:45 PM, Hot Oil Treatment PRIYANKA, TK01, 01:00 PM-02:…" at bounding box center [367, 210] width 686 height 224
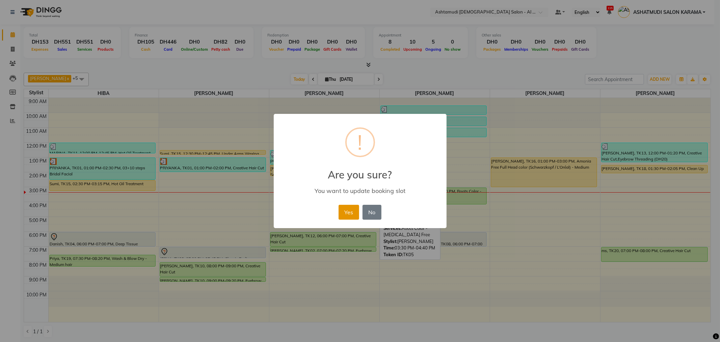
click at [348, 210] on button "Yes" at bounding box center [348, 212] width 21 height 15
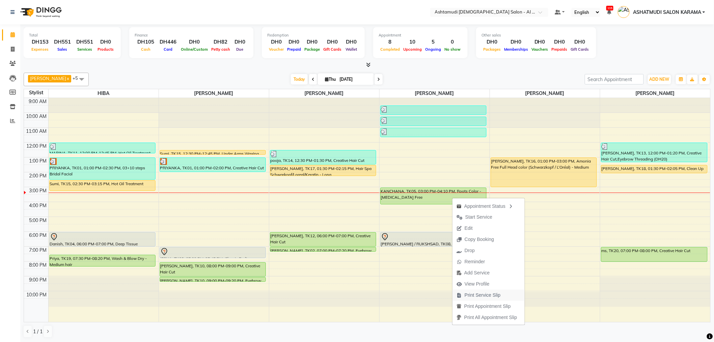
click at [475, 294] on span "Print Service Slip" at bounding box center [483, 294] width 36 height 7
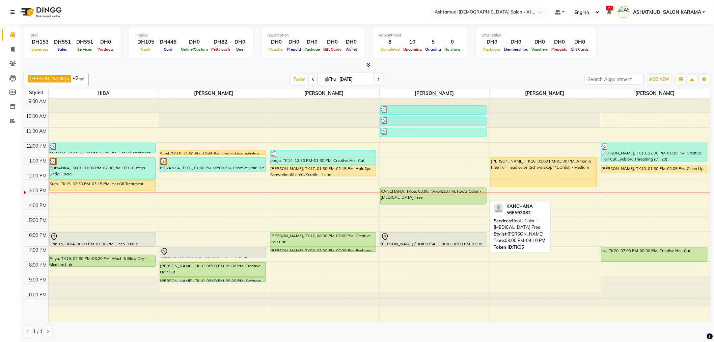
click at [452, 198] on div "KANCHANA, TK05, 03:00 PM-04:10 PM, Roots Color - Ammonia Free" at bounding box center [434, 196] width 106 height 16
click at [452, 197] on div "KANCHANA, TK05, 03:00 PM-04:10 PM, Roots Color - Ammonia Free" at bounding box center [434, 196] width 106 height 16
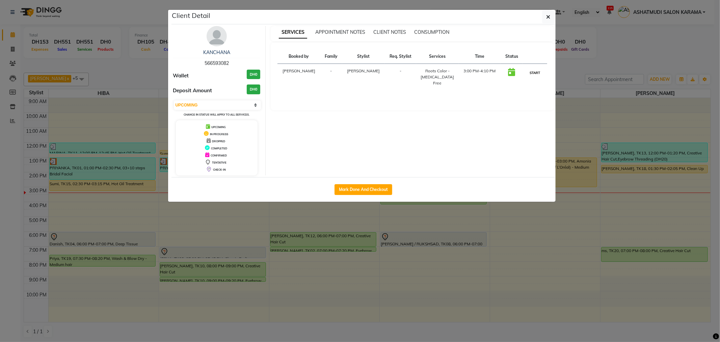
click at [529, 70] on button "START" at bounding box center [535, 73] width 14 height 8
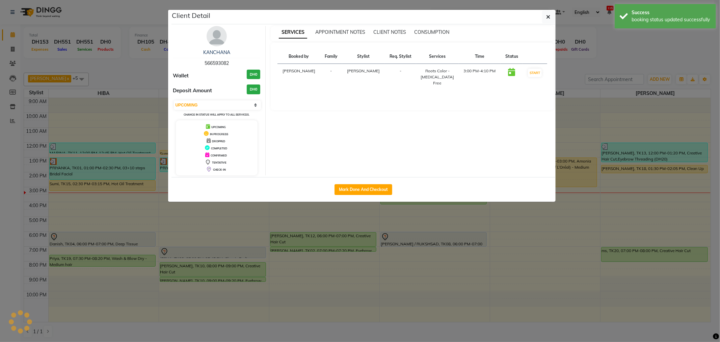
select select "1"
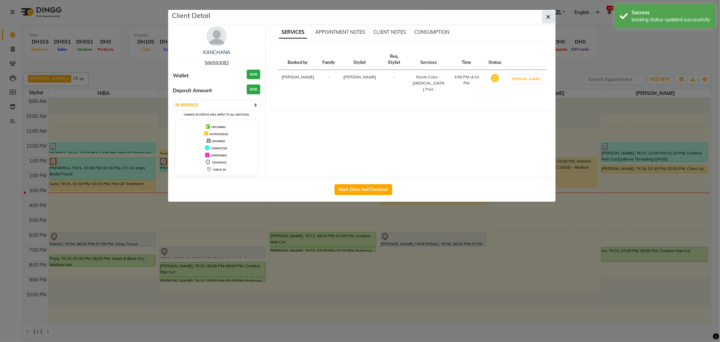
click at [553, 19] on button "button" at bounding box center [548, 16] width 13 height 13
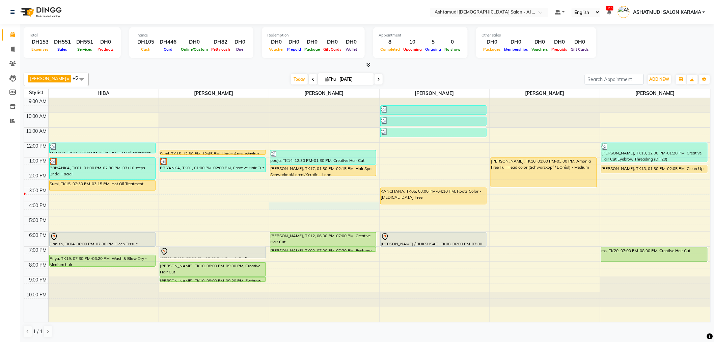
click at [302, 205] on div "9:00 AM 10:00 AM 11:00 AM 12:00 PM 1:00 PM 2:00 PM 3:00 PM 4:00 PM 5:00 PM 6:00…" at bounding box center [367, 210] width 686 height 224
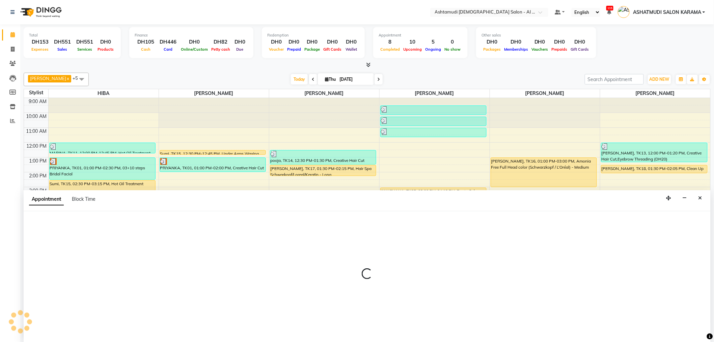
scroll to position [0, 0]
select select "68920"
select select "960"
select select "tentative"
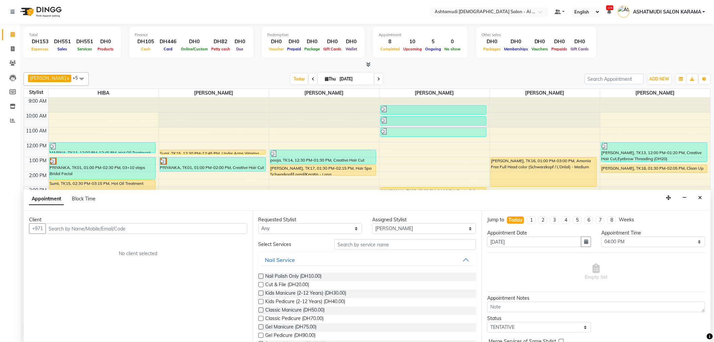
click at [147, 229] on input "text" at bounding box center [147, 228] width 202 height 10
click at [147, 228] on input "text" at bounding box center [147, 228] width 202 height 10
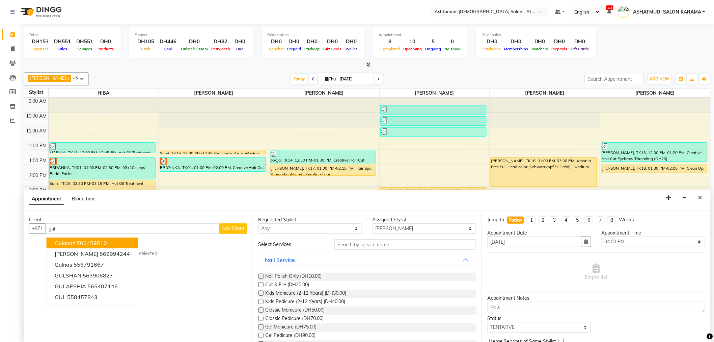
click at [96, 226] on input "gul" at bounding box center [133, 228] width 174 height 10
click at [92, 232] on input "gul" at bounding box center [133, 228] width 174 height 10
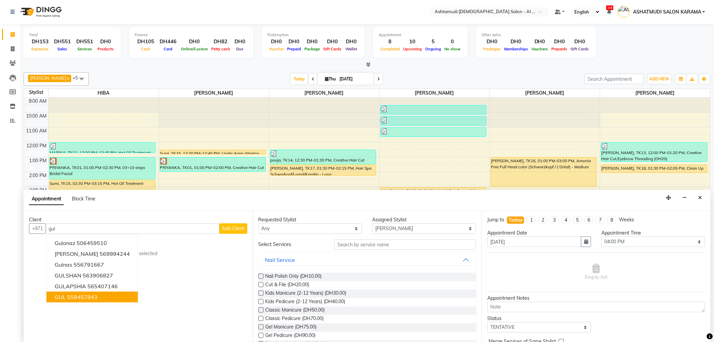
click at [92, 298] on ngb-highlight "558457843" at bounding box center [82, 296] width 30 height 7
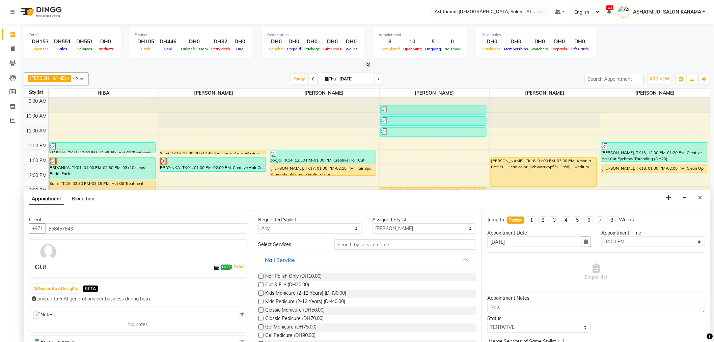
type input "558457843"
click at [366, 243] on input "text" at bounding box center [405, 244] width 142 height 10
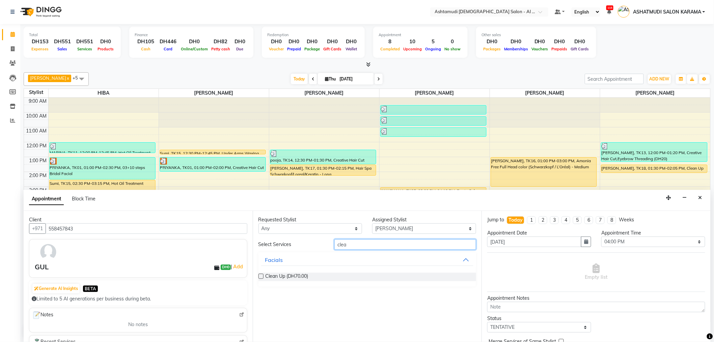
scroll to position [0, 0]
type input "clea"
click at [261, 278] on label at bounding box center [260, 276] width 5 height 5
click at [261, 278] on input "checkbox" at bounding box center [260, 277] width 4 height 4
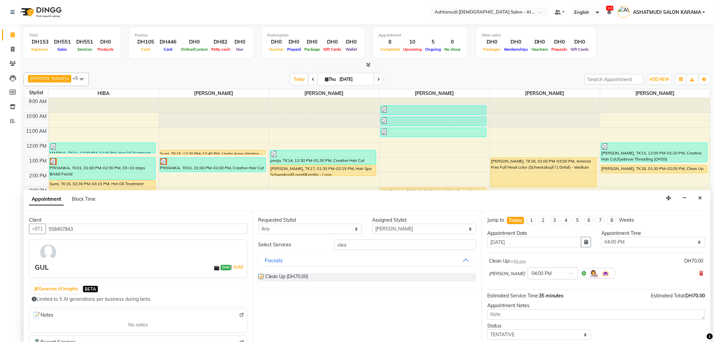
checkbox input "false"
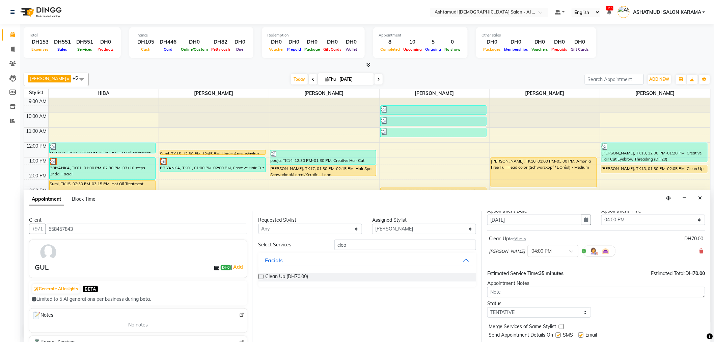
scroll to position [40, 0]
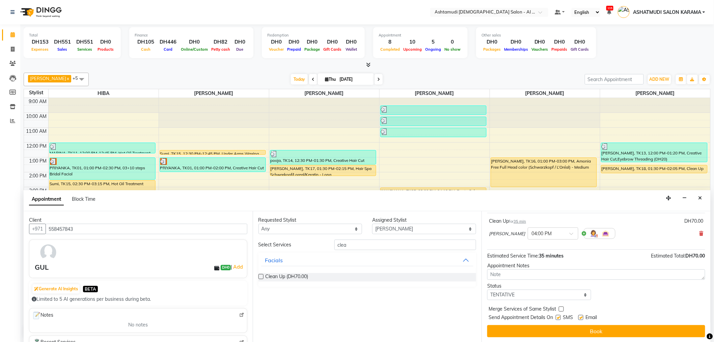
click at [563, 332] on button "Book" at bounding box center [596, 331] width 218 height 12
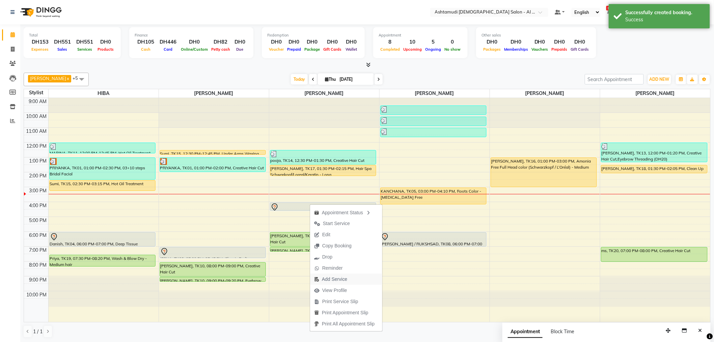
click at [342, 277] on span "Add Service" at bounding box center [334, 278] width 25 height 7
select select "68920"
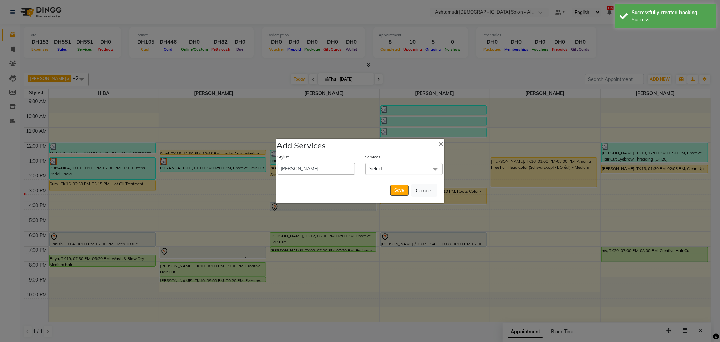
click at [396, 165] on span "Select" at bounding box center [403, 169] width 77 height 12
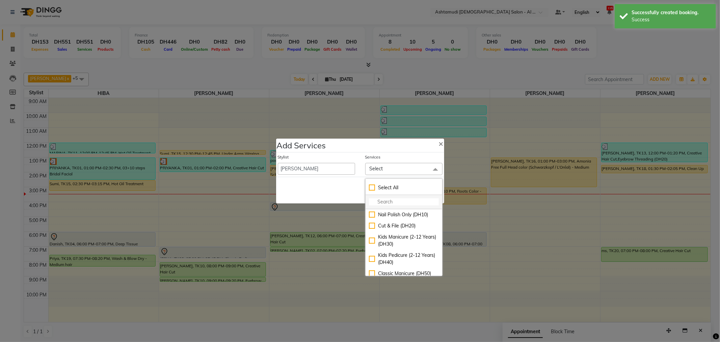
click at [380, 200] on input "multiselect-search" at bounding box center [404, 201] width 70 height 7
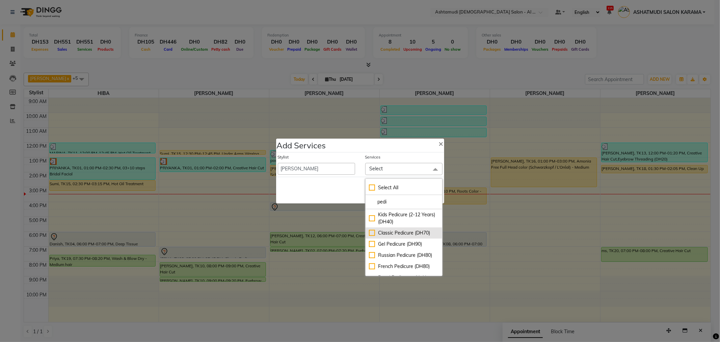
type input "pedi"
click at [371, 232] on div "Classic Pedicure (DH70)" at bounding box center [404, 232] width 70 height 7
checkbox input "true"
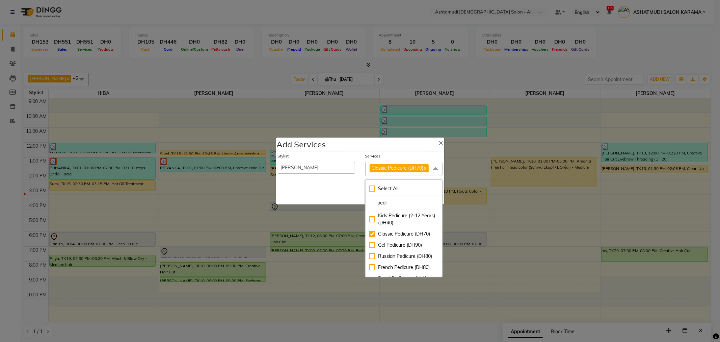
click at [345, 183] on div "Save Cancel" at bounding box center [360, 191] width 168 height 27
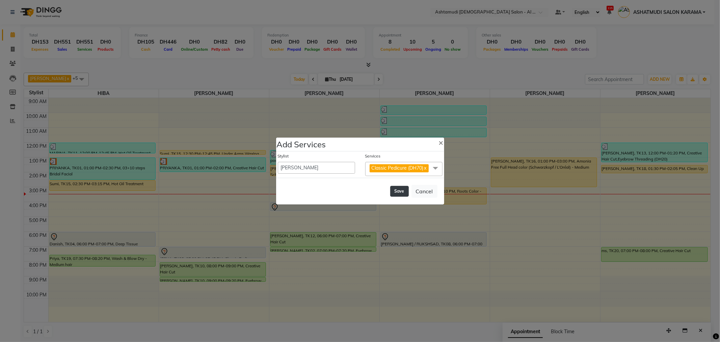
click at [400, 194] on button "Save" at bounding box center [399, 191] width 19 height 11
select select "51421"
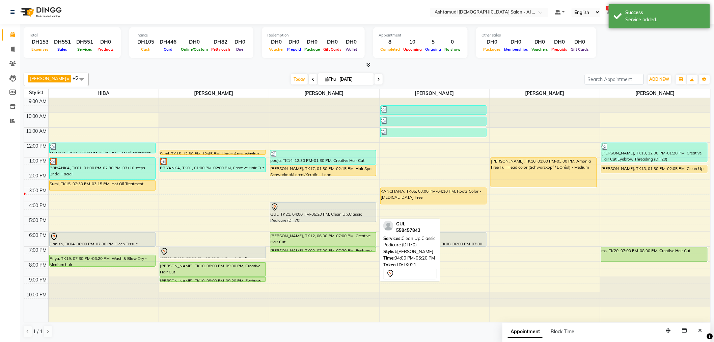
click at [324, 209] on div at bounding box center [323, 207] width 105 height 8
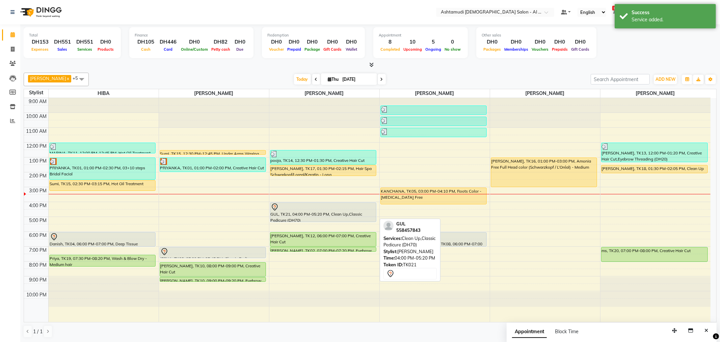
select select "7"
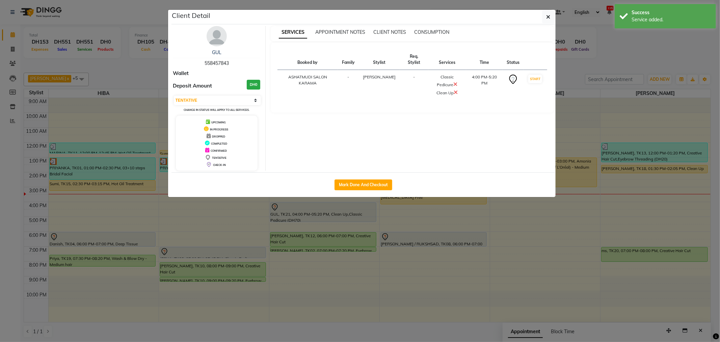
click at [619, 53] on ngb-modal-window "Client Detail GUL 558457843 Wallet Deposit Amount DH0 Select IN SERVICE CONFIRM…" at bounding box center [360, 171] width 720 height 342
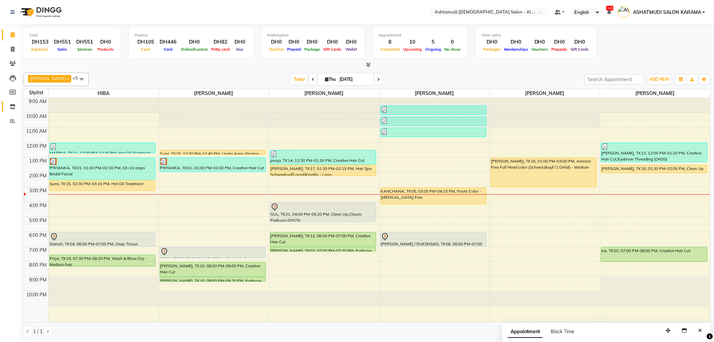
click at [10, 105] on icon at bounding box center [13, 106] width 6 height 5
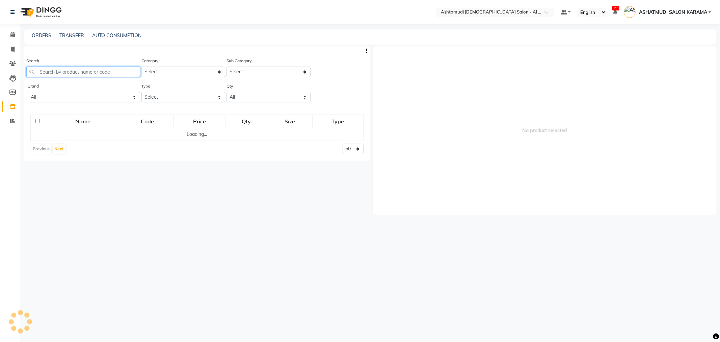
click at [100, 69] on input "text" at bounding box center [83, 71] width 114 height 10
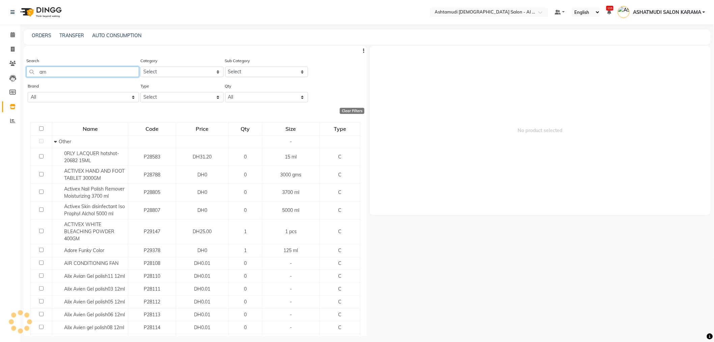
type input "a"
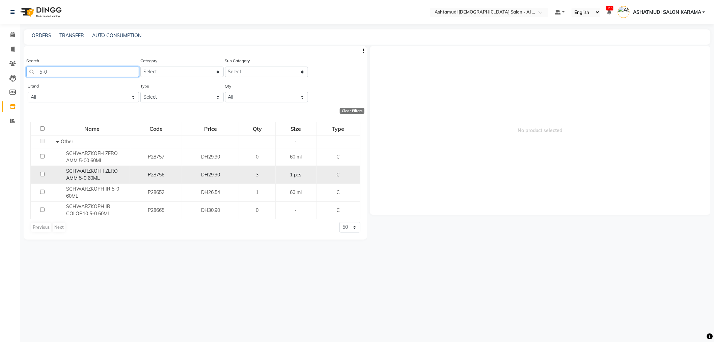
type input "5-0"
click at [40, 174] on input "checkbox" at bounding box center [42, 174] width 4 height 4
checkbox input "true"
select select
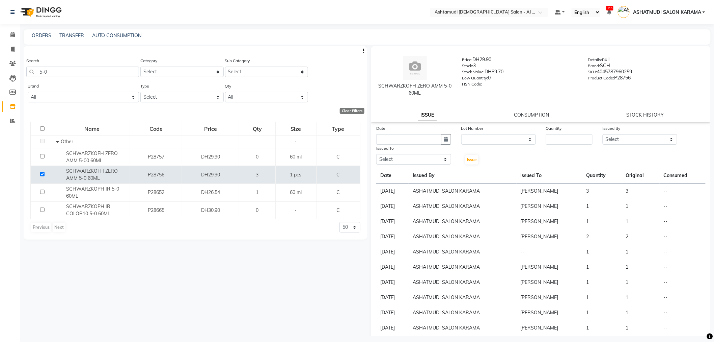
click at [568, 133] on div "Quantity" at bounding box center [569, 129] width 47 height 9
click at [565, 135] on input "number" at bounding box center [569, 139] width 47 height 10
type input "1"
click at [610, 140] on select "Select Admin ANALYN ASHATMUDI SALON KARAMA FLOOR SUPERVISOR( TAB ) -QUSAIS Geet…" at bounding box center [640, 139] width 75 height 10
select select "51956"
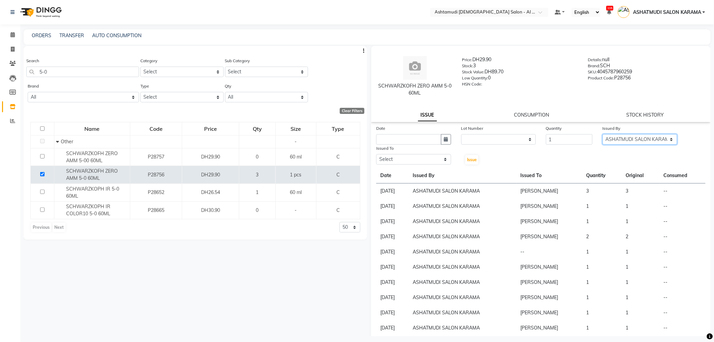
click at [603, 134] on select "Select Admin ANALYN ASHATMUDI SALON KARAMA FLOOR SUPERVISOR( TAB ) -QUSAIS Geet…" at bounding box center [640, 139] width 75 height 10
click at [444, 141] on icon "button" at bounding box center [446, 139] width 4 height 5
select select "9"
select select "2025"
click at [415, 172] on div "4" at bounding box center [415, 174] width 11 height 11
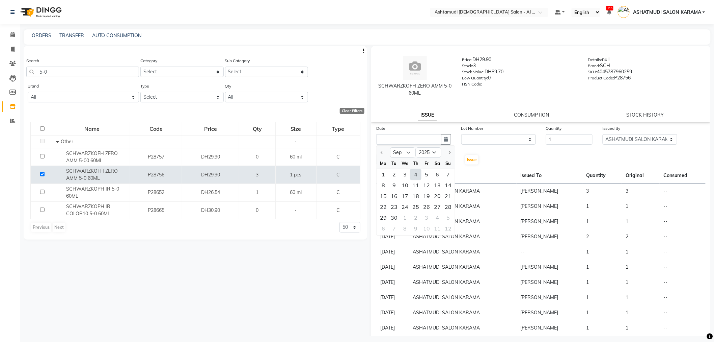
type input "[DATE]"
click at [428, 159] on select "Select Admin ANALYN ASHATMUDI SALON KARAMA FLOOR SUPERVISOR( TAB ) -QUSAIS Geet…" at bounding box center [413, 159] width 75 height 10
select select "82140"
click at [376, 154] on select "Select Admin ANALYN ASHATMUDI SALON KARAMA FLOOR SUPERVISOR( TAB ) -QUSAIS Geet…" at bounding box center [413, 159] width 75 height 10
click at [470, 157] on span "Issue" at bounding box center [472, 159] width 10 height 5
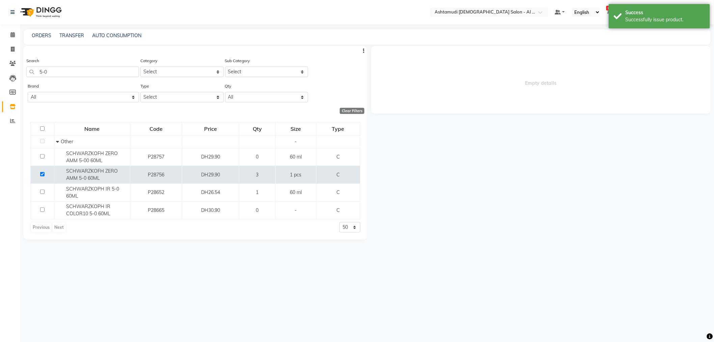
select select
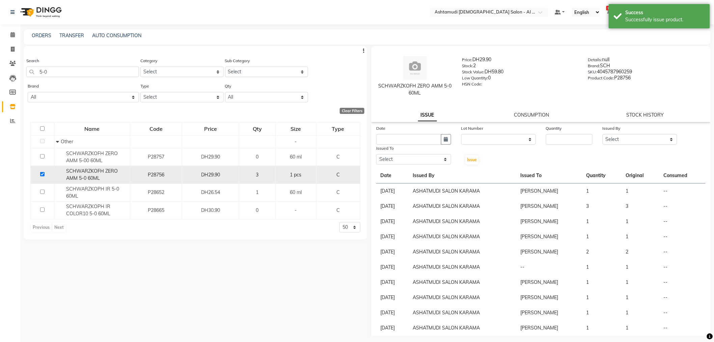
click at [41, 166] on td at bounding box center [43, 175] width 24 height 18
click at [41, 170] on td at bounding box center [43, 175] width 24 height 18
click at [40, 175] on input "checkbox" at bounding box center [42, 174] width 4 height 4
checkbox input "false"
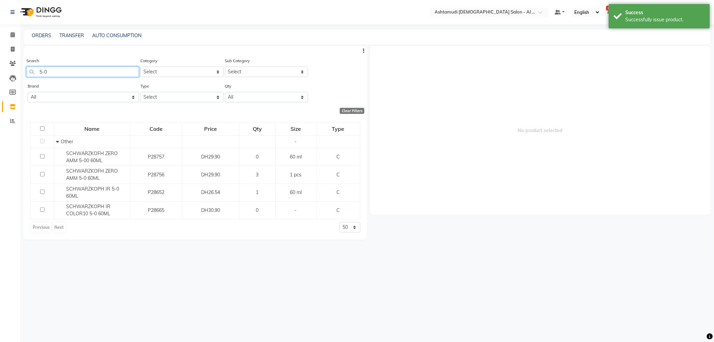
click at [73, 69] on input "5-0" at bounding box center [82, 71] width 113 height 10
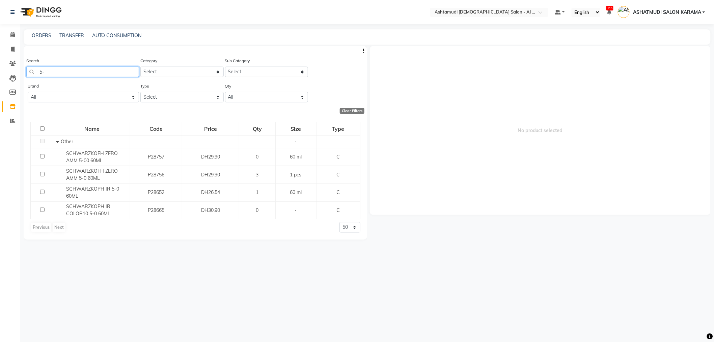
type input "5"
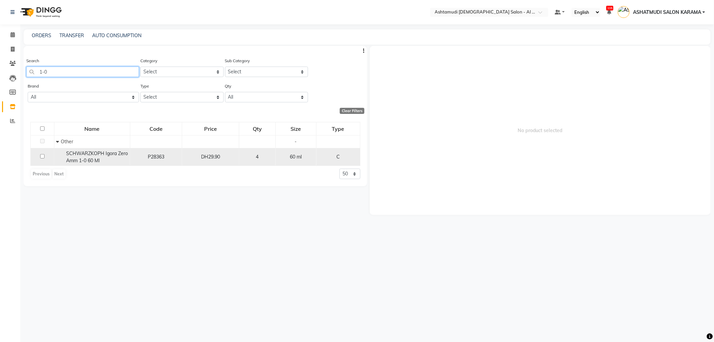
type input "1-0"
click at [43, 158] on input "checkbox" at bounding box center [42, 156] width 4 height 4
checkbox input "true"
select select
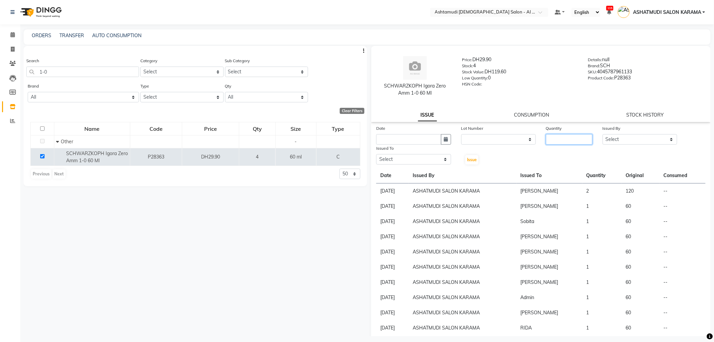
click at [560, 138] on input "number" at bounding box center [569, 139] width 47 height 10
type input "2"
click at [603, 130] on label "Issued By" at bounding box center [612, 128] width 18 height 6
click at [615, 138] on select "Select Admin ANALYN ASHATMUDI SALON KARAMA FLOOR SUPERVISOR( TAB ) -QUSAIS Geet…" at bounding box center [640, 139] width 75 height 10
select select "51956"
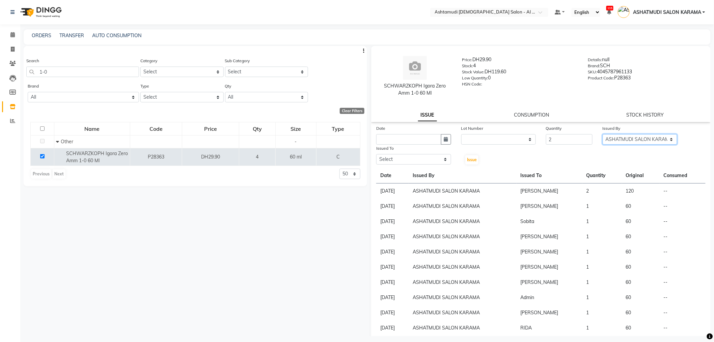
click at [603, 134] on select "Select Admin ANALYN ASHATMUDI SALON KARAMA FLOOR SUPERVISOR( TAB ) -QUSAIS Geet…" at bounding box center [640, 139] width 75 height 10
click at [432, 139] on input "text" at bounding box center [408, 139] width 65 height 10
select select "9"
select select "2025"
click at [414, 174] on div "4" at bounding box center [415, 174] width 11 height 11
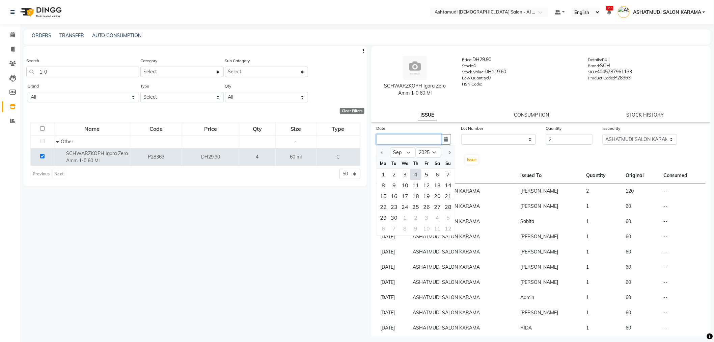
type input "[DATE]"
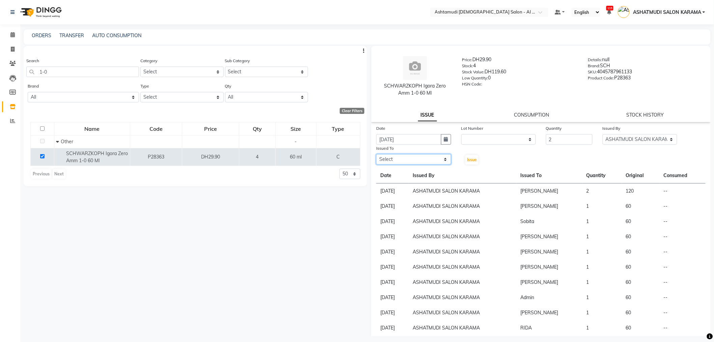
click at [424, 162] on select "Select Admin ANALYN ASHATMUDI SALON KARAMA FLOOR SUPERVISOR( TAB ) -QUSAIS Geet…" at bounding box center [413, 159] width 75 height 10
select select "82140"
click at [376, 154] on select "Select Admin ANALYN ASHATMUDI SALON KARAMA FLOOR SUPERVISOR( TAB ) -QUSAIS Geet…" at bounding box center [413, 159] width 75 height 10
click at [471, 160] on span "Issue" at bounding box center [472, 159] width 10 height 5
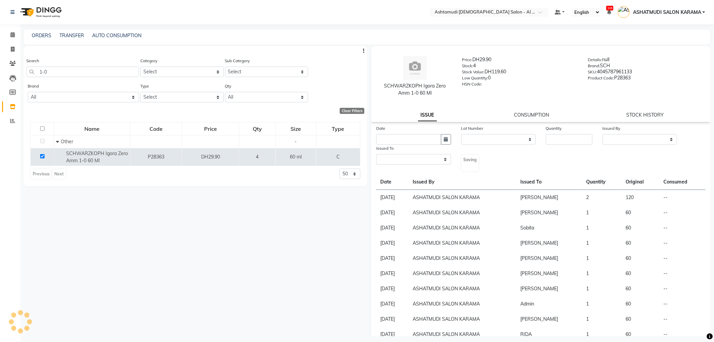
select select
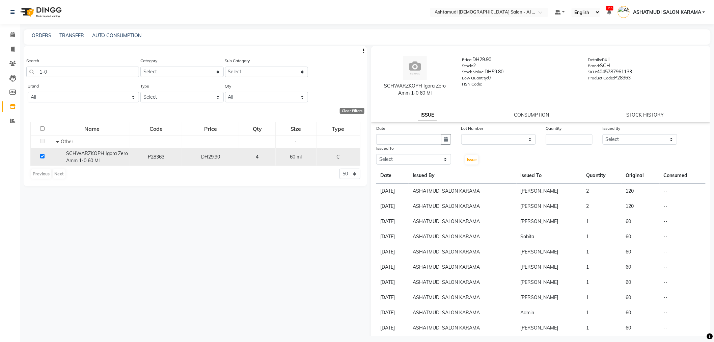
click at [41, 157] on input "checkbox" at bounding box center [42, 156] width 4 height 4
checkbox input "false"
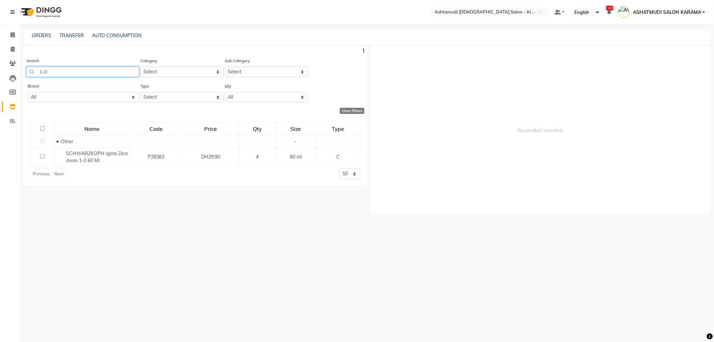
click at [61, 67] on input "1-0" at bounding box center [82, 71] width 113 height 10
type input "1"
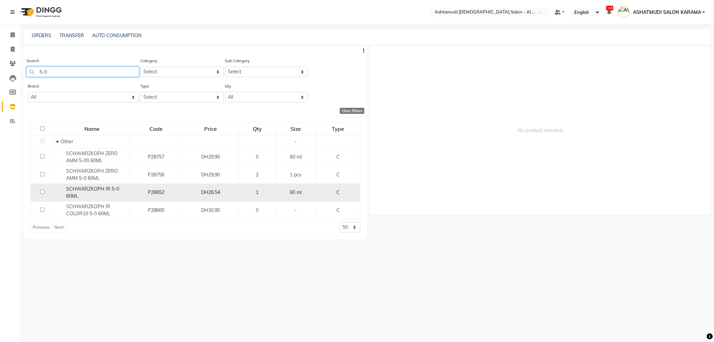
type input "5-0"
click at [43, 193] on input "checkbox" at bounding box center [42, 191] width 4 height 4
checkbox input "true"
select select
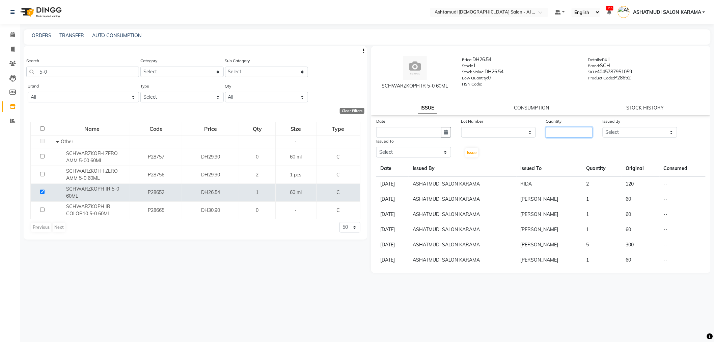
click at [562, 132] on input "number" at bounding box center [569, 132] width 47 height 10
type input "1"
type input "2"
click at [623, 127] on select "Select Admin ANALYN ASHATMUDI SALON KARAMA FLOOR SUPERVISOR( TAB ) -QUSAIS Geet…" at bounding box center [640, 132] width 75 height 10
select select "51956"
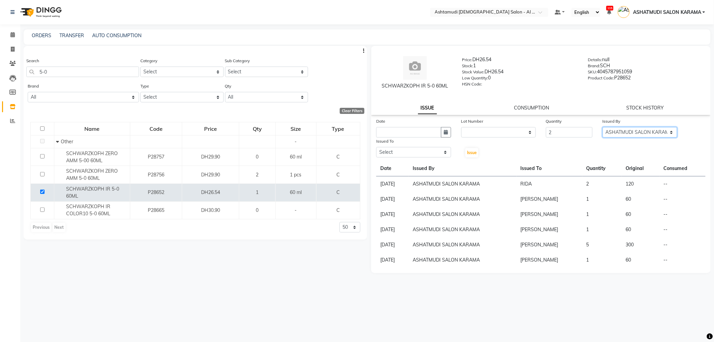
click at [603, 127] on select "Select Admin ANALYN ASHATMUDI SALON KARAMA FLOOR SUPERVISOR( TAB ) -QUSAIS Geet…" at bounding box center [640, 132] width 75 height 10
click at [441, 133] on button "button" at bounding box center [446, 132] width 10 height 10
select select "9"
select select "2025"
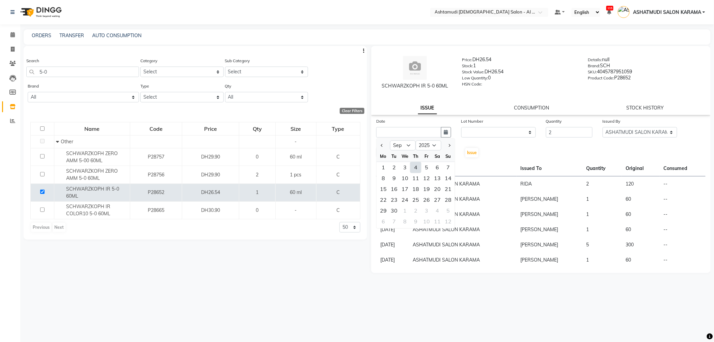
click at [415, 170] on div "4" at bounding box center [415, 167] width 11 height 11
type input "[DATE]"
click at [417, 150] on select "Select Admin ANALYN ASHATMUDI SALON KARAMA FLOOR SUPERVISOR( TAB ) -QUSAIS Geet…" at bounding box center [413, 152] width 75 height 10
select select "82140"
click at [376, 147] on select "Select Admin ANALYN ASHATMUDI SALON KARAMA FLOOR SUPERVISOR( TAB ) -QUSAIS Geet…" at bounding box center [413, 152] width 75 height 10
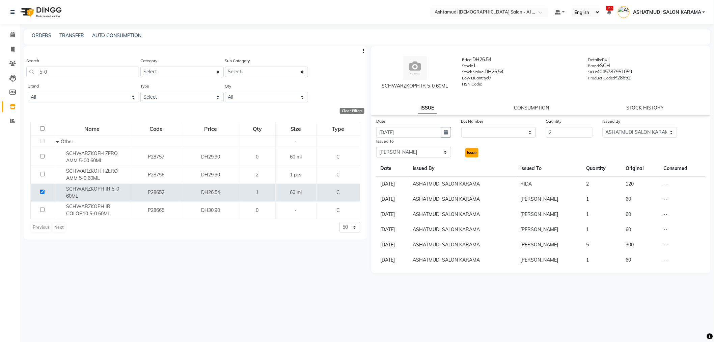
click at [471, 153] on span "Issue" at bounding box center [472, 152] width 10 height 5
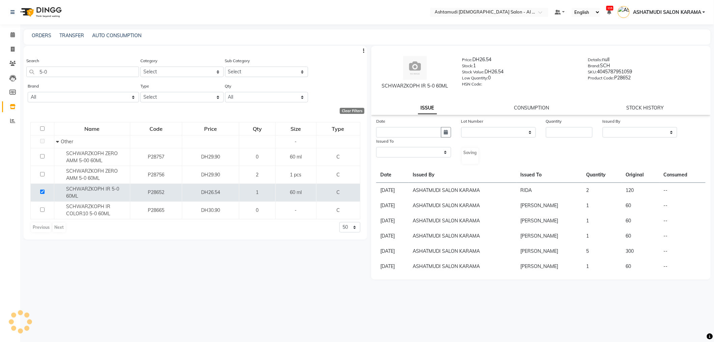
select select
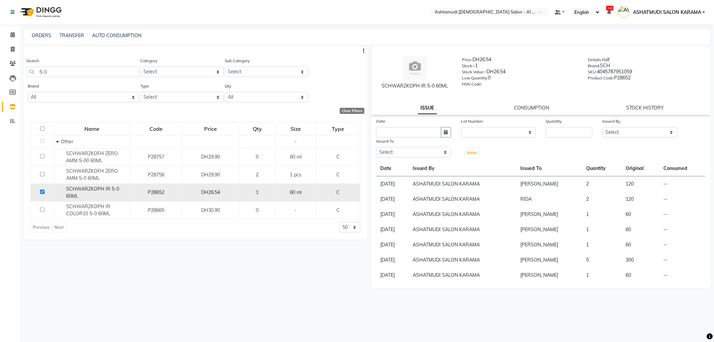
click at [43, 193] on input "checkbox" at bounding box center [42, 191] width 4 height 4
checkbox input "false"
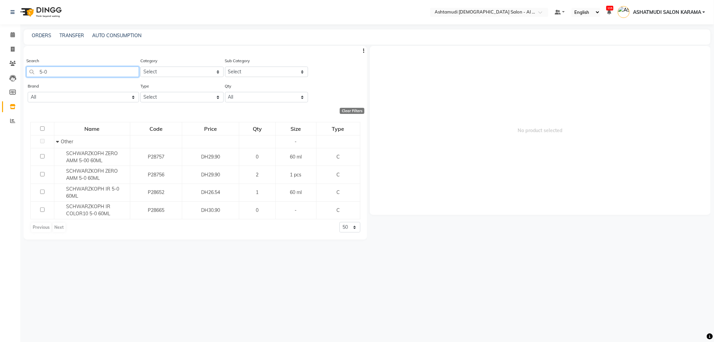
click at [63, 73] on input "5-0" at bounding box center [82, 71] width 113 height 10
type input "5"
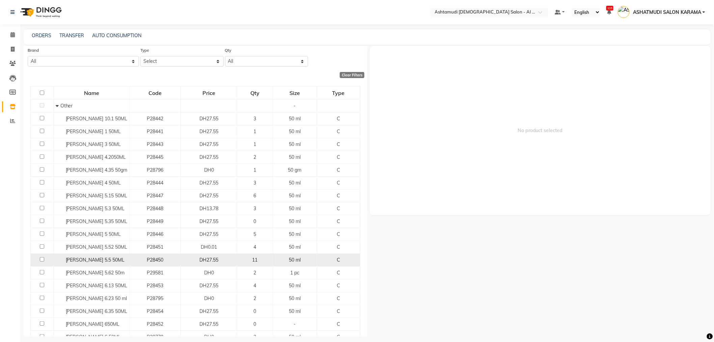
scroll to position [150, 0]
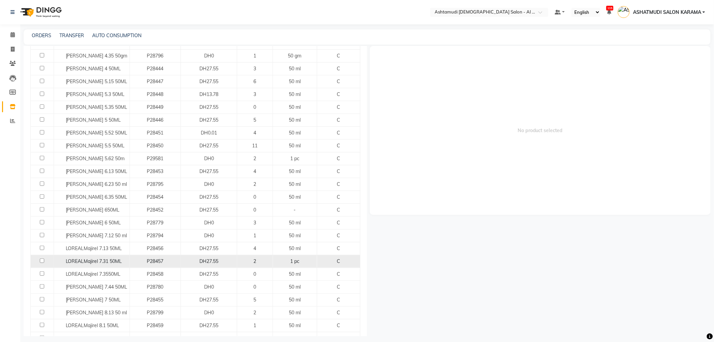
type input "maj"
click at [39, 257] on td at bounding box center [42, 260] width 23 height 13
click at [42, 261] on input "checkbox" at bounding box center [42, 260] width 4 height 4
checkbox input "true"
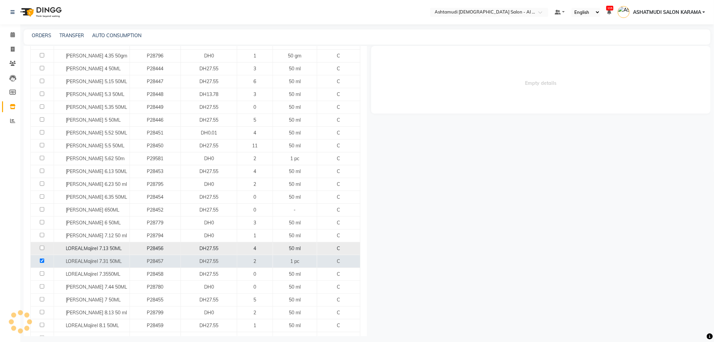
select select
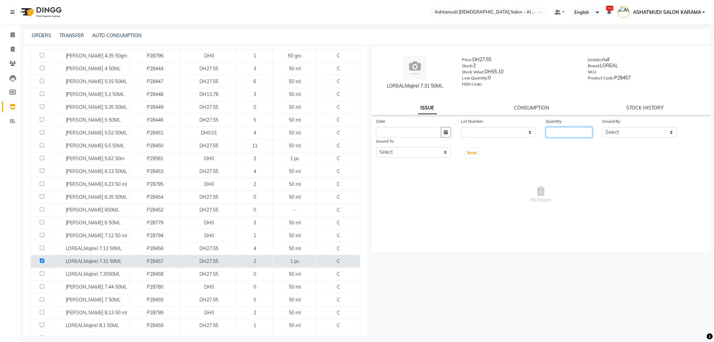
click at [572, 127] on input "number" at bounding box center [569, 132] width 47 height 10
type input "1"
click at [615, 126] on div "Issued By" at bounding box center [640, 121] width 75 height 9
click at [620, 126] on div "Issued By" at bounding box center [640, 121] width 75 height 9
click at [620, 131] on select "Select Admin ANALYN ASHATMUDI SALON KARAMA FLOOR SUPERVISOR( TAB ) -QUSAIS Geet…" at bounding box center [640, 132] width 75 height 10
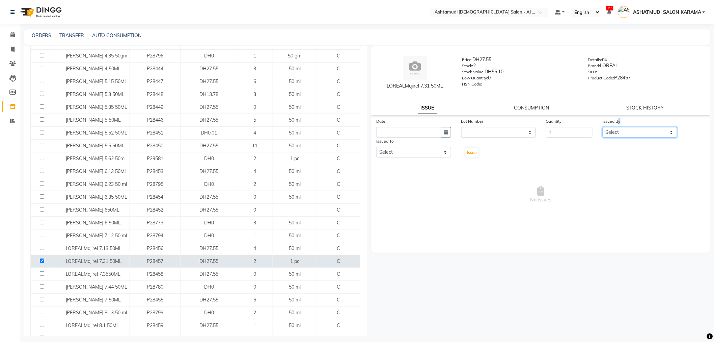
select select "51956"
click at [603, 127] on select "Select Admin ANALYN ASHATMUDI SALON KARAMA FLOOR SUPERVISOR( TAB ) -QUSAIS Geet…" at bounding box center [640, 132] width 75 height 10
drag, startPoint x: 444, startPoint y: 131, endPoint x: 445, endPoint y: 136, distance: 5.8
click at [445, 136] on button "button" at bounding box center [446, 132] width 10 height 10
select select "9"
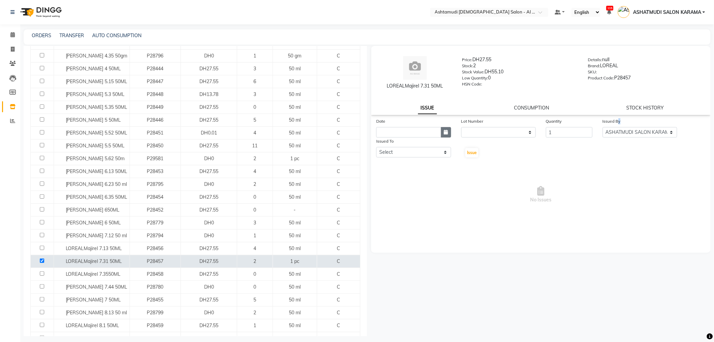
select select "2025"
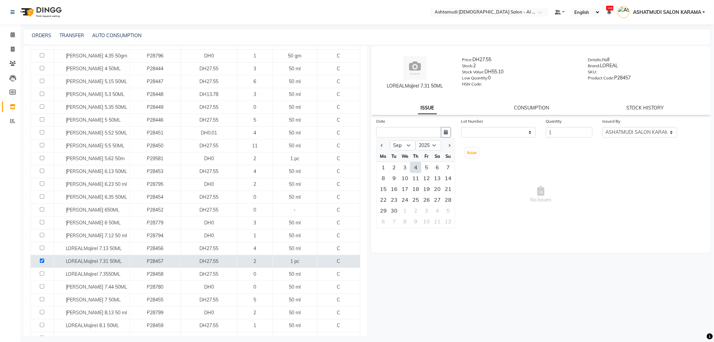
click at [414, 169] on div "4" at bounding box center [415, 167] width 11 height 11
type input "[DATE]"
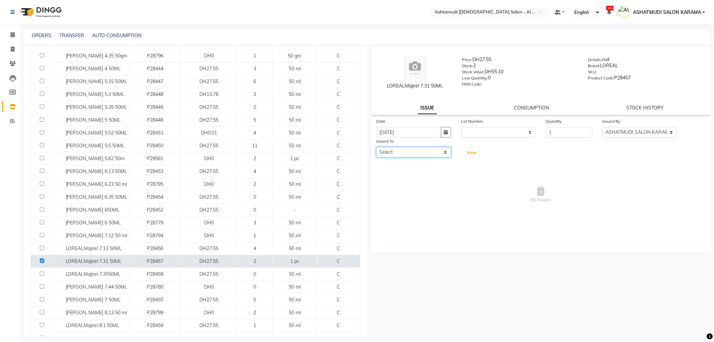
click at [428, 153] on select "Select Admin ANALYN ASHATMUDI SALON KARAMA FLOOR SUPERVISOR( TAB ) -QUSAIS Geet…" at bounding box center [413, 152] width 75 height 10
click at [376, 147] on select "Select Admin ANALYN ASHATMUDI SALON KARAMA FLOOR SUPERVISOR( TAB ) -QUSAIS Geet…" at bounding box center [413, 152] width 75 height 10
click at [436, 146] on div "Issued To" at bounding box center [413, 141] width 75 height 9
click at [431, 155] on select "Select Admin ANALYN ASHATMUDI SALON KARAMA FLOOR SUPERVISOR( TAB ) -QUSAIS Geet…" at bounding box center [413, 152] width 75 height 10
click at [376, 147] on select "Select Admin ANALYN ASHATMUDI SALON KARAMA FLOOR SUPERVISOR( TAB ) -QUSAIS Geet…" at bounding box center [413, 152] width 75 height 10
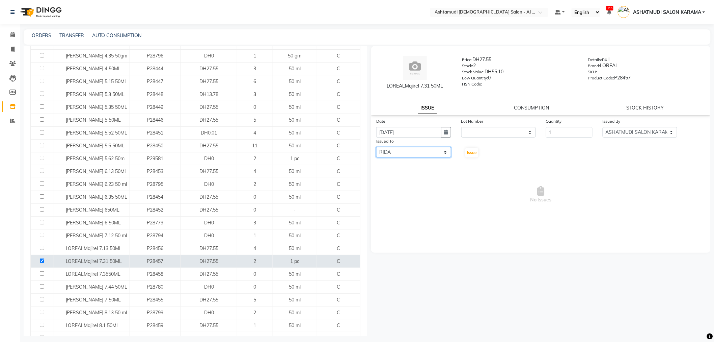
drag, startPoint x: 417, startPoint y: 153, endPoint x: 410, endPoint y: 242, distance: 90.0
click at [410, 242] on div "Date 04-09-2025 Lot Number None Quantity 1 Issued By Select Admin ANALYN ASHATM…" at bounding box center [540, 184] width 339 height 135
select select "82140"
click at [376, 147] on select "Select Admin ANALYN ASHATMUDI SALON KARAMA FLOOR SUPERVISOR( TAB ) -QUSAIS Geet…" at bounding box center [413, 152] width 75 height 10
click at [475, 152] on span "Issue" at bounding box center [472, 152] width 10 height 5
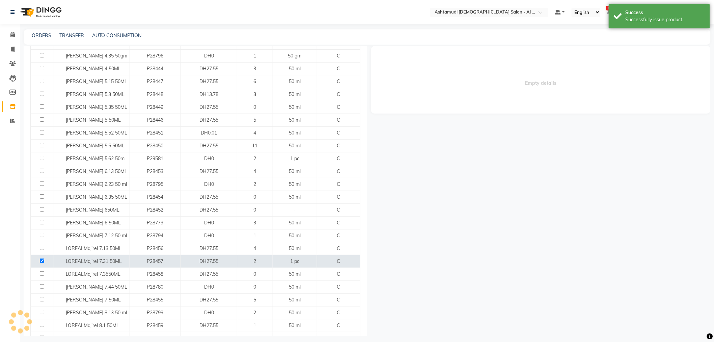
select select
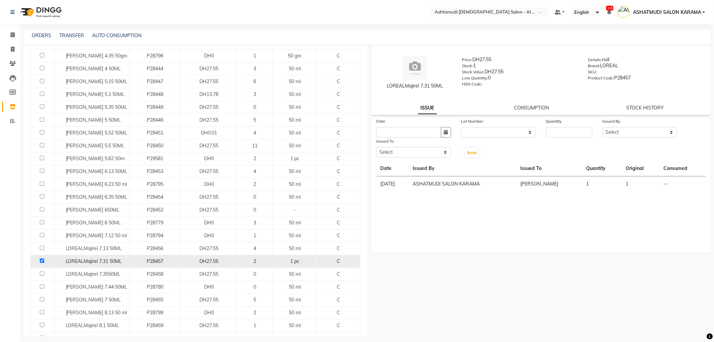
click at [41, 266] on td at bounding box center [42, 260] width 23 height 13
click at [43, 261] on input "checkbox" at bounding box center [42, 260] width 4 height 4
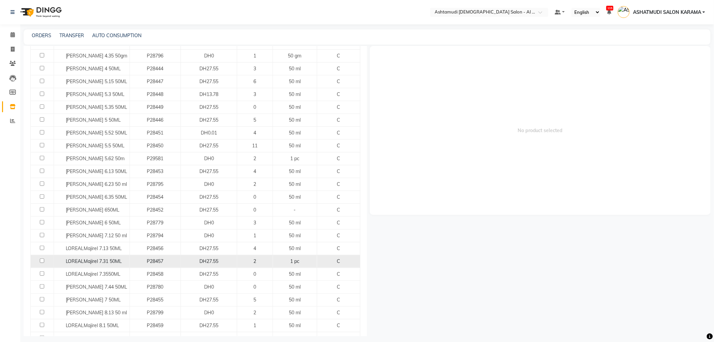
click at [43, 261] on input "checkbox" at bounding box center [42, 260] width 4 height 4
checkbox input "true"
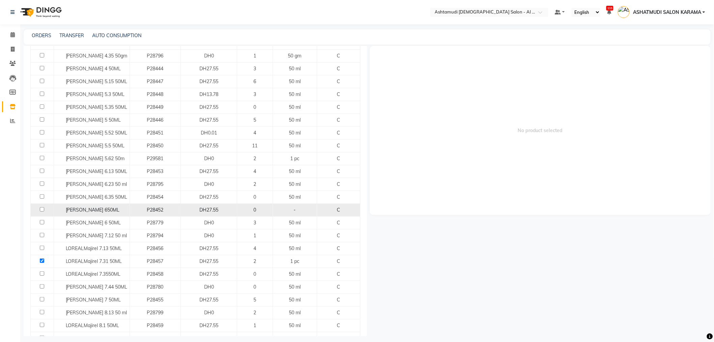
select select
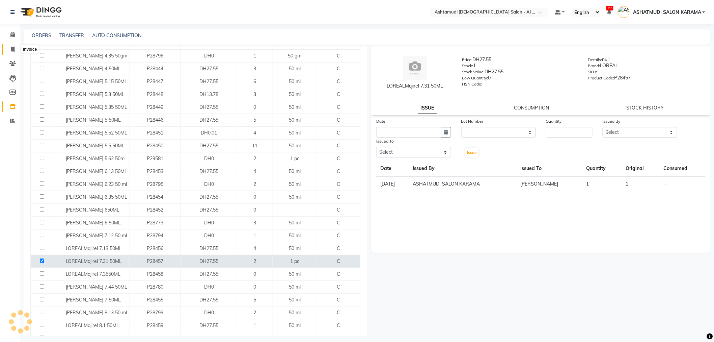
click at [12, 46] on span at bounding box center [13, 50] width 12 height 8
select select "6647"
select select "service"
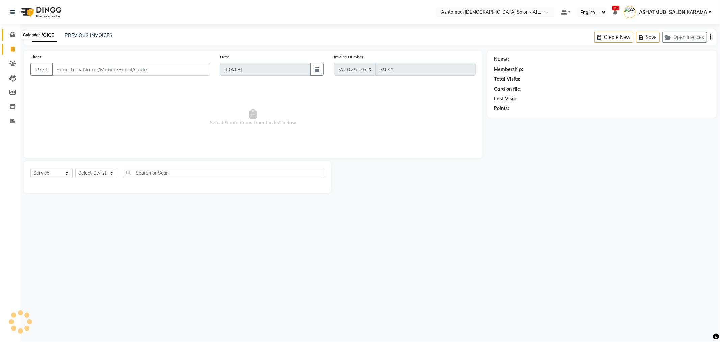
click at [15, 33] on span at bounding box center [13, 35] width 12 height 8
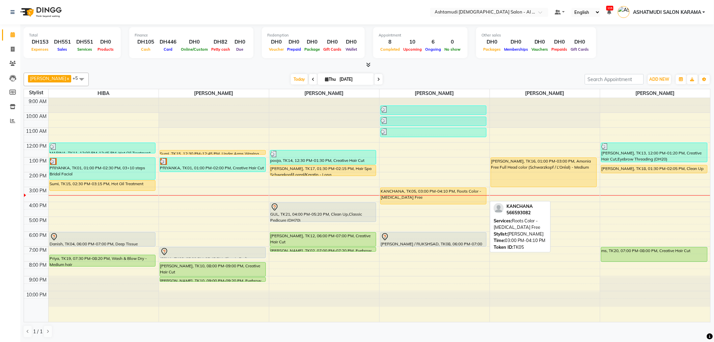
click at [391, 189] on div "KANCHANA, TK05, 03:00 PM-04:10 PM, Roots Color - Ammonia Free" at bounding box center [434, 196] width 106 height 16
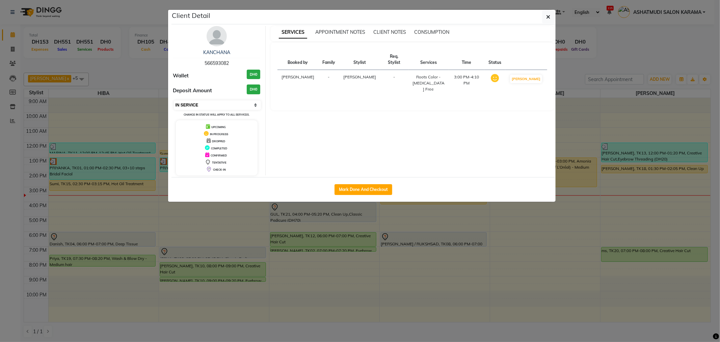
click at [221, 104] on select "Select IN SERVICE CONFIRMED TENTATIVE CHECK IN MARK DONE DROPPED UPCOMING" at bounding box center [217, 104] width 87 height 9
select select "7"
click at [174, 100] on select "Select IN SERVICE CONFIRMED TENTATIVE CHECK IN MARK DONE DROPPED UPCOMING" at bounding box center [217, 104] width 87 height 9
drag, startPoint x: 590, startPoint y: 129, endPoint x: 564, endPoint y: 136, distance: 27.1
click at [590, 128] on ngb-modal-window "Client Detail KANCHANA 566593082 Wallet DH0 Deposit Amount DH0 Select IN SERVIC…" at bounding box center [360, 171] width 720 height 342
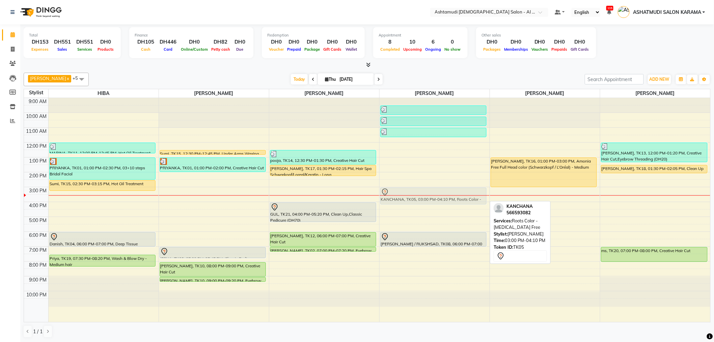
click at [430, 190] on div "riya, TK06, 09:30 AM-10:10 AM, Saree Draping SHEEFA, TK09, 10:15 AM-10:55 AM, S…" at bounding box center [435, 210] width 110 height 224
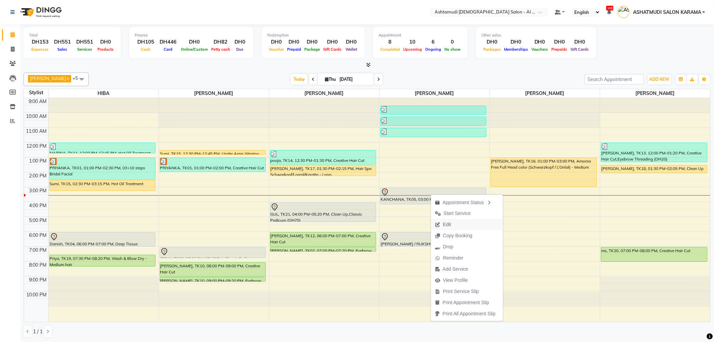
click at [456, 227] on button "Edit" at bounding box center [467, 224] width 72 height 11
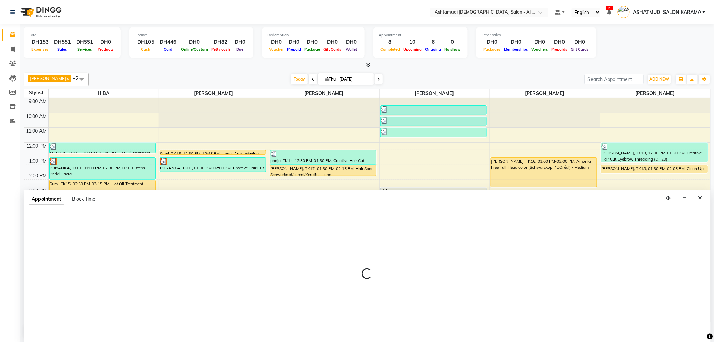
scroll to position [0, 0]
select select "tentative"
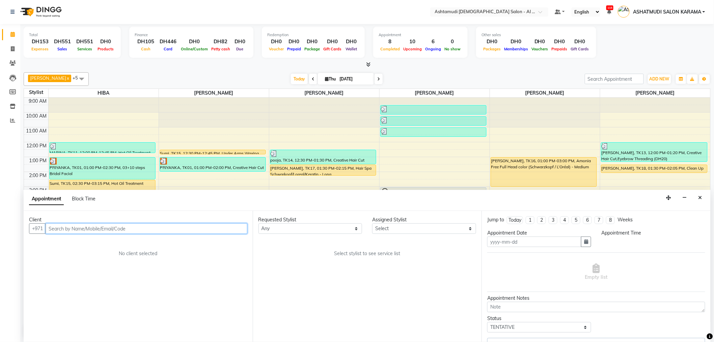
type input "[DATE]"
select select "900"
select select "82140"
select select "3307"
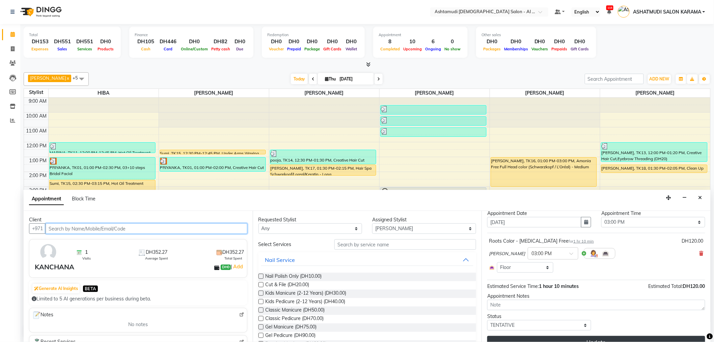
scroll to position [31, 0]
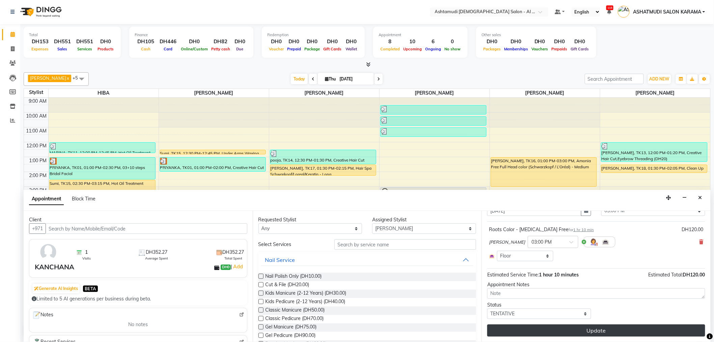
click at [573, 331] on button "Update" at bounding box center [596, 330] width 218 height 12
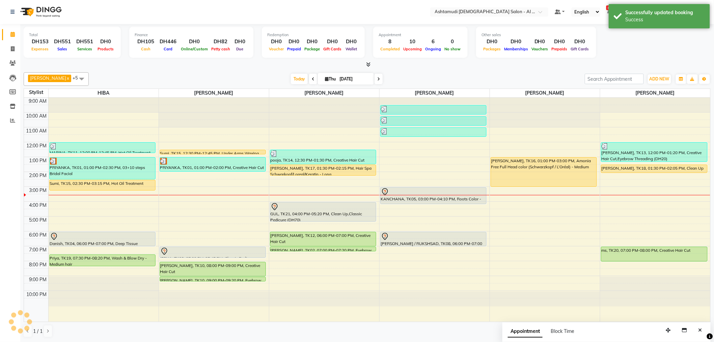
scroll to position [0, 0]
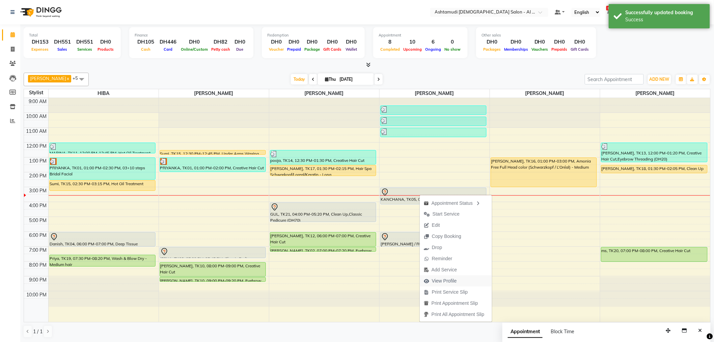
click at [454, 275] on span "View Profile" at bounding box center [440, 280] width 41 height 11
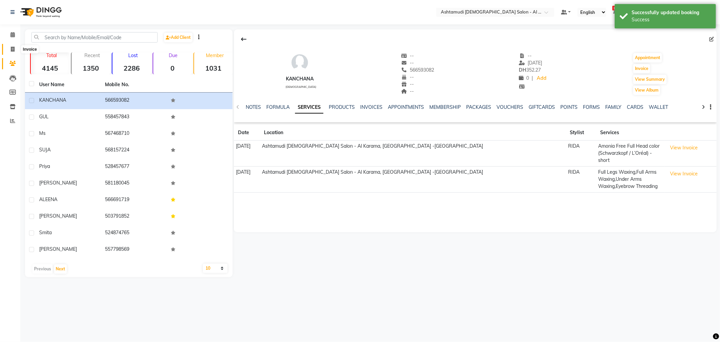
click at [9, 49] on span at bounding box center [13, 50] width 12 height 8
select select "service"
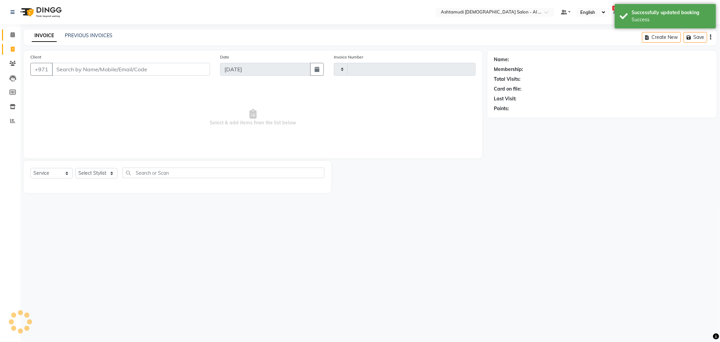
type input "3934"
select select "6647"
click at [12, 35] on icon at bounding box center [12, 34] width 4 height 5
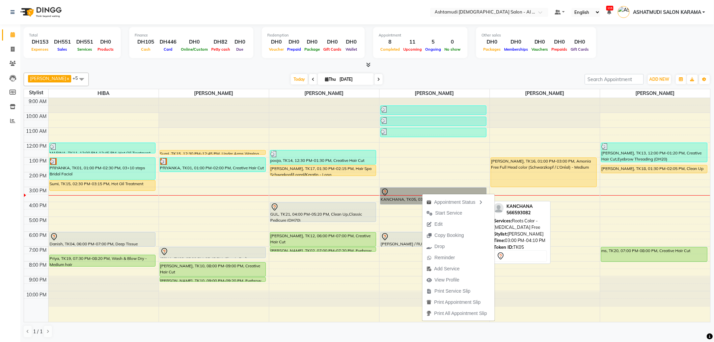
click at [407, 193] on link "KANCHANA, TK05, 03:00 PM-04:10 PM, Roots Color - Ammonia Free" at bounding box center [433, 195] width 107 height 17
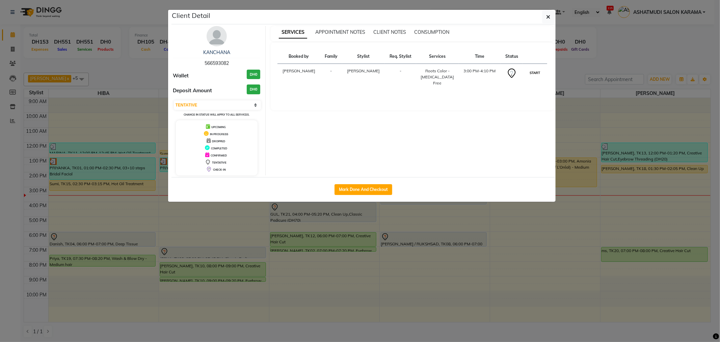
click at [533, 70] on button "START" at bounding box center [535, 73] width 14 height 8
select select "1"
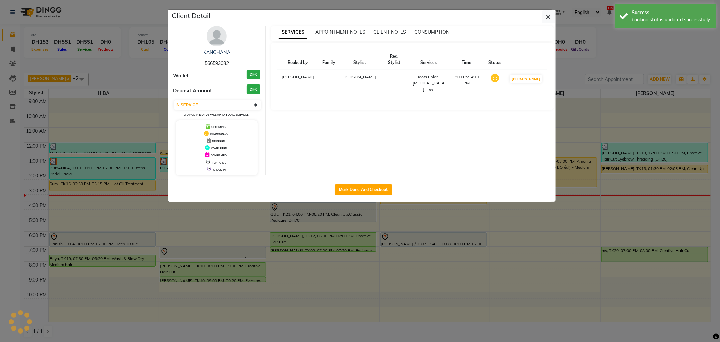
click at [514, 228] on ngb-modal-window "Client Detail KANCHANA 566593082 Wallet DH0 Deposit Amount DH0 Select IN SERVIC…" at bounding box center [360, 171] width 720 height 342
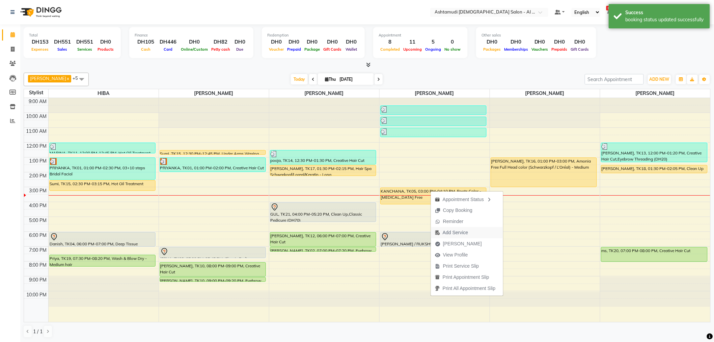
click at [468, 233] on span "Add Service" at bounding box center [455, 232] width 25 height 7
select select "82140"
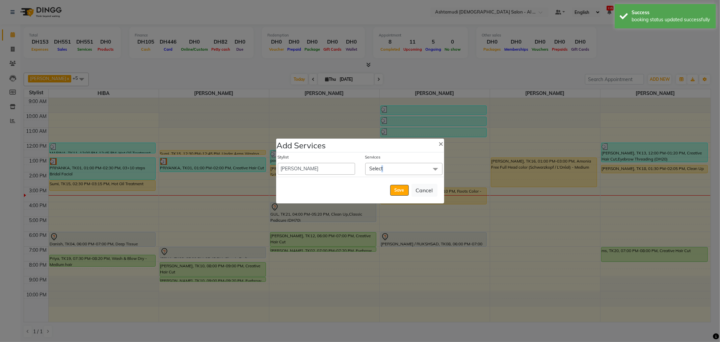
click at [382, 164] on span "Select" at bounding box center [403, 169] width 77 height 12
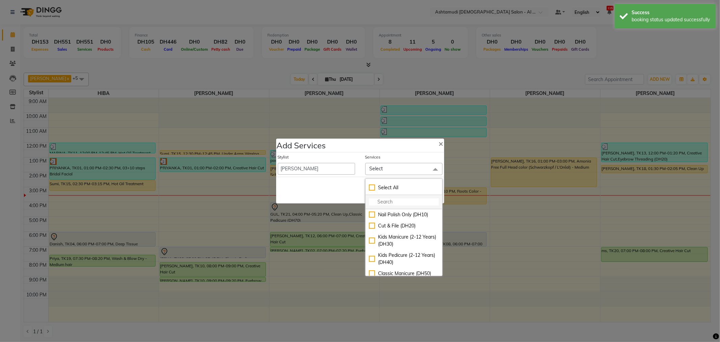
click at [397, 200] on input "multiselect-search" at bounding box center [404, 201] width 70 height 7
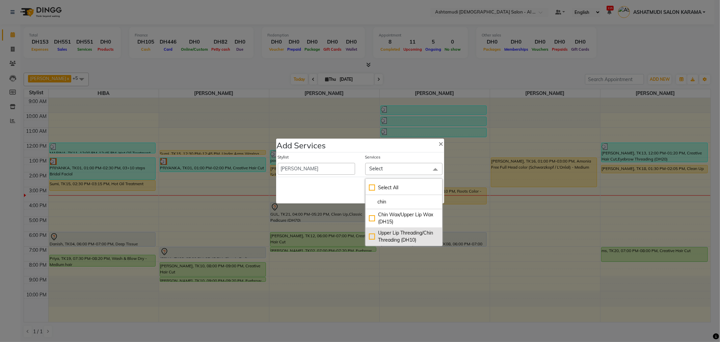
type input "chin"
click at [371, 236] on div "Upper Lip Threading/Chin Threading (DH10)" at bounding box center [404, 236] width 70 height 14
checkbox input "true"
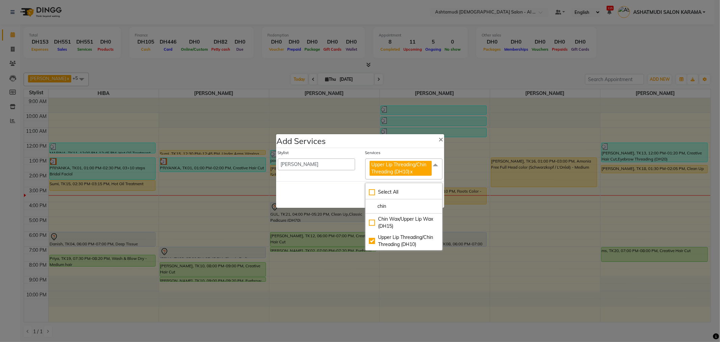
drag, startPoint x: 338, startPoint y: 188, endPoint x: 342, endPoint y: 191, distance: 4.4
click at [338, 188] on div "Save Cancel" at bounding box center [360, 194] width 168 height 27
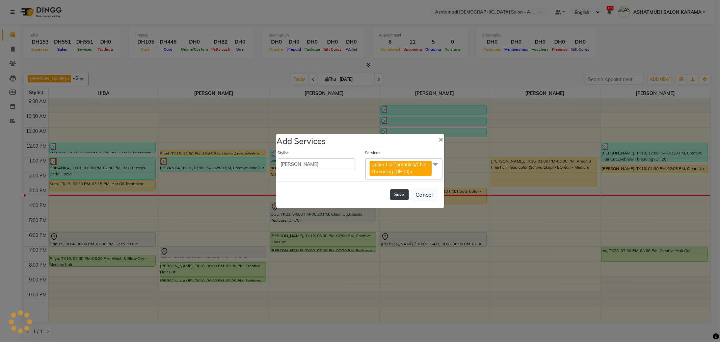
click at [402, 191] on button "Save" at bounding box center [399, 194] width 19 height 11
select select "51421"
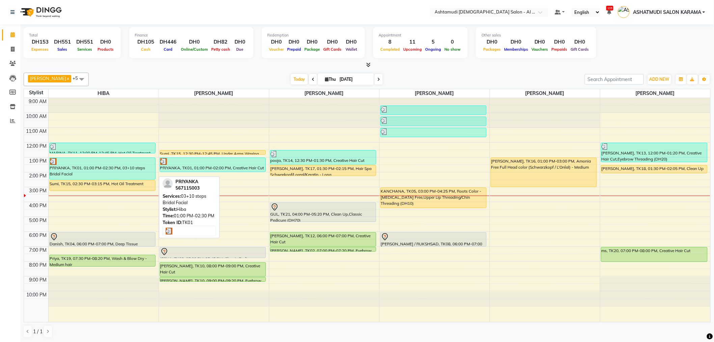
click at [78, 164] on div at bounding box center [102, 161] width 105 height 7
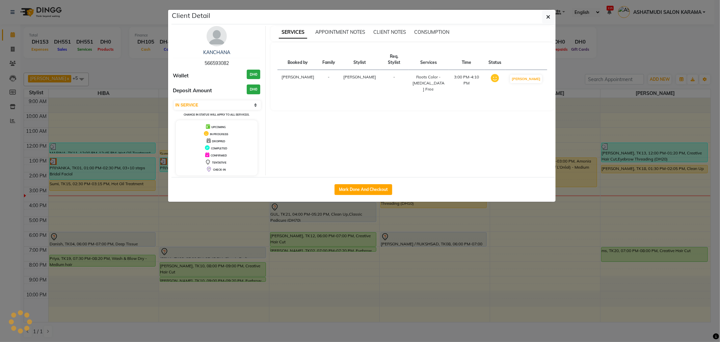
select select "3"
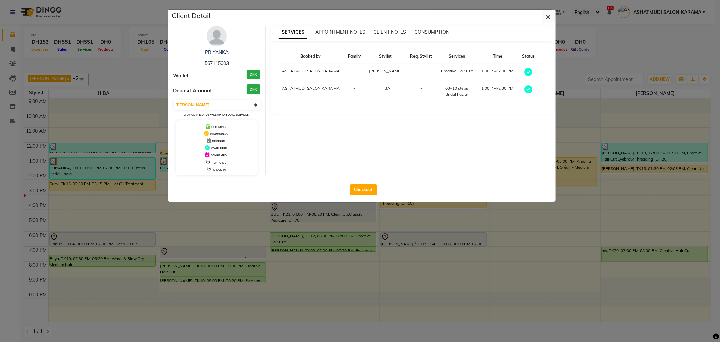
drag, startPoint x: 120, startPoint y: 103, endPoint x: 123, endPoint y: 100, distance: 3.8
click at [123, 101] on ngb-modal-window "Client Detail PRIYANKA 567115003 Wallet DH0 Deposit Amount DH0 Select MARK DONE…" at bounding box center [360, 171] width 720 height 342
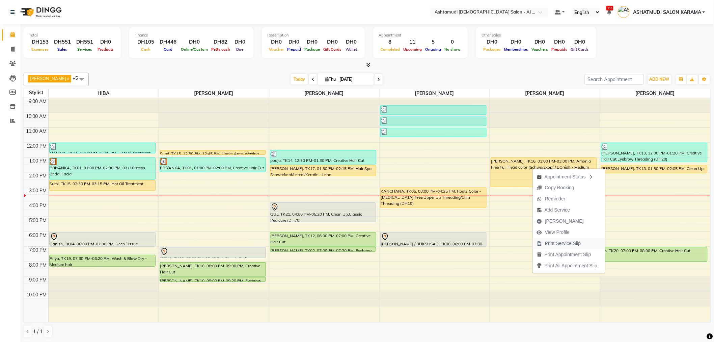
click at [575, 240] on span "Print Service Slip" at bounding box center [563, 243] width 36 height 7
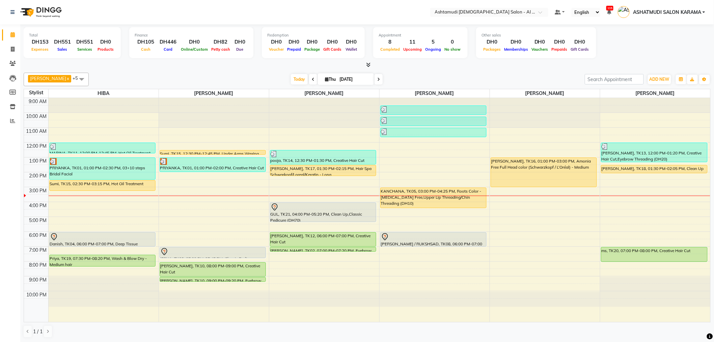
click at [622, 65] on div at bounding box center [367, 64] width 687 height 7
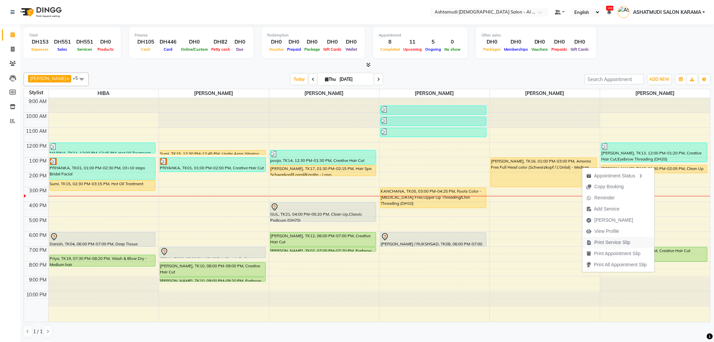
click at [630, 240] on span "Print Service Slip" at bounding box center [608, 242] width 52 height 11
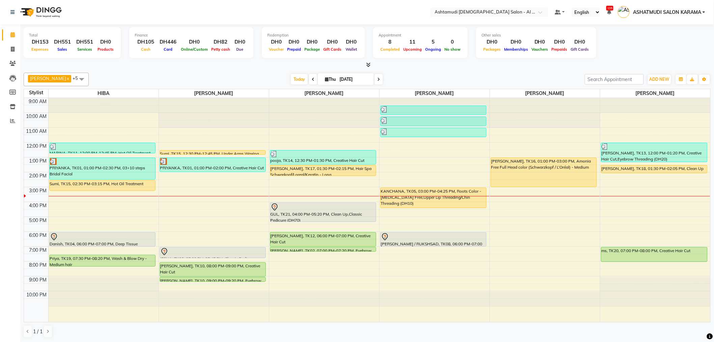
click at [647, 44] on div "Total DH153 Expenses DH551 Sales DH551 Services DH0 Products Finance DH105 Cash…" at bounding box center [367, 43] width 687 height 33
click at [338, 235] on div "Kavya Ajithkumar, TK12, 06:00 PM-07:00 PM, Creative Hair Cut" at bounding box center [323, 239] width 106 height 14
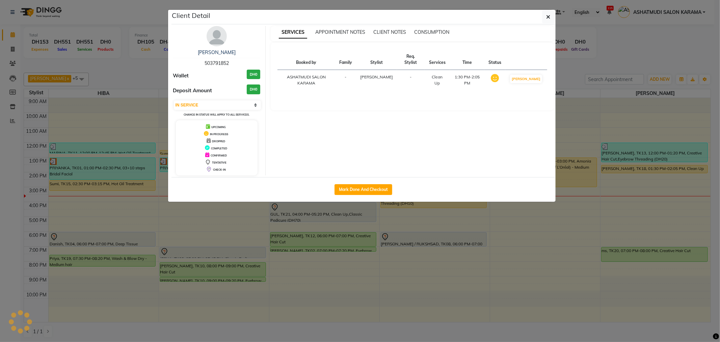
select select "5"
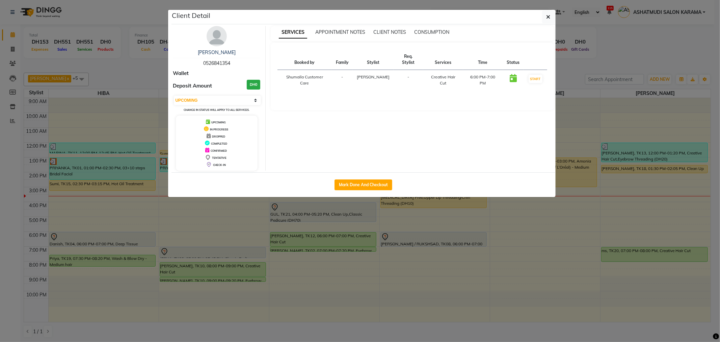
click at [631, 30] on ngb-modal-window "Client Detail Kavya Ajithkumar 0526841354 Wallet Deposit Amount DH0 Select IN S…" at bounding box center [360, 171] width 720 height 342
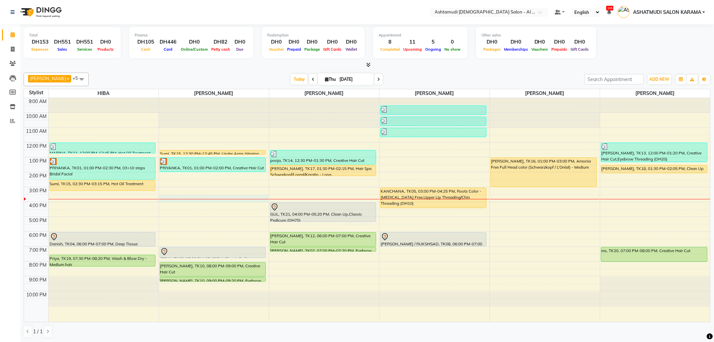
click at [217, 201] on div "9:00 AM 10:00 AM 11:00 AM 12:00 PM 1:00 PM 2:00 PM 3:00 PM 4:00 PM 5:00 PM 6:00…" at bounding box center [367, 210] width 686 height 224
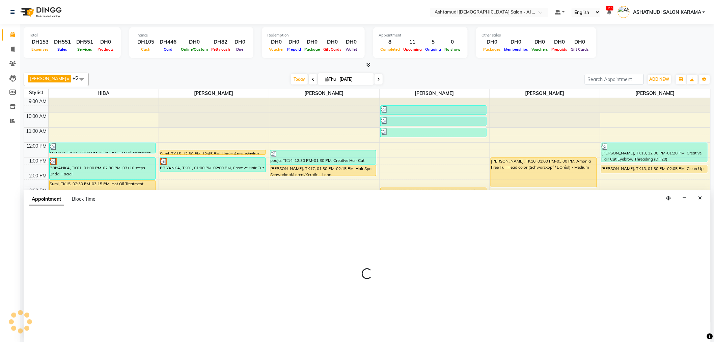
scroll to position [0, 0]
select select "51953"
select select "tentative"
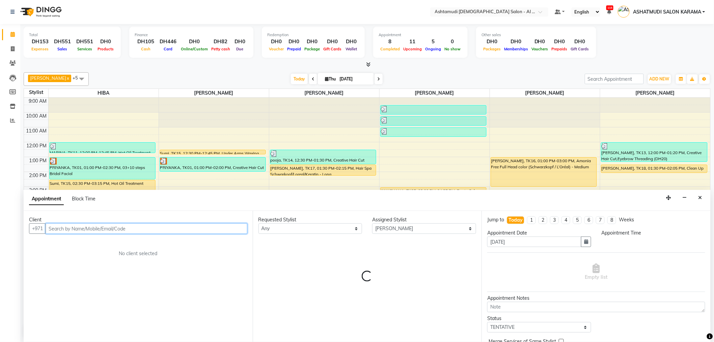
select select "930"
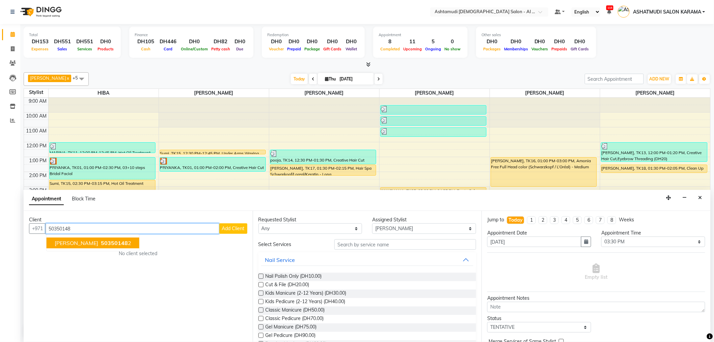
click at [101, 240] on span "50350148" at bounding box center [114, 242] width 27 height 7
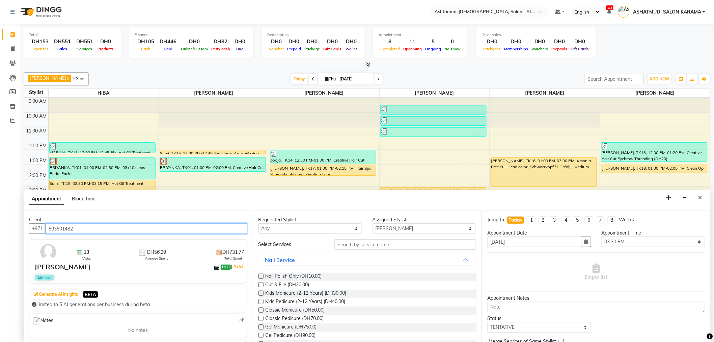
type input "503501482"
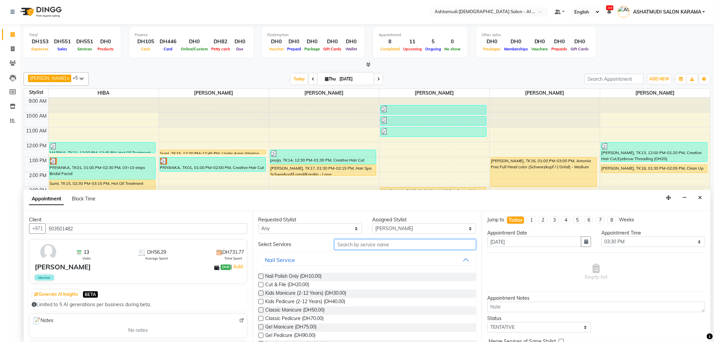
click at [376, 242] on input "text" at bounding box center [405, 244] width 142 height 10
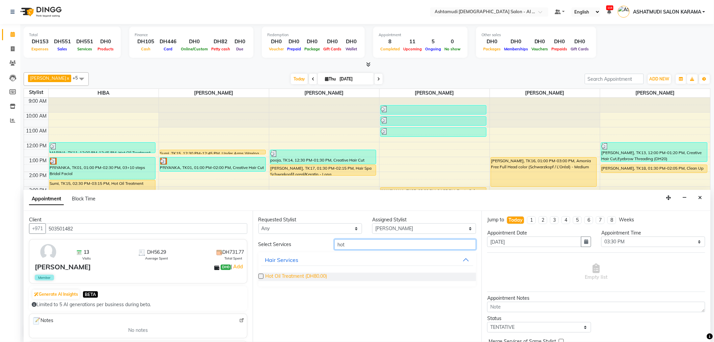
type input "hot"
click at [300, 274] on span "Hot Oil Treatment (DH80.00)" at bounding box center [297, 276] width 62 height 8
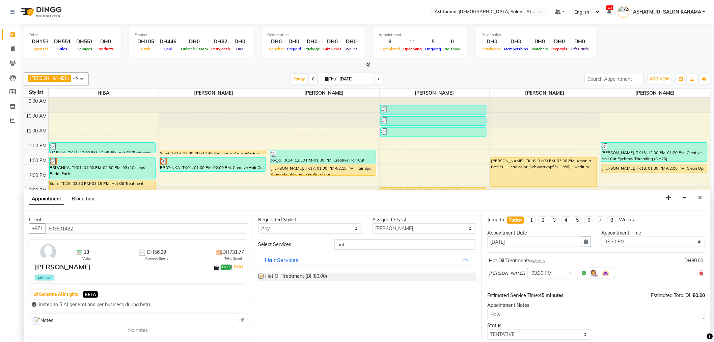
checkbox input "false"
click at [364, 242] on input "hot" at bounding box center [405, 244] width 142 height 10
type input "h"
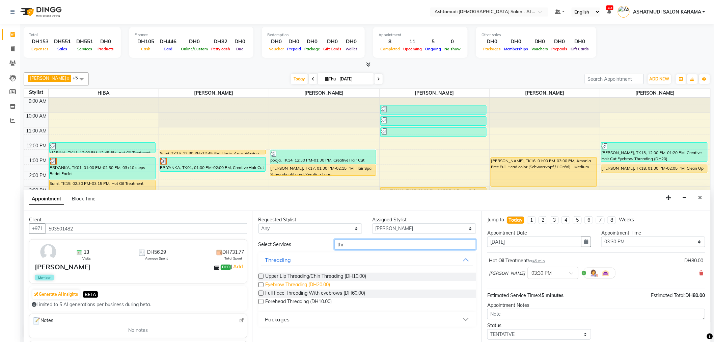
type input "thr"
click at [317, 283] on span "Eyebrow Threading (DH20.00)" at bounding box center [298, 285] width 65 height 8
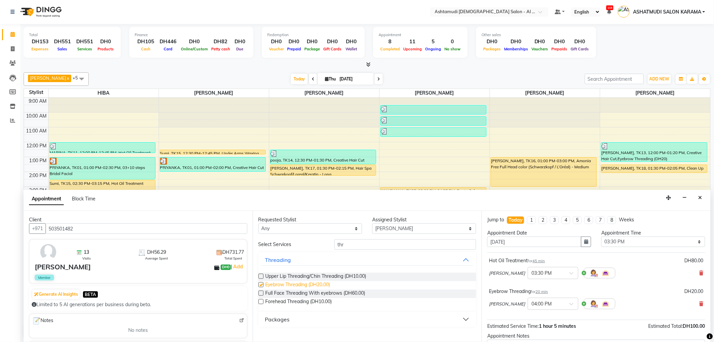
checkbox input "false"
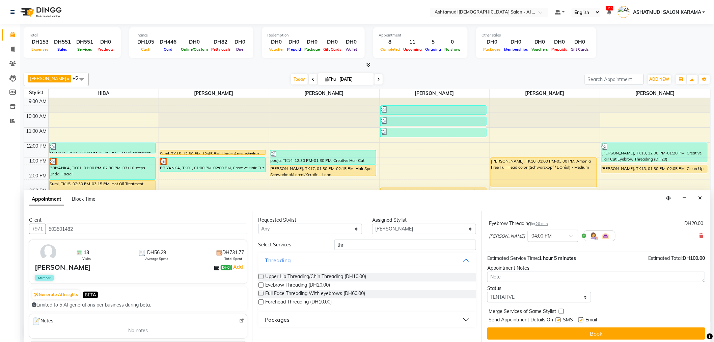
scroll to position [71, 0]
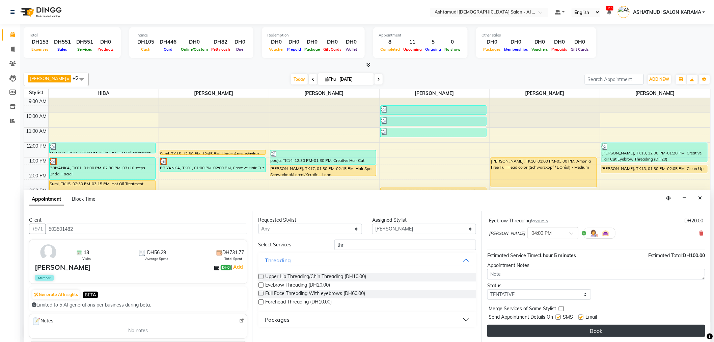
click at [571, 334] on button "Book" at bounding box center [596, 330] width 218 height 12
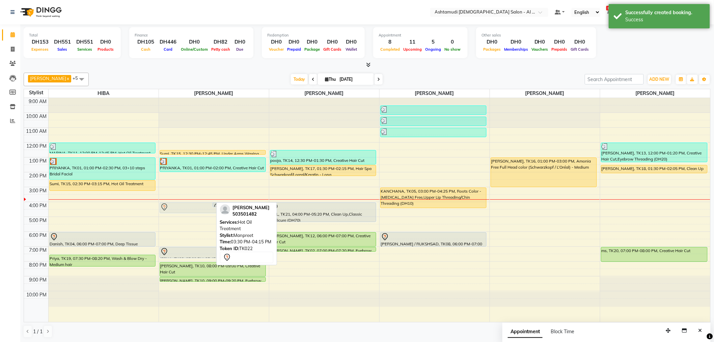
drag, startPoint x: 192, startPoint y: 201, endPoint x: 198, endPoint y: 209, distance: 9.2
click at [198, 209] on div "Swetha, TK22, 03:30 PM-04:15 PM, Hot Oil Treatment Swetha, TK22, 04:00 PM-04:20…" at bounding box center [214, 210] width 110 height 224
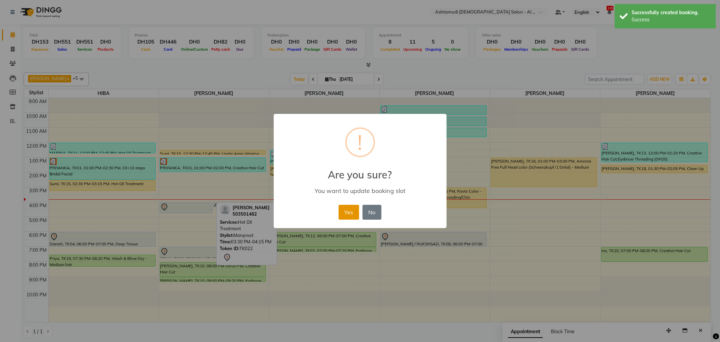
click at [344, 207] on button "Yes" at bounding box center [348, 212] width 21 height 15
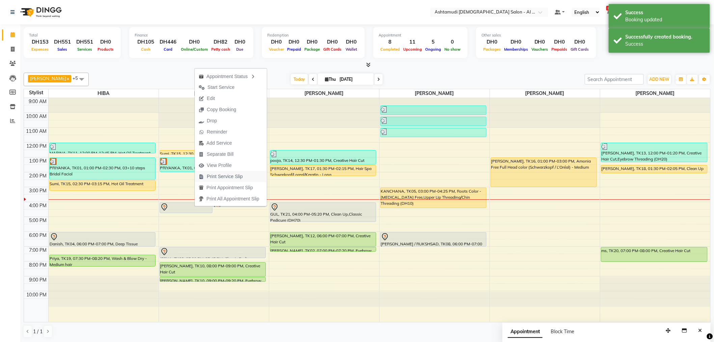
click at [213, 180] on span "Print Service Slip" at bounding box center [221, 176] width 52 height 11
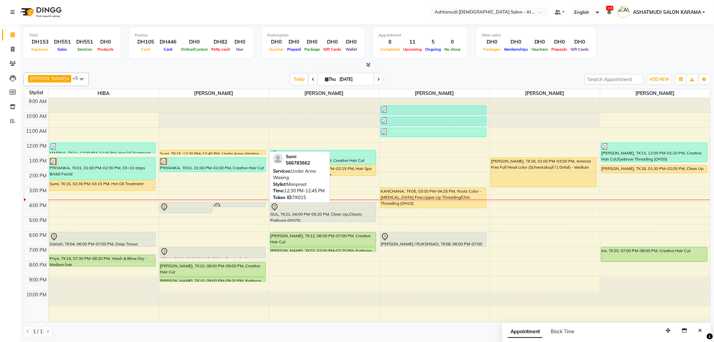
click at [235, 152] on div "Sumi, TK15, 12:30 PM-12:45 PM, Under Arms Waxing" at bounding box center [213, 152] width 106 height 4
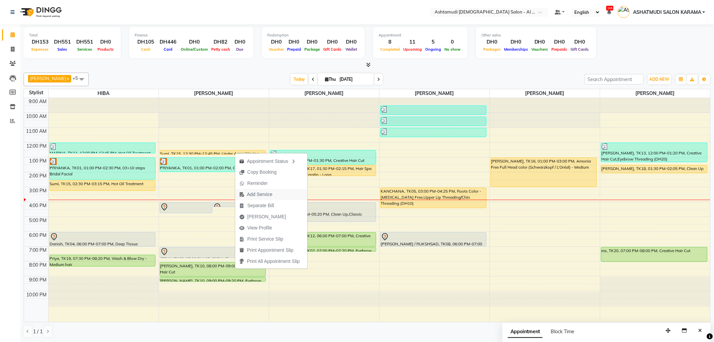
click at [271, 197] on span "Add Service" at bounding box center [259, 194] width 25 height 7
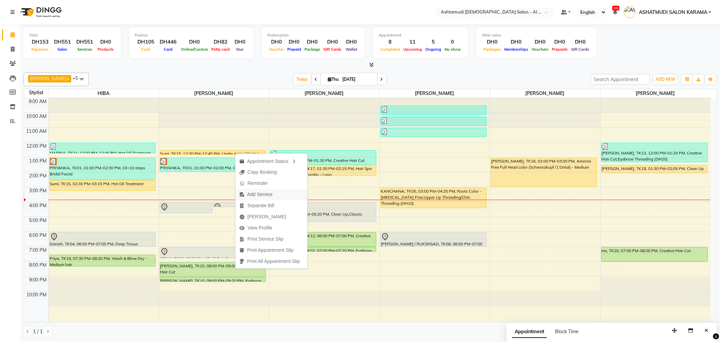
select select "51953"
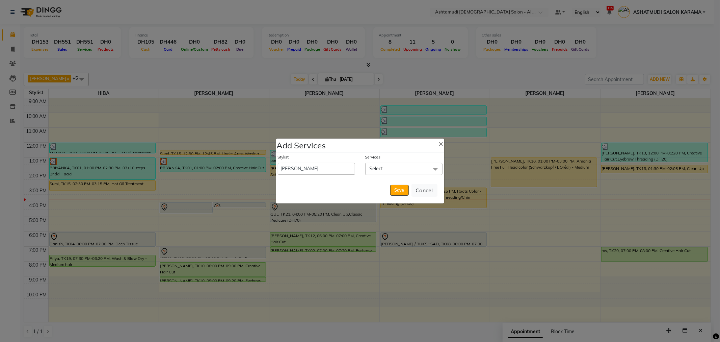
click at [399, 168] on span "Select" at bounding box center [403, 169] width 77 height 12
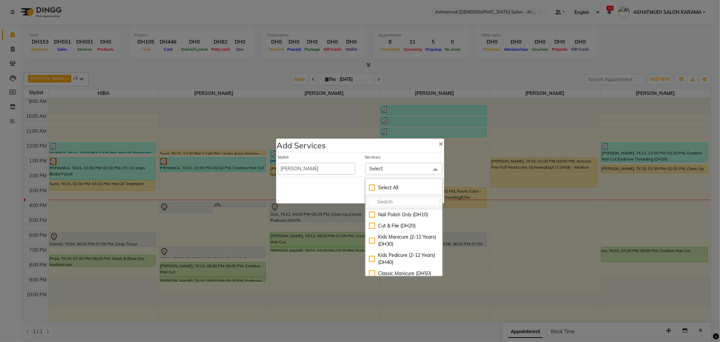
click at [390, 203] on input "multiselect-search" at bounding box center [404, 201] width 70 height 7
type input "lyco"
checkbox input "true"
type input "lyco"
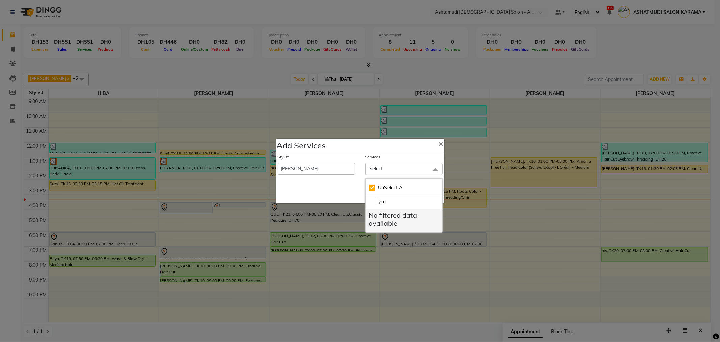
checkbox input "false"
type input "lycon un"
click at [371, 215] on div "Lycon Under Arms Waxing (DH50)" at bounding box center [404, 218] width 70 height 14
checkbox input "true"
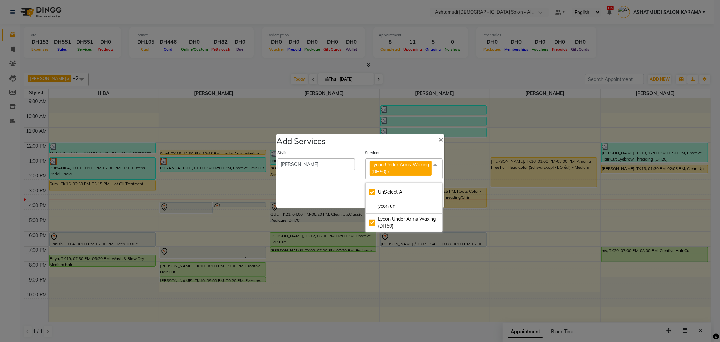
click at [342, 195] on div "Save Cancel" at bounding box center [360, 194] width 168 height 27
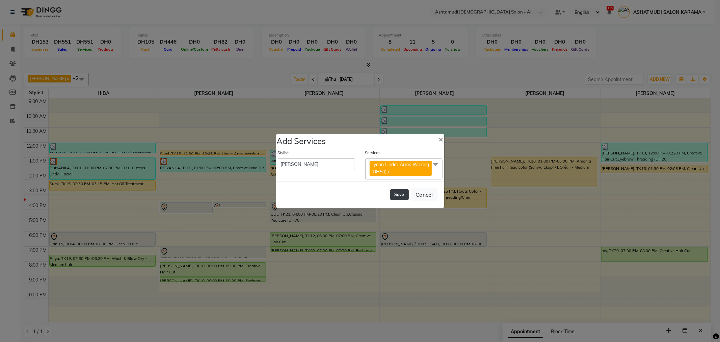
click at [394, 190] on button "Save" at bounding box center [399, 194] width 19 height 11
select select "51421"
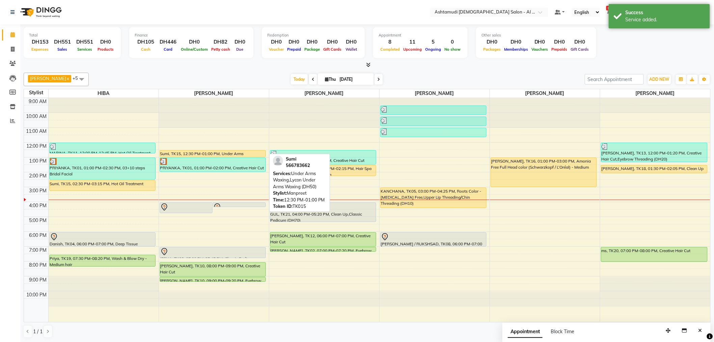
click at [204, 153] on div "Sumi, TK15, 12:30 PM-01:00 PM, Under Arms Waxing,Lycon Under Arms Waxing (DH50)" at bounding box center [213, 153] width 106 height 6
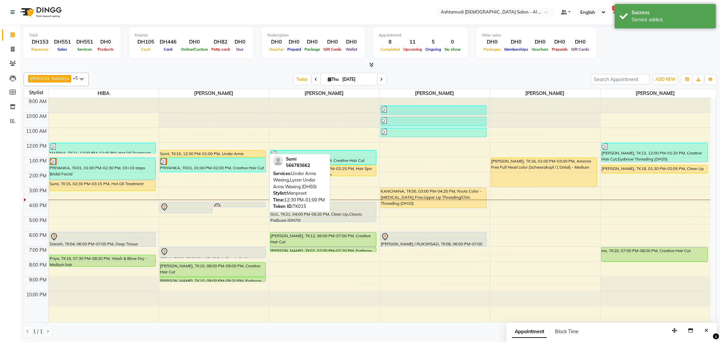
select select "1"
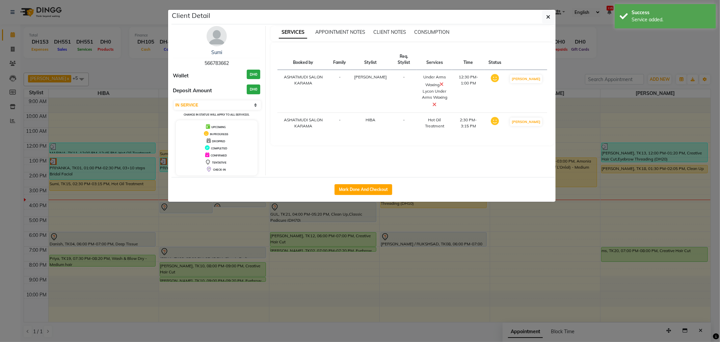
click at [375, 183] on div "Mark Done And Checkout" at bounding box center [363, 189] width 384 height 25
click at [375, 189] on button "Mark Done And Checkout" at bounding box center [363, 189] width 58 height 11
select select "6647"
select select "service"
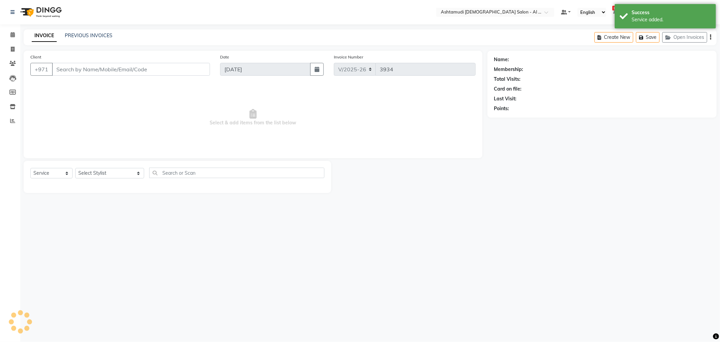
type input "566783662"
select select "51953"
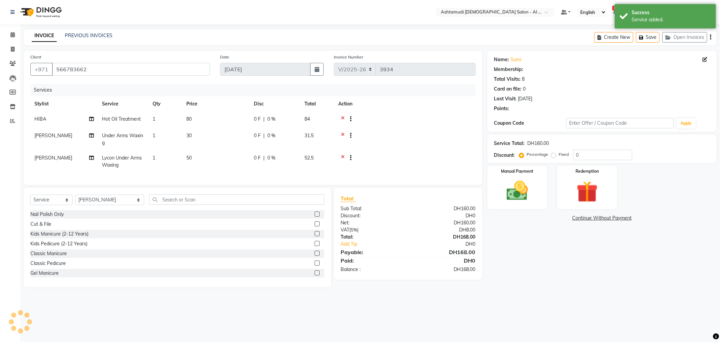
type input "15"
select select "1: Object"
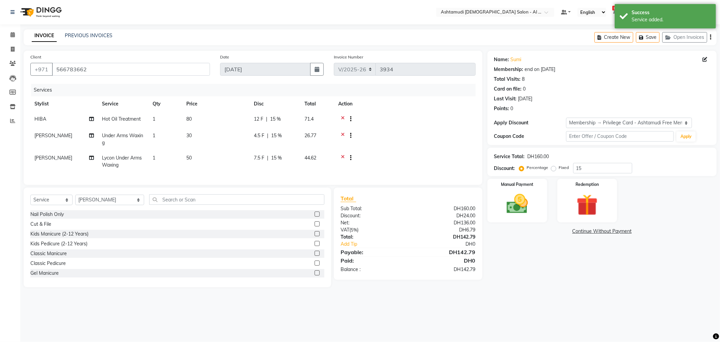
click at [341, 134] on icon at bounding box center [343, 136] width 4 height 8
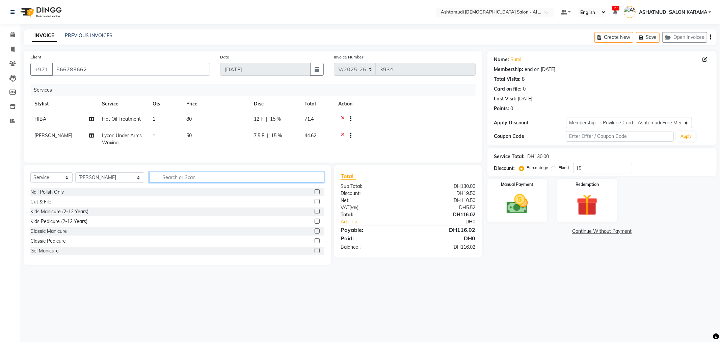
click at [175, 182] on input "text" at bounding box center [236, 177] width 175 height 10
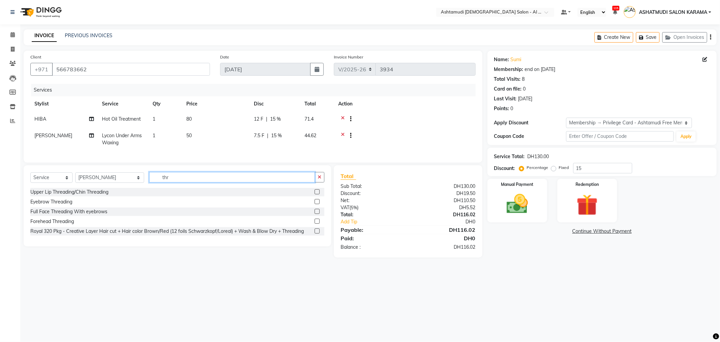
type input "thr"
click at [316, 204] on label at bounding box center [317, 201] width 5 height 5
click at [316, 204] on input "checkbox" at bounding box center [317, 201] width 4 height 4
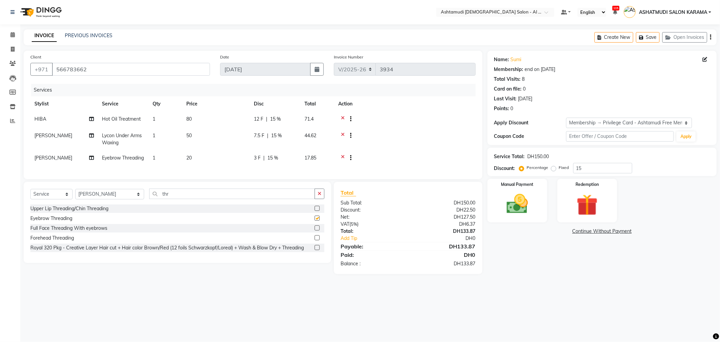
checkbox input "false"
click at [317, 211] on label at bounding box center [317, 208] width 5 height 5
click at [317, 211] on input "checkbox" at bounding box center [317, 208] width 4 height 4
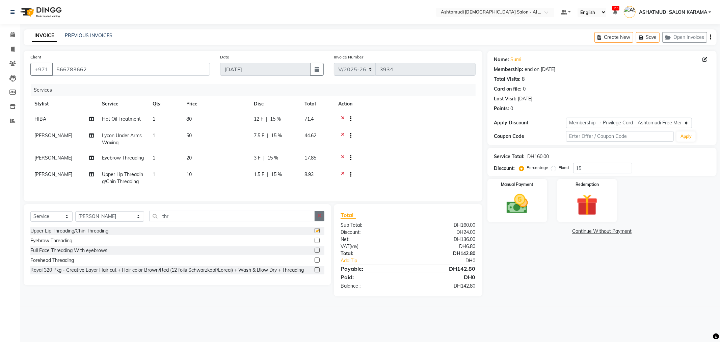
checkbox input "false"
click at [316, 262] on label at bounding box center [317, 259] width 5 height 5
click at [316, 262] on input "checkbox" at bounding box center [317, 260] width 4 height 4
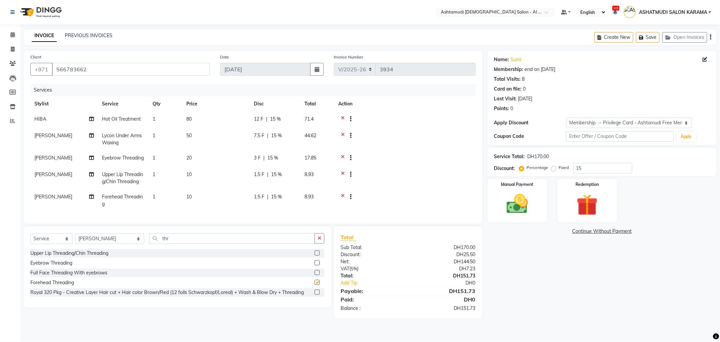
checkbox input "false"
click at [129, 183] on td "Upper Lip Threading/Chin Threading" at bounding box center [123, 178] width 51 height 22
select select "51953"
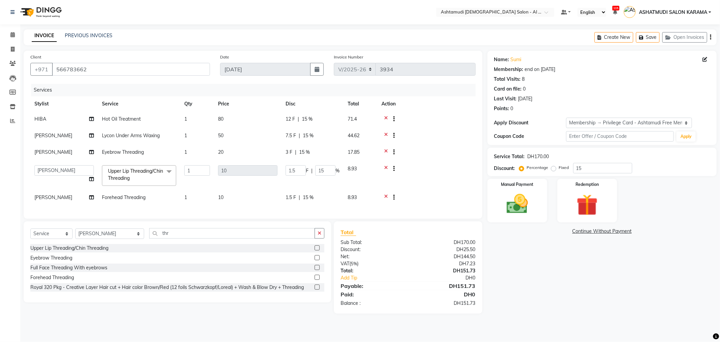
click at [133, 177] on link "x" at bounding box center [131, 178] width 3 height 6
type input "0"
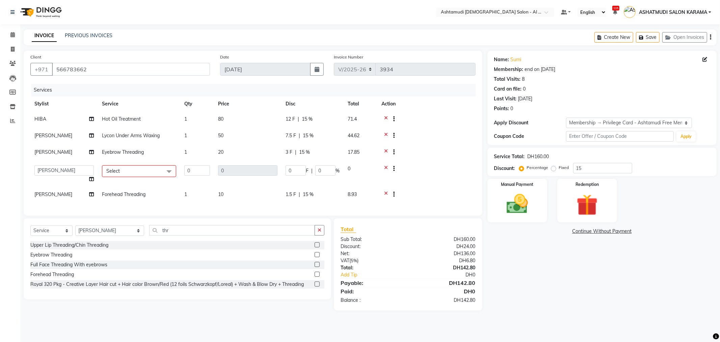
click at [139, 163] on td "Select Nail Polish Only Cut & File Kids Manicure (2-12 Years) Kids Pedicure (2-…" at bounding box center [139, 174] width 82 height 26
click at [138, 169] on span "Select" at bounding box center [139, 171] width 74 height 12
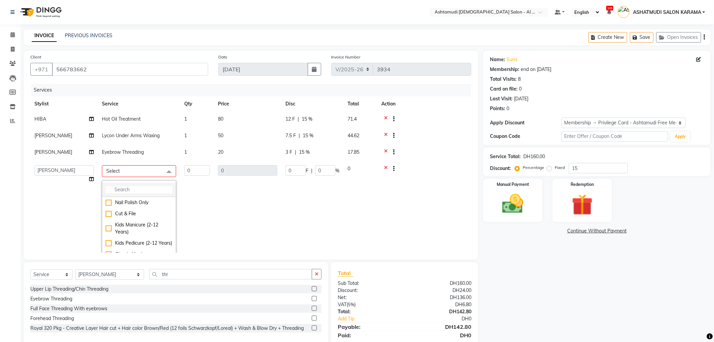
click at [141, 187] on input "multiselect-search" at bounding box center [139, 189] width 67 height 7
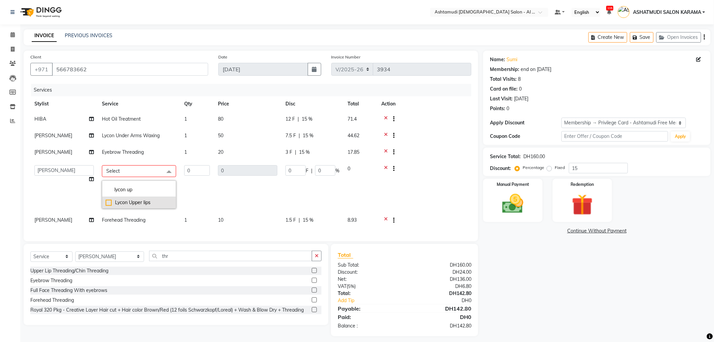
type input "lycon up"
click at [142, 201] on div "Lycon Upper lips" at bounding box center [139, 202] width 67 height 7
checkbox input "true"
type input "1"
type input "25"
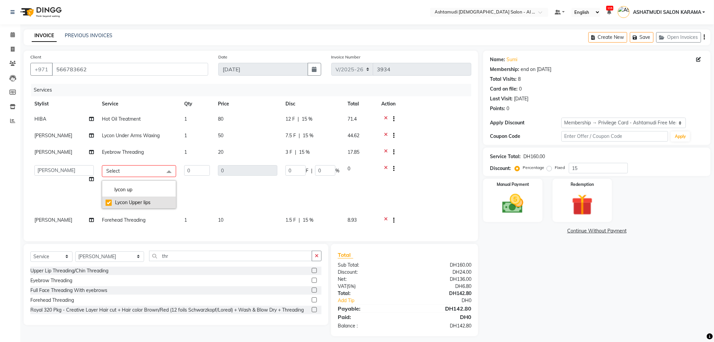
type input "3.75"
type input "15"
click at [520, 266] on div "Name: Sumi Membership: end on 02-10-2026 Total Visits: 8 Card on file: 0 Last V…" at bounding box center [599, 194] width 233 height 287
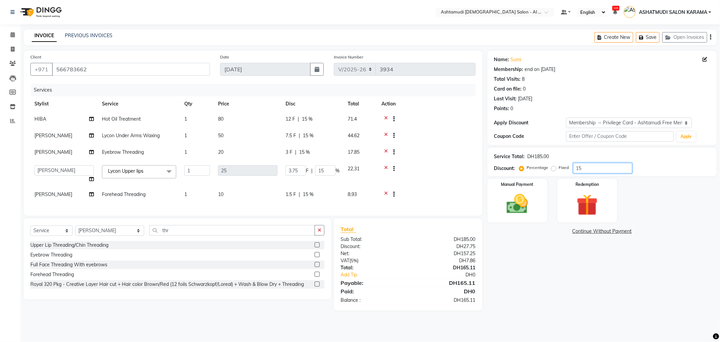
click at [590, 165] on input "15" at bounding box center [602, 168] width 59 height 10
type input "1"
type input "0.25"
type input "1"
type input "0"
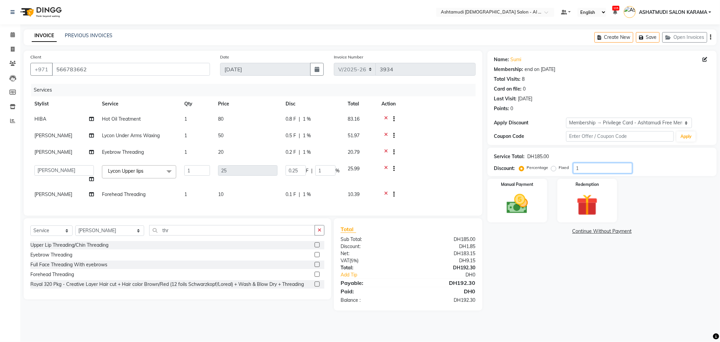
type input "0"
type input "2"
type input "0.5"
type input "2"
type input "25"
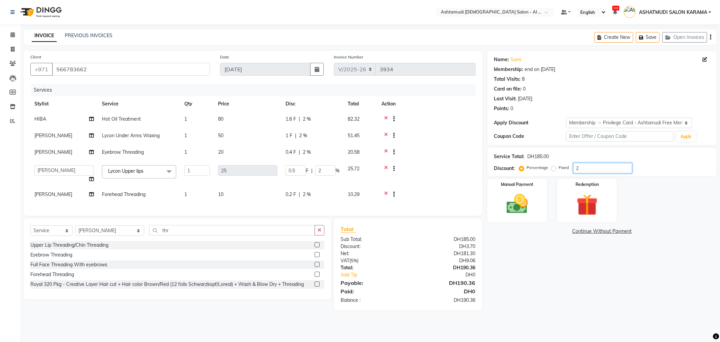
type input "6.25"
type input "25"
click at [618, 281] on div "Name: Sumi Membership: end on 02-10-2026 Total Visits: 8 Card on file: 0 Last V…" at bounding box center [604, 181] width 234 height 260
click at [528, 190] on div "Manual Payment" at bounding box center [517, 200] width 62 height 45
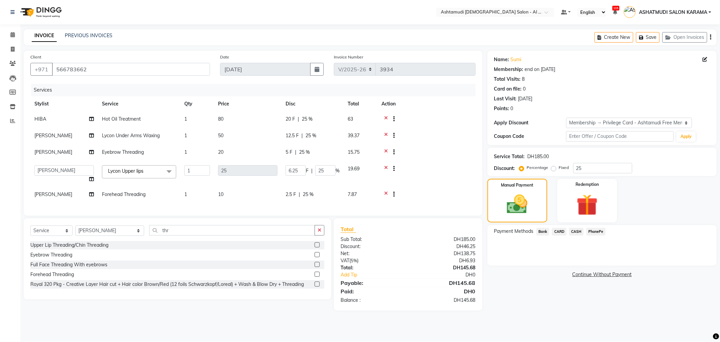
click at [556, 232] on span "CARD" at bounding box center [559, 231] width 15 height 8
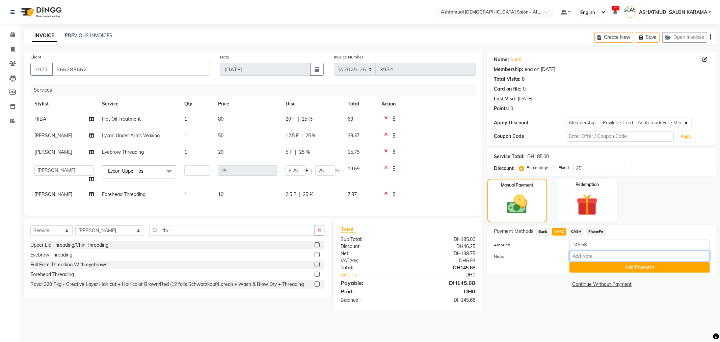
click at [592, 258] on input "Note:" at bounding box center [639, 255] width 140 height 10
type input "geeta"
click at [623, 268] on button "Add Payment" at bounding box center [639, 267] width 140 height 10
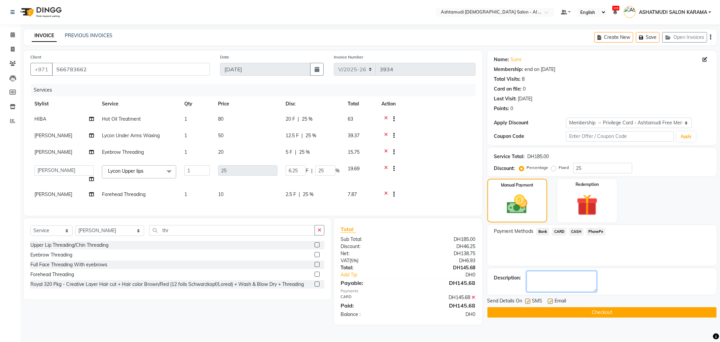
click at [562, 274] on textarea at bounding box center [561, 281] width 70 height 21
type textarea "9217"
click at [590, 313] on button "Checkout" at bounding box center [601, 312] width 229 height 10
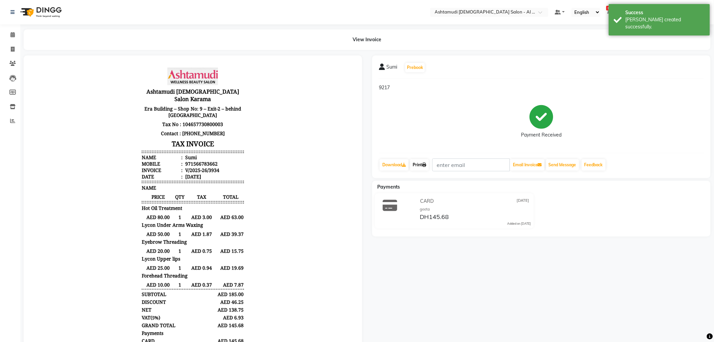
click at [418, 161] on link "Print" at bounding box center [419, 164] width 19 height 11
click at [9, 36] on span at bounding box center [13, 35] width 12 height 8
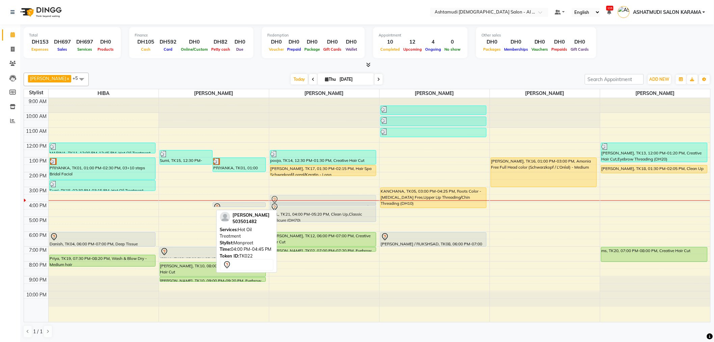
drag, startPoint x: 197, startPoint y: 207, endPoint x: 296, endPoint y: 195, distance: 99.6
click at [296, 195] on tr "MARINA, TK11, 12:00 PM-12:45 PM, Hot Oil Treatment PRIYANKA, TK01, 01:00 PM-02:…" at bounding box center [367, 210] width 686 height 224
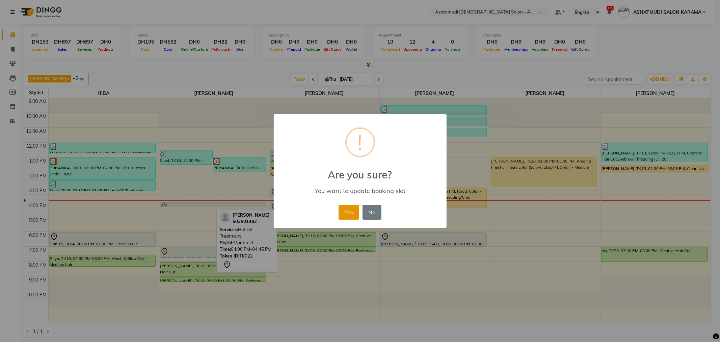
click at [352, 208] on button "Yes" at bounding box center [348, 212] width 21 height 15
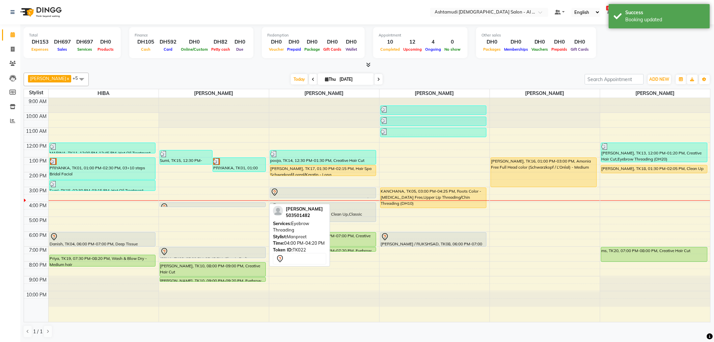
drag, startPoint x: 253, startPoint y: 205, endPoint x: 286, endPoint y: 208, distance: 32.9
click at [286, 208] on div "Liza x MANPREET x Sonal Khade x HIBA x Neha Kanojia x Sajita x +5 Select All AN…" at bounding box center [367, 205] width 687 height 270
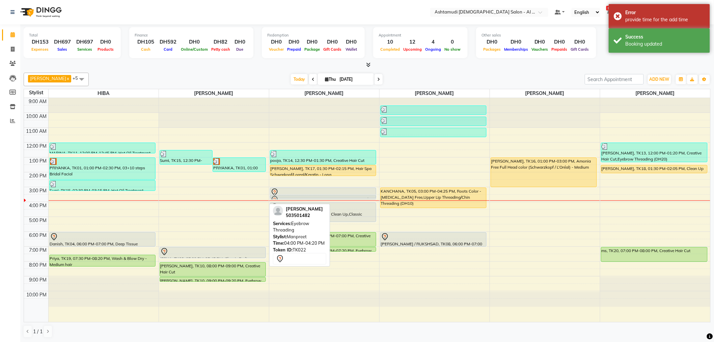
drag, startPoint x: 239, startPoint y: 201, endPoint x: 303, endPoint y: 193, distance: 64.6
click at [303, 193] on tr "MARINA, TK11, 12:00 PM-12:45 PM, Hot Oil Treatment PRIYANKA, TK01, 01:00 PM-02:…" at bounding box center [367, 210] width 686 height 224
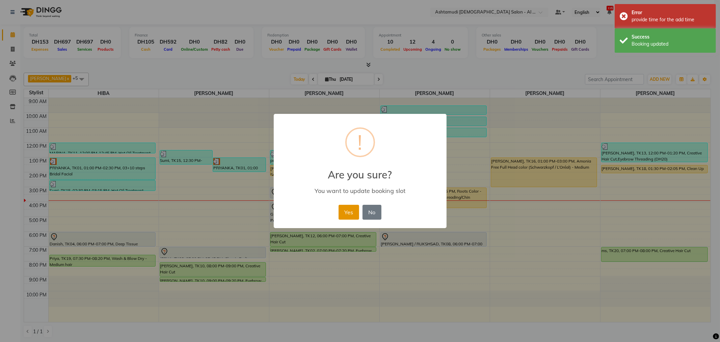
click at [346, 212] on button "Yes" at bounding box center [348, 212] width 21 height 15
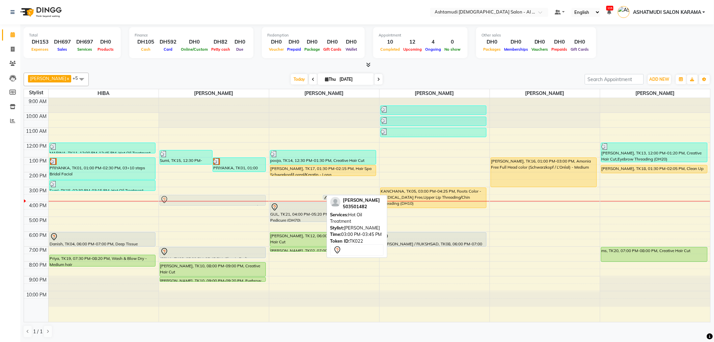
drag, startPoint x: 289, startPoint y: 191, endPoint x: 230, endPoint y: 197, distance: 59.4
click at [230, 197] on tr "MARINA, TK11, 12:00 PM-12:45 PM, Hot Oil Treatment PRIYANKA, TK01, 01:00 PM-02:…" at bounding box center [367, 210] width 686 height 224
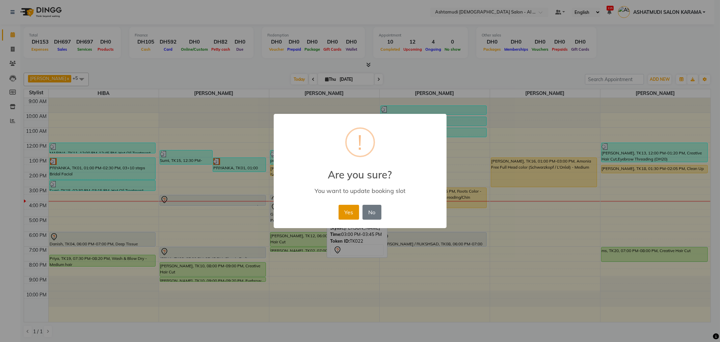
click at [344, 209] on button "Yes" at bounding box center [348, 212] width 21 height 15
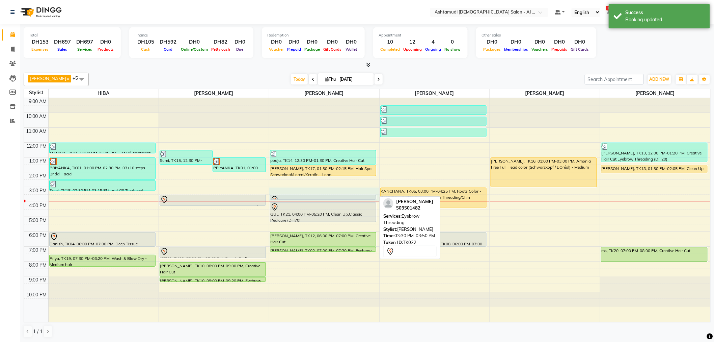
drag, startPoint x: 315, startPoint y: 194, endPoint x: 312, endPoint y: 198, distance: 5.0
click at [312, 198] on div "9:00 AM 10:00 AM 11:00 AM 12:00 PM 1:00 PM 2:00 PM 3:00 PM 4:00 PM 5:00 PM 6:00…" at bounding box center [367, 210] width 686 height 224
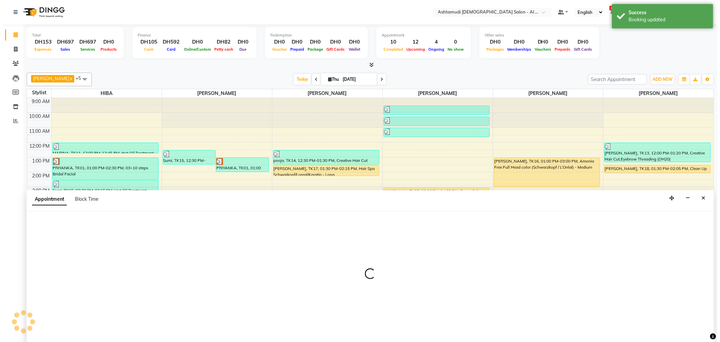
scroll to position [0, 0]
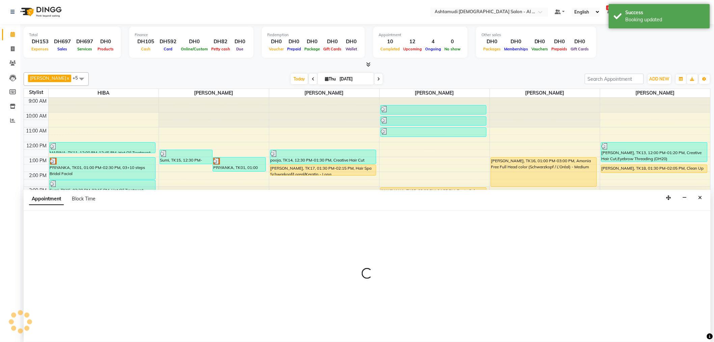
select select "68920"
select select "900"
select select "tentative"
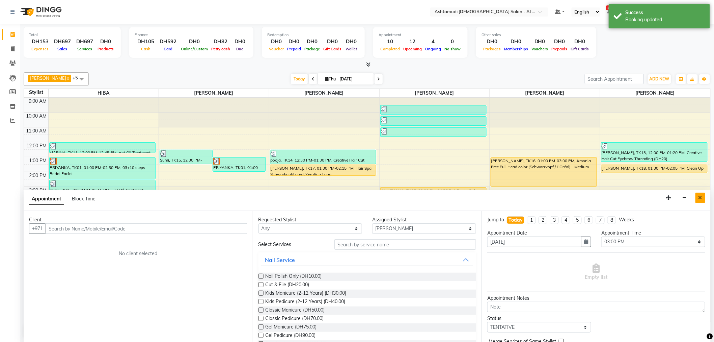
click at [696, 197] on button "Close" at bounding box center [701, 197] width 10 height 10
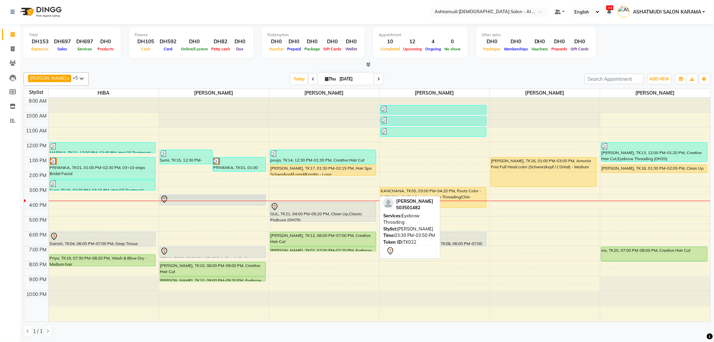
drag, startPoint x: 329, startPoint y: 196, endPoint x: 251, endPoint y: 201, distance: 78.1
click at [251, 201] on tr "MARINA, TK11, 12:00 PM-12:45 PM, Hot Oil Treatment PRIYANKA, TK01, 01:00 PM-02:…" at bounding box center [367, 210] width 686 height 224
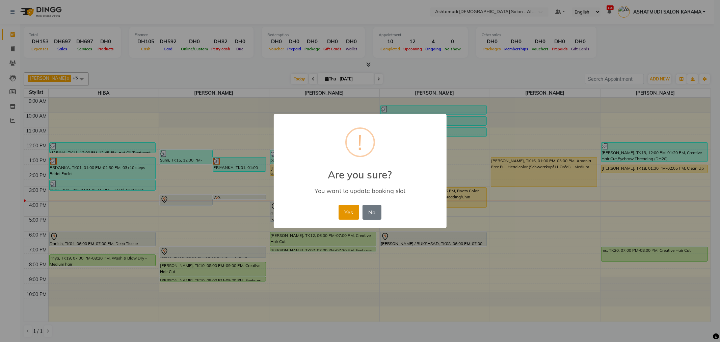
click at [352, 211] on button "Yes" at bounding box center [348, 212] width 21 height 15
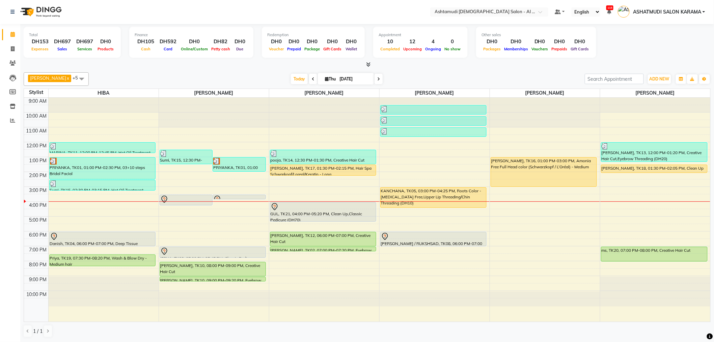
click at [377, 79] on icon at bounding box center [378, 79] width 3 height 4
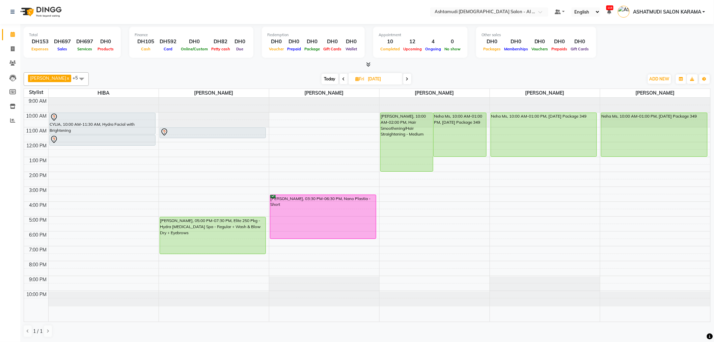
click at [406, 78] on icon at bounding box center [407, 79] width 3 height 4
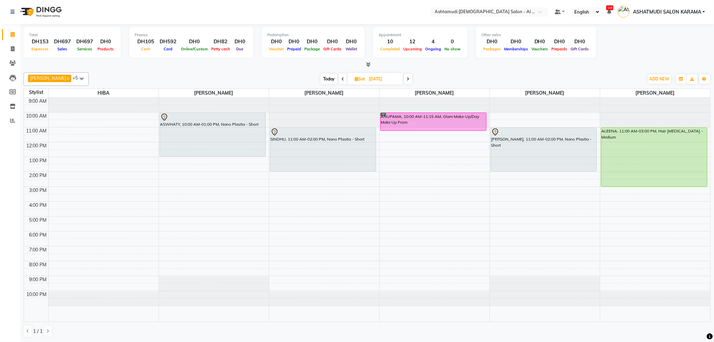
click at [404, 75] on span at bounding box center [408, 79] width 8 height 10
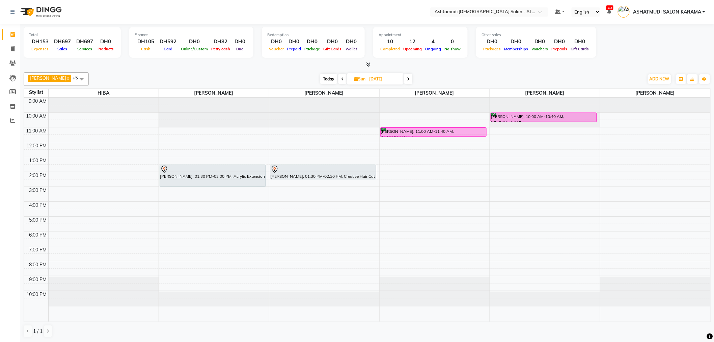
click at [407, 77] on icon at bounding box center [408, 79] width 3 height 4
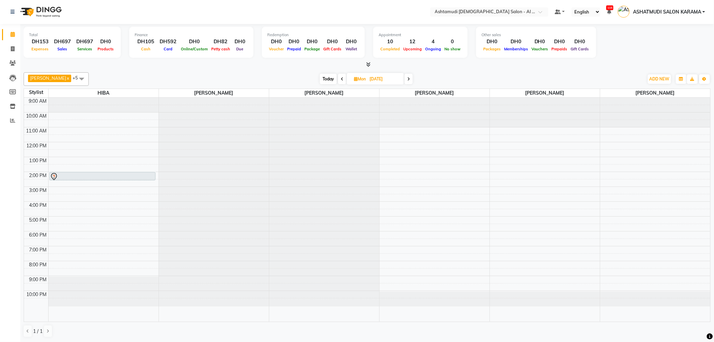
click at [407, 77] on icon at bounding box center [408, 79] width 3 height 4
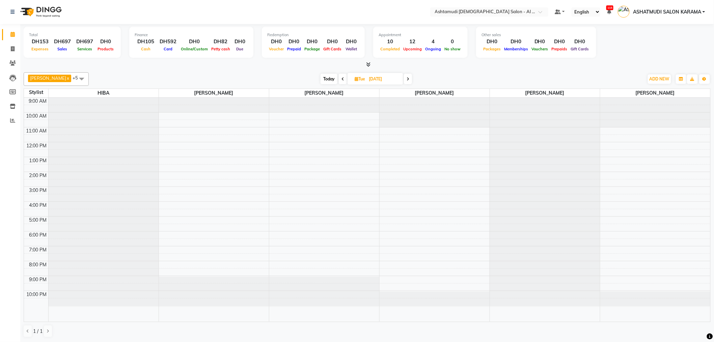
click at [407, 77] on icon at bounding box center [408, 79] width 3 height 4
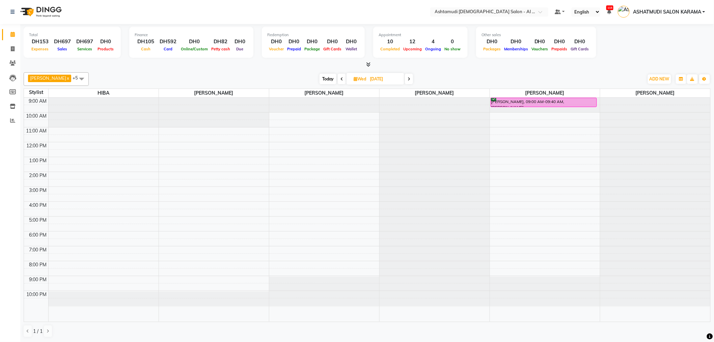
click at [320, 79] on span "Today" at bounding box center [328, 79] width 17 height 10
type input "[DATE]"
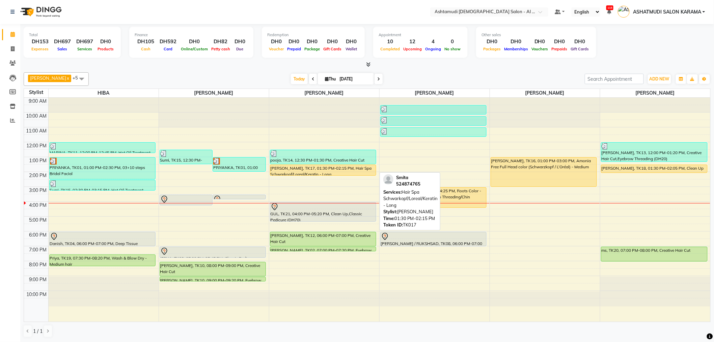
click at [314, 168] on div "Smita, TK17, 01:30 PM-02:15 PM, Hair Spa Schwarkopf/Loreal/Keratin - Long" at bounding box center [323, 170] width 106 height 10
click at [313, 169] on div "Smita, TK17, 01:30 PM-02:15 PM, Hair Spa Schwarkopf/Loreal/Keratin - Long" at bounding box center [323, 170] width 106 height 10
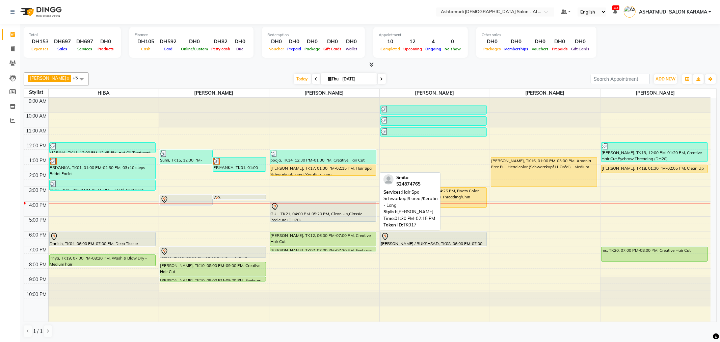
select select "1"
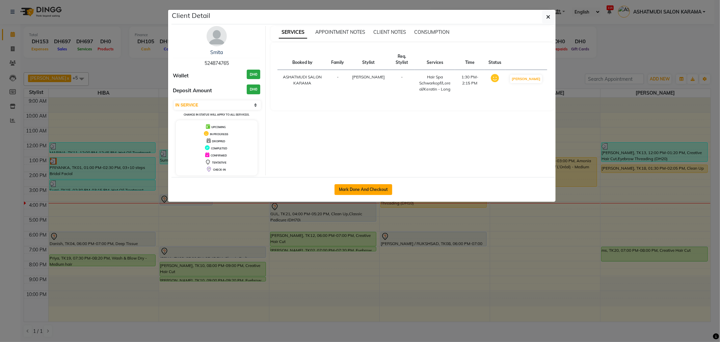
click at [368, 191] on button "Mark Done And Checkout" at bounding box center [363, 189] width 58 height 11
select select "service"
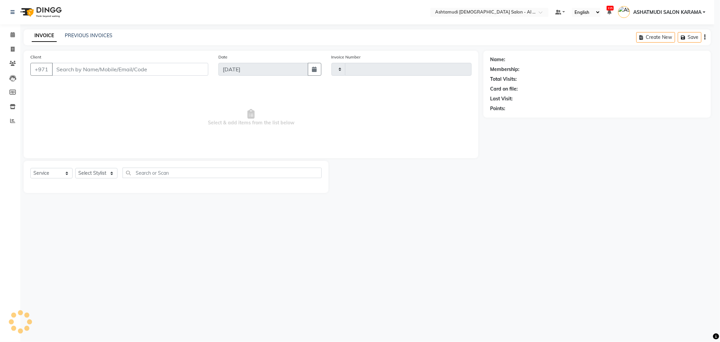
type input "3935"
select select "6647"
type input "524874765"
select select "68920"
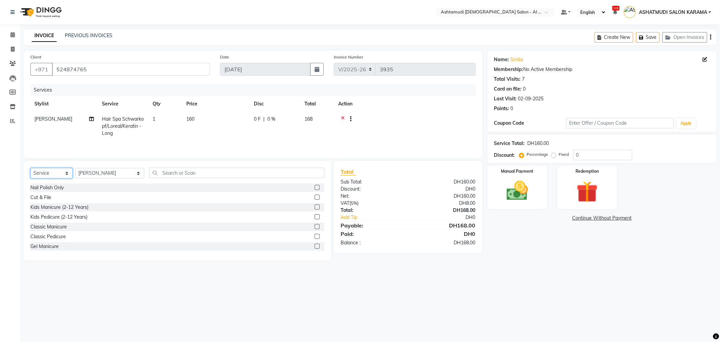
click at [56, 173] on select "Select Service Product Membership Package Voucher Prepaid Gift Card" at bounding box center [51, 173] width 42 height 10
select select "package"
click at [30, 168] on select "Select Service Product Membership Package Voucher Prepaid Gift Card" at bounding box center [51, 173] width 42 height 10
click at [121, 125] on span "Hair Spa Schwarkopf/Loreal/Keratin - Long" at bounding box center [123, 126] width 42 height 20
select select "68920"
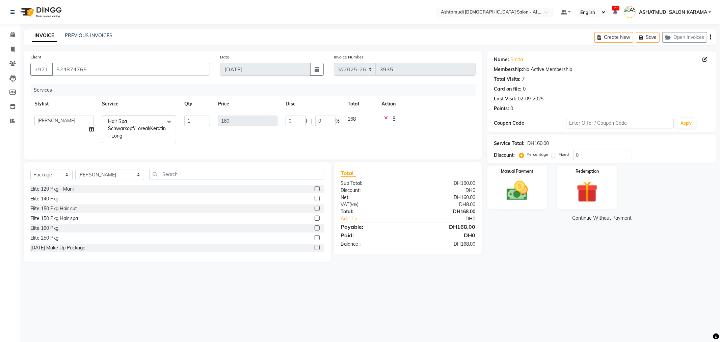
click at [124, 121] on span "Hair Spa Schwarkopf/Loreal/Keratin - Long" at bounding box center [137, 128] width 58 height 21
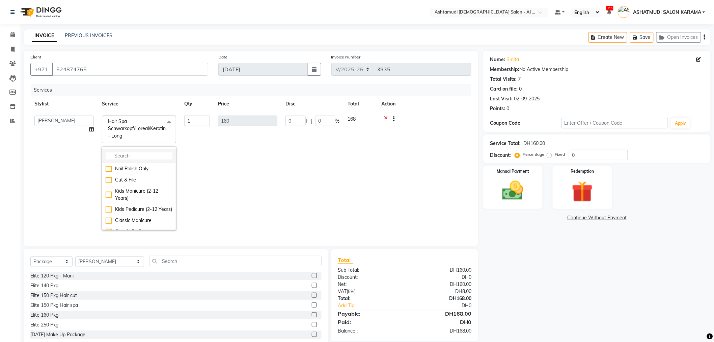
click at [150, 150] on li at bounding box center [139, 156] width 74 height 14
type input "mani"
click at [112, 189] on div "Classic Manicure" at bounding box center [139, 186] width 67 height 7
checkbox input "true"
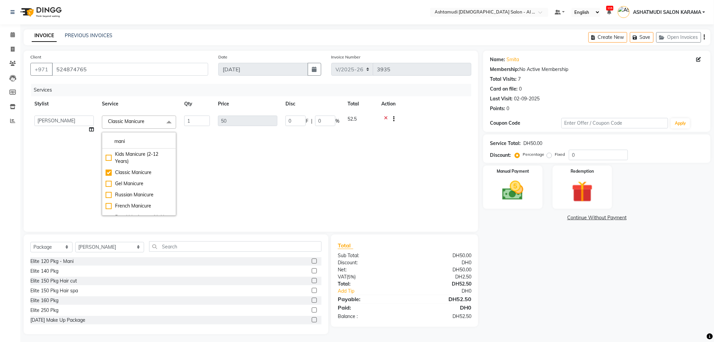
click at [226, 171] on td "50" at bounding box center [247, 165] width 67 height 108
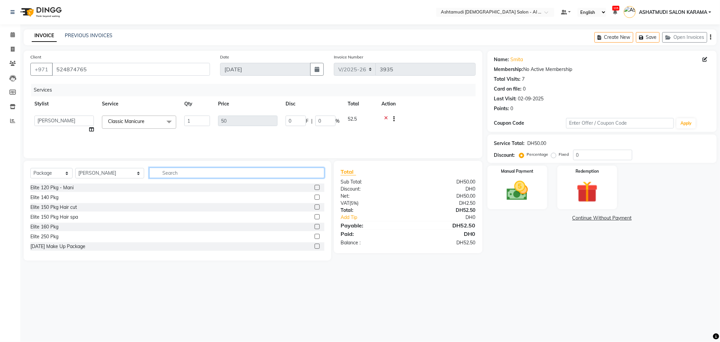
click at [180, 173] on input "text" at bounding box center [236, 172] width 175 height 10
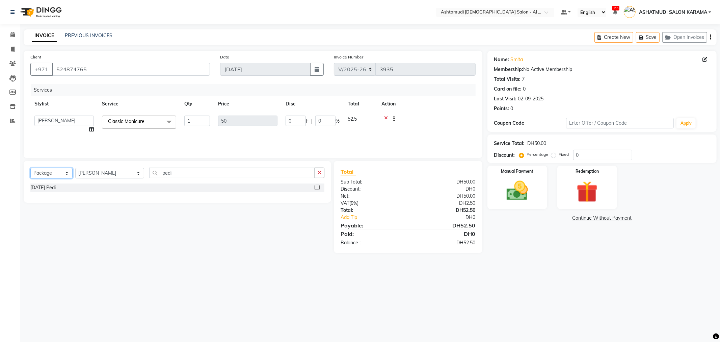
click at [54, 172] on select "Select Service Product Membership Package Voucher Prepaid Gift Card" at bounding box center [51, 173] width 42 height 10
click at [30, 168] on select "Select Service Product Membership Package Voucher Prepaid Gift Card" at bounding box center [51, 173] width 42 height 10
click at [315, 237] on label at bounding box center [317, 236] width 5 height 5
click at [315, 237] on input "checkbox" at bounding box center [317, 236] width 4 height 4
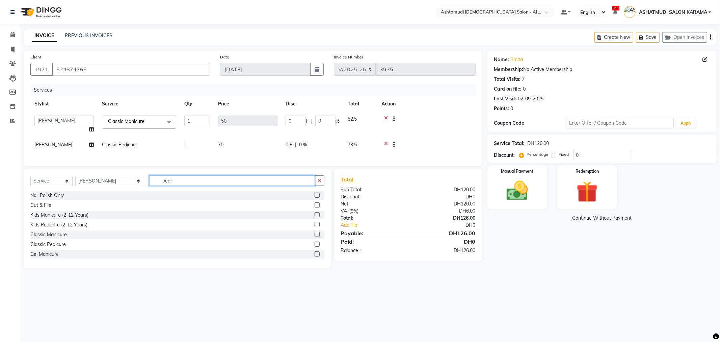
drag, startPoint x: 199, startPoint y: 191, endPoint x: 199, endPoint y: 187, distance: 4.4
click at [199, 186] on input "pedi" at bounding box center [231, 180] width 165 height 10
click at [50, 182] on select "Select Service Product Membership Package Voucher Prepaid Gift Card" at bounding box center [51, 180] width 42 height 10
click at [30, 181] on select "Select Service Product Membership Package Voucher Prepaid Gift Card" at bounding box center [51, 180] width 42 height 10
click at [91, 186] on select "Select Stylist Admin ANALYN ASHATMUDI SALON KARAMA FLOOR SUPERVISOR( TAB ) -QUS…" at bounding box center [109, 180] width 69 height 10
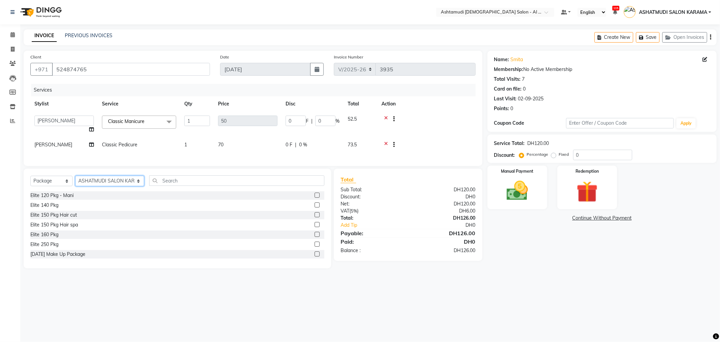
click at [75, 181] on select "Select Stylist Admin ANALYN ASHATMUDI SALON KARAMA FLOOR SUPERVISOR( TAB ) -QUS…" at bounding box center [109, 180] width 69 height 10
click at [160, 186] on input "text" at bounding box center [236, 180] width 175 height 10
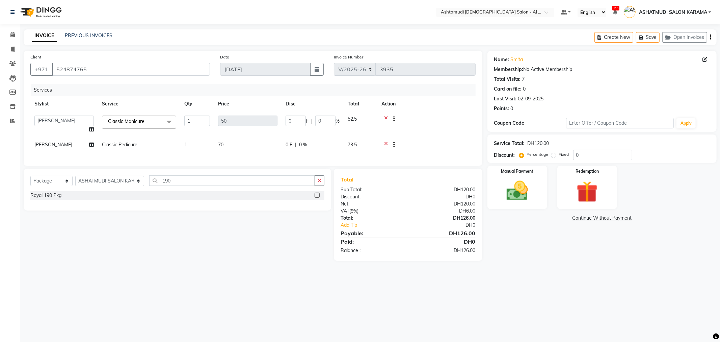
click at [317, 197] on label at bounding box center [317, 194] width 5 height 5
click at [317, 197] on input "checkbox" at bounding box center [317, 195] width 4 height 4
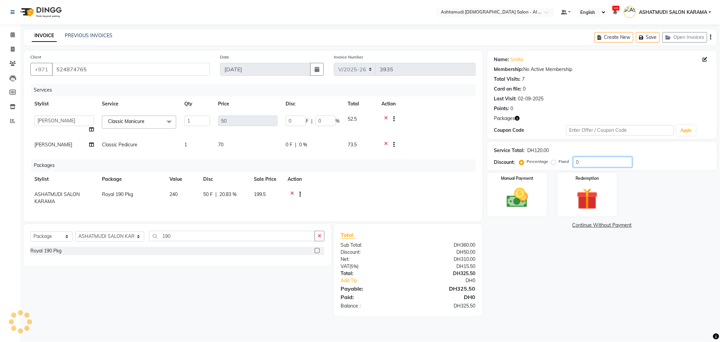
click at [587, 161] on input "0" at bounding box center [602, 162] width 59 height 10
click at [585, 245] on div "Name: Smita Membership: No Active Membership Total Visits: 7 Card on file: 0 La…" at bounding box center [604, 183] width 234 height 265
click at [529, 194] on img at bounding box center [517, 198] width 36 height 26
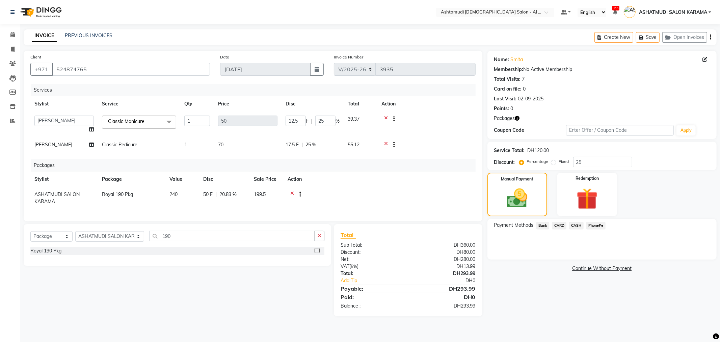
click at [560, 225] on span "CARD" at bounding box center [559, 225] width 15 height 8
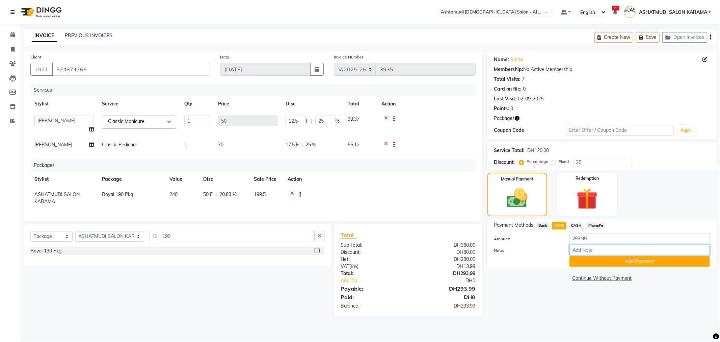
click at [608, 254] on input "Note:" at bounding box center [639, 249] width 140 height 10
click at [615, 264] on button "Add Payment" at bounding box center [639, 261] width 140 height 10
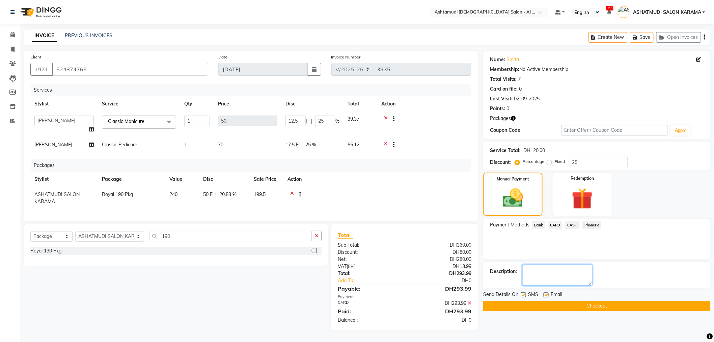
drag, startPoint x: 551, startPoint y: 273, endPoint x: 551, endPoint y: 277, distance: 3.4
click at [551, 274] on textarea at bounding box center [557, 274] width 70 height 21
click at [572, 304] on button "Checkout" at bounding box center [596, 305] width 227 height 10
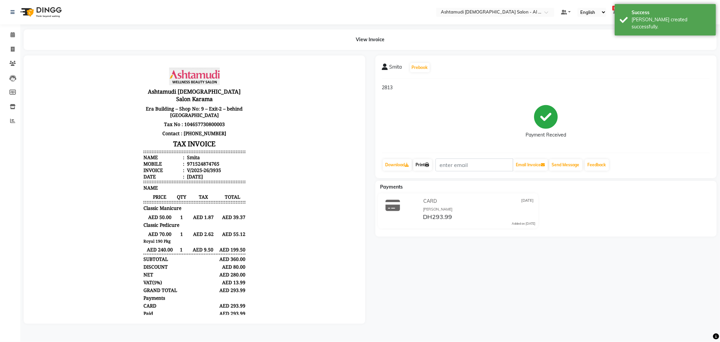
click at [422, 162] on link "Print" at bounding box center [422, 164] width 19 height 11
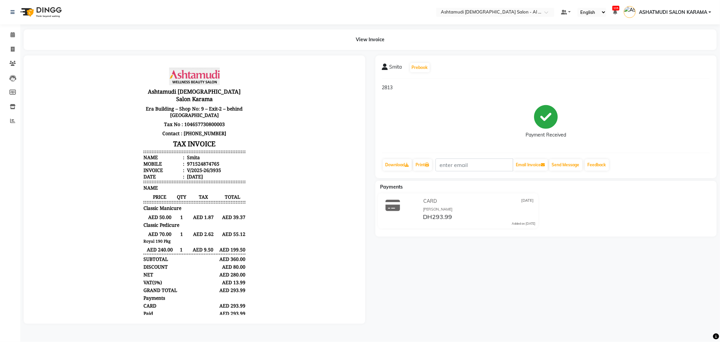
click at [511, 284] on div "Smita Prebook 2813 Payment Received Download Print Email Invoice Send Message F…" at bounding box center [546, 189] width 352 height 268
click at [13, 52] on span at bounding box center [13, 50] width 12 height 8
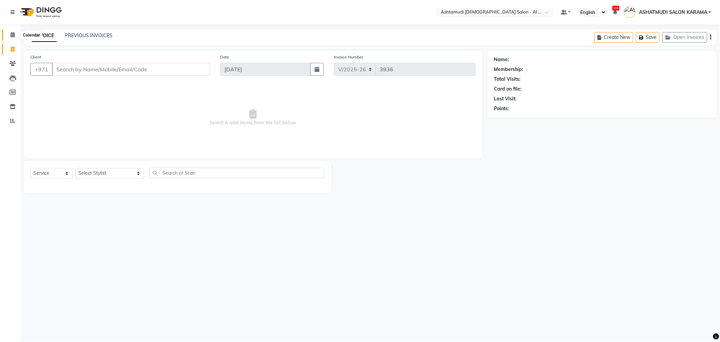
click at [10, 33] on icon at bounding box center [12, 34] width 4 height 5
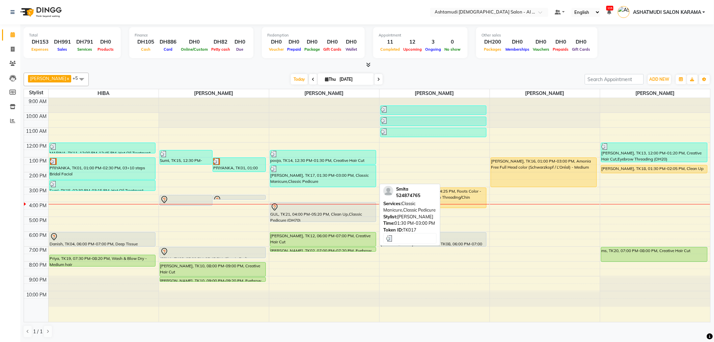
click at [297, 177] on div "Smita, TK17, 01:30 PM-03:00 PM, Classic Manicure,Classic Pedicure" at bounding box center [323, 176] width 106 height 22
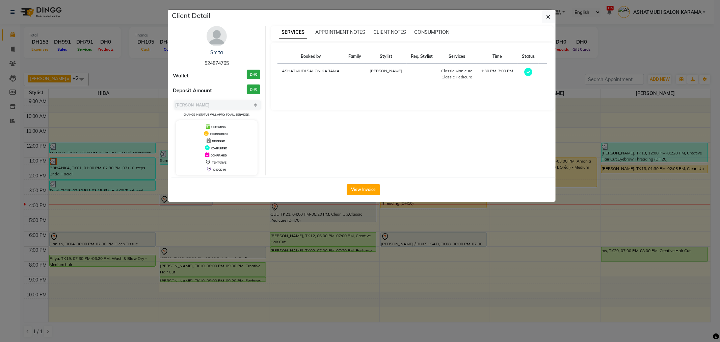
drag, startPoint x: 198, startPoint y: 58, endPoint x: 238, endPoint y: 62, distance: 40.0
click at [238, 62] on div "Smita 524874765" at bounding box center [216, 58] width 87 height 18
copy span "524874765"
click at [9, 47] on ngb-modal-window "Client Detail Smita 524874765 Wallet DH0 Deposit Amount DH0 Select MARK DONE UP…" at bounding box center [360, 171] width 720 height 342
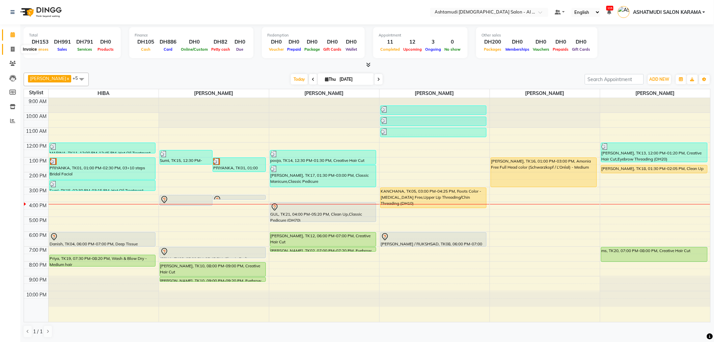
click at [11, 47] on icon at bounding box center [13, 49] width 4 height 5
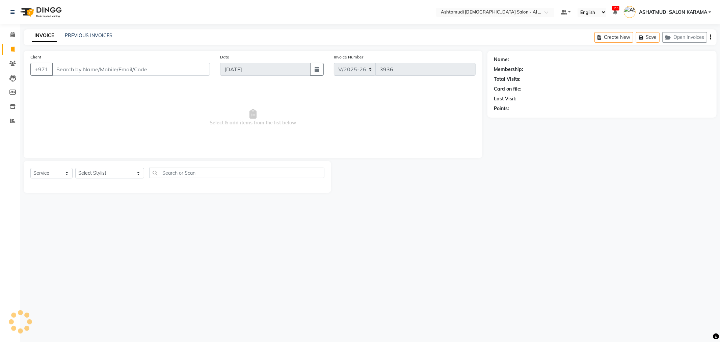
click at [88, 69] on input "Client" at bounding box center [131, 69] width 158 height 13
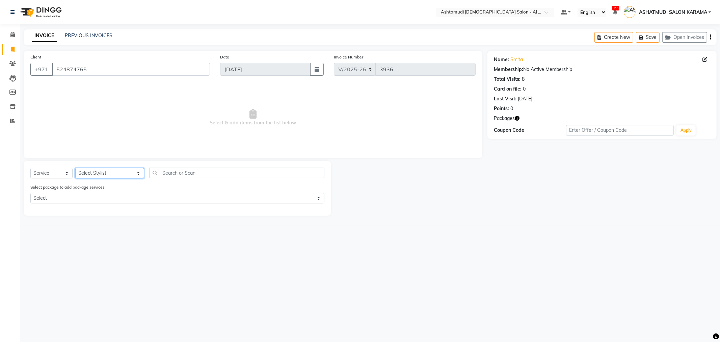
click at [113, 171] on select "Select Stylist Admin ANALYN ASHATMUDI SALON KARAMA FLOOR SUPERVISOR( TAB ) -QUS…" at bounding box center [109, 173] width 69 height 10
click at [75, 168] on select "Select Stylist Admin ANALYN ASHATMUDI SALON KARAMA FLOOR SUPERVISOR( TAB ) -QUS…" at bounding box center [109, 173] width 69 height 10
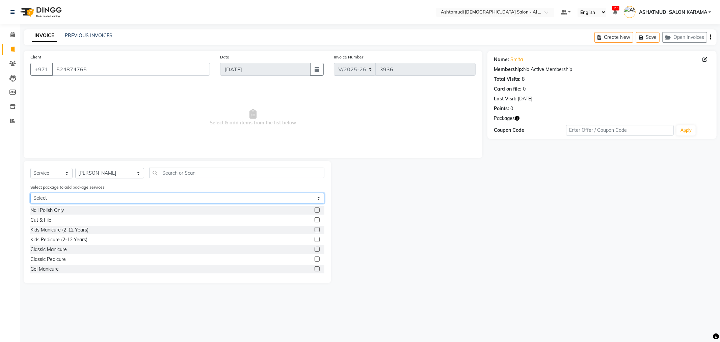
click at [112, 198] on select "Select Royal 190 Pkg" at bounding box center [177, 198] width 294 height 10
click at [30, 193] on select "Select Royal 190 Pkg" at bounding box center [177, 198] width 294 height 10
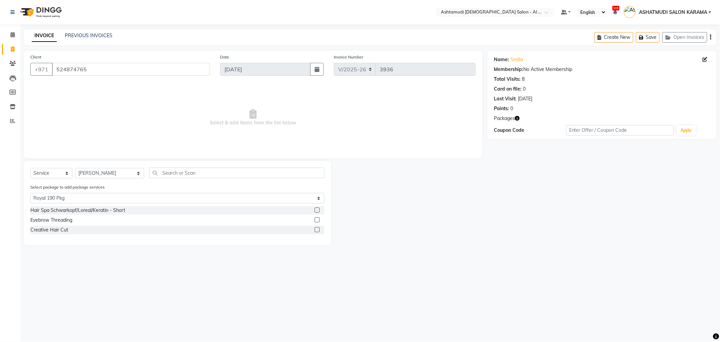
click at [316, 209] on label at bounding box center [317, 209] width 5 height 5
click at [316, 209] on input "checkbox" at bounding box center [317, 210] width 4 height 4
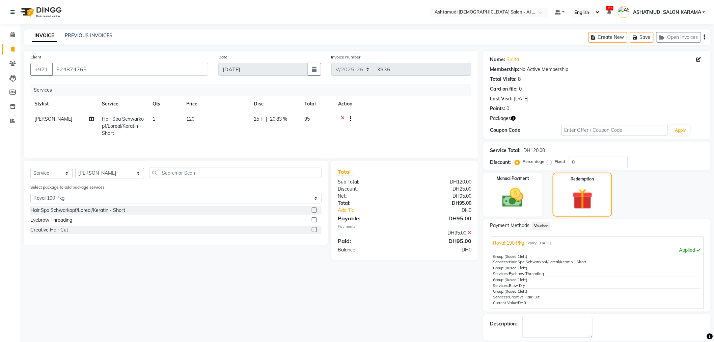
click at [315, 220] on label at bounding box center [314, 219] width 5 height 5
click at [315, 220] on input "checkbox" at bounding box center [314, 220] width 4 height 4
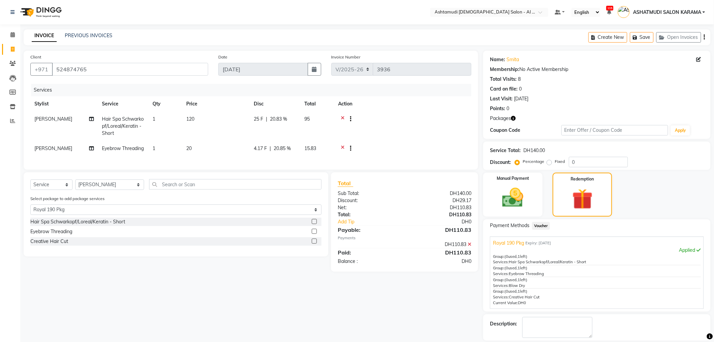
click at [314, 243] on label at bounding box center [314, 240] width 5 height 5
click at [314, 243] on input "checkbox" at bounding box center [314, 241] width 4 height 4
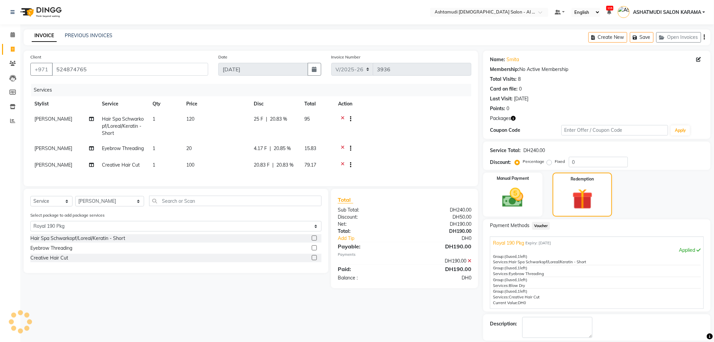
scroll to position [31, 0]
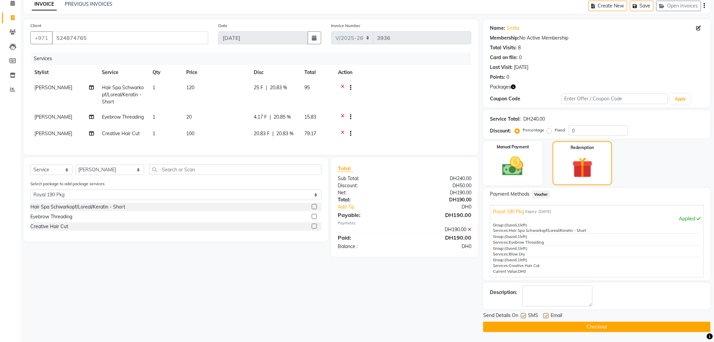
click at [566, 328] on button "Checkout" at bounding box center [596, 326] width 227 height 10
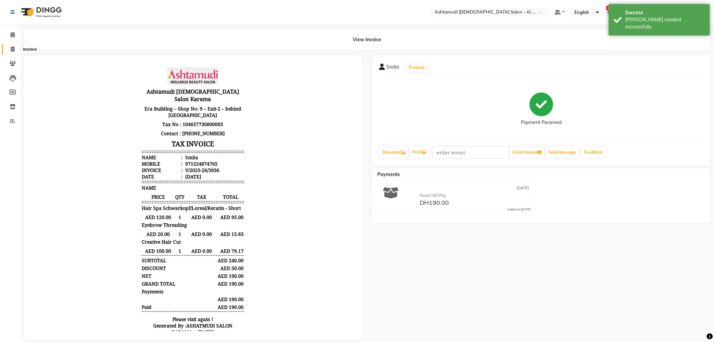
click at [8, 47] on span at bounding box center [13, 50] width 12 height 8
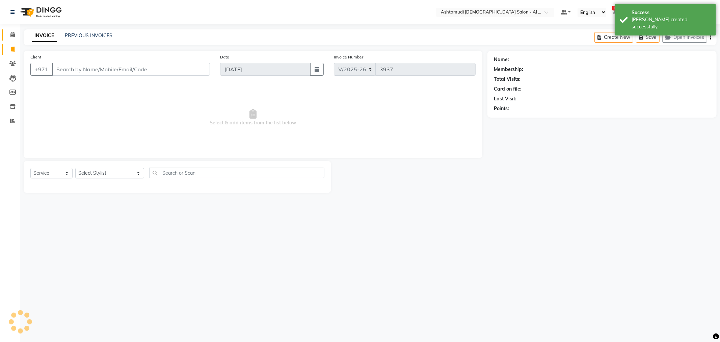
click at [11, 30] on link "Calendar" at bounding box center [10, 34] width 16 height 11
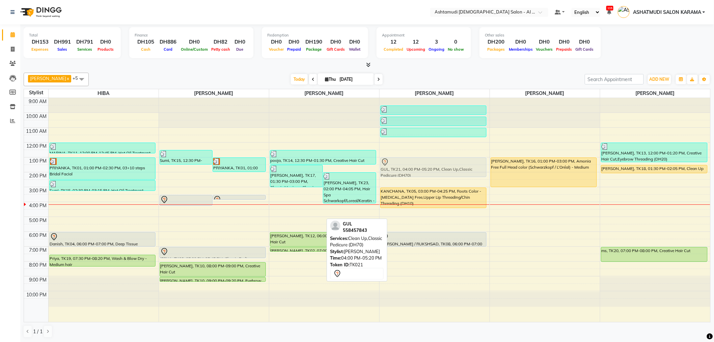
drag, startPoint x: 295, startPoint y: 215, endPoint x: 436, endPoint y: 175, distance: 146.4
click at [436, 175] on tr "MARINA, TK11, 12:00 PM-12:45 PM, Hot Oil Treatment PRIYANKA, TK01, 01:00 PM-02:…" at bounding box center [367, 210] width 686 height 224
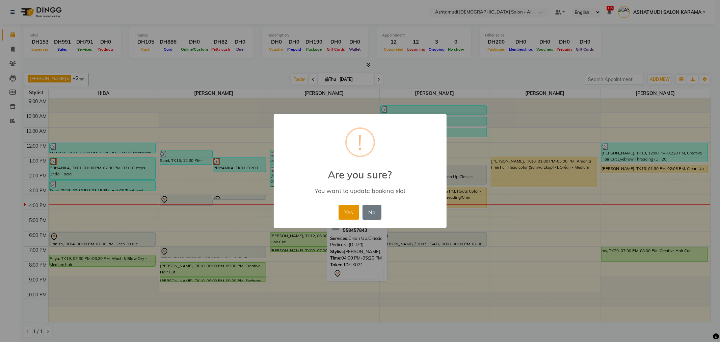
click at [346, 218] on button "Yes" at bounding box center [348, 212] width 21 height 15
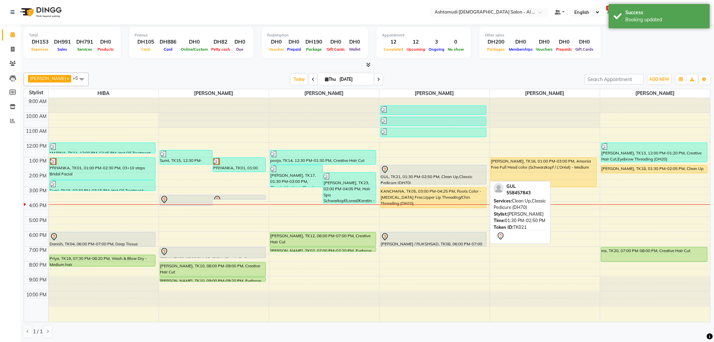
click at [414, 174] on div "GUL, TK21, 01:30 PM-02:50 PM, Clean Up,Classic Pedicure (DH70)" at bounding box center [434, 174] width 106 height 19
click at [415, 174] on div "GUL, TK21, 01:30 PM-02:50 PM, Clean Up,Classic Pedicure (DH70)" at bounding box center [434, 174] width 106 height 19
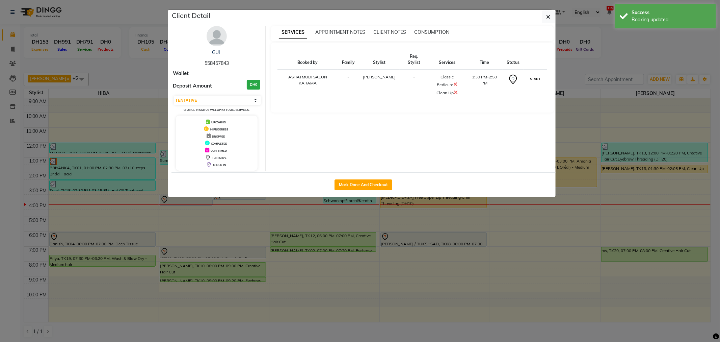
drag, startPoint x: 535, startPoint y: 70, endPoint x: 535, endPoint y: 76, distance: 6.1
click at [535, 76] on button "START" at bounding box center [535, 79] width 14 height 8
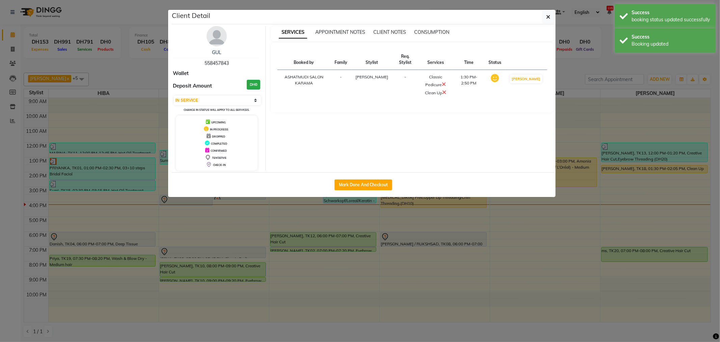
click at [585, 106] on ngb-modal-window "Client Detail GUL 558457843 Wallet Deposit Amount DH0 Select IN SERVICE CONFIRM…" at bounding box center [360, 171] width 720 height 342
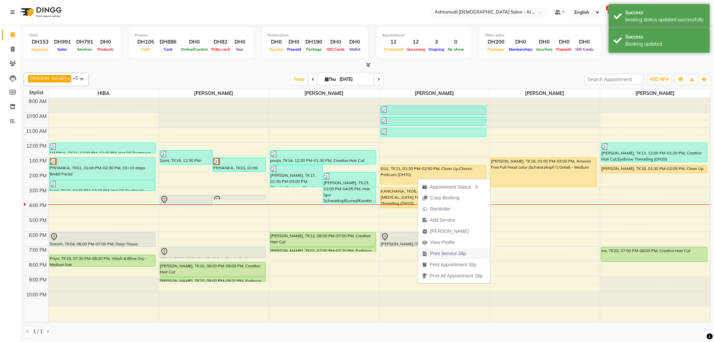
click at [448, 254] on span "Print Service Slip" at bounding box center [448, 253] width 36 height 7
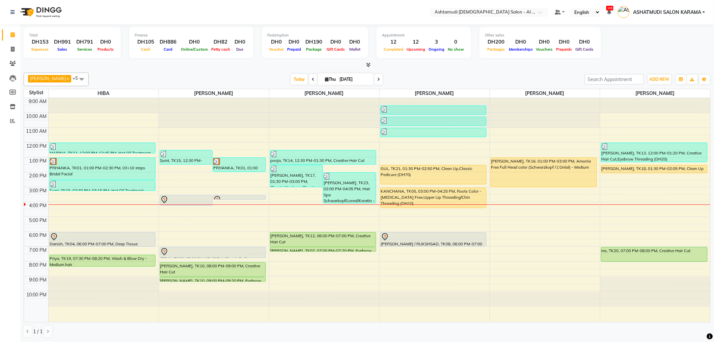
click at [653, 42] on div "Total DH153 Expenses DH991 Sales DH791 Services DH0 Products Finance DH105 Cash…" at bounding box center [367, 43] width 687 height 33
click at [296, 211] on div "9:00 AM 10:00 AM 11:00 AM 12:00 PM 1:00 PM 2:00 PM 3:00 PM 4:00 PM 5:00 PM 6:00…" at bounding box center [367, 210] width 686 height 224
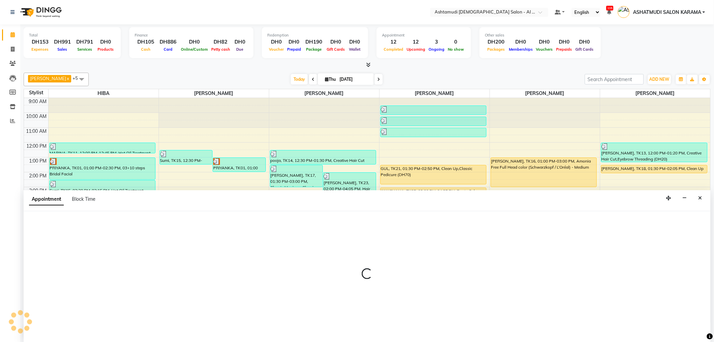
scroll to position [0, 0]
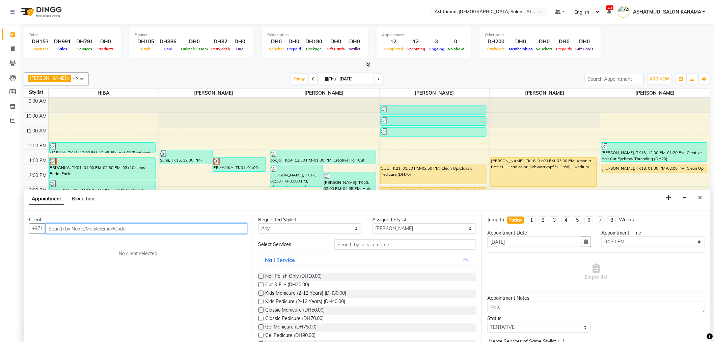
click at [207, 227] on input "text" at bounding box center [147, 228] width 202 height 10
click at [101, 240] on span "525589" at bounding box center [111, 242] width 20 height 7
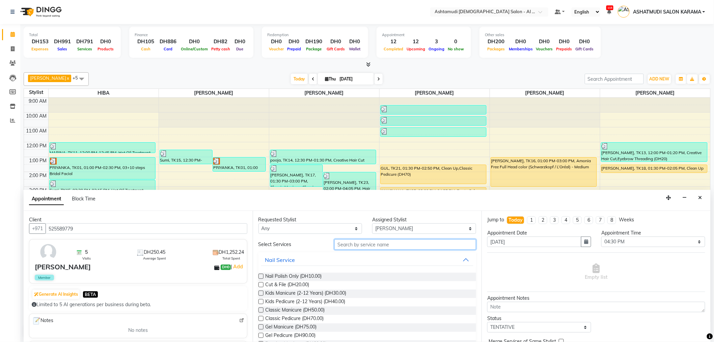
click at [356, 242] on input "text" at bounding box center [405, 244] width 142 height 10
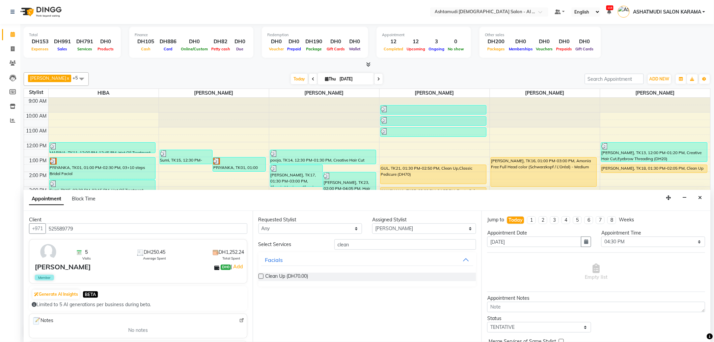
click at [261, 275] on label at bounding box center [260, 275] width 5 height 5
click at [261, 275] on input "checkbox" at bounding box center [260, 276] width 4 height 4
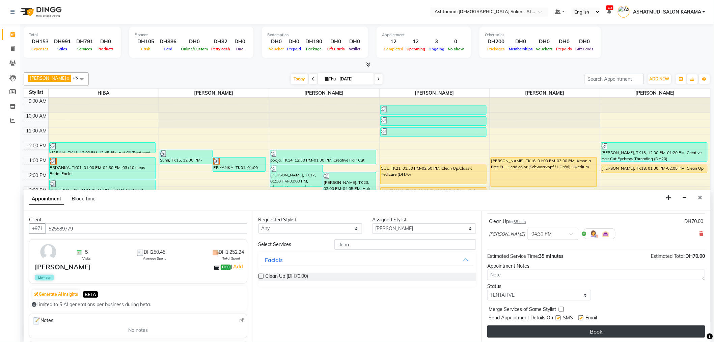
scroll to position [40, 0]
click at [571, 328] on button "Book" at bounding box center [596, 330] width 218 height 12
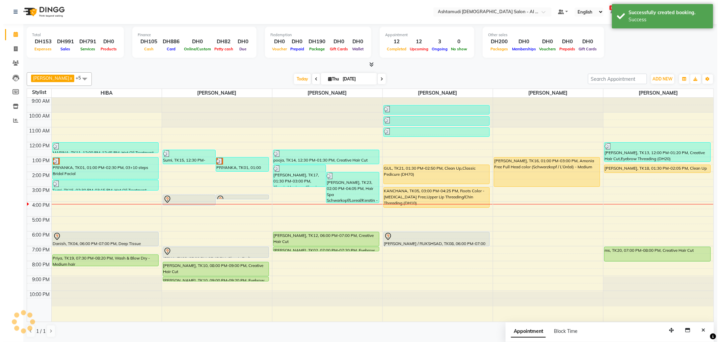
scroll to position [0, 0]
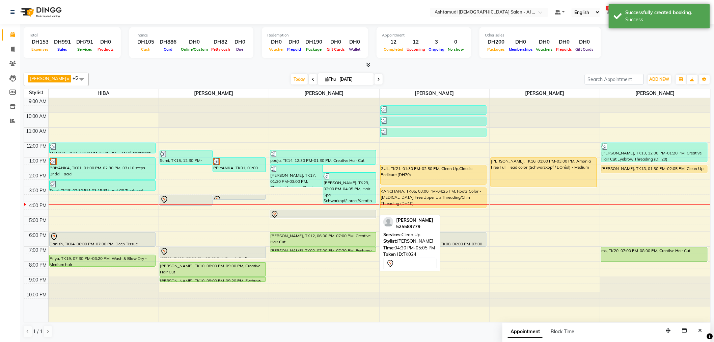
click at [311, 211] on div at bounding box center [323, 214] width 105 height 8
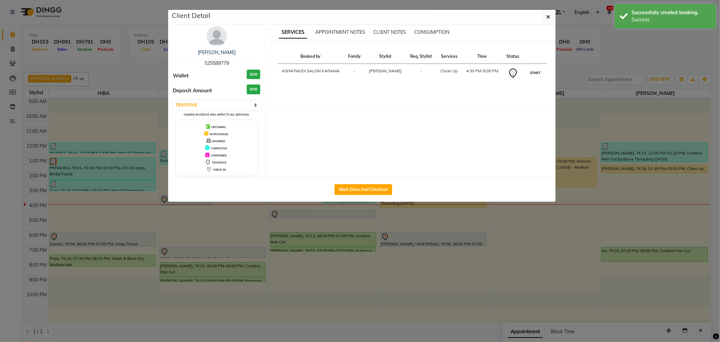
click at [533, 75] on button "START" at bounding box center [535, 73] width 14 height 8
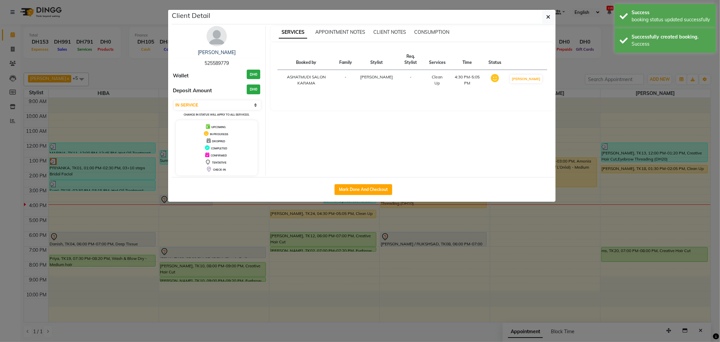
click at [589, 65] on ngb-modal-window "Client Detail aiswarya 525589779 Wallet DH0 Deposit Amount DH0 Select IN SERVIC…" at bounding box center [360, 171] width 720 height 342
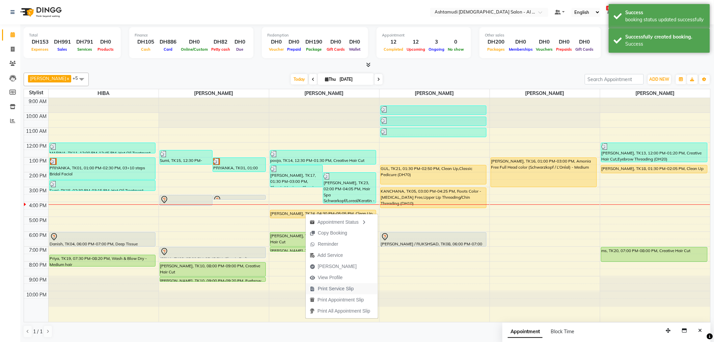
click at [342, 287] on span "Print Service Slip" at bounding box center [336, 288] width 36 height 7
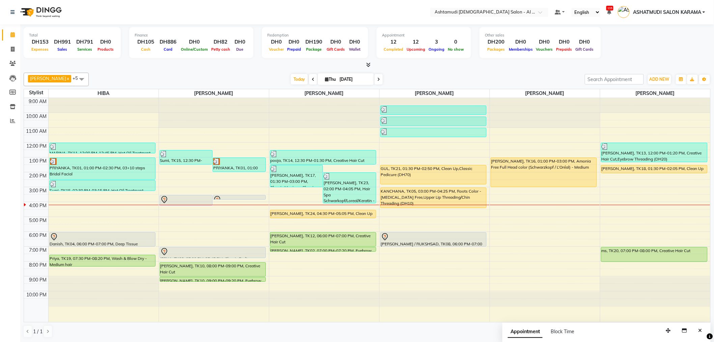
drag, startPoint x: 669, startPoint y: 32, endPoint x: 663, endPoint y: 24, distance: 9.6
click at [669, 32] on div "Total DH153 Expenses DH991 Sales DH791 Services DH0 Products Finance DH105 Cash…" at bounding box center [367, 43] width 687 height 33
click at [308, 214] on div "aiswarya, TK24, 04:30 PM-05:05 PM, Clean Up" at bounding box center [323, 214] width 106 height 8
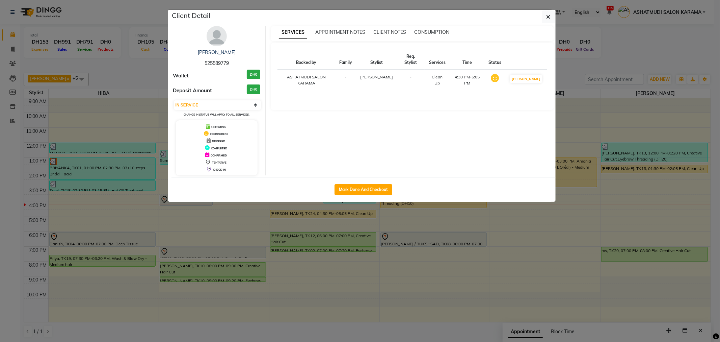
drag, startPoint x: 654, startPoint y: 35, endPoint x: 616, endPoint y: 62, distance: 46.2
click at [653, 35] on ngb-modal-window "Client Detail aiswarya 525589779 Wallet DH0 Deposit Amount DH0 Select IN SERVIC…" at bounding box center [360, 171] width 720 height 342
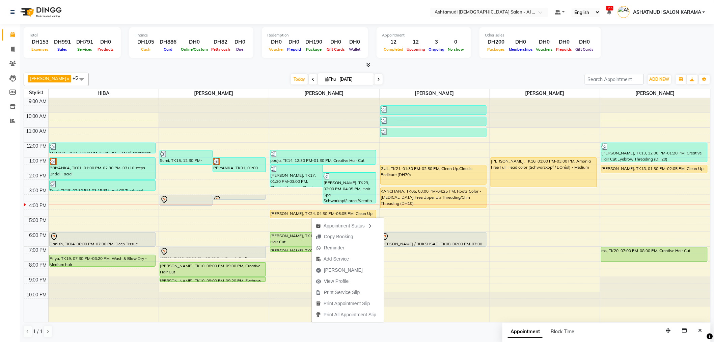
click at [615, 34] on div "Total DH153 Expenses DH991 Sales DH791 Services DH0 Products Finance DH105 Cash…" at bounding box center [367, 43] width 687 height 33
click at [337, 255] on span "Add Service" at bounding box center [334, 254] width 25 height 7
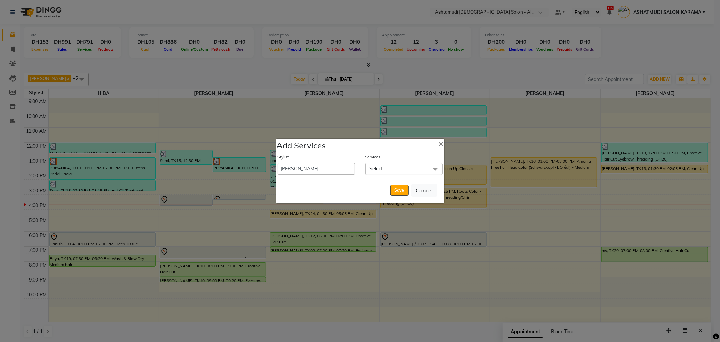
click at [388, 167] on span "Select" at bounding box center [403, 169] width 77 height 12
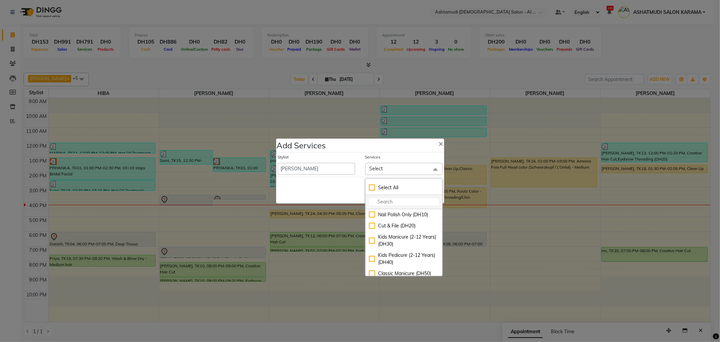
click at [379, 200] on input "multiselect-search" at bounding box center [404, 201] width 70 height 7
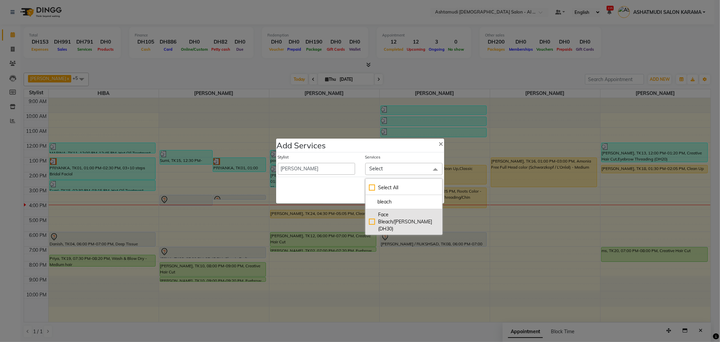
click at [371, 217] on div "Face Bleach/De-Tan (DH30)" at bounding box center [404, 221] width 70 height 21
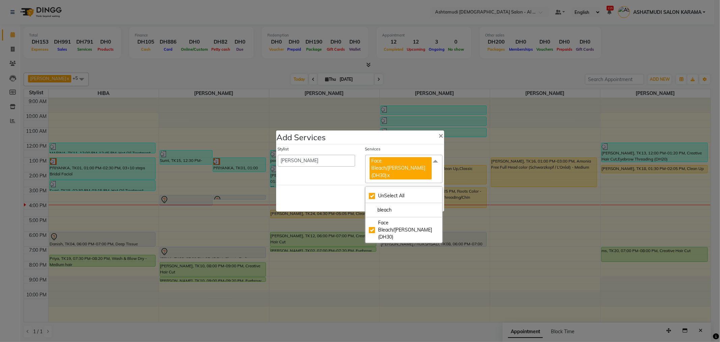
click at [354, 196] on div "Save Cancel" at bounding box center [360, 198] width 168 height 27
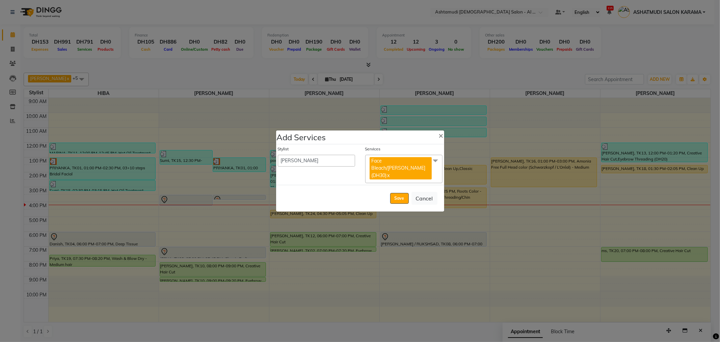
click at [435, 175] on span "Face Bleach/De-Tan (DH30) x" at bounding box center [403, 169] width 77 height 28
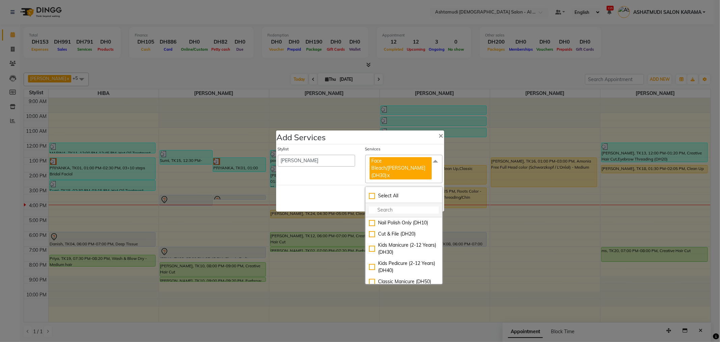
click at [395, 207] on input "multiselect-search" at bounding box center [404, 209] width 70 height 7
click at [369, 237] on div "Eyebrow Threading (DH20)" at bounding box center [404, 238] width 70 height 7
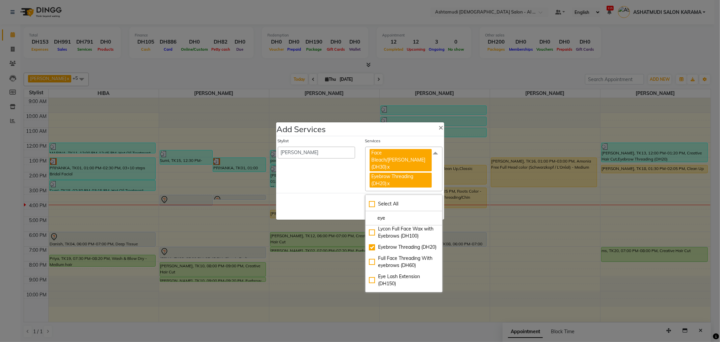
click at [337, 212] on div "Save Cancel" at bounding box center [360, 206] width 168 height 27
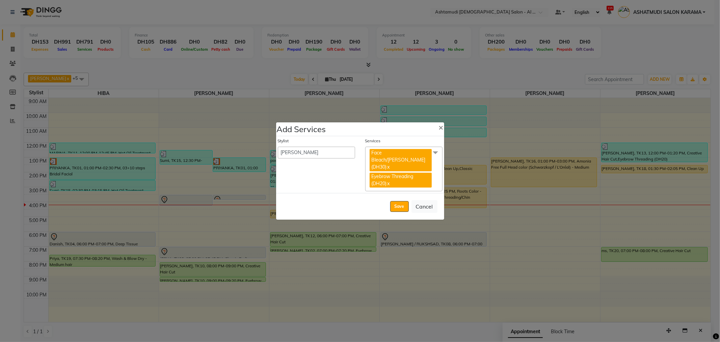
click at [434, 173] on span "Face Bleach/De-Tan (DH30) x Eyebrow Threading (DH20) x" at bounding box center [403, 168] width 77 height 45
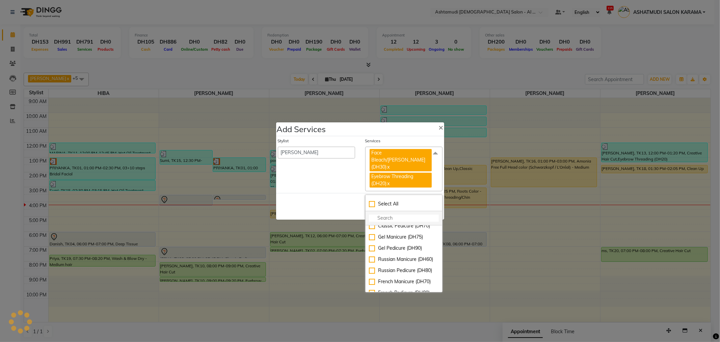
click at [400, 218] on input "multiselect-search" at bounding box center [404, 217] width 70 height 7
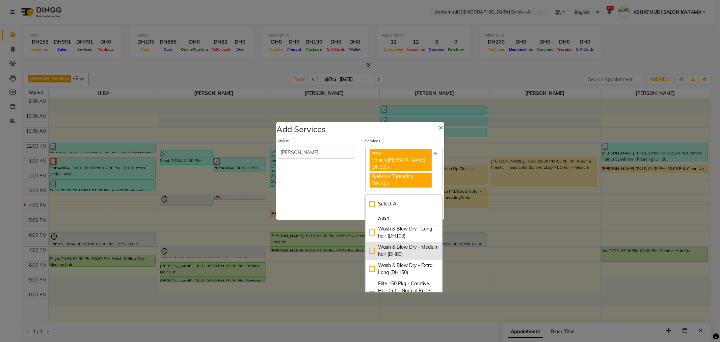
click at [369, 245] on div "Wash & Blow Dry - Medium hair (DH80)" at bounding box center [404, 250] width 70 height 14
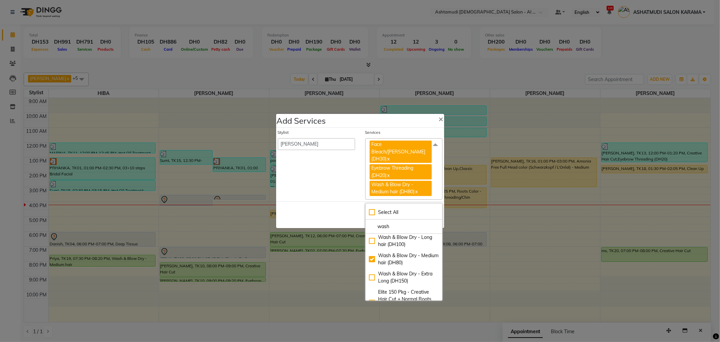
click at [339, 210] on div "Save Cancel" at bounding box center [360, 214] width 168 height 27
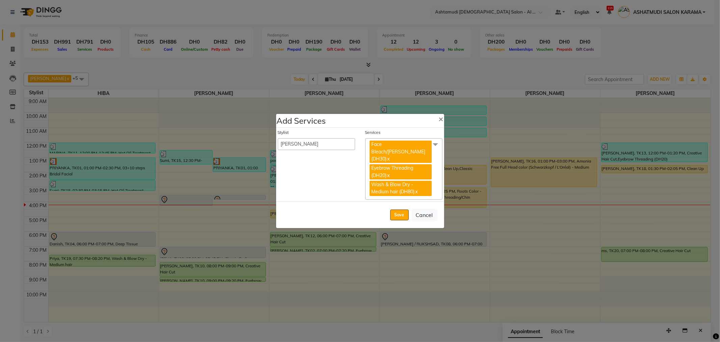
click at [397, 211] on button "Save" at bounding box center [399, 214] width 19 height 11
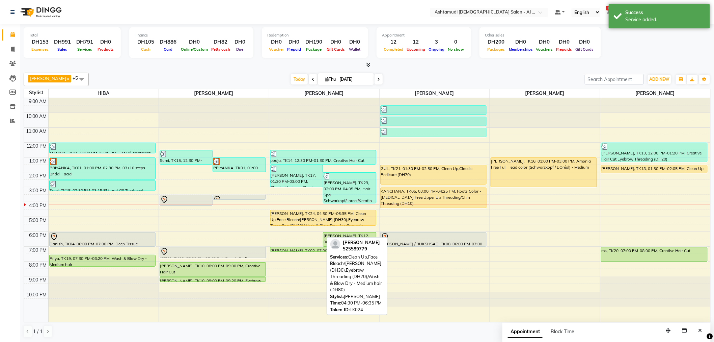
drag, startPoint x: 297, startPoint y: 240, endPoint x: 297, endPoint y: 231, distance: 8.4
click at [297, 231] on div "9:00 AM 10:00 AM 11:00 AM 12:00 PM 1:00 PM 2:00 PM 3:00 PM 4:00 PM 5:00 PM 6:00…" at bounding box center [367, 210] width 686 height 224
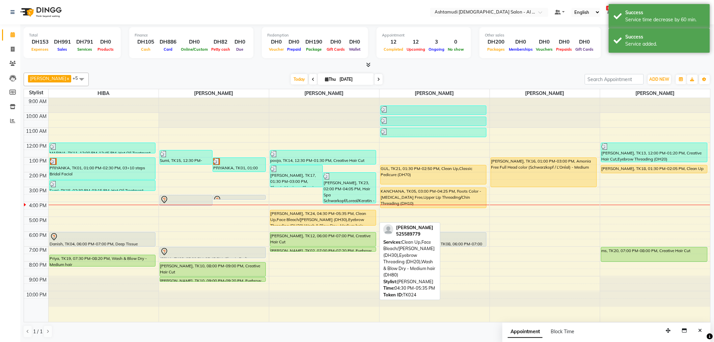
click at [319, 217] on div "aiswarya, TK24, 04:30 PM-05:35 PM, Clean Up,Face Bleach/De-Tan (DH30),Eyebrow T…" at bounding box center [323, 217] width 106 height 15
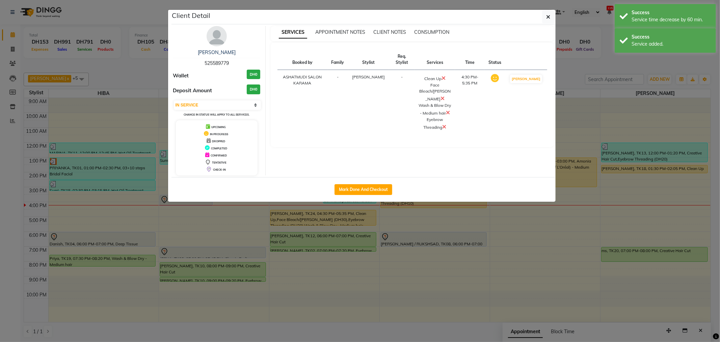
click at [605, 103] on ngb-modal-window "Client Detail aiswarya 525589779 Wallet DH0 Deposit Amount DH0 Select IN SERVIC…" at bounding box center [360, 171] width 720 height 342
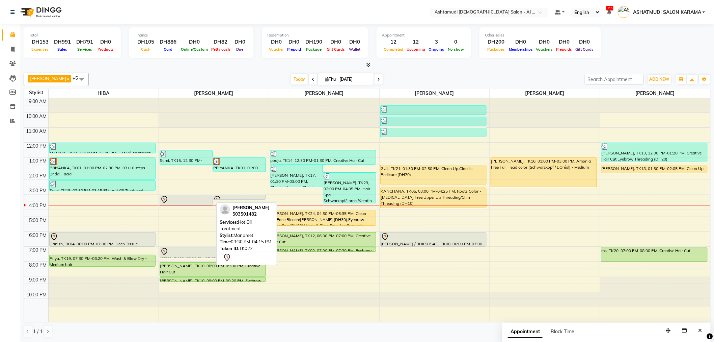
click at [194, 195] on div at bounding box center [186, 199] width 52 height 8
click at [197, 195] on div at bounding box center [186, 199] width 52 height 8
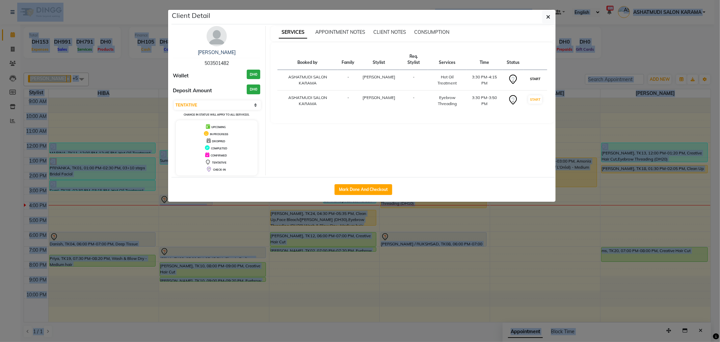
click at [541, 81] on button "START" at bounding box center [535, 79] width 14 height 8
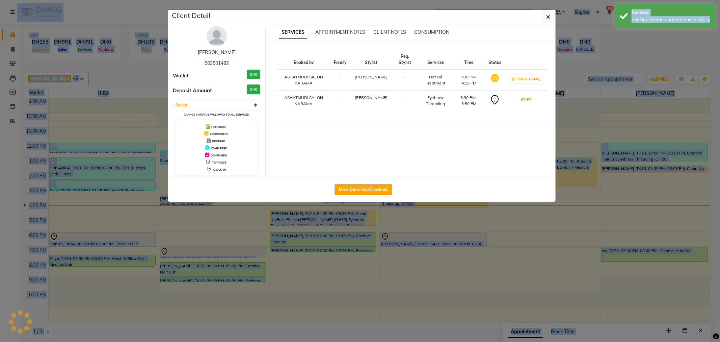
click at [527, 103] on button "START" at bounding box center [526, 99] width 14 height 8
click at [547, 15] on icon "button" at bounding box center [548, 16] width 4 height 5
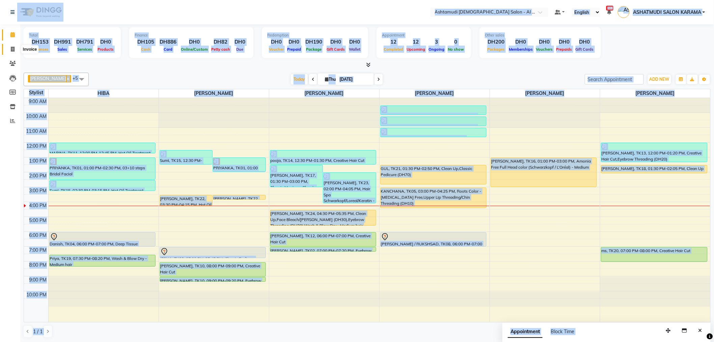
click at [9, 46] on span at bounding box center [13, 50] width 12 height 8
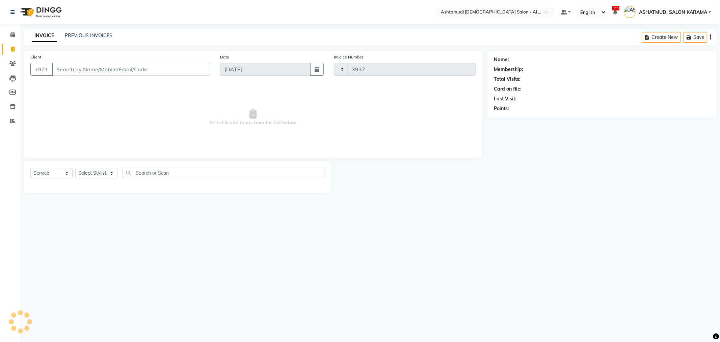
click at [9, 50] on span at bounding box center [13, 50] width 12 height 8
click at [91, 170] on select "Select Stylist Admin ANALYN ASHATMUDI SALON KARAMA FLOOR SUPERVISOR( TAB ) -QUS…" at bounding box center [109, 173] width 69 height 10
click at [75, 168] on select "Select Stylist Admin ANALYN ASHATMUDI SALON KARAMA FLOOR SUPERVISOR( TAB ) -QUS…" at bounding box center [109, 173] width 69 height 10
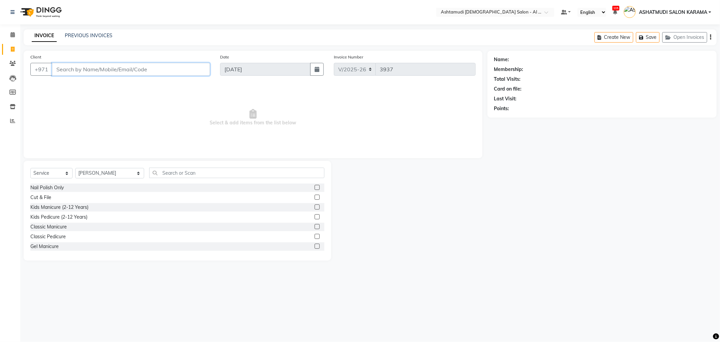
click at [143, 72] on input "Client" at bounding box center [131, 69] width 158 height 13
click at [223, 173] on input "text" at bounding box center [236, 172] width 175 height 10
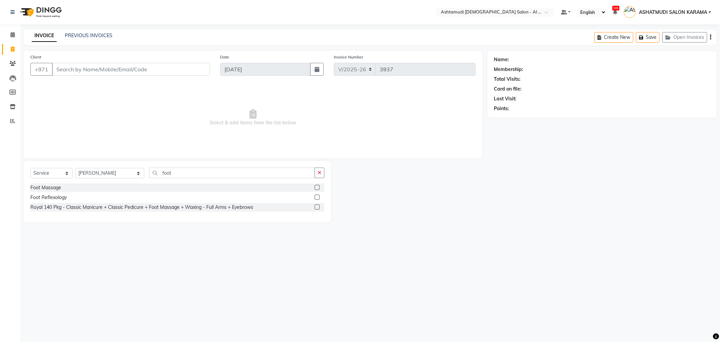
click at [317, 186] on label at bounding box center [317, 187] width 5 height 5
click at [317, 186] on input "checkbox" at bounding box center [317, 187] width 4 height 4
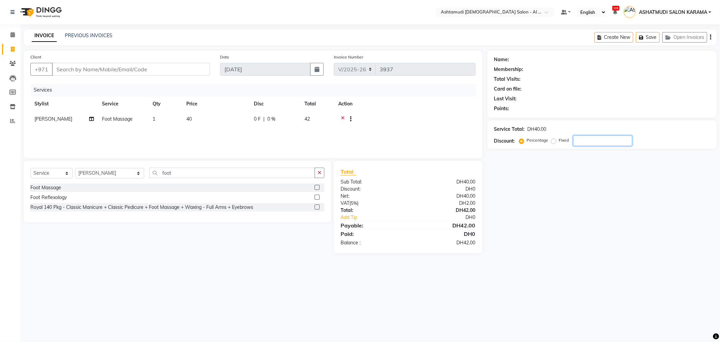
click at [594, 136] on input "number" at bounding box center [602, 140] width 59 height 10
click at [11, 32] on span at bounding box center [13, 35] width 12 height 8
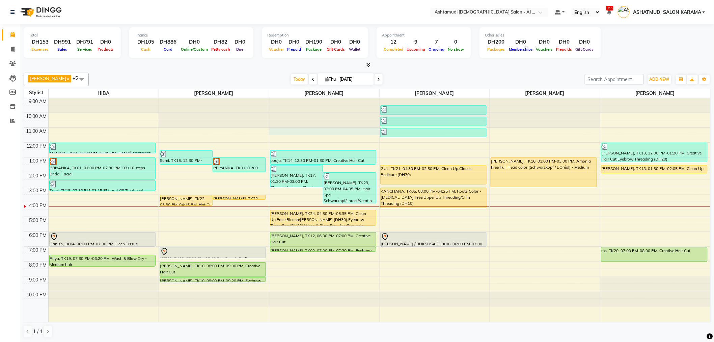
click at [299, 130] on div "9:00 AM 10:00 AM 11:00 AM 12:00 PM 1:00 PM 2:00 PM 3:00 PM 4:00 PM 5:00 PM 6:00…" at bounding box center [367, 210] width 686 height 224
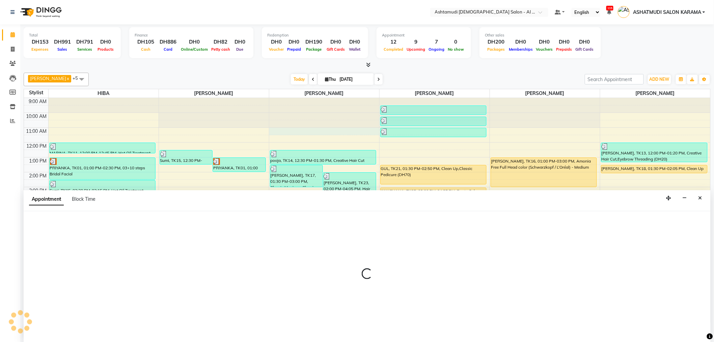
scroll to position [0, 0]
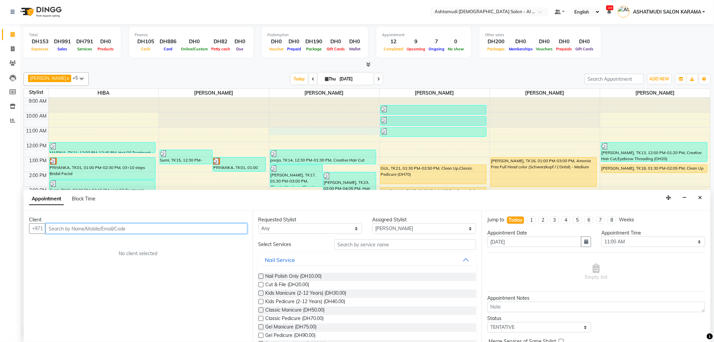
click at [611, 114] on div "9:00 AM 10:00 AM 11:00 AM 12:00 PM 1:00 PM 2:00 PM 3:00 PM 4:00 PM 5:00 PM 6:00…" at bounding box center [367, 210] width 686 height 224
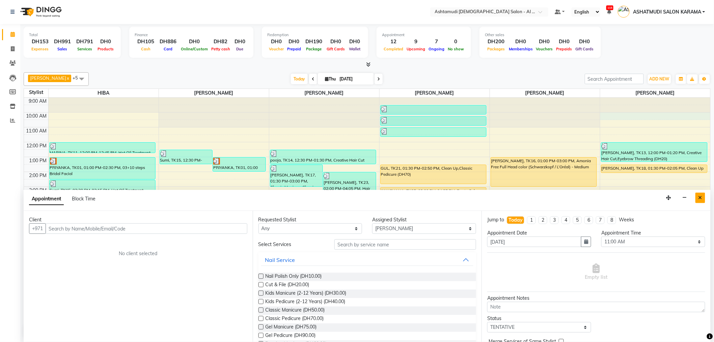
click at [701, 194] on button "Close" at bounding box center [701, 197] width 10 height 10
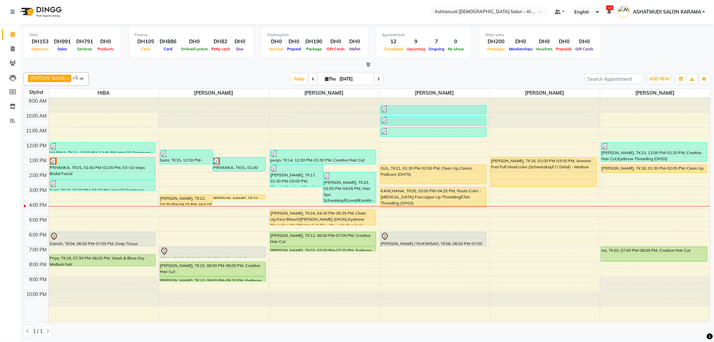
click at [298, 132] on div "9:00 AM 10:00 AM 11:00 AM 12:00 PM 1:00 PM 2:00 PM 3:00 PM 4:00 PM 5:00 PM 6:00…" at bounding box center [367, 210] width 686 height 224
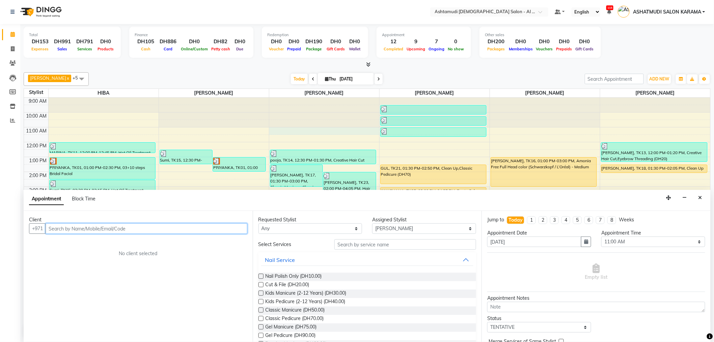
click at [203, 228] on input "text" at bounding box center [147, 228] width 202 height 10
click at [203, 230] on input "text" at bounding box center [147, 228] width 202 height 10
click at [192, 230] on input "text" at bounding box center [147, 228] width 202 height 10
click at [142, 229] on input "text" at bounding box center [147, 228] width 202 height 10
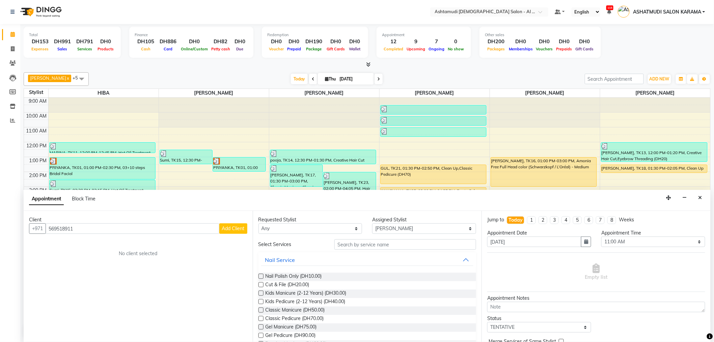
click at [236, 227] on span "Add Client" at bounding box center [233, 228] width 23 height 6
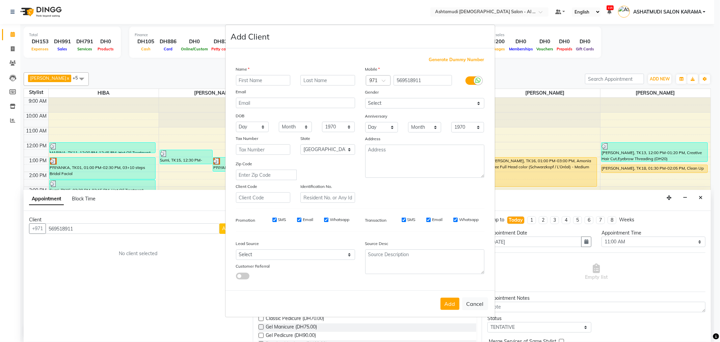
drag, startPoint x: 269, startPoint y: 75, endPoint x: 269, endPoint y: 70, distance: 4.7
click at [269, 70] on div "Name Email DOB Day 01 02 03 04 05 06 07 08 09 10 11 12 13 14 15 16 17 18 19 20 …" at bounding box center [295, 133] width 129 height 137
click at [267, 76] on input "text" at bounding box center [263, 80] width 55 height 10
click at [391, 102] on select "Select Male Female Other Prefer Not To Say" at bounding box center [424, 103] width 119 height 10
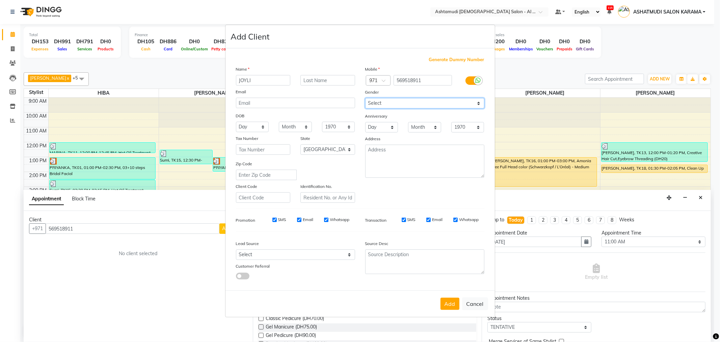
click at [365, 98] on select "Select Male Female Other Prefer Not To Say" at bounding box center [424, 103] width 119 height 10
click at [452, 308] on button "Add" at bounding box center [449, 303] width 19 height 12
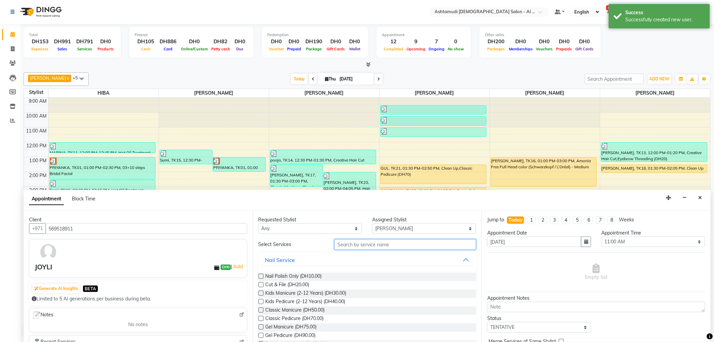
click at [360, 244] on input "text" at bounding box center [405, 244] width 142 height 10
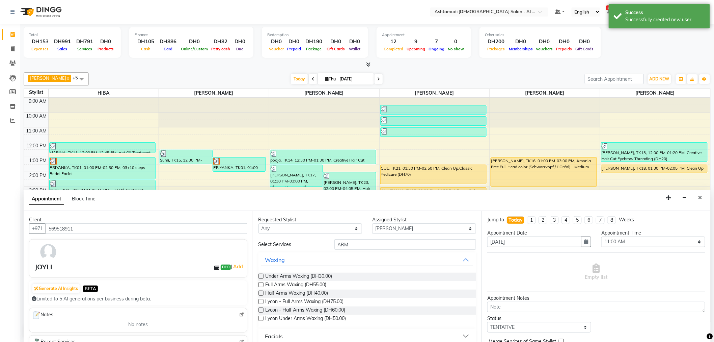
click at [259, 293] on label at bounding box center [260, 292] width 5 height 5
click at [259, 293] on input "checkbox" at bounding box center [260, 293] width 4 height 4
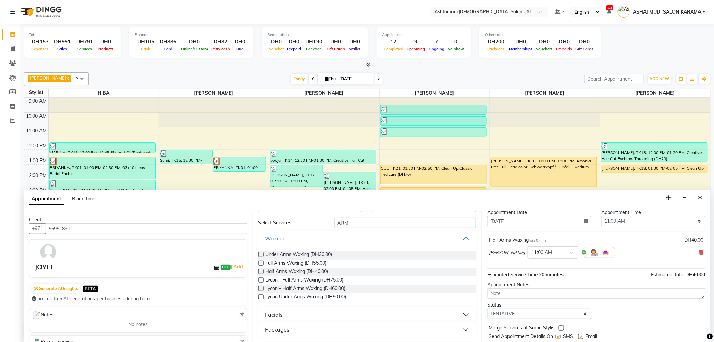
scroll to position [40, 0]
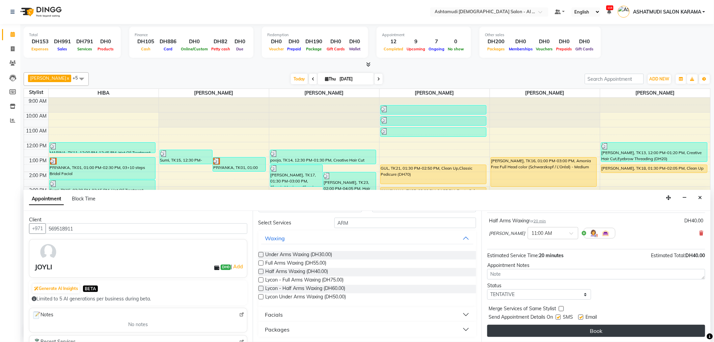
click at [580, 327] on button "Book" at bounding box center [596, 330] width 218 height 12
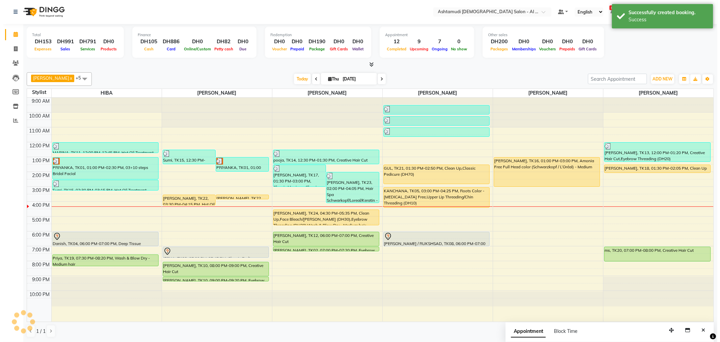
scroll to position [0, 0]
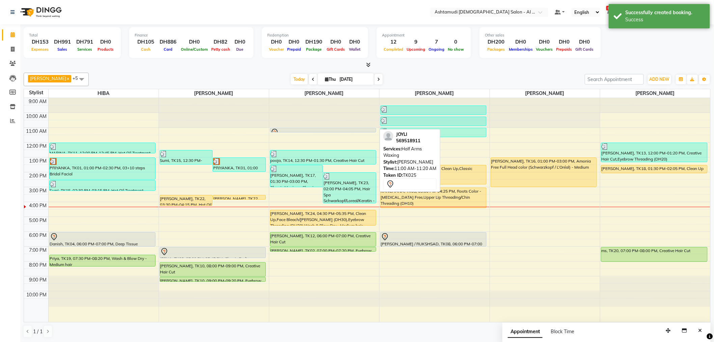
click at [340, 128] on div at bounding box center [323, 132] width 105 height 8
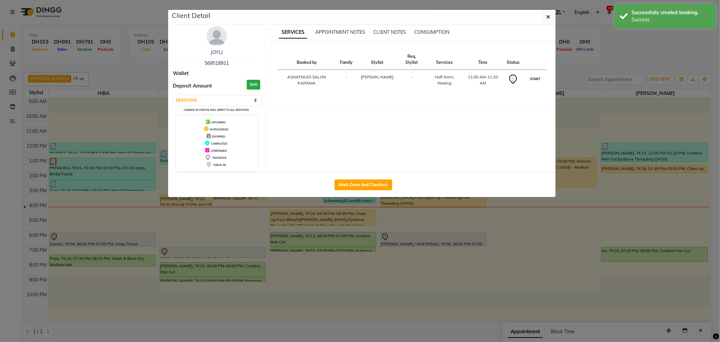
click at [531, 75] on button "START" at bounding box center [535, 79] width 14 height 8
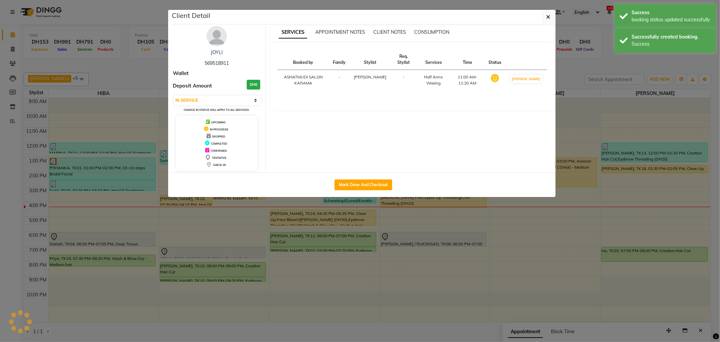
click at [596, 54] on ngb-modal-window "Client Detail JOYLI 569518911 Wallet Deposit Amount DH0 Select IN SERVICE CONFI…" at bounding box center [360, 171] width 720 height 342
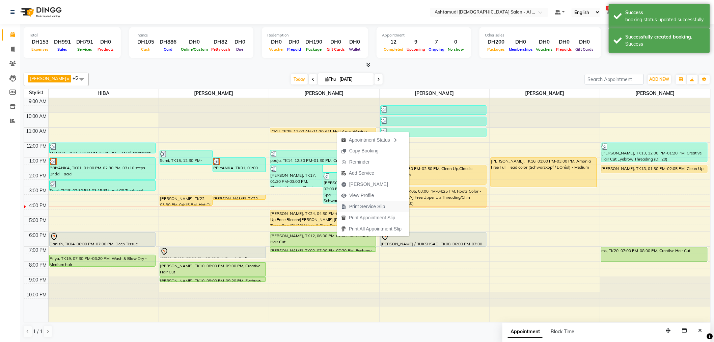
click at [375, 203] on span "Print Service Slip" at bounding box center [367, 206] width 36 height 7
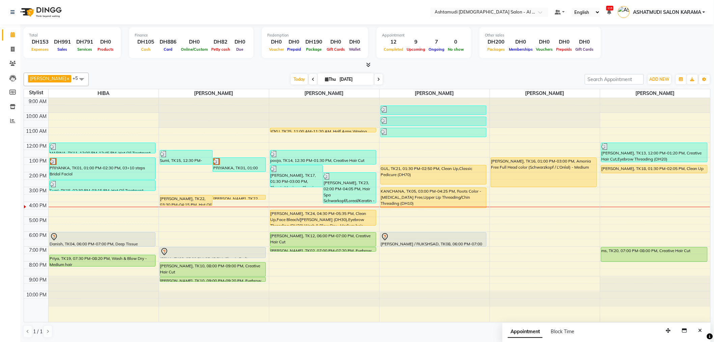
drag, startPoint x: 653, startPoint y: 38, endPoint x: 651, endPoint y: 28, distance: 10.0
click at [654, 38] on div "Total DH153 Expenses DH991 Sales DH791 Services DH0 Products Finance DH105 Cash…" at bounding box center [367, 43] width 687 height 33
click at [619, 49] on div "Total DH153 Expenses DH991 Sales DH791 Services DH0 Products Finance DH105 Cash…" at bounding box center [367, 43] width 687 height 33
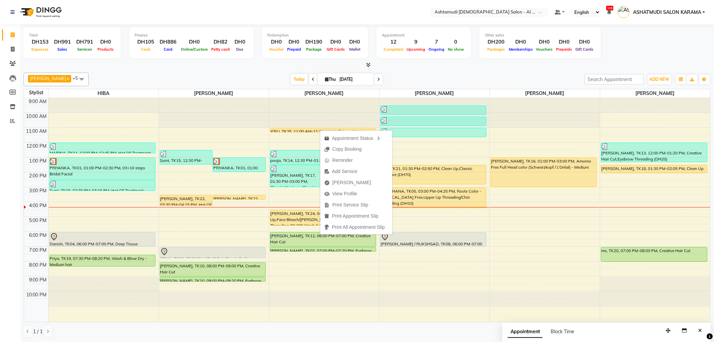
click at [659, 45] on div "Total DH153 Expenses DH991 Sales DH791 Services DH0 Products Finance DH105 Cash…" at bounding box center [367, 43] width 687 height 33
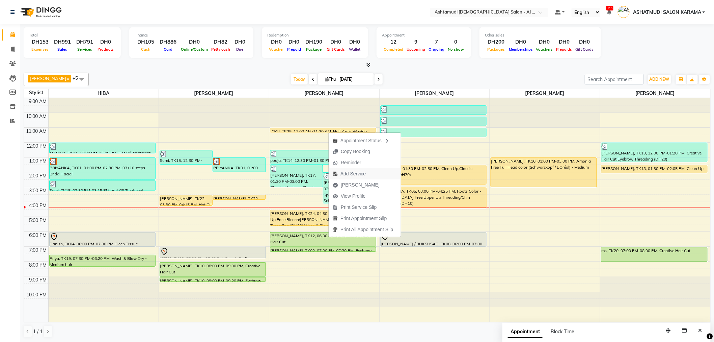
click at [363, 174] on span "Add Service" at bounding box center [352, 173] width 25 height 7
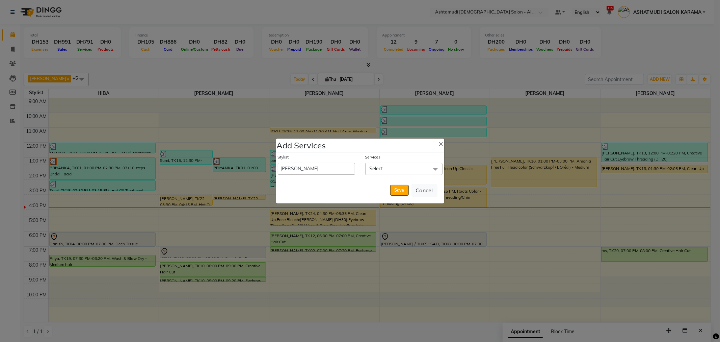
click at [386, 173] on span "Select" at bounding box center [403, 169] width 77 height 12
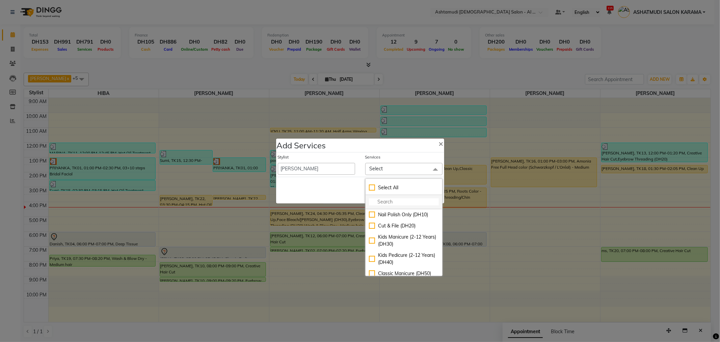
click at [396, 202] on input "multiselect-search" at bounding box center [404, 201] width 70 height 7
click at [373, 218] on div "Under Arms Waxing (DH30)" at bounding box center [404, 214] width 70 height 7
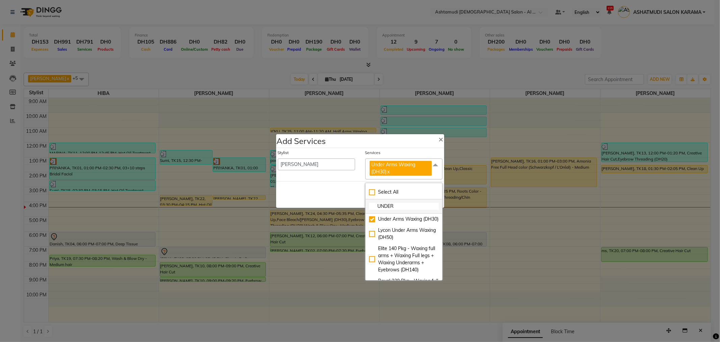
click at [402, 205] on input "UNDER" at bounding box center [404, 205] width 70 height 7
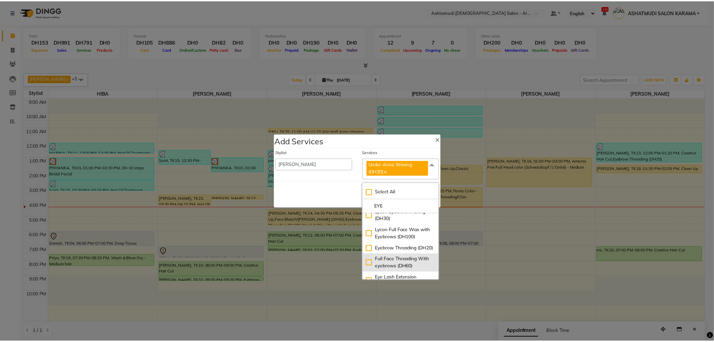
scroll to position [75, 0]
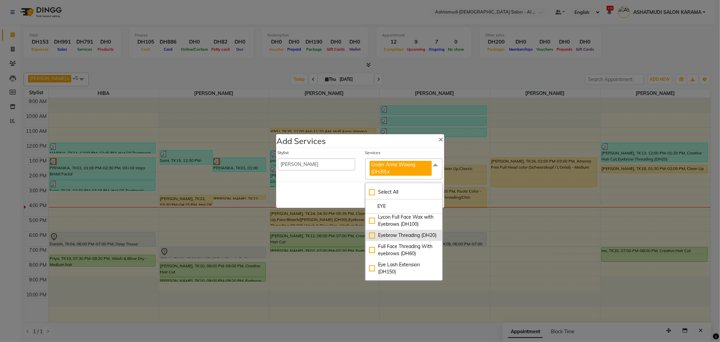
click at [369, 239] on div "Eyebrow Threading (DH20)" at bounding box center [404, 234] width 70 height 7
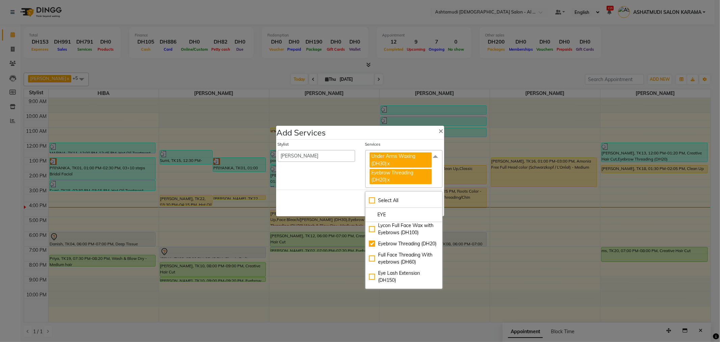
click at [346, 206] on div "Save Cancel" at bounding box center [360, 202] width 168 height 27
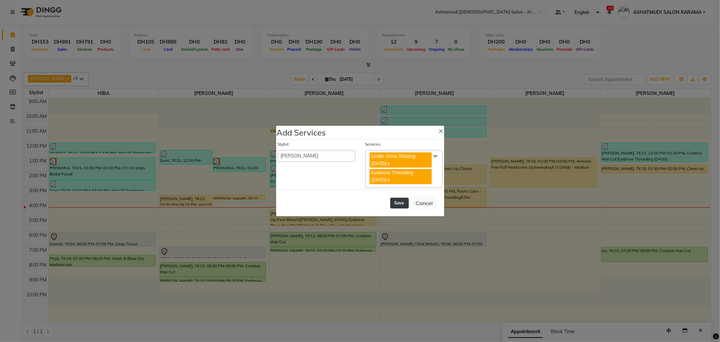
click at [402, 202] on button "Save" at bounding box center [399, 202] width 19 height 11
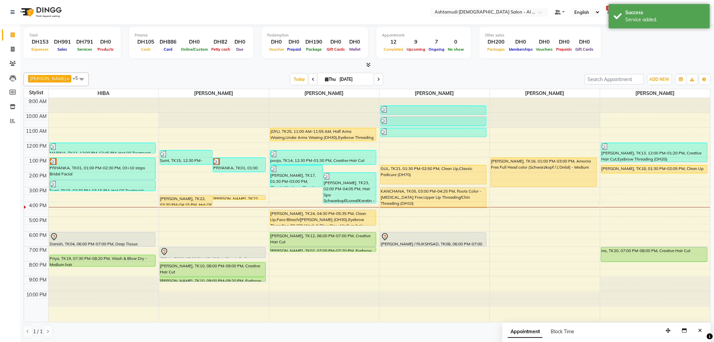
click at [634, 41] on div "Total DH153 Expenses DH991 Sales DH791 Services DH0 Products Finance DH105 Cash…" at bounding box center [367, 43] width 687 height 33
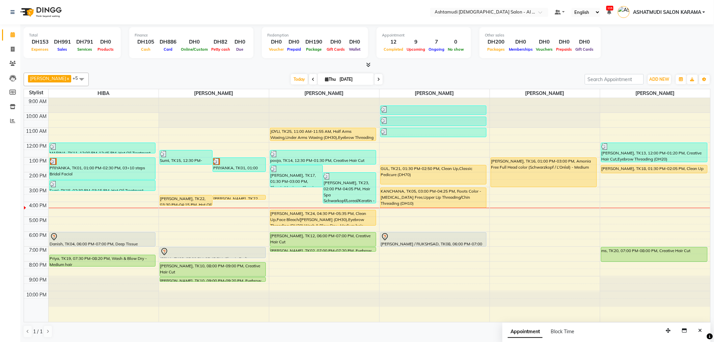
click at [631, 53] on div "Total DH153 Expenses DH991 Sales DH791 Services DH0 Products Finance DH105 Cash…" at bounding box center [367, 43] width 687 height 33
click at [629, 51] on div "Total DH153 Expenses DH991 Sales DH791 Services DH0 Products Finance DH105 Cash…" at bounding box center [367, 43] width 687 height 33
click at [10, 101] on link "Inventory" at bounding box center [10, 106] width 16 height 11
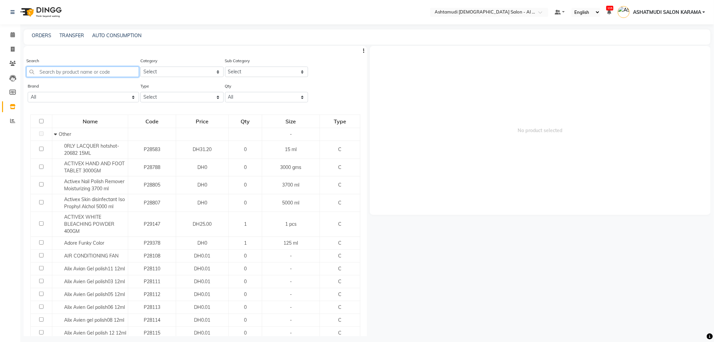
click at [79, 70] on input "text" at bounding box center [82, 71] width 113 height 10
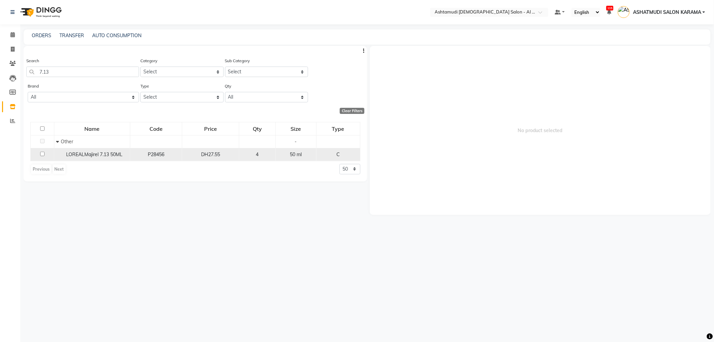
click at [41, 154] on input "checkbox" at bounding box center [42, 154] width 4 height 4
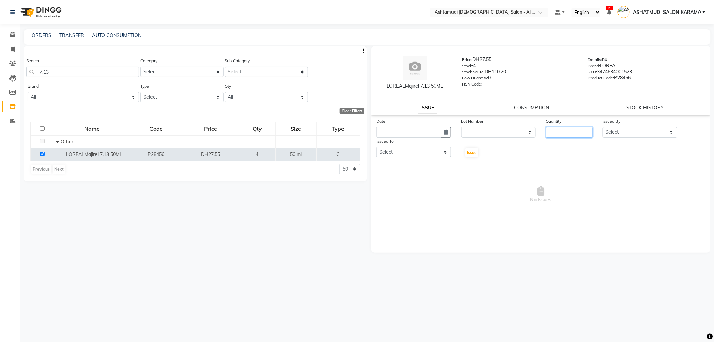
click at [572, 134] on input "number" at bounding box center [569, 132] width 47 height 10
click at [623, 129] on select "Select Admin ANALYN ASHATMUDI SALON KARAMA FLOOR SUPERVISOR( TAB ) -QUSAIS Geet…" at bounding box center [640, 132] width 75 height 10
click at [603, 127] on select "Select Admin ANALYN ASHATMUDI SALON KARAMA FLOOR SUPERVISOR( TAB ) -QUSAIS Geet…" at bounding box center [640, 132] width 75 height 10
click at [410, 132] on input "text" at bounding box center [408, 132] width 65 height 10
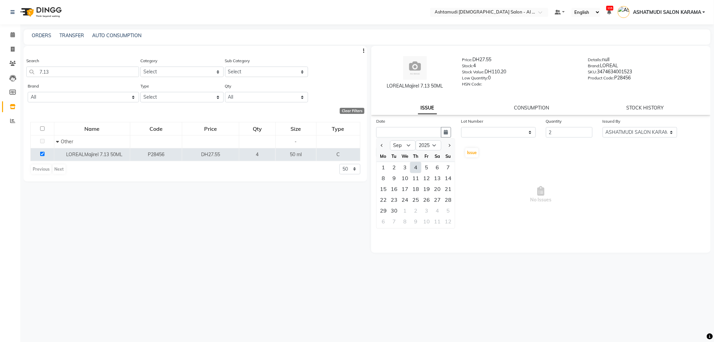
click at [413, 167] on div "4" at bounding box center [415, 167] width 11 height 11
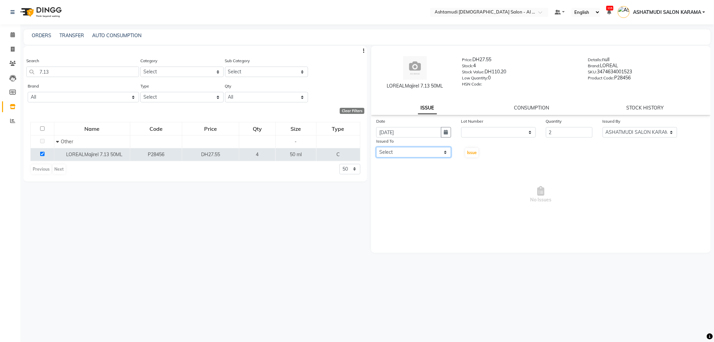
click at [427, 154] on select "Select Admin ANALYN ASHATMUDI SALON KARAMA FLOOR SUPERVISOR( TAB ) -QUSAIS Geet…" at bounding box center [413, 152] width 75 height 10
click at [376, 147] on select "Select Admin ANALYN ASHATMUDI SALON KARAMA FLOOR SUPERVISOR( TAB ) -QUSAIS Geet…" at bounding box center [413, 152] width 75 height 10
click at [476, 154] on span "Issue" at bounding box center [472, 152] width 10 height 5
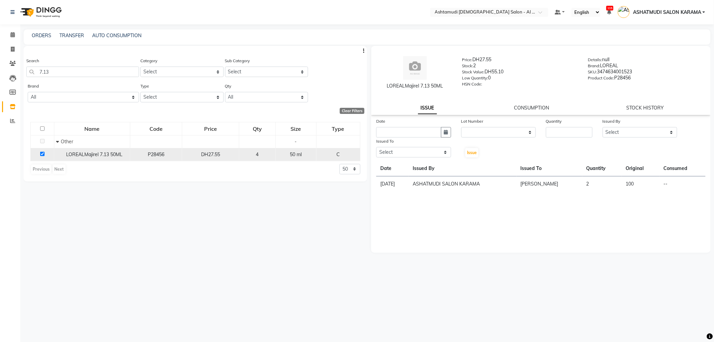
click at [42, 152] on input "checkbox" at bounding box center [42, 154] width 4 height 4
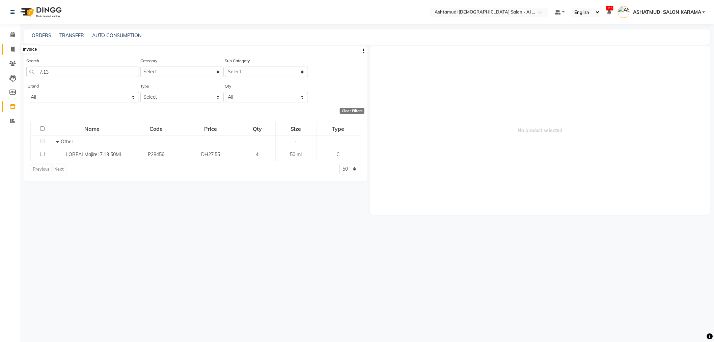
click at [8, 48] on span at bounding box center [13, 50] width 12 height 8
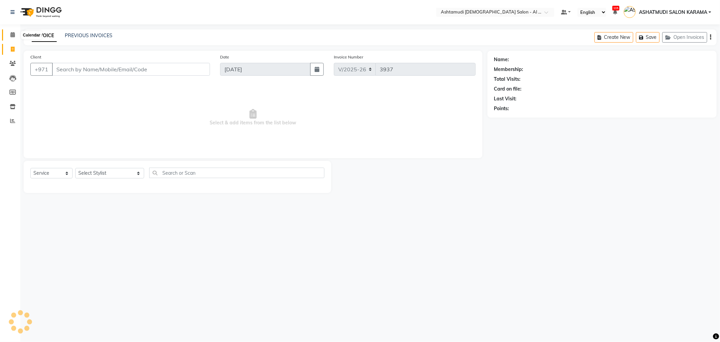
click at [14, 32] on icon at bounding box center [12, 34] width 4 height 5
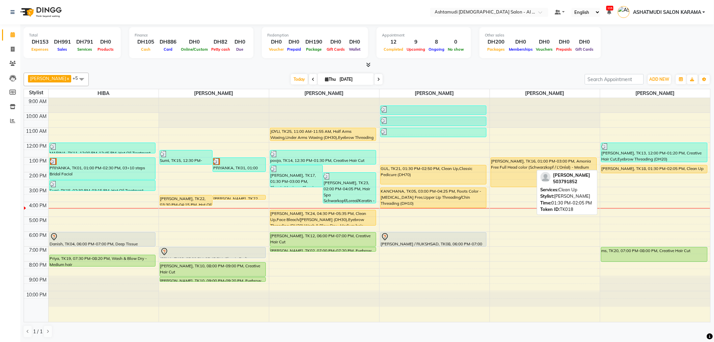
click at [640, 167] on div "nisha saju, TK18, 01:30 PM-02:05 PM, Clean Up" at bounding box center [654, 169] width 106 height 8
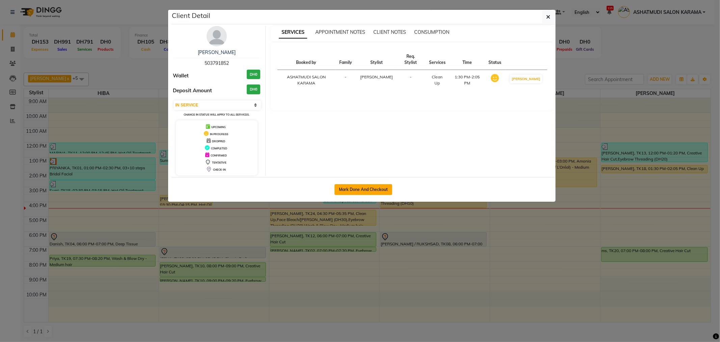
click at [370, 186] on button "Mark Done And Checkout" at bounding box center [363, 189] width 58 height 11
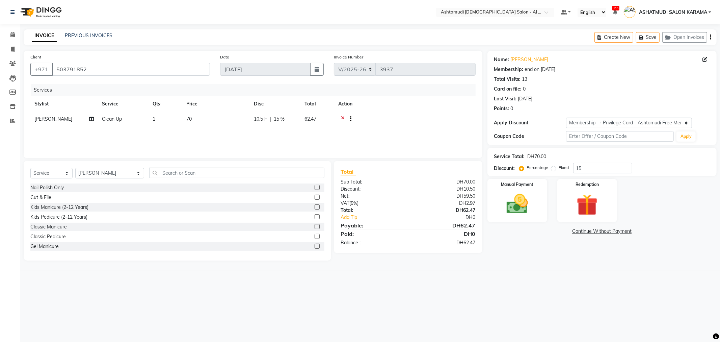
click at [114, 119] on span "Clean Up" at bounding box center [112, 119] width 20 height 6
click at [114, 119] on span "Clean Up" at bounding box center [118, 121] width 20 height 6
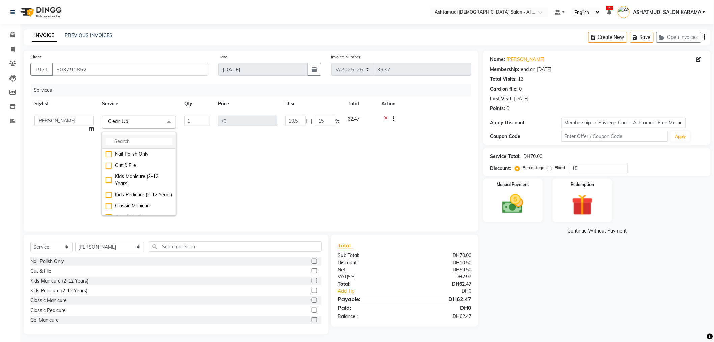
click at [131, 143] on input "multiselect-search" at bounding box center [139, 141] width 67 height 7
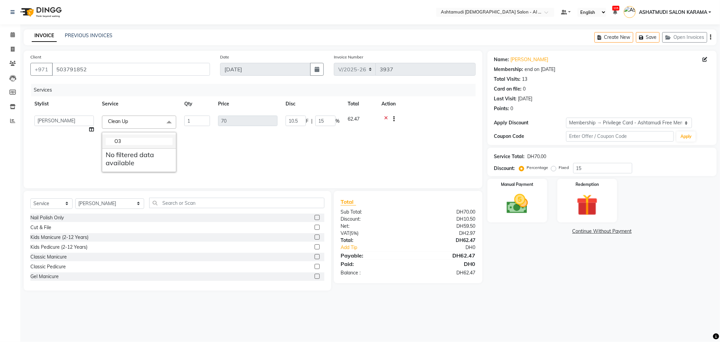
drag, startPoint x: 138, startPoint y: 133, endPoint x: 136, endPoint y: 138, distance: 4.7
click at [137, 134] on div "O3 No filtered data available" at bounding box center [139, 152] width 74 height 40
click at [136, 138] on input "O3" at bounding box center [139, 141] width 67 height 7
click at [108, 151] on div "03+10 steps Bridal Facial" at bounding box center [139, 154] width 67 height 7
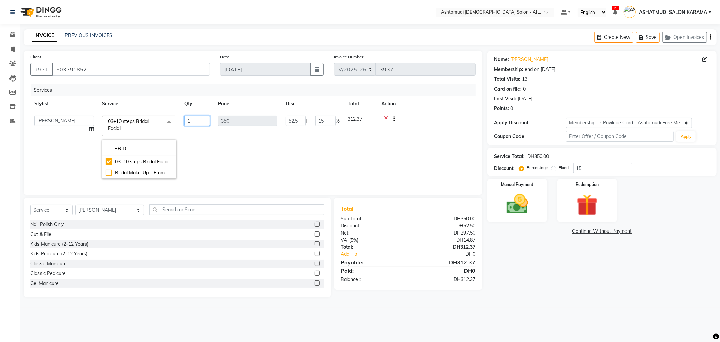
drag, startPoint x: 198, startPoint y: 154, endPoint x: 196, endPoint y: 156, distance: 3.6
click at [199, 154] on td "1" at bounding box center [197, 146] width 34 height 71
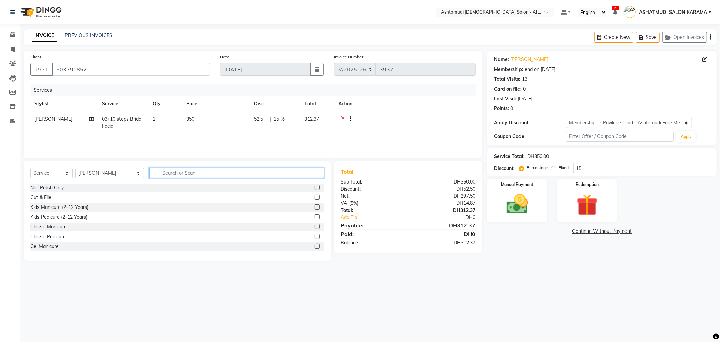
click at [191, 171] on input "text" at bounding box center [236, 172] width 175 height 10
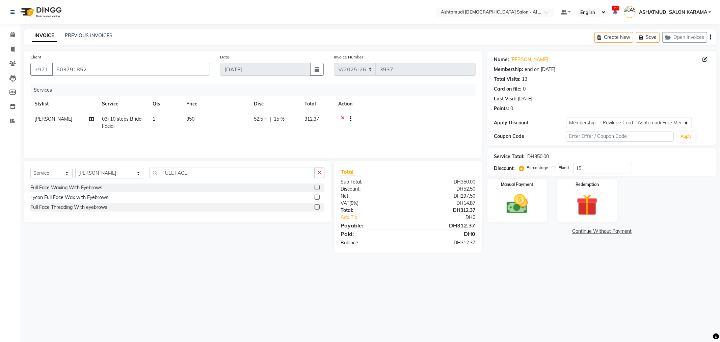
click at [319, 198] on div at bounding box center [320, 197] width 10 height 8
click at [317, 195] on label at bounding box center [317, 196] width 5 height 5
click at [317, 195] on input "checkbox" at bounding box center [317, 197] width 4 height 4
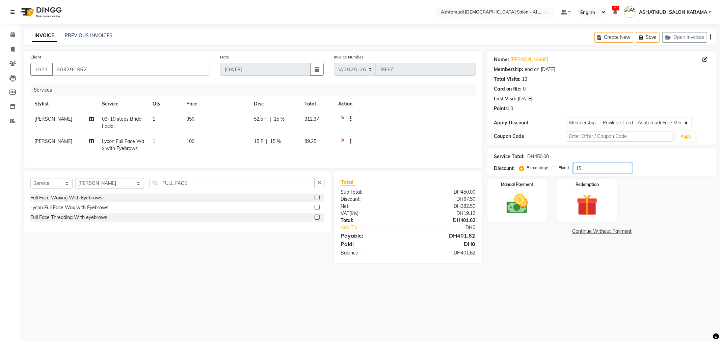
click at [591, 163] on input "15" at bounding box center [602, 168] width 59 height 10
click at [585, 170] on input "15" at bounding box center [602, 168] width 59 height 10
click at [538, 206] on div "Manual Payment" at bounding box center [517, 200] width 62 height 45
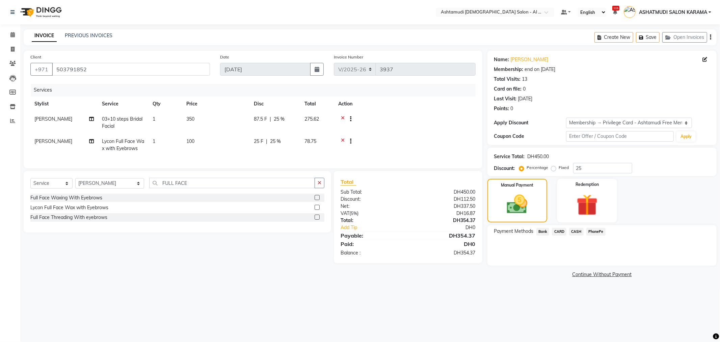
click at [557, 231] on span "CARD" at bounding box center [559, 231] width 15 height 8
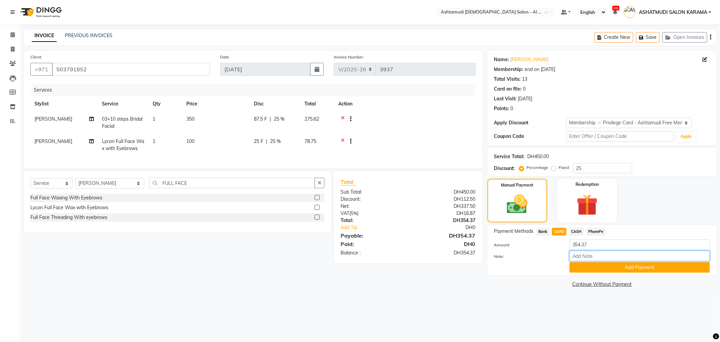
click at [592, 257] on input "Note:" at bounding box center [639, 255] width 140 height 10
click at [593, 271] on button "Add Payment" at bounding box center [639, 267] width 140 height 10
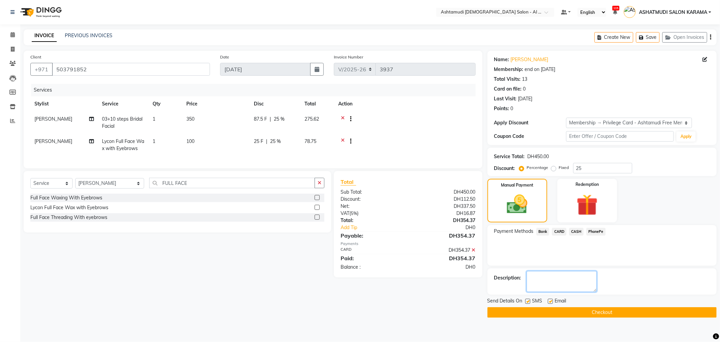
click at [579, 278] on textarea at bounding box center [561, 281] width 70 height 21
click at [566, 286] on textarea at bounding box center [561, 281] width 70 height 21
click at [572, 310] on button "Checkout" at bounding box center [601, 312] width 229 height 10
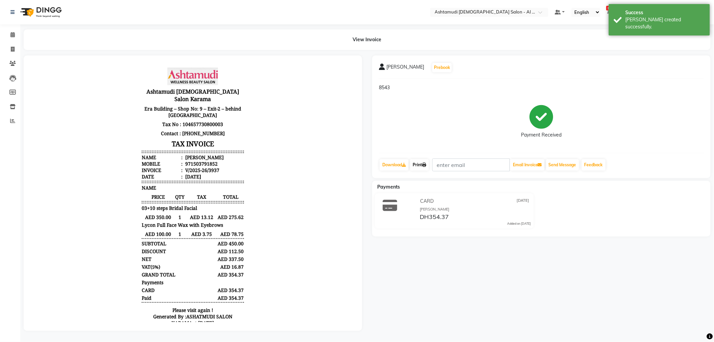
click at [419, 163] on link "Print" at bounding box center [419, 164] width 19 height 11
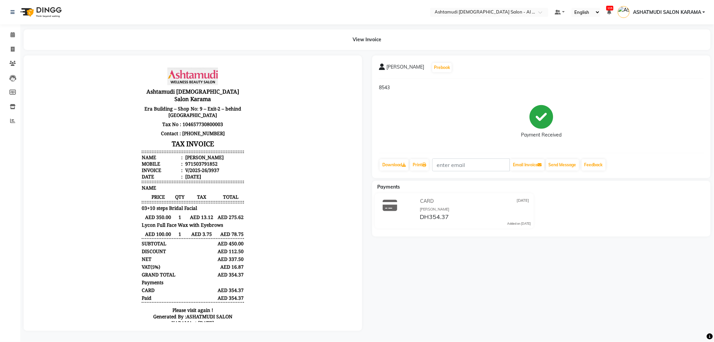
scroll to position [4, 0]
click at [464, 304] on div "nisha saju Prebook 8543 Payment Received Download Print Email Invoice Send Mess…" at bounding box center [541, 192] width 349 height 275
click at [11, 47] on icon at bounding box center [13, 49] width 4 height 5
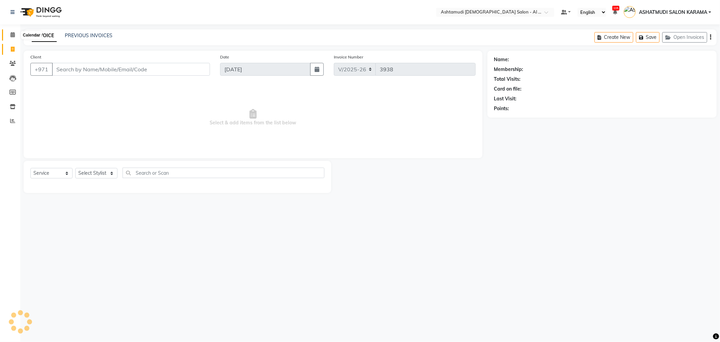
click at [15, 34] on span at bounding box center [13, 35] width 12 height 8
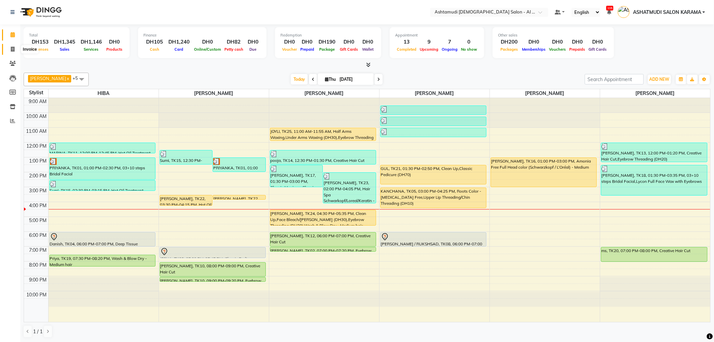
click at [11, 46] on span at bounding box center [13, 50] width 12 height 8
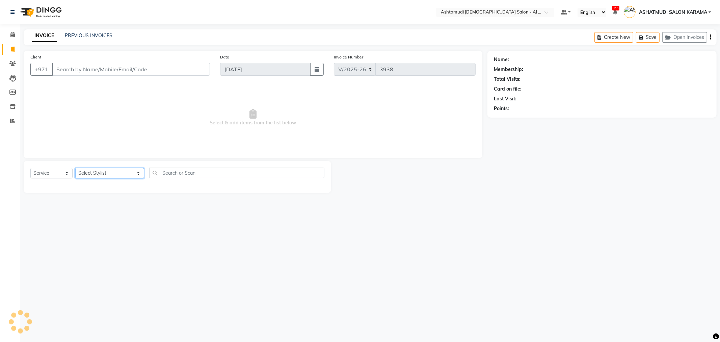
click at [92, 170] on select "Select Stylist Admin ANALYN ASHATMUDI SALON KARAMA FLOOR SUPERVISOR( TAB ) -QUS…" at bounding box center [109, 173] width 69 height 10
click at [75, 168] on select "Select Stylist Admin ANALYN ASHATMUDI SALON KARAMA FLOOR SUPERVISOR( TAB ) -QUS…" at bounding box center [109, 173] width 69 height 10
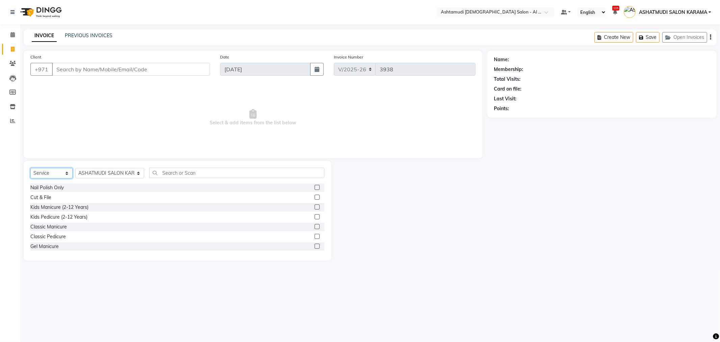
click at [49, 172] on select "Select Service Product Membership Package Voucher Prepaid Gift Card" at bounding box center [51, 173] width 42 height 10
click at [30, 168] on select "Select Service Product Membership Package Voucher Prepaid Gift Card" at bounding box center [51, 173] width 42 height 10
click at [176, 174] on input "text" at bounding box center [236, 172] width 175 height 10
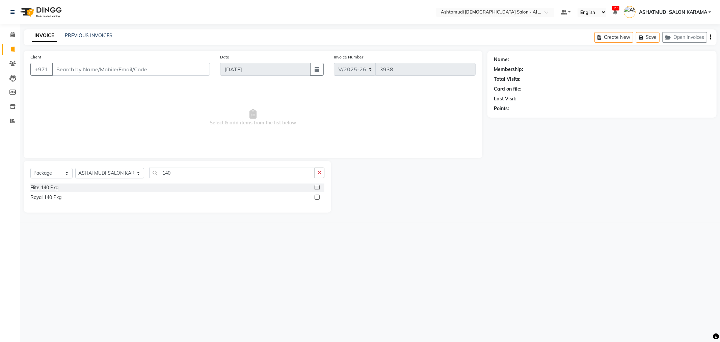
click at [318, 188] on label at bounding box center [317, 187] width 5 height 5
click at [318, 188] on input "checkbox" at bounding box center [317, 187] width 4 height 4
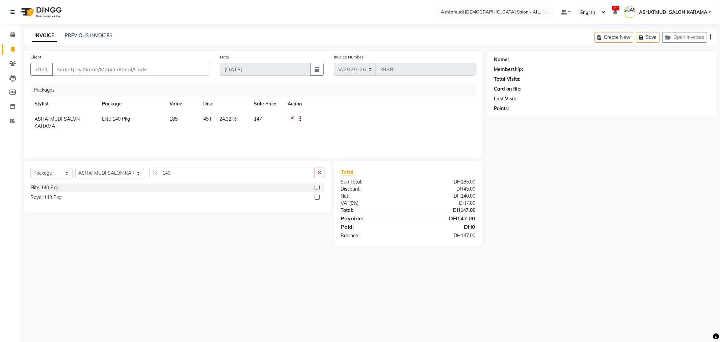
click at [290, 116] on icon at bounding box center [292, 119] width 4 height 8
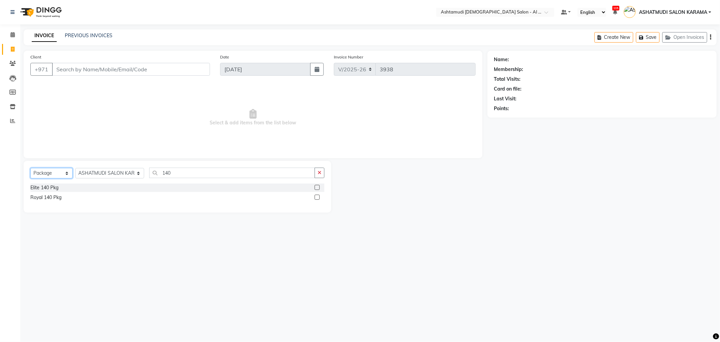
click at [49, 173] on select "Select Service Product Membership Package Voucher Prepaid Gift Card" at bounding box center [51, 173] width 42 height 10
click at [30, 168] on select "Select Service Product Membership Package Voucher Prepaid Gift Card" at bounding box center [51, 173] width 42 height 10
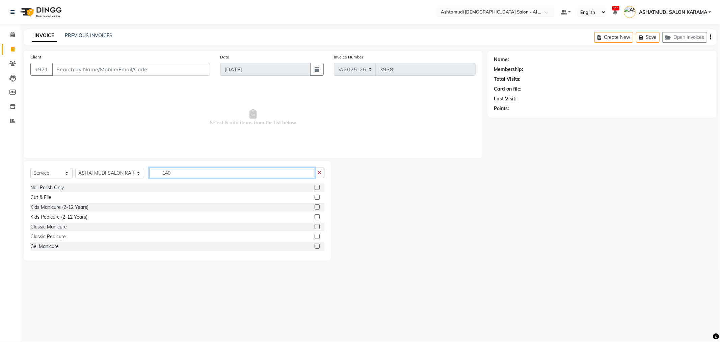
click at [185, 170] on input "140" at bounding box center [231, 172] width 165 height 10
click at [315, 186] on label at bounding box center [317, 187] width 5 height 5
click at [315, 186] on input "checkbox" at bounding box center [317, 187] width 4 height 4
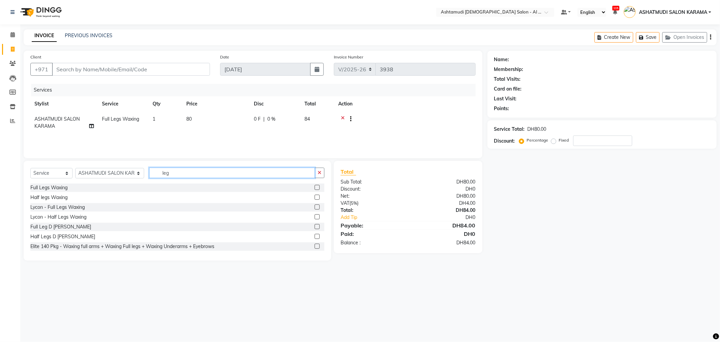
click at [203, 175] on input "leg" at bounding box center [231, 172] width 165 height 10
click at [315, 200] on div at bounding box center [317, 197] width 4 height 7
click at [315, 197] on label at bounding box center [317, 196] width 5 height 5
click at [315, 197] on input "checkbox" at bounding box center [317, 197] width 4 height 4
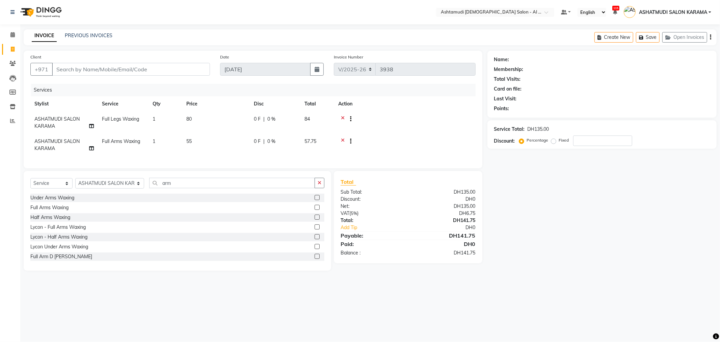
click at [177, 179] on div "Select Service Product Membership Package Voucher Prepaid Gift Card Select Styl…" at bounding box center [177, 221] width 307 height 100
click at [177, 187] on input "arm" at bounding box center [231, 183] width 165 height 10
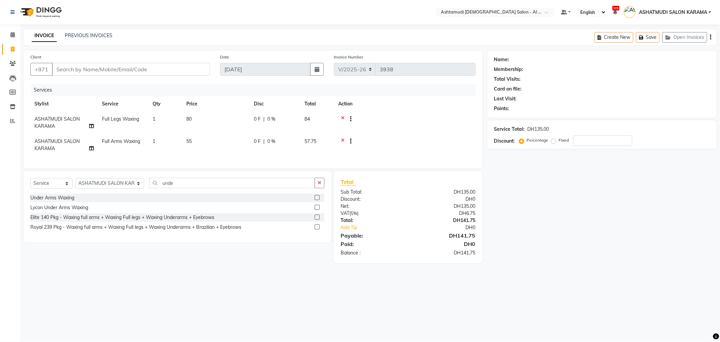
click at [318, 200] on label at bounding box center [317, 197] width 5 height 5
click at [318, 200] on input "checkbox" at bounding box center [317, 197] width 4 height 4
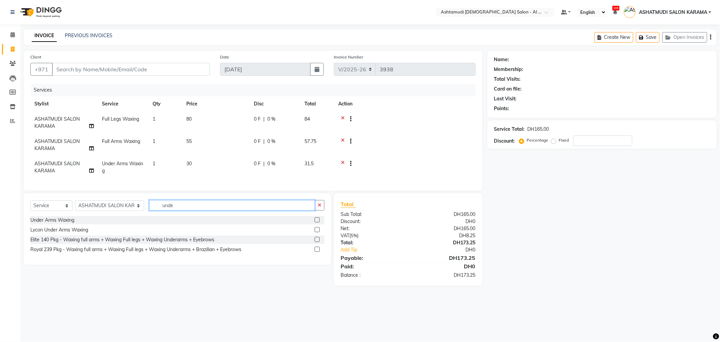
click at [213, 210] on input "unde" at bounding box center [231, 205] width 165 height 10
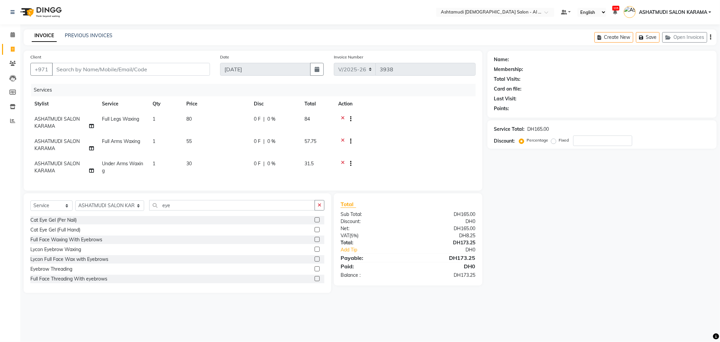
click at [315, 271] on label at bounding box center [317, 268] width 5 height 5
click at [315, 271] on input "checkbox" at bounding box center [317, 269] width 4 height 4
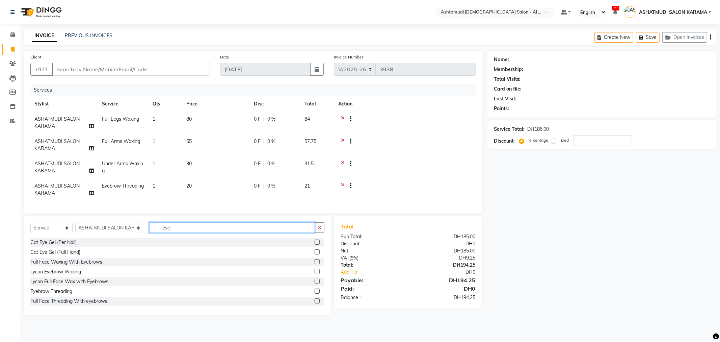
click at [186, 228] on input "eye" at bounding box center [231, 227] width 165 height 10
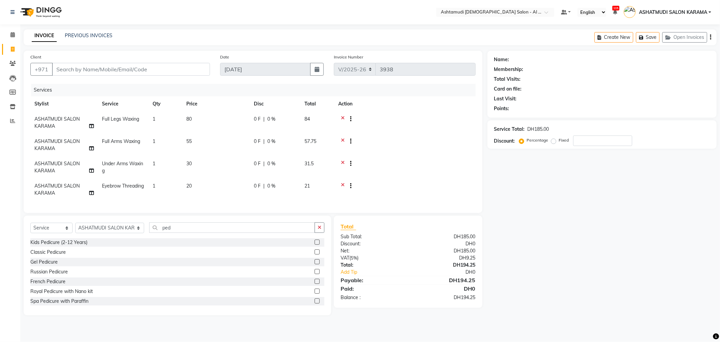
click at [315, 254] on label at bounding box center [317, 251] width 5 height 5
click at [315, 254] on input "checkbox" at bounding box center [317, 252] width 4 height 4
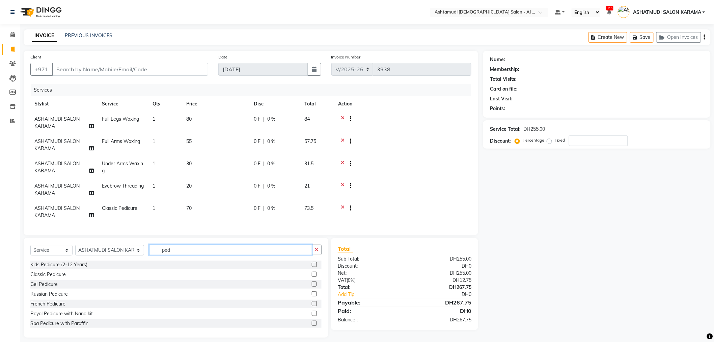
click at [215, 255] on input "ped" at bounding box center [230, 249] width 163 height 10
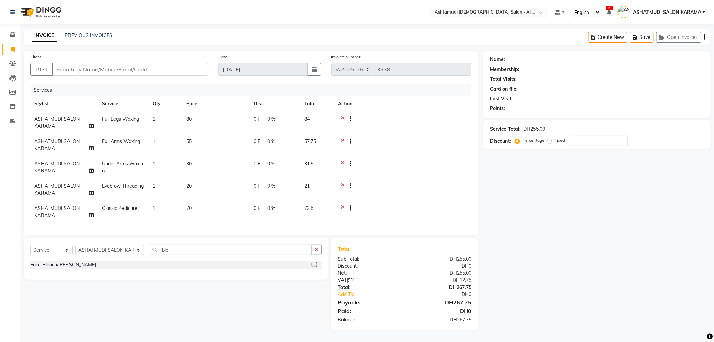
click at [313, 267] on label at bounding box center [314, 264] width 5 height 5
click at [313, 267] on input "checkbox" at bounding box center [314, 264] width 4 height 4
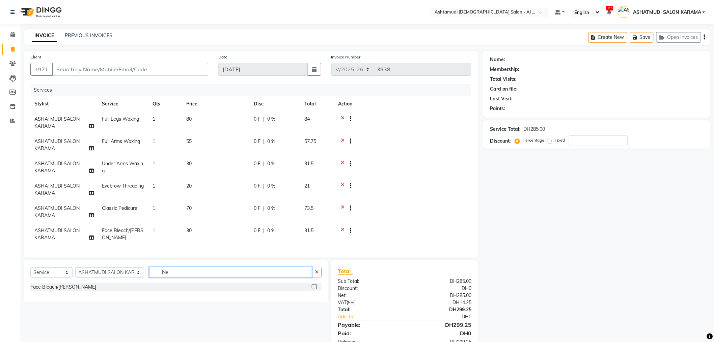
click at [218, 277] on input "ble" at bounding box center [230, 272] width 163 height 10
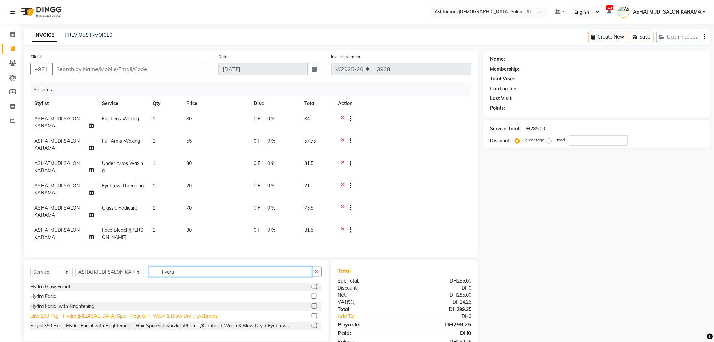
scroll to position [22, 0]
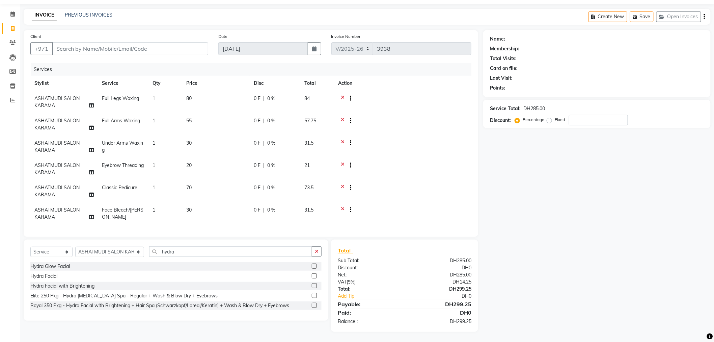
click at [314, 264] on label at bounding box center [314, 265] width 5 height 5
click at [314, 264] on input "checkbox" at bounding box center [314, 266] width 4 height 4
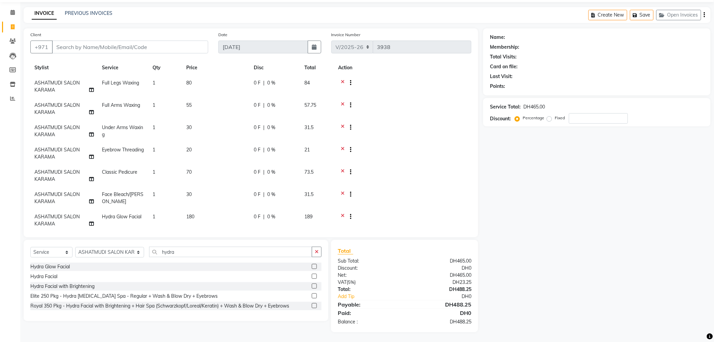
scroll to position [26, 0]
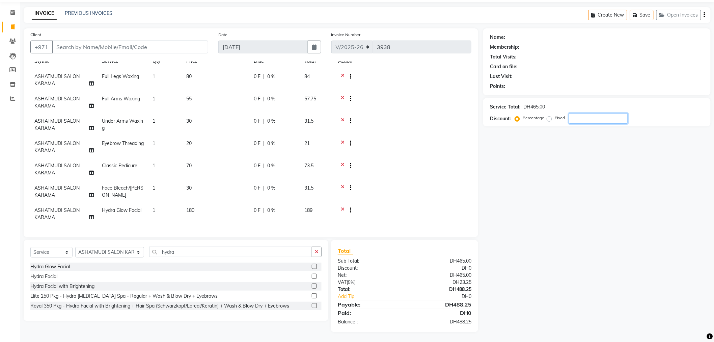
click at [581, 121] on input "number" at bounding box center [598, 118] width 59 height 10
click at [133, 207] on span "Hydra Glow Facial" at bounding box center [121, 210] width 39 height 6
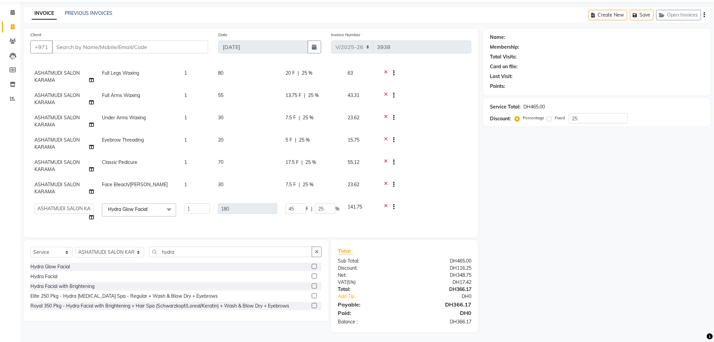
click at [133, 206] on span "Hydra Glow Facial" at bounding box center [127, 209] width 39 height 6
click at [151, 207] on link "x" at bounding box center [148, 207] width 3 height 6
click at [147, 203] on span "Select" at bounding box center [139, 209] width 74 height 12
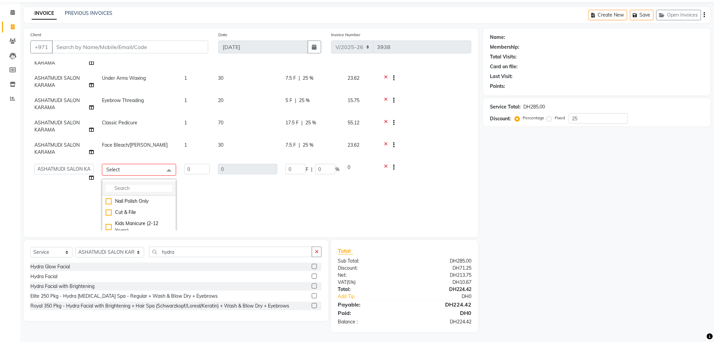
click at [153, 188] on input "multiselect-search" at bounding box center [139, 188] width 67 height 7
click at [110, 212] on div "Hydra Facial" at bounding box center [139, 212] width 67 height 7
click at [251, 192] on td "250" at bounding box center [247, 214] width 67 height 108
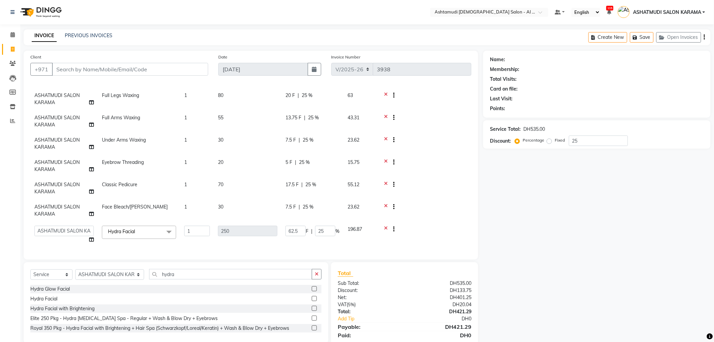
scroll to position [22, 0]
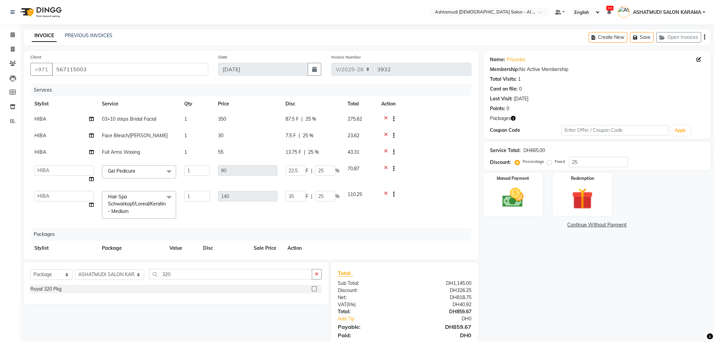
select select "6647"
select select "51949"
select select "package"
select select "51956"
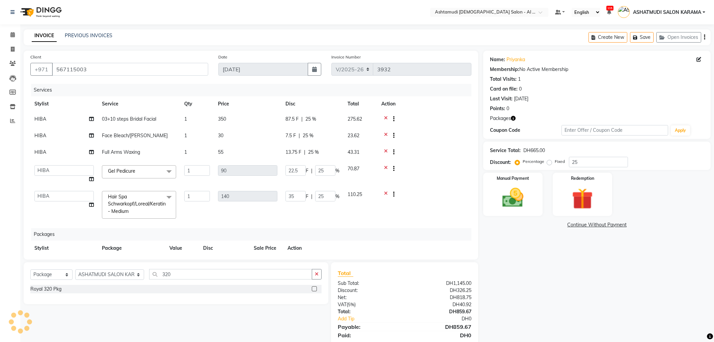
select select "6647"
select select "51949"
select select "package"
select select "51956"
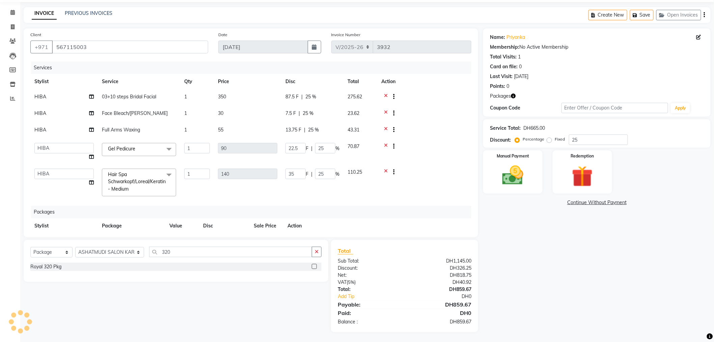
scroll to position [36, 0]
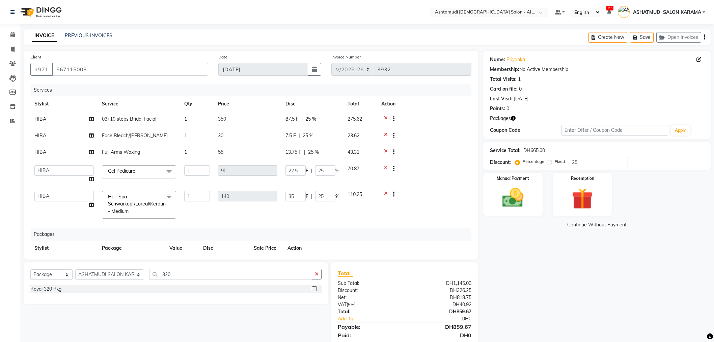
select select "6647"
select select "51949"
select select "package"
select select "51956"
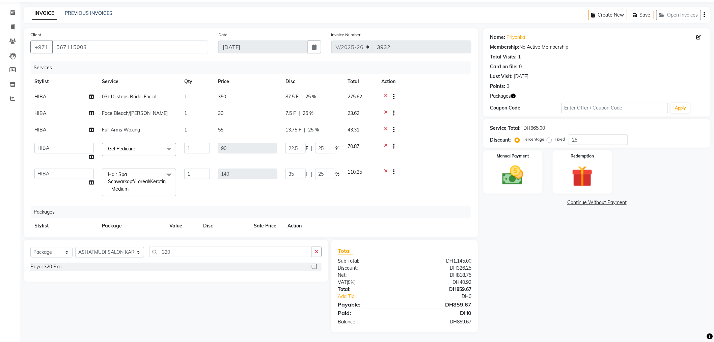
scroll to position [36, 0]
